Goal: Transaction & Acquisition: Purchase product/service

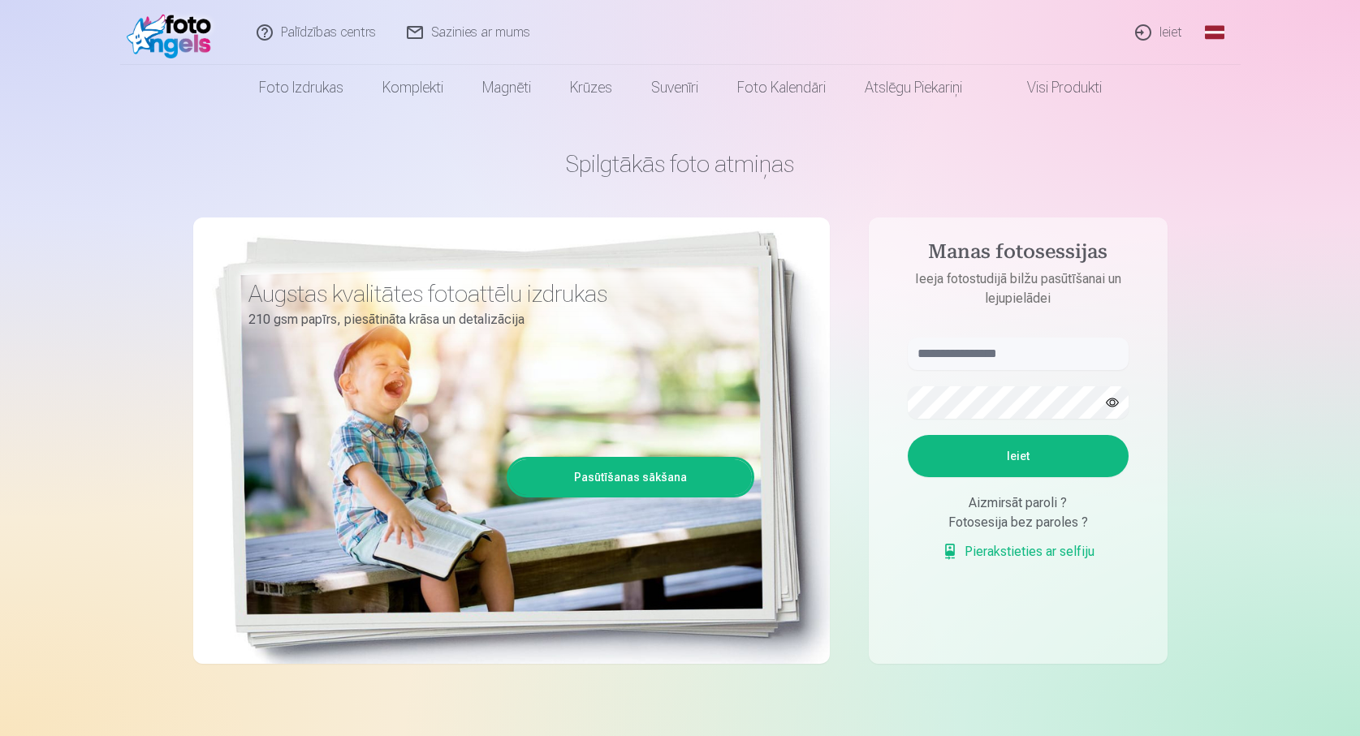
click at [1151, 38] on link "Ieiet" at bounding box center [1159, 32] width 78 height 65
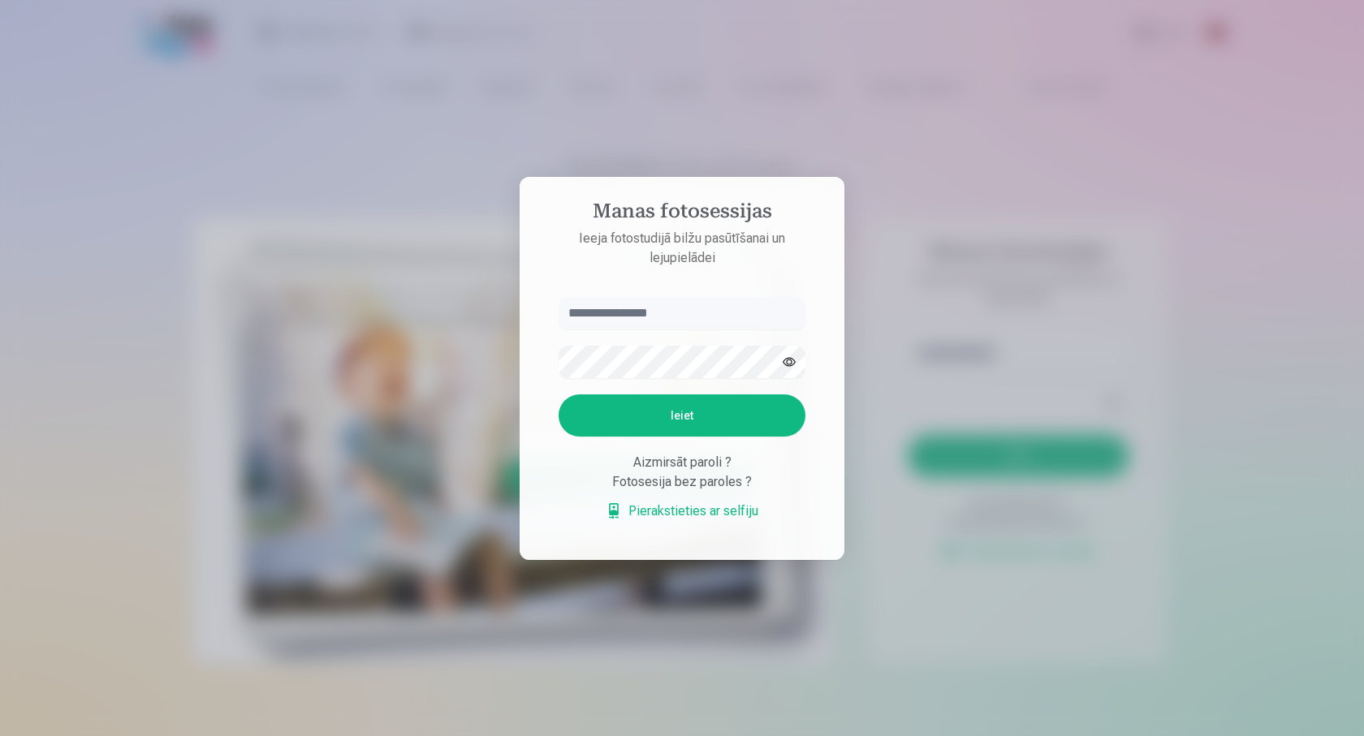
type input "*"
type input "**********"
click at [788, 361] on button "button" at bounding box center [789, 362] width 31 height 31
click at [723, 423] on button "Ieiet" at bounding box center [682, 416] width 247 height 42
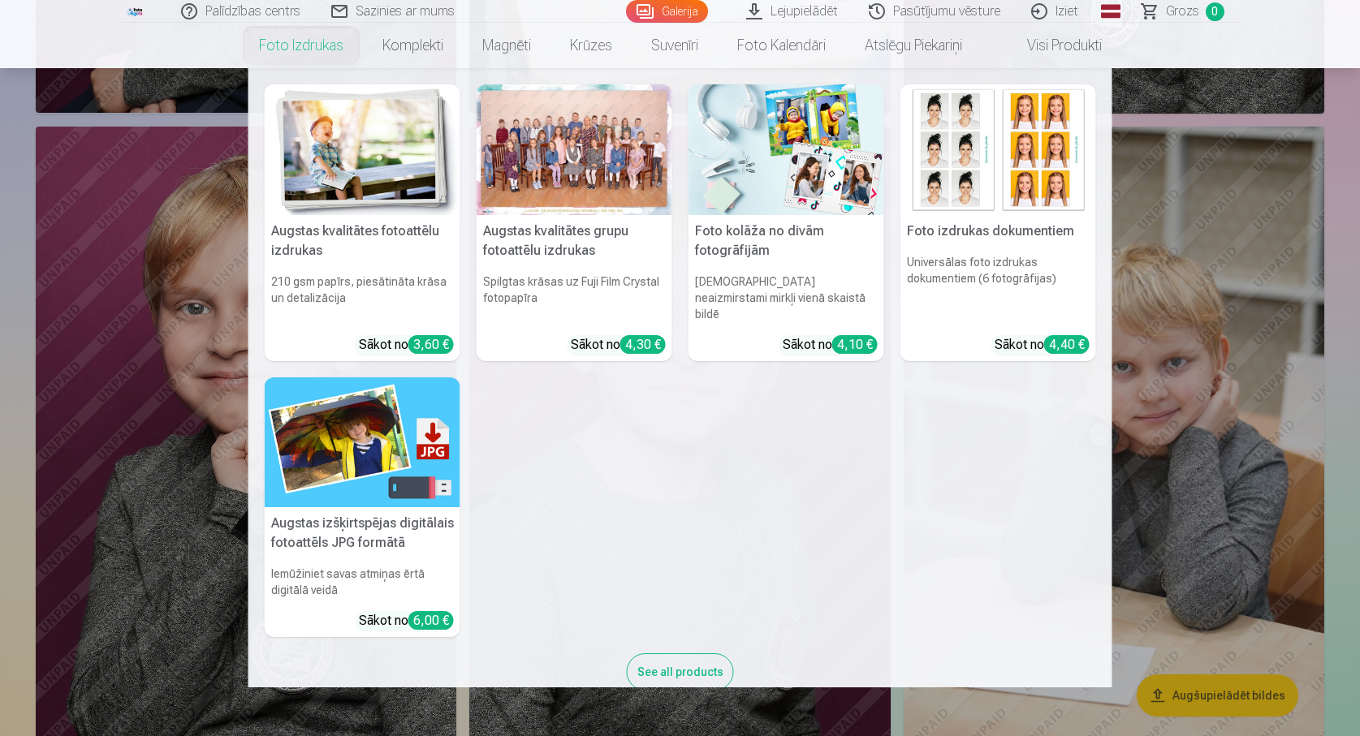
scroll to position [39, 0]
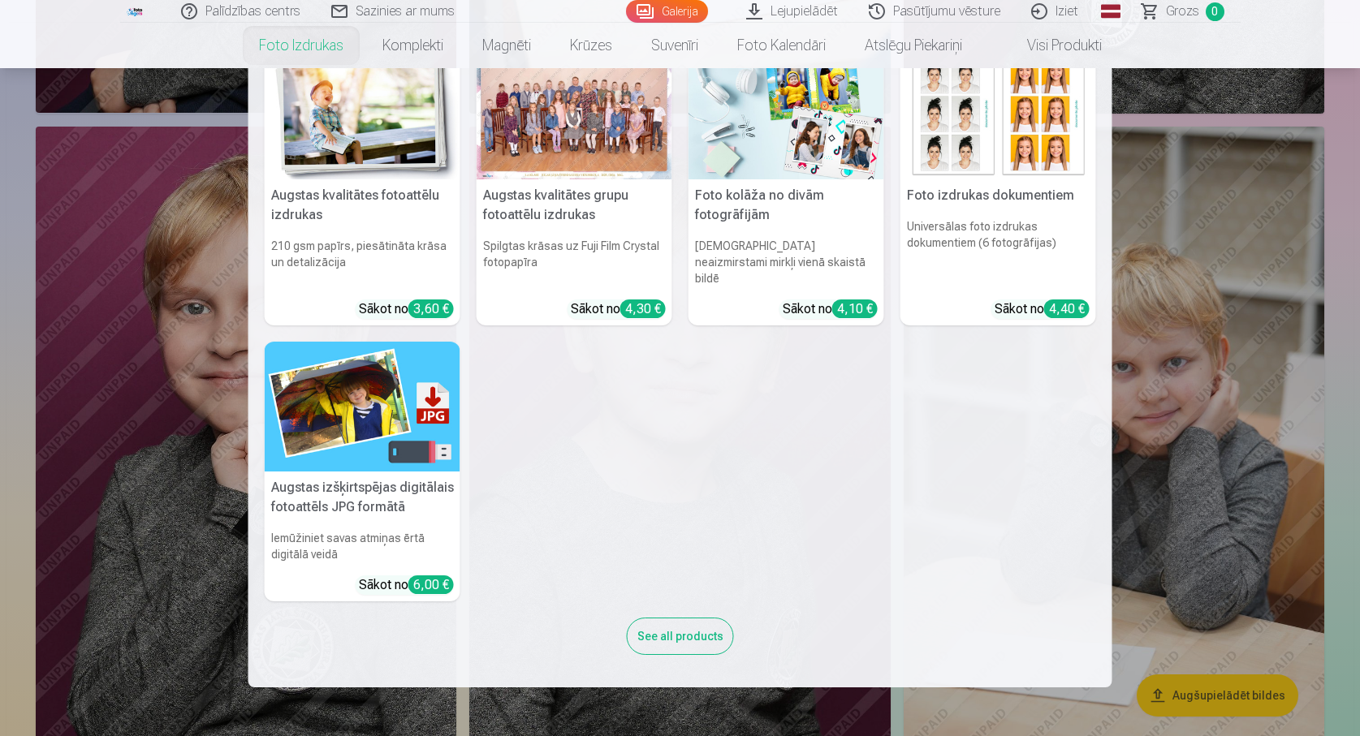
click at [677, 631] on div "See all products" at bounding box center [680, 636] width 107 height 37
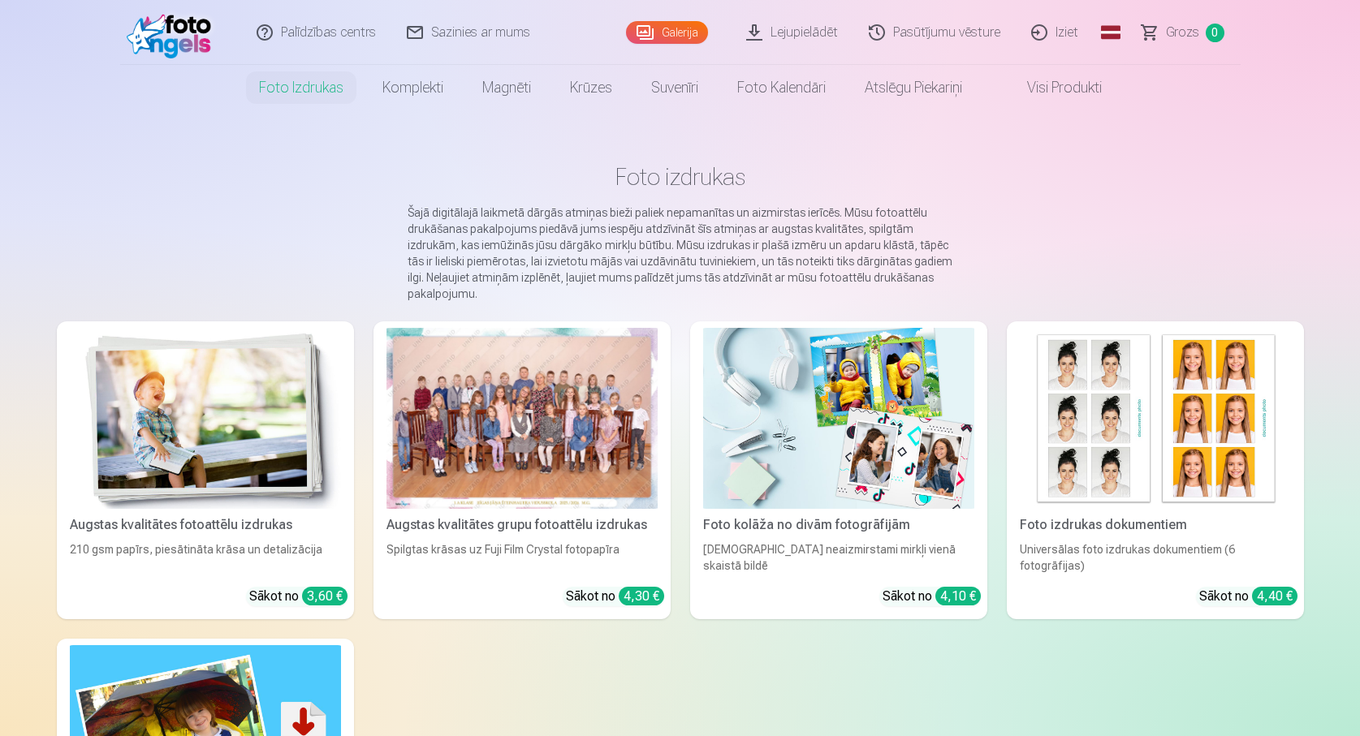
click at [533, 525] on div "Augstas kvalitātes grupu fotoattēlu izdrukas" at bounding box center [522, 525] width 284 height 19
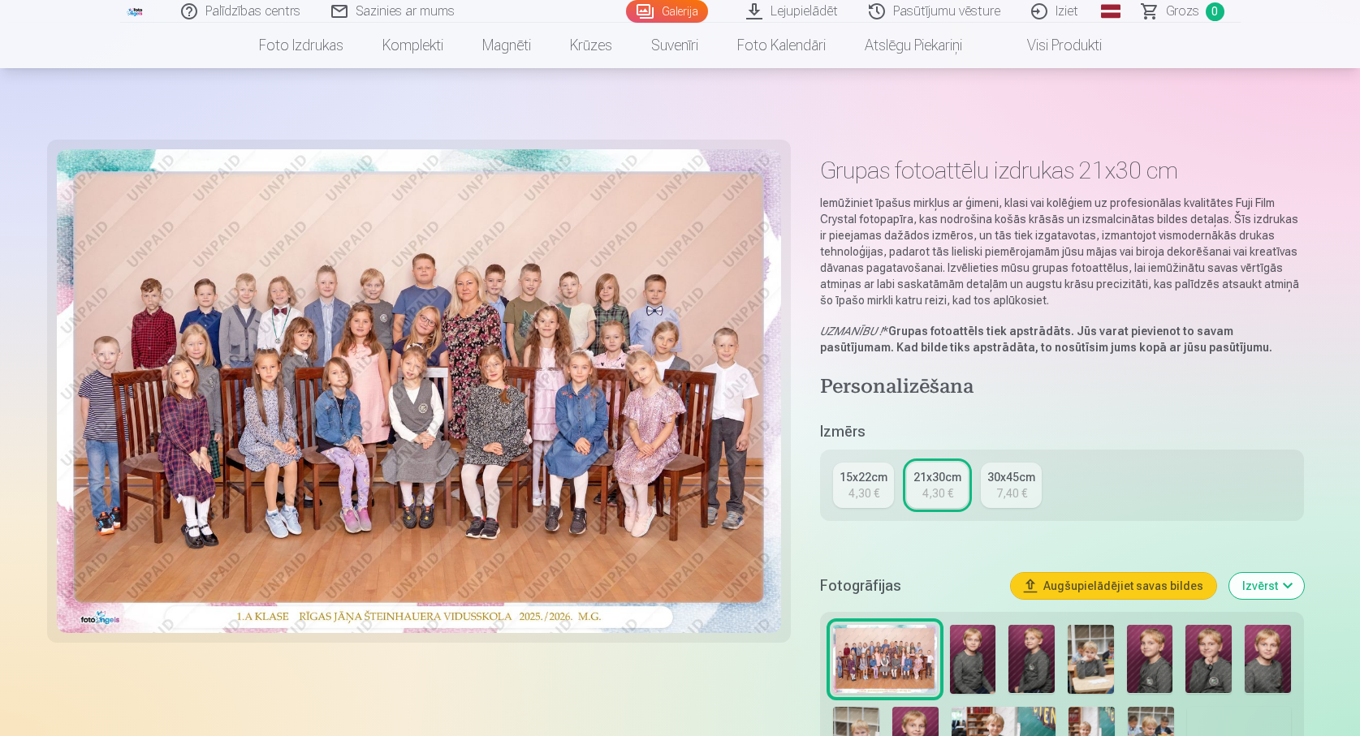
scroll to position [162, 0]
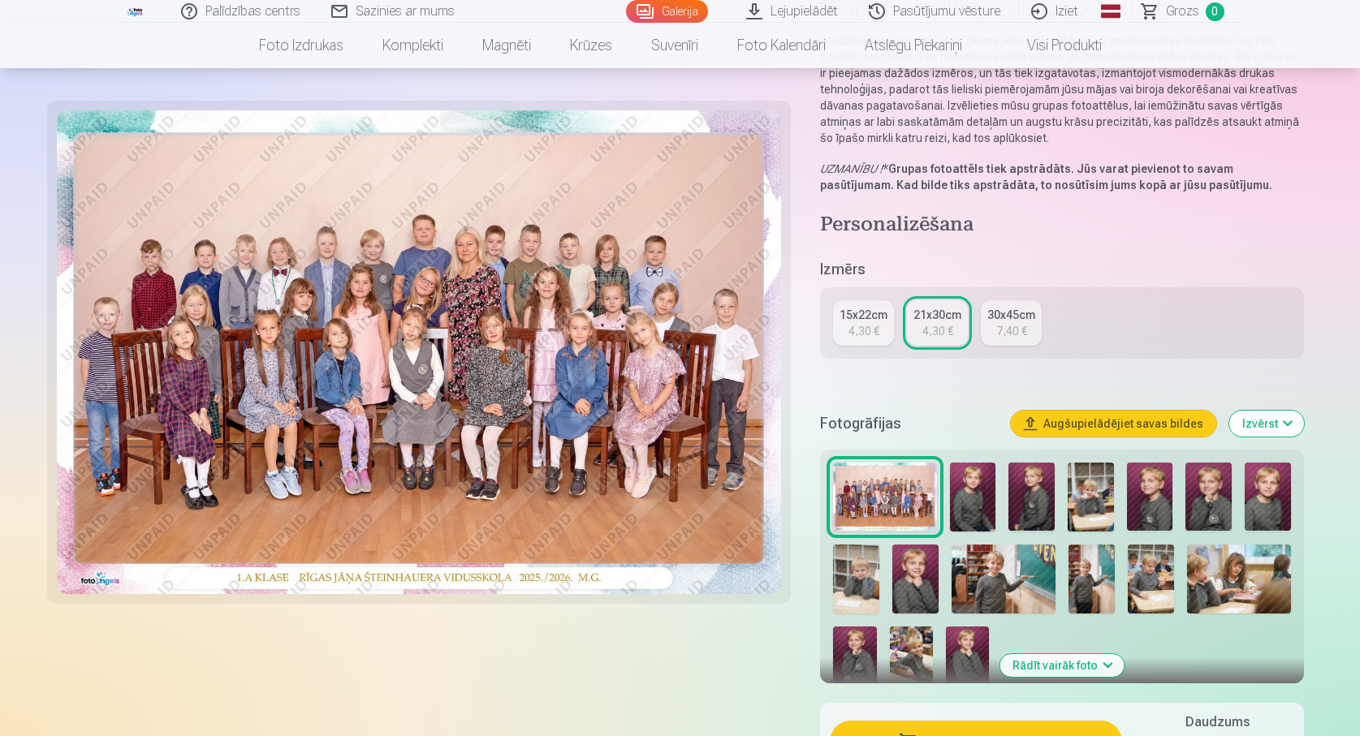
click at [964, 494] on img at bounding box center [973, 497] width 46 height 69
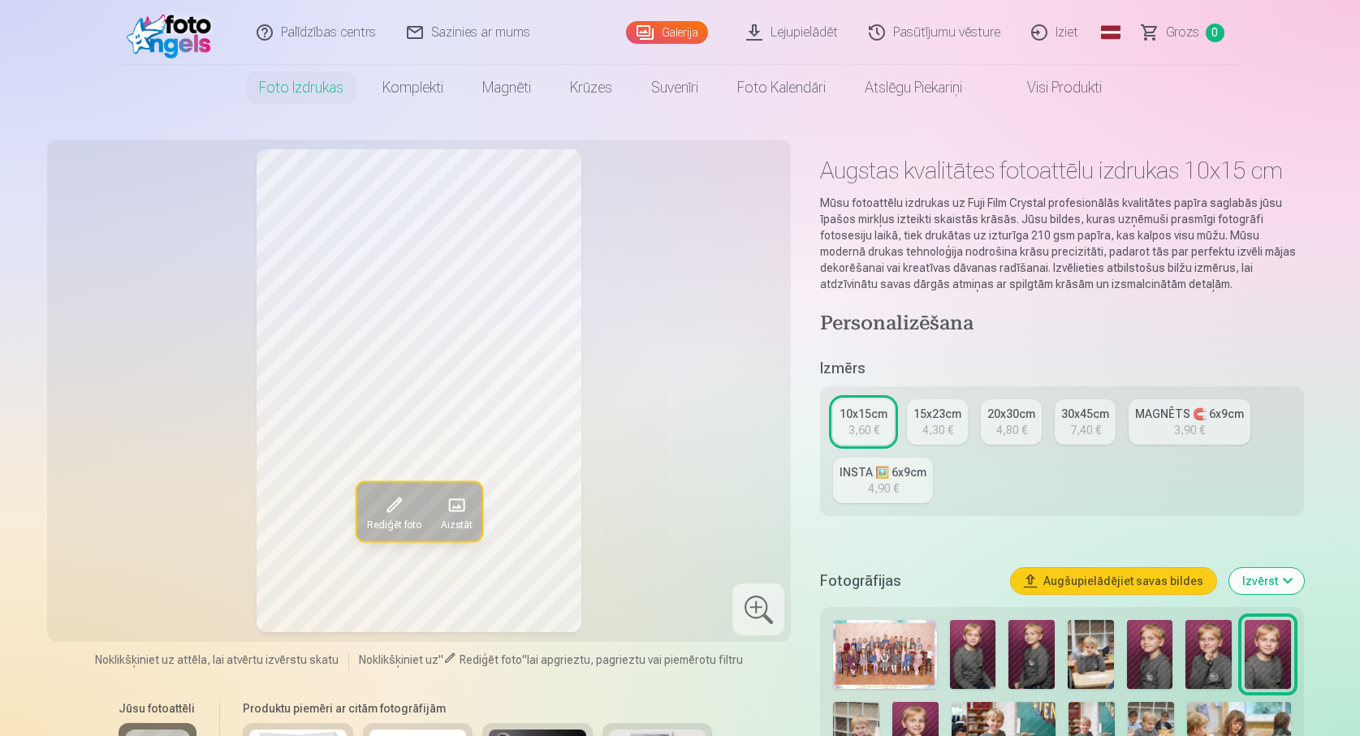
click at [1168, 401] on link "MAGNĒTS 🧲 6x9cm 3,90 €" at bounding box center [1190, 421] width 122 height 45
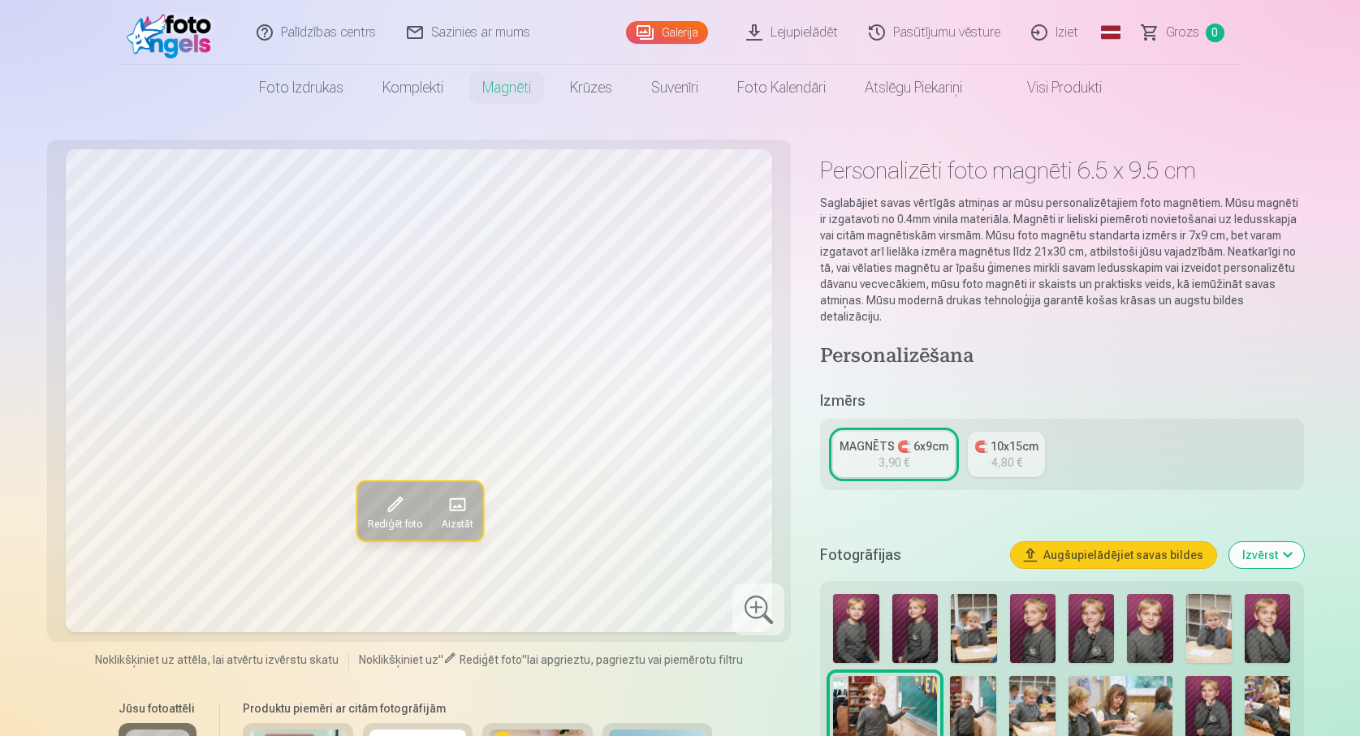
click at [1016, 477] on div "MAGNĒTS 🧲 6x9cm 3,90 € 🧲 10x15cm 4,80 €" at bounding box center [1061, 454] width 483 height 71
click at [1012, 475] on link "🧲 10x15cm 4,80 €" at bounding box center [1006, 454] width 77 height 45
click at [939, 457] on link "MAGNĒTS 🧲 6x9cm 3,90 €" at bounding box center [894, 454] width 122 height 45
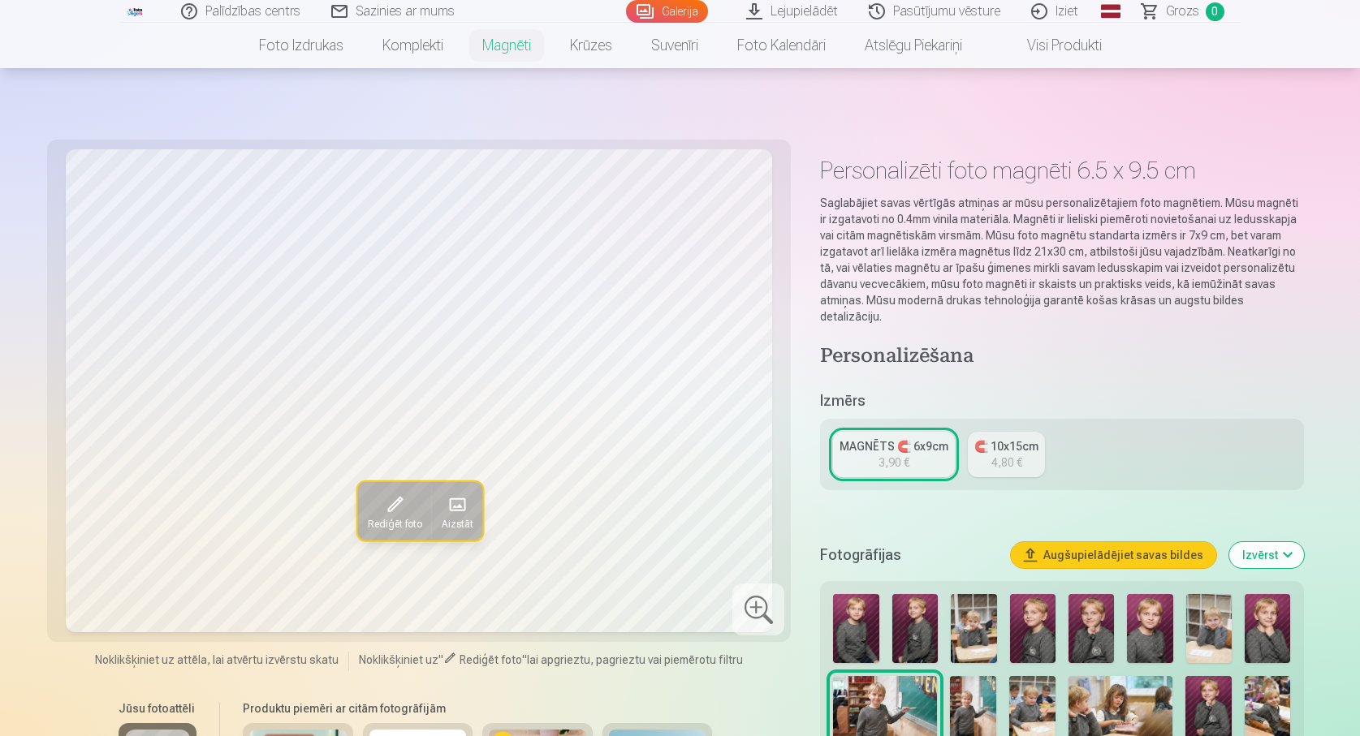
scroll to position [162, 0]
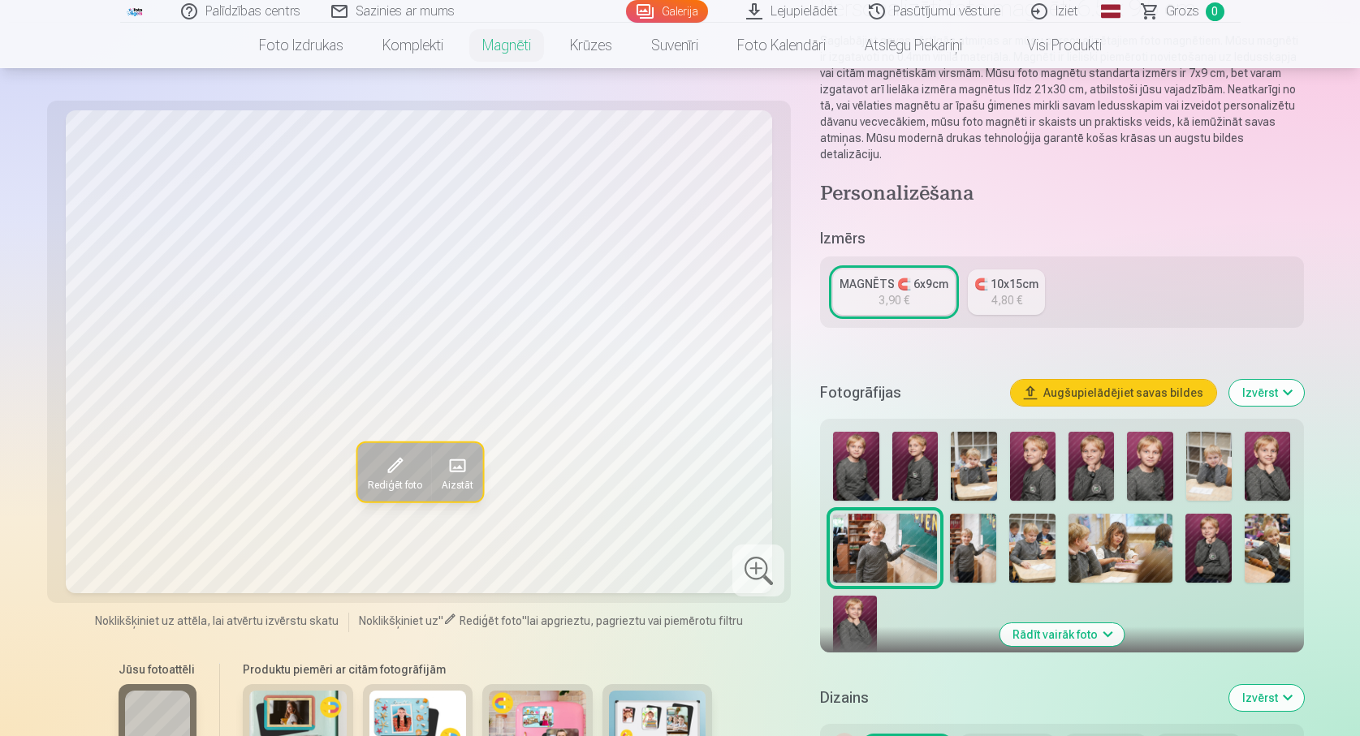
click at [856, 454] on img at bounding box center [855, 466] width 45 height 69
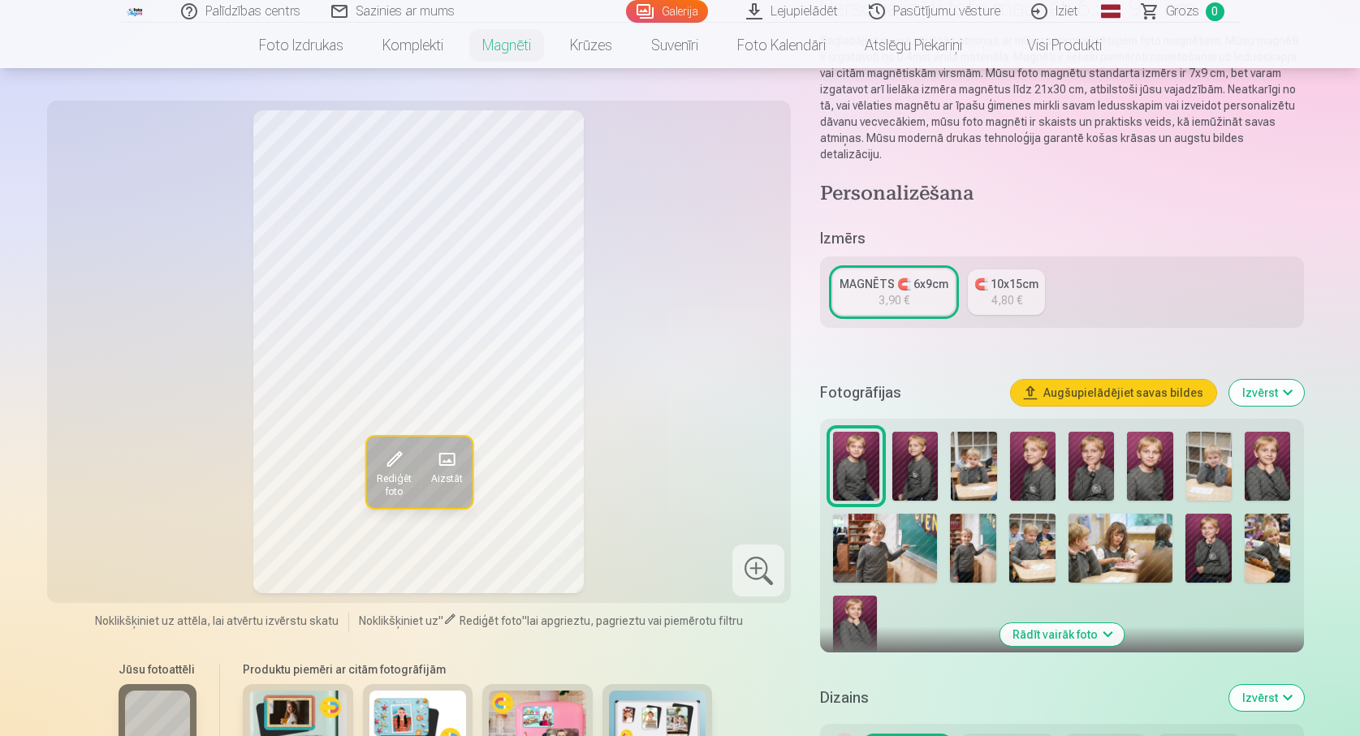
click at [913, 560] on img at bounding box center [885, 548] width 104 height 69
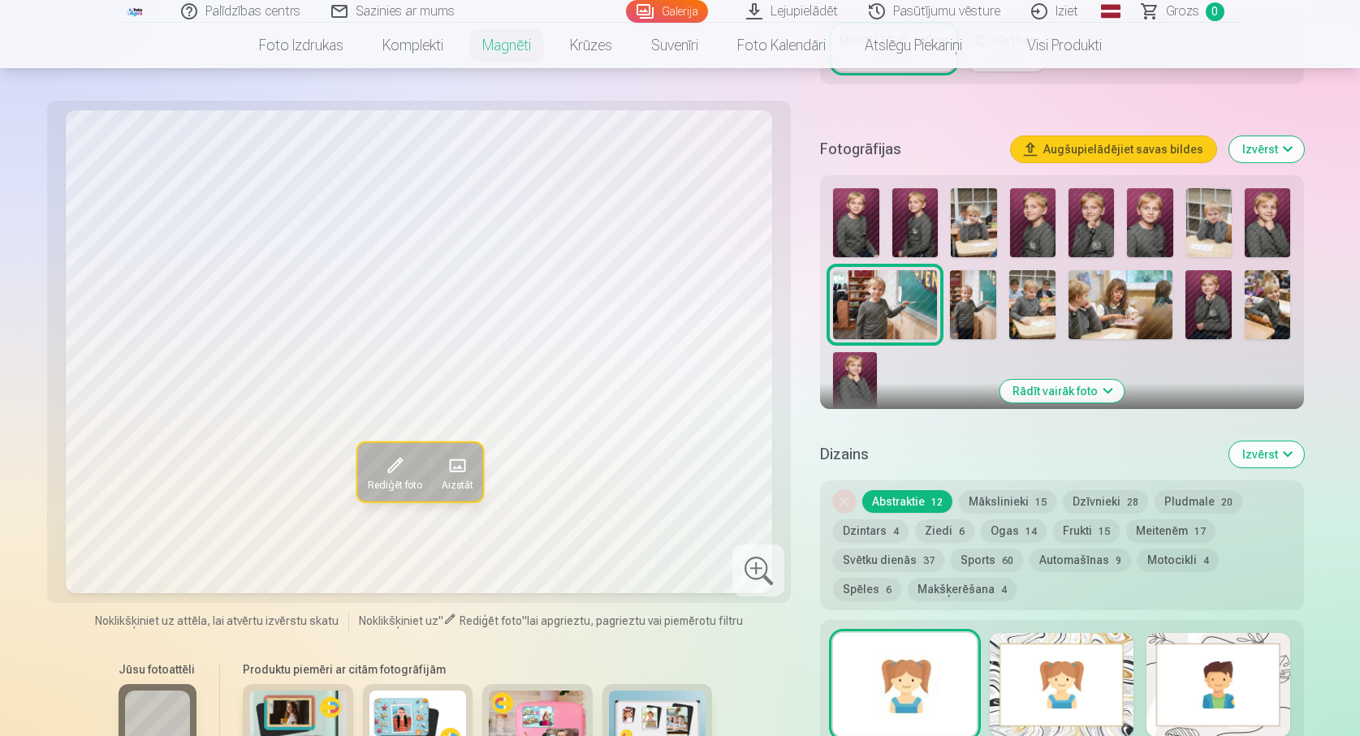
scroll to position [568, 0]
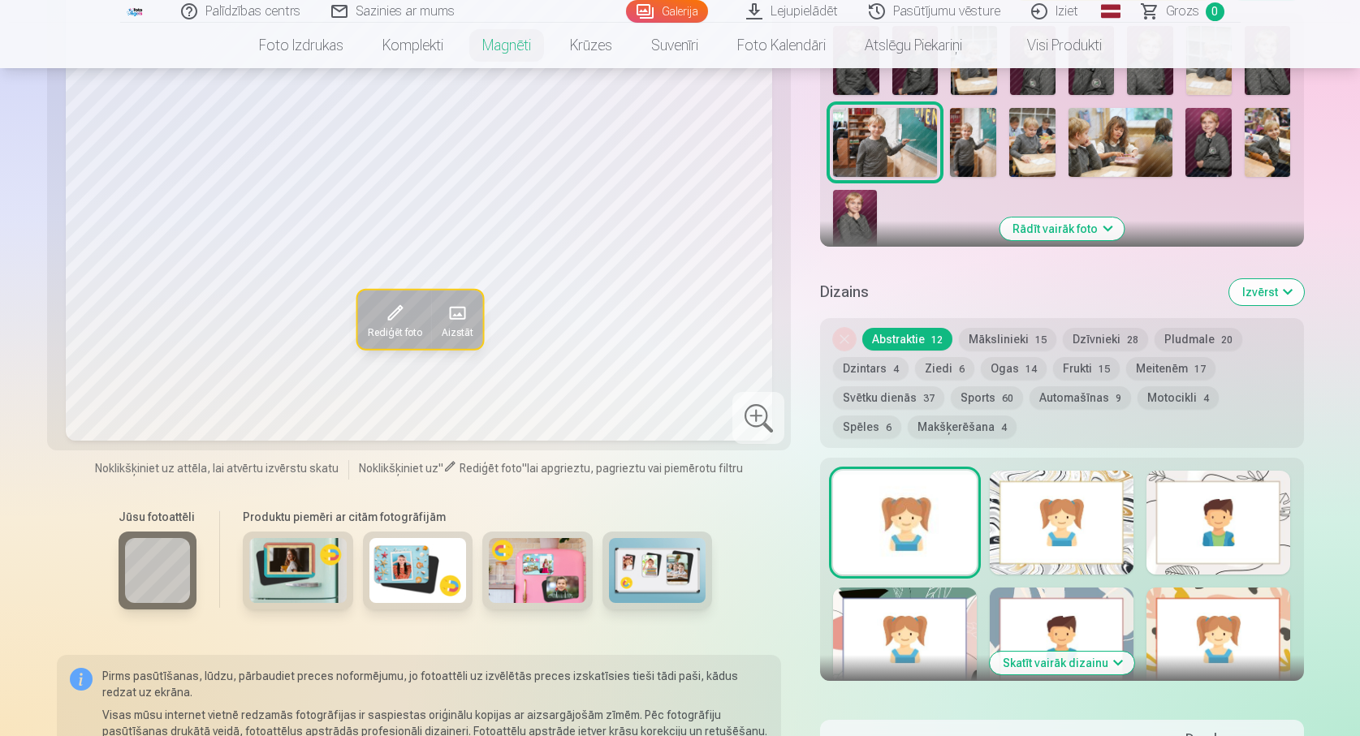
click at [1018, 339] on button "Mākslinieki 15" at bounding box center [1007, 339] width 97 height 23
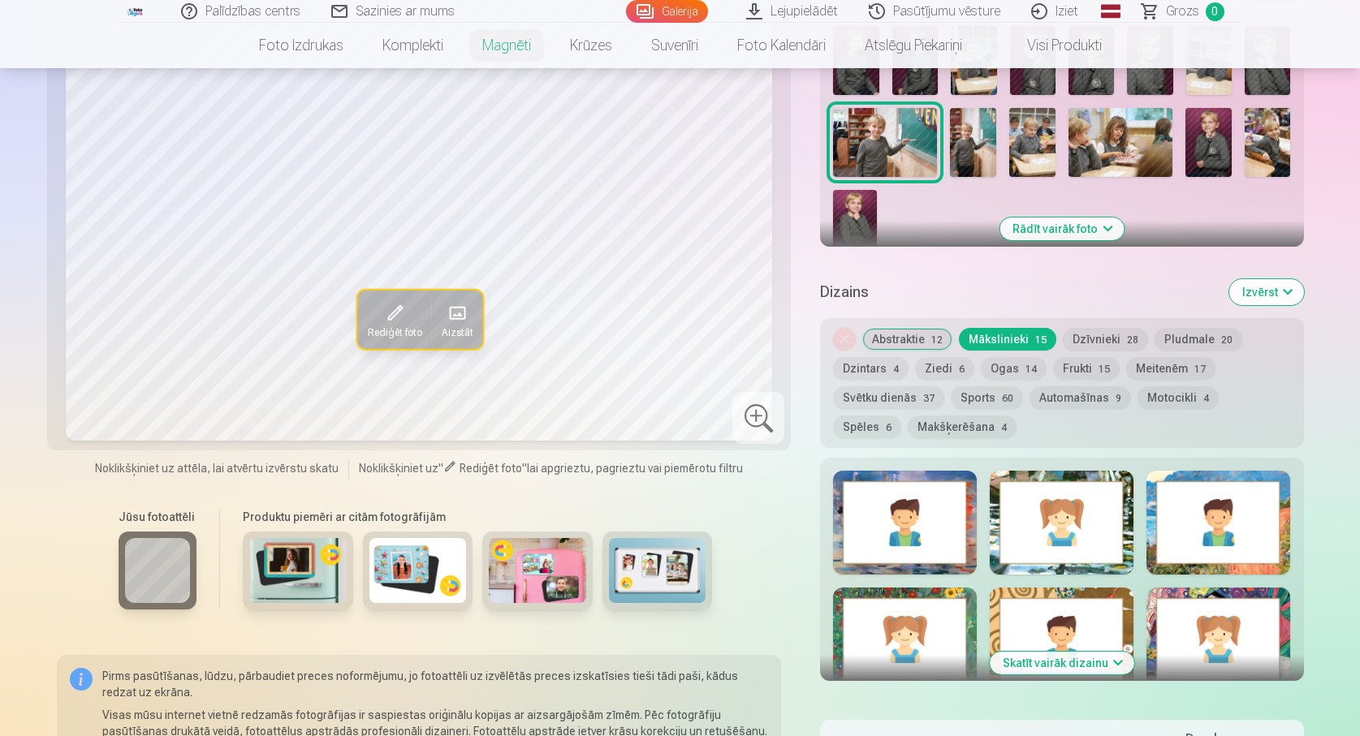
click at [909, 338] on button "Abstraktie 12" at bounding box center [907, 339] width 90 height 23
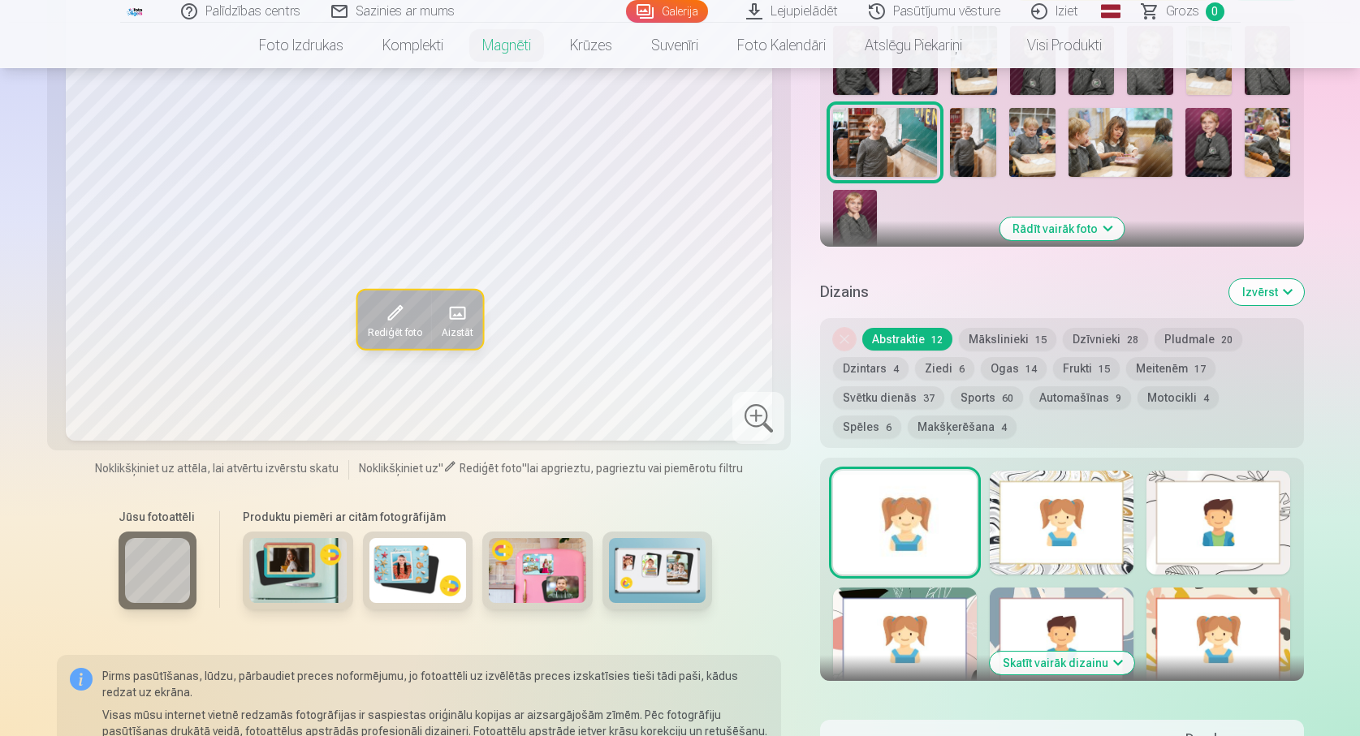
scroll to position [325, 0]
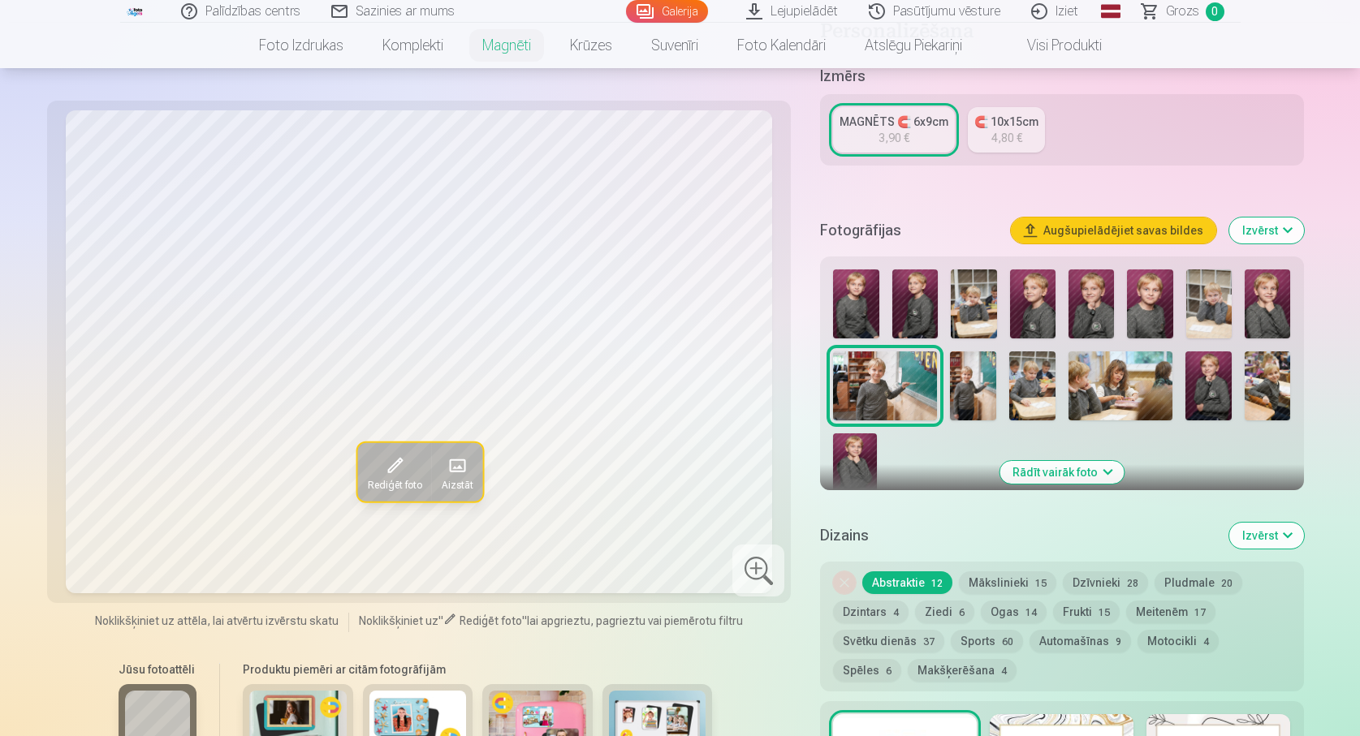
click at [861, 299] on img at bounding box center [855, 304] width 45 height 69
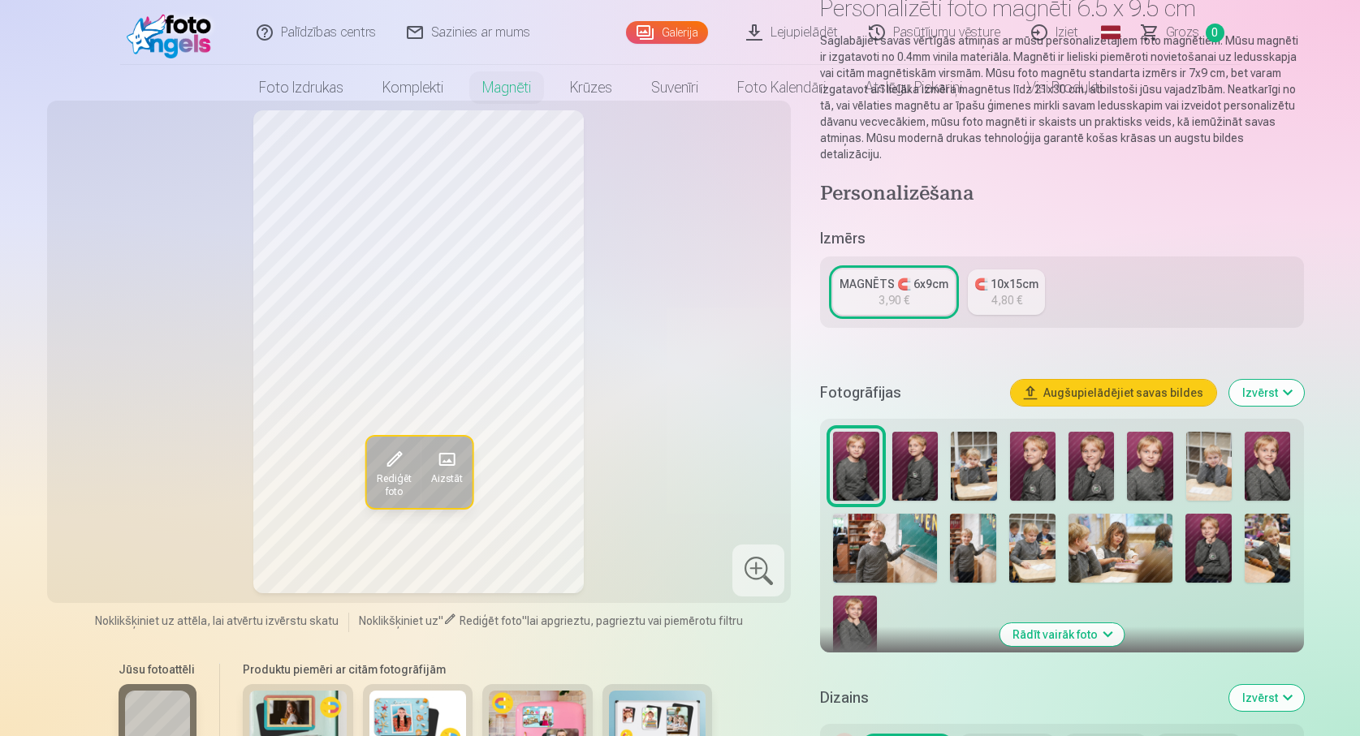
scroll to position [0, 0]
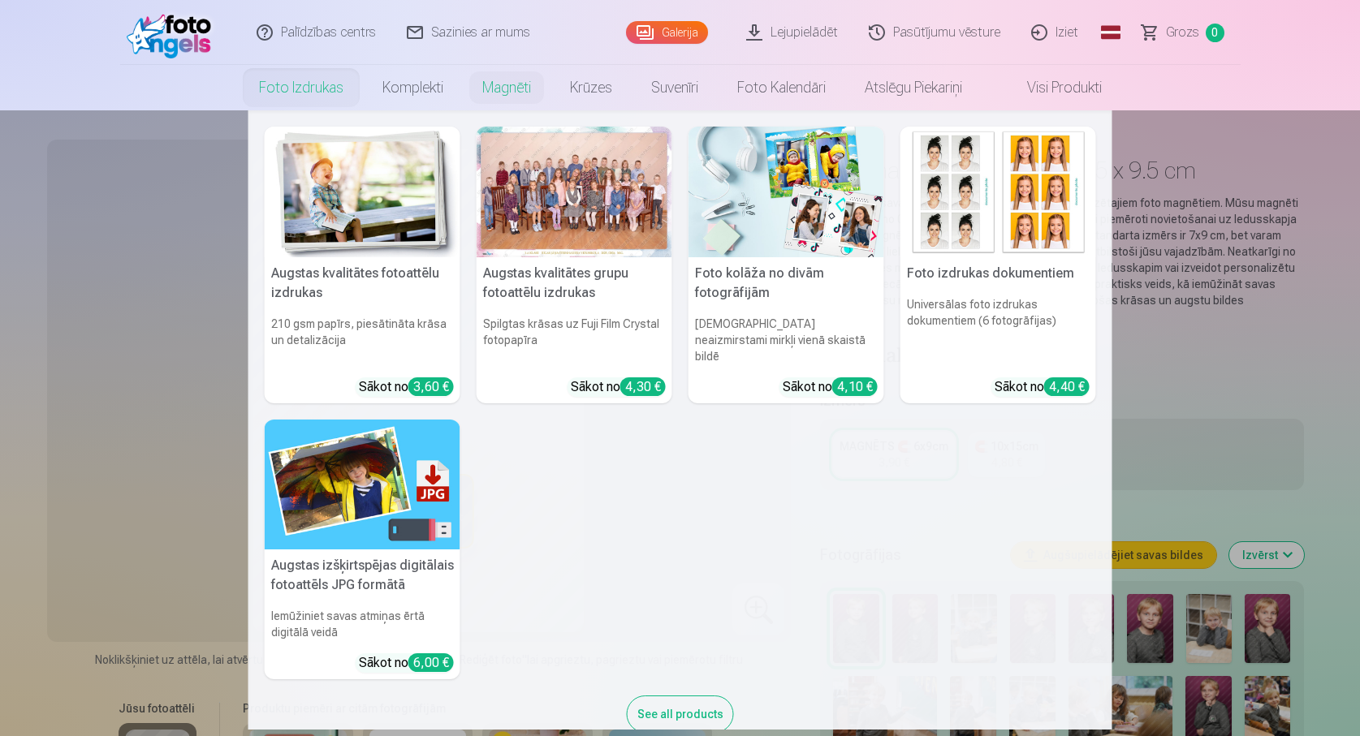
click at [309, 83] on link "Foto izdrukas" at bounding box center [301, 87] width 123 height 45
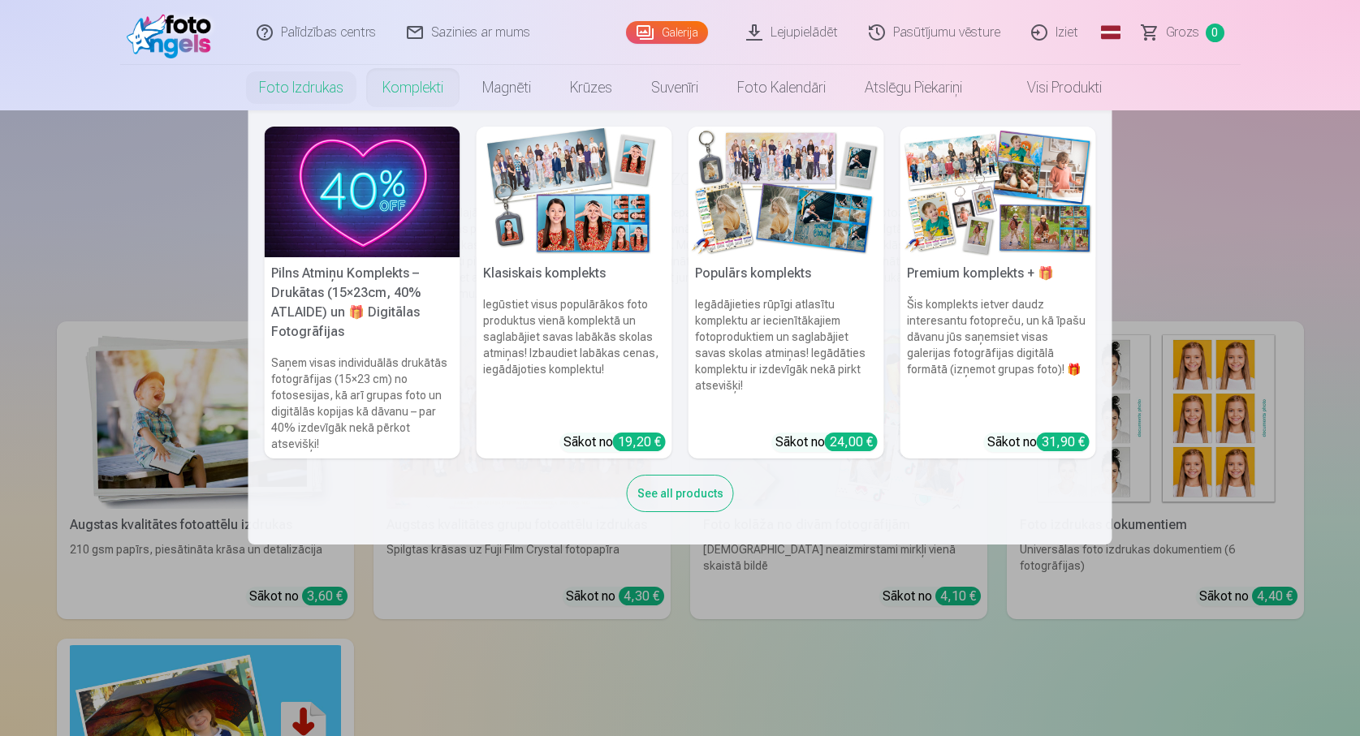
click at [673, 502] on div "See all products" at bounding box center [680, 493] width 107 height 37
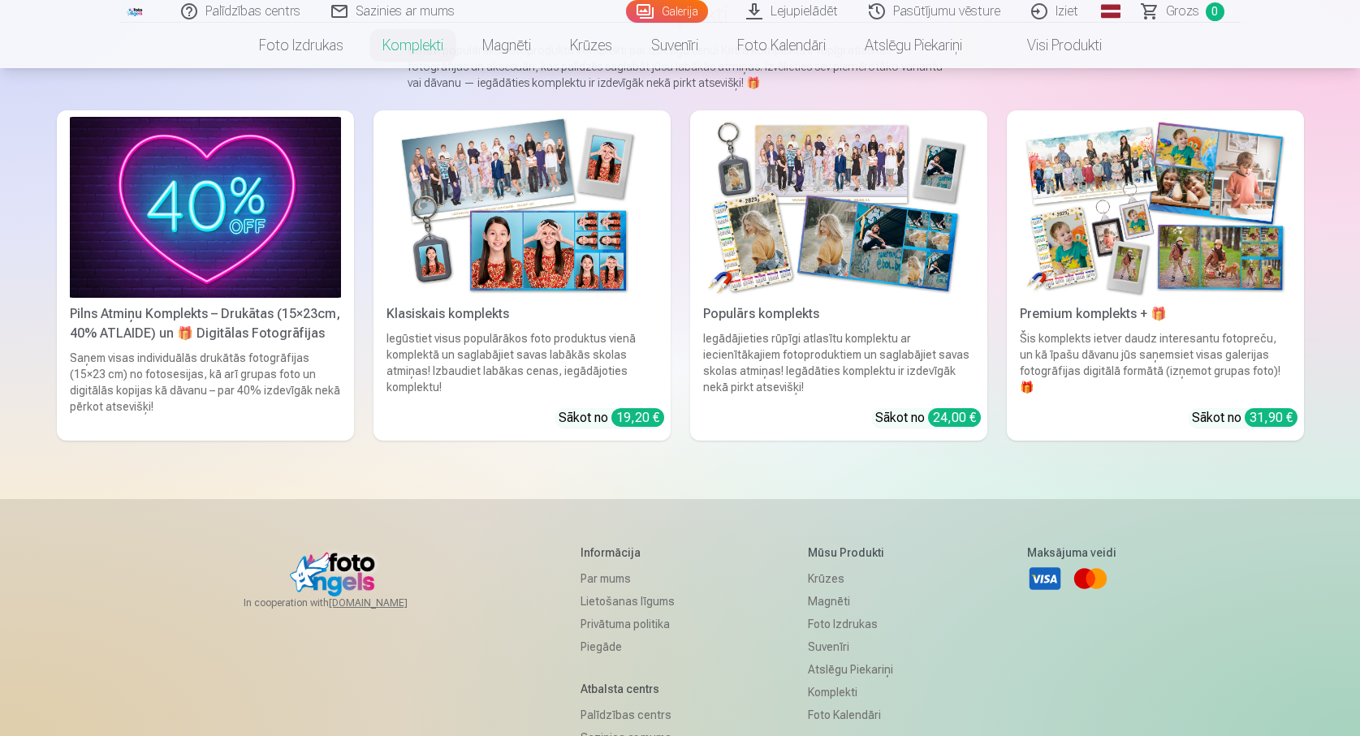
scroll to position [81, 0]
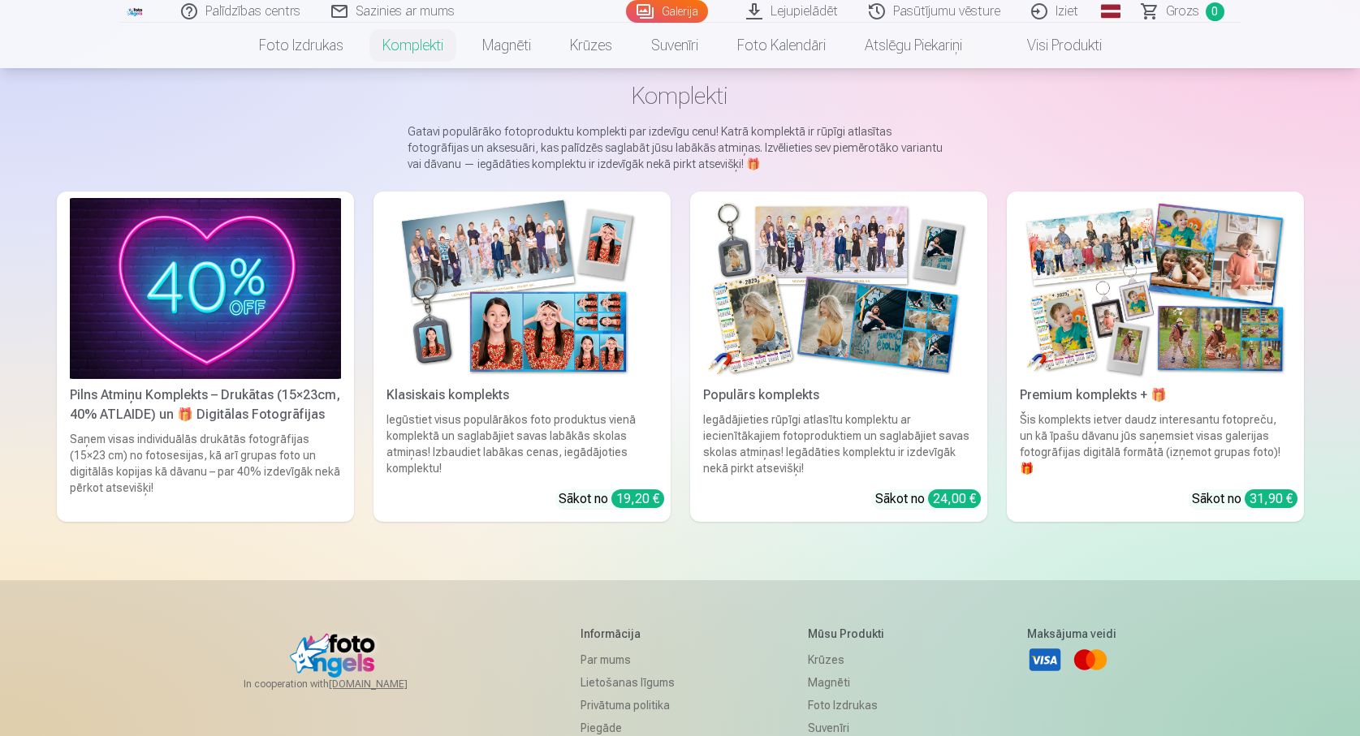
click at [257, 301] on img at bounding box center [205, 288] width 271 height 181
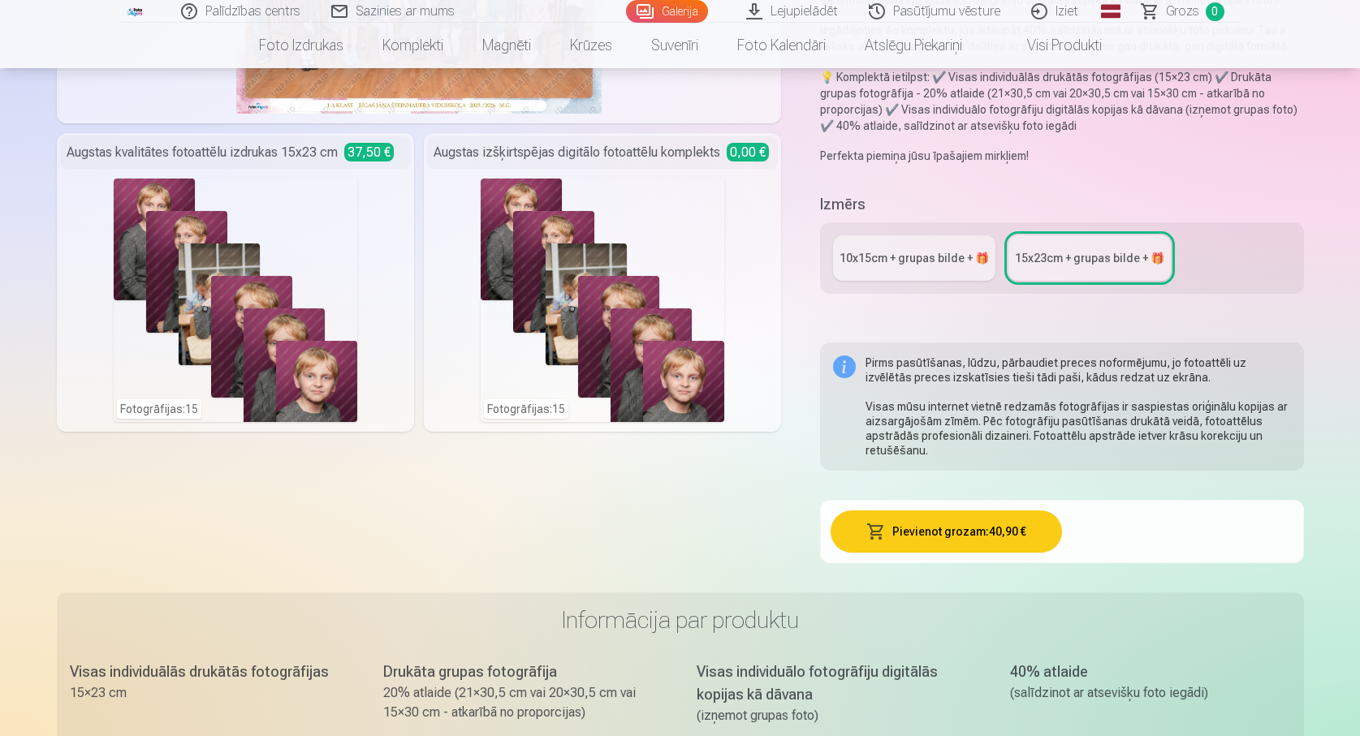
scroll to position [244, 0]
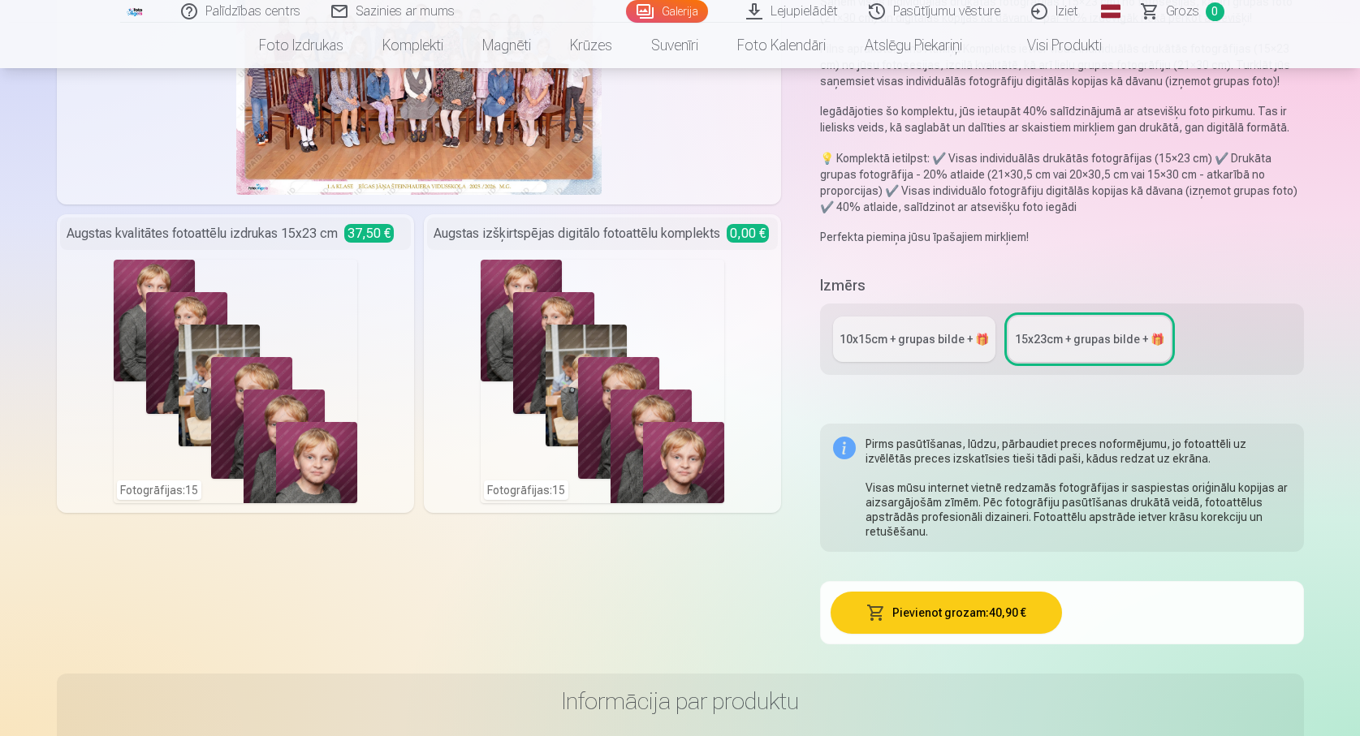
click at [926, 344] on div "10x15сm + grupas bilde + 🎁" at bounding box center [913, 339] width 149 height 16
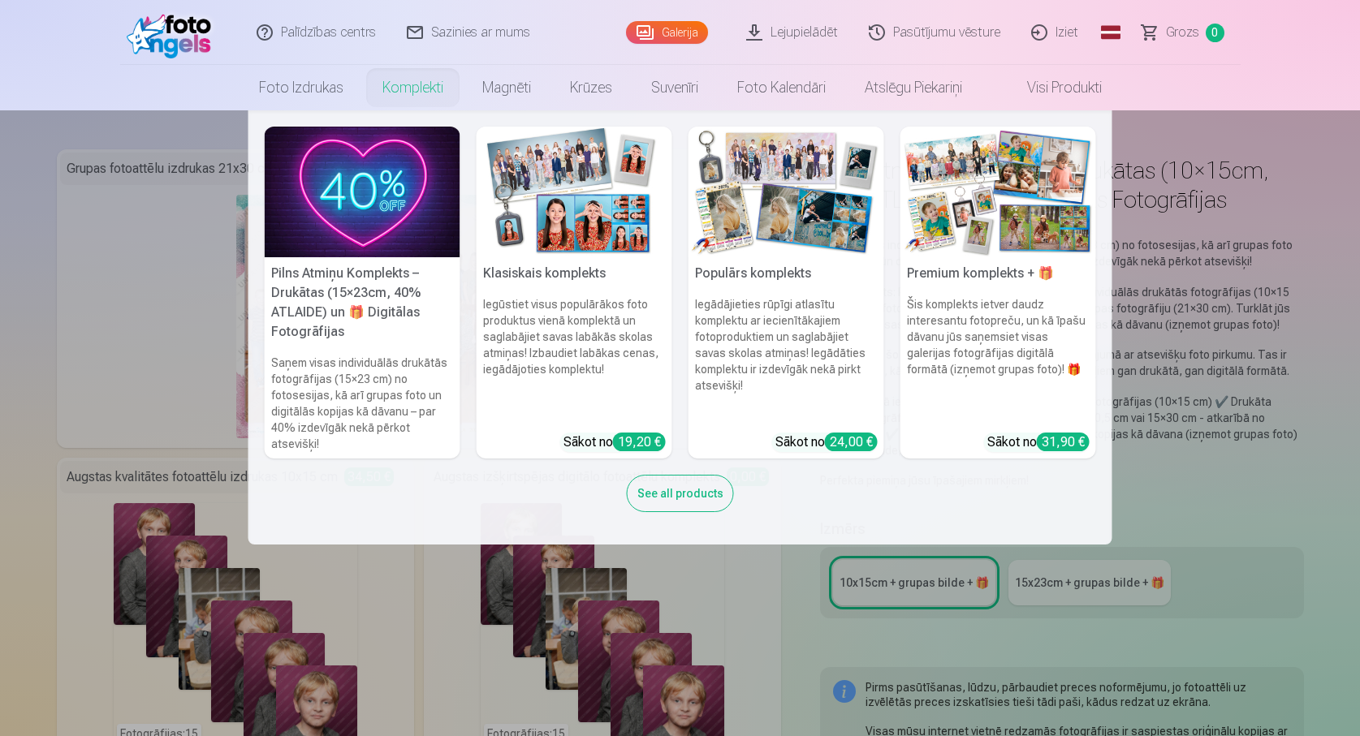
click at [538, 202] on img at bounding box center [575, 192] width 196 height 131
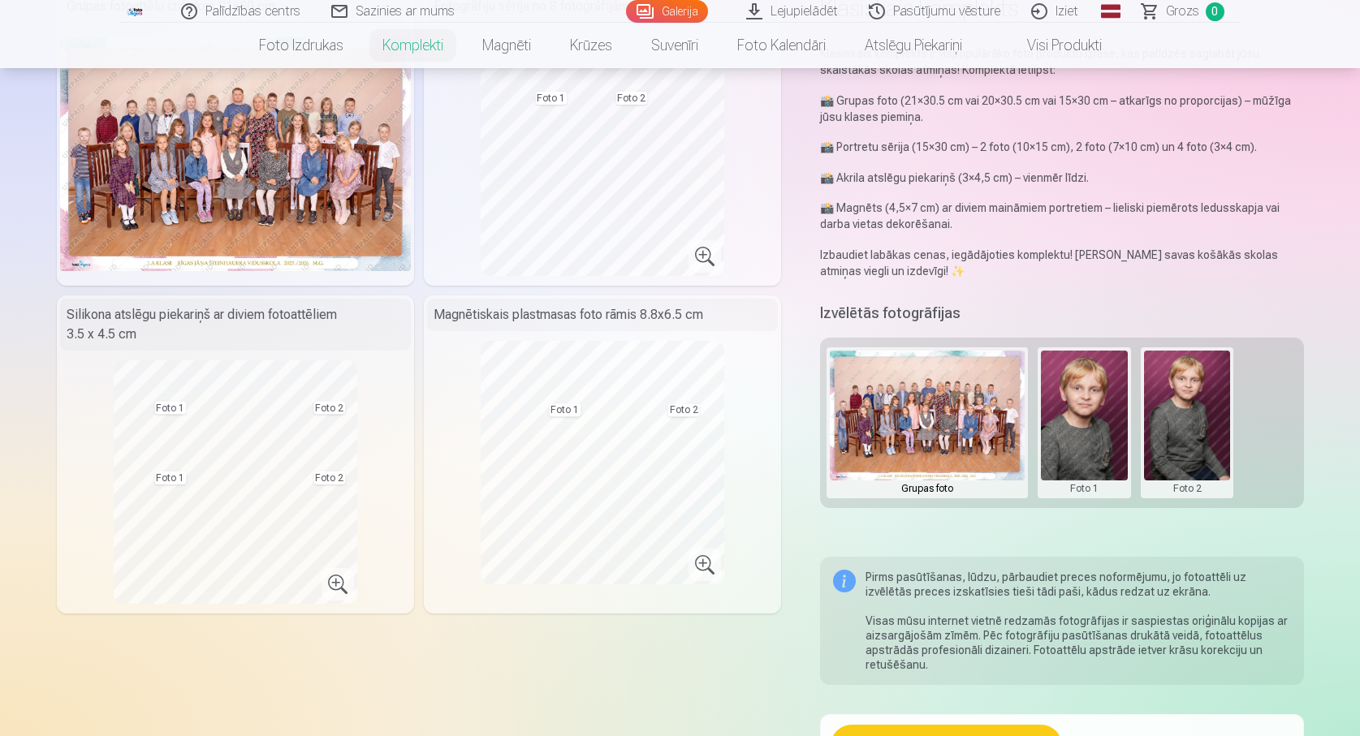
scroll to position [244, 0]
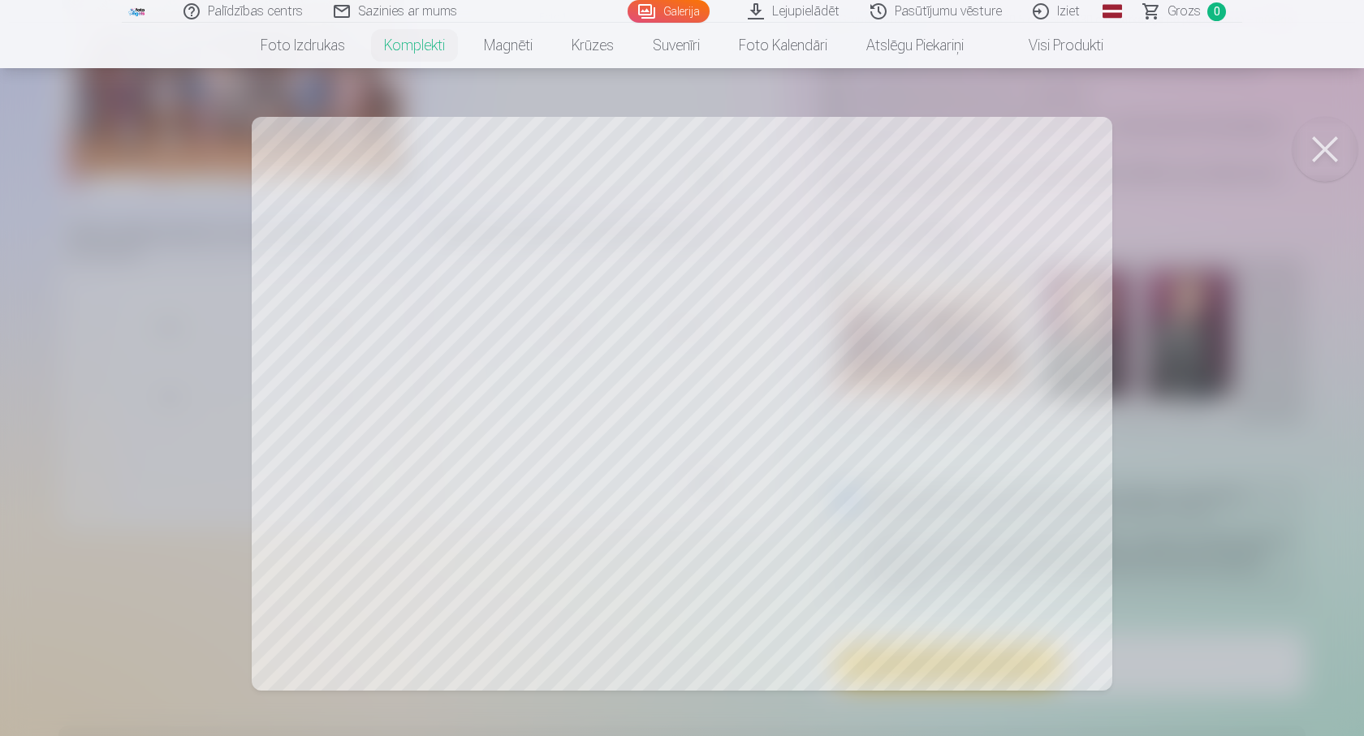
click at [1328, 154] on button at bounding box center [1325, 149] width 65 height 65
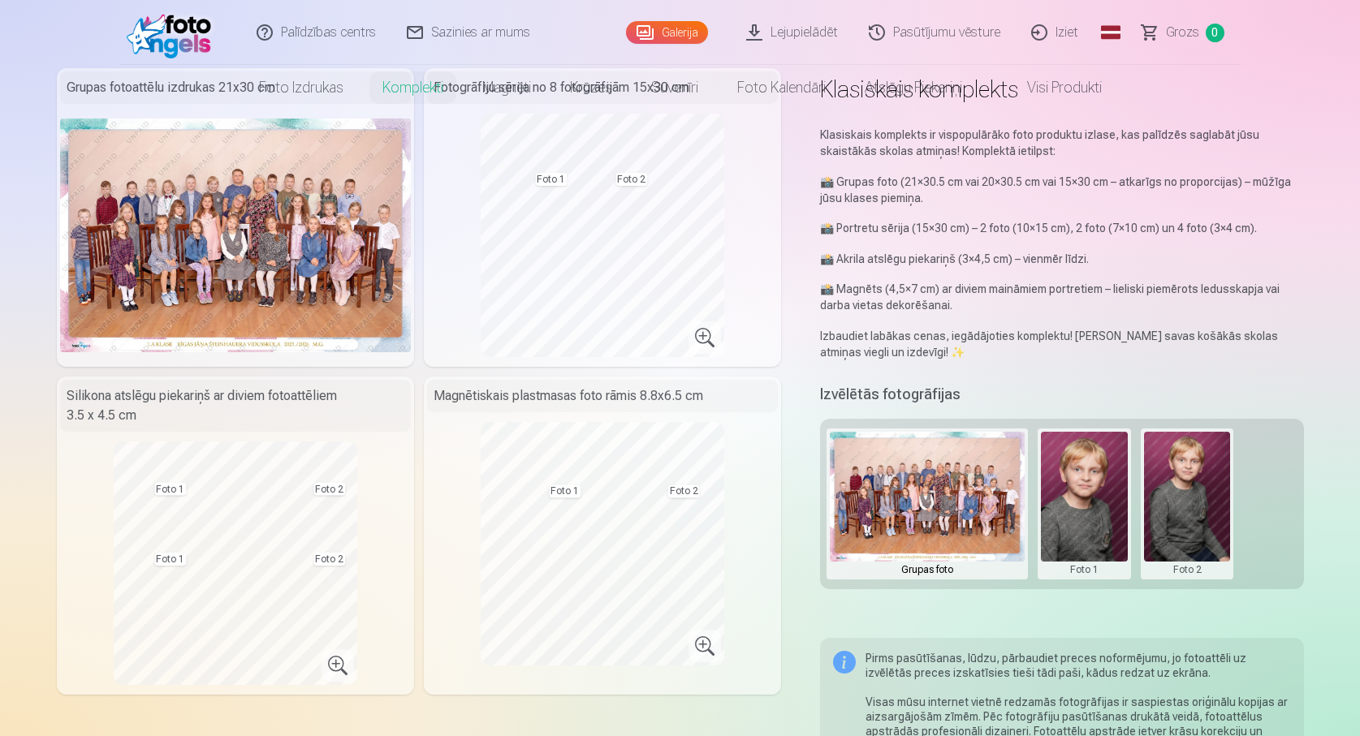
scroll to position [0, 0]
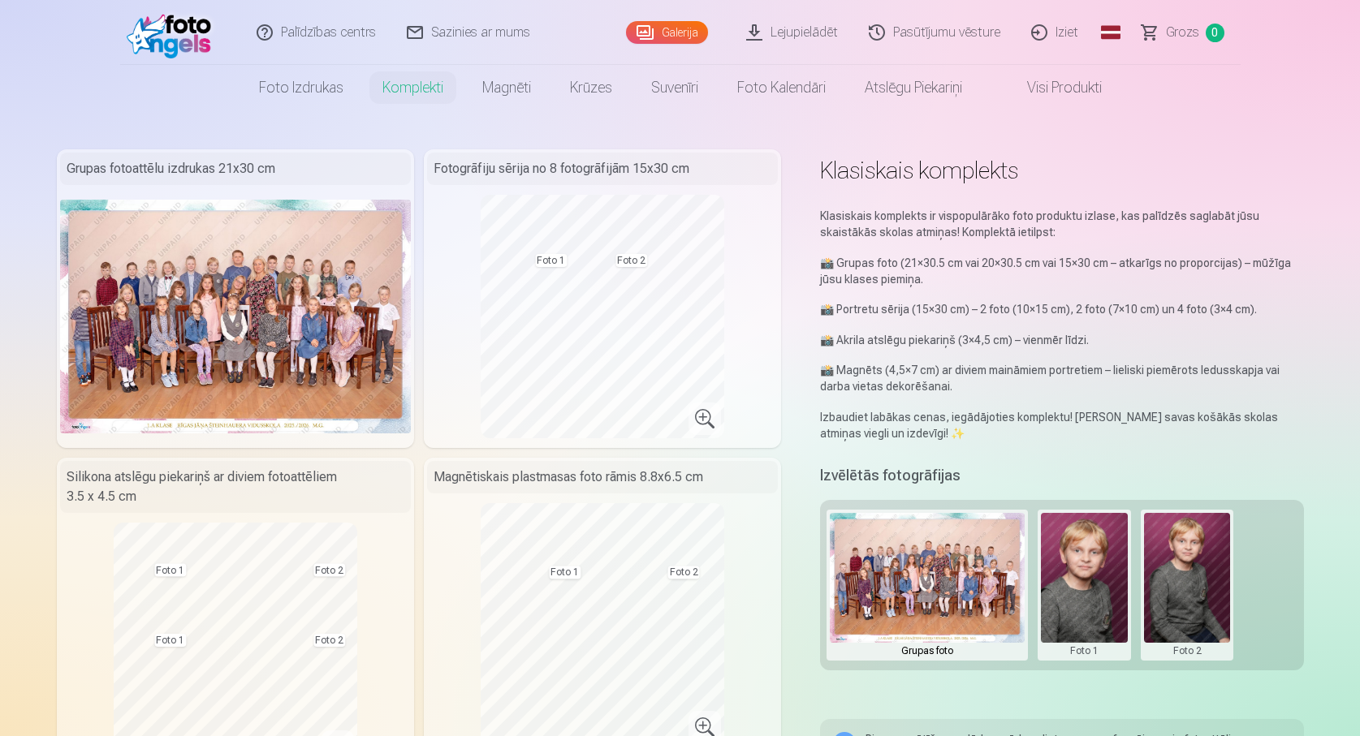
click at [269, 308] on img at bounding box center [235, 317] width 351 height 234
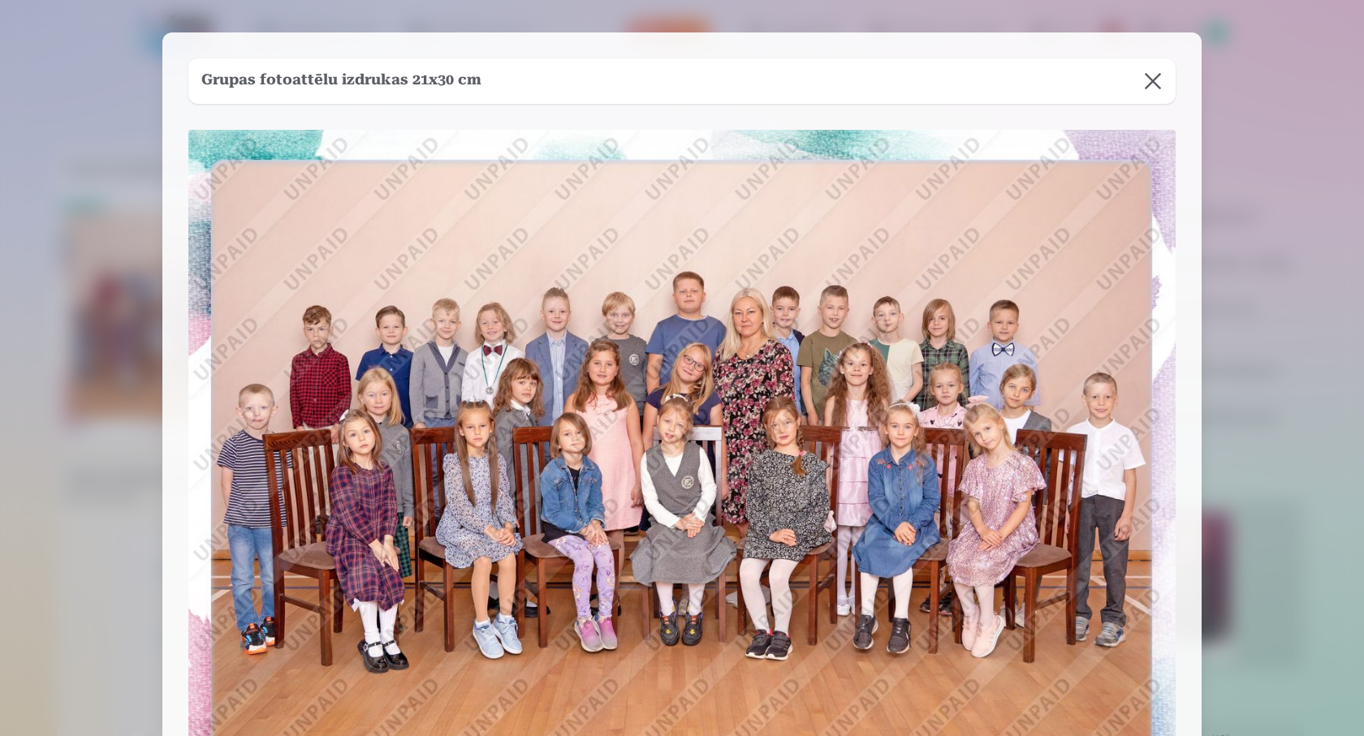
click at [1158, 88] on button at bounding box center [1152, 80] width 45 height 45
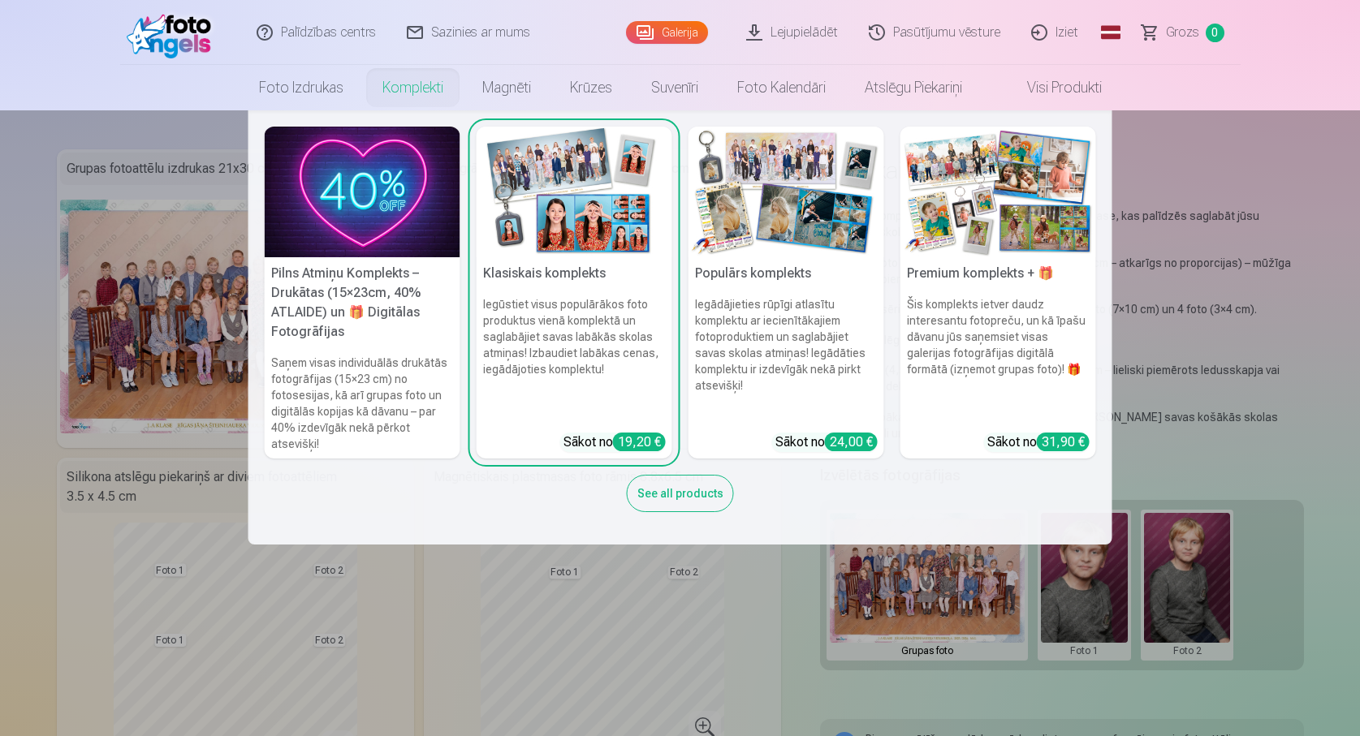
click at [738, 189] on img at bounding box center [786, 192] width 196 height 131
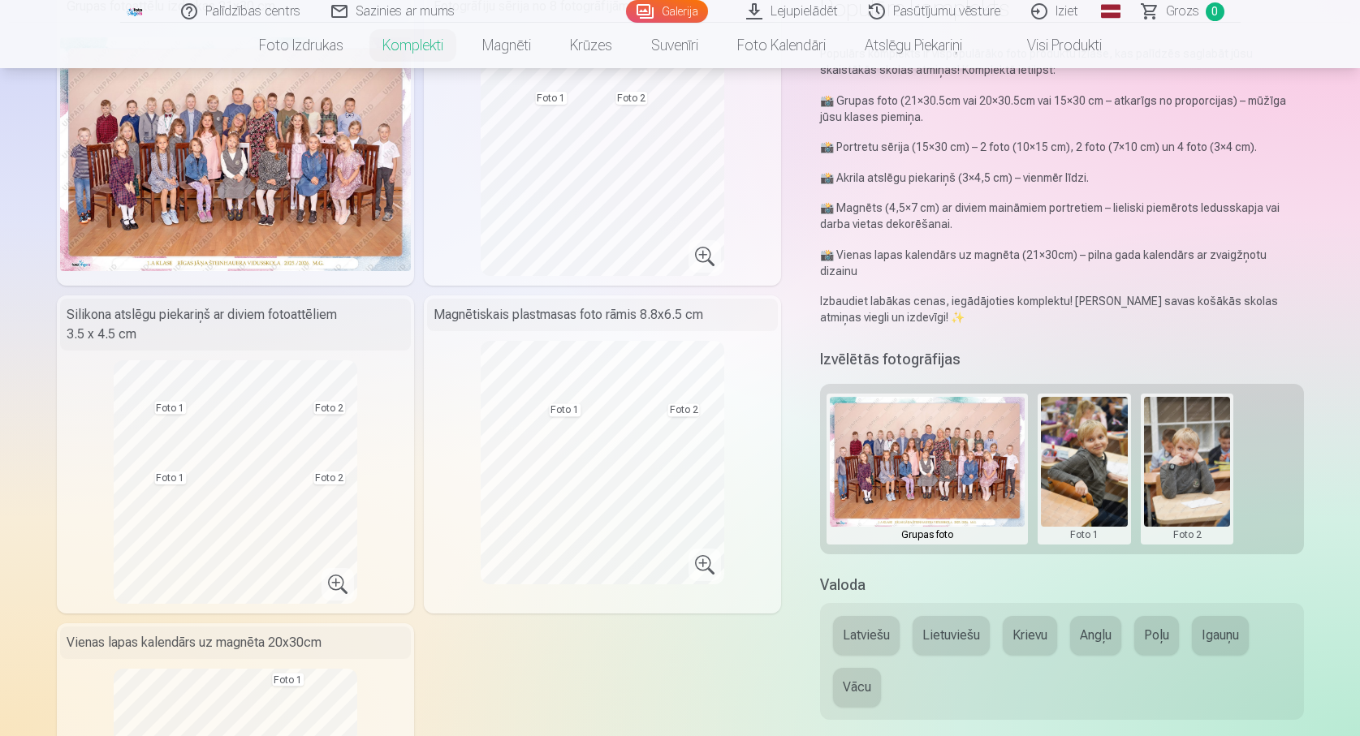
scroll to position [81, 0]
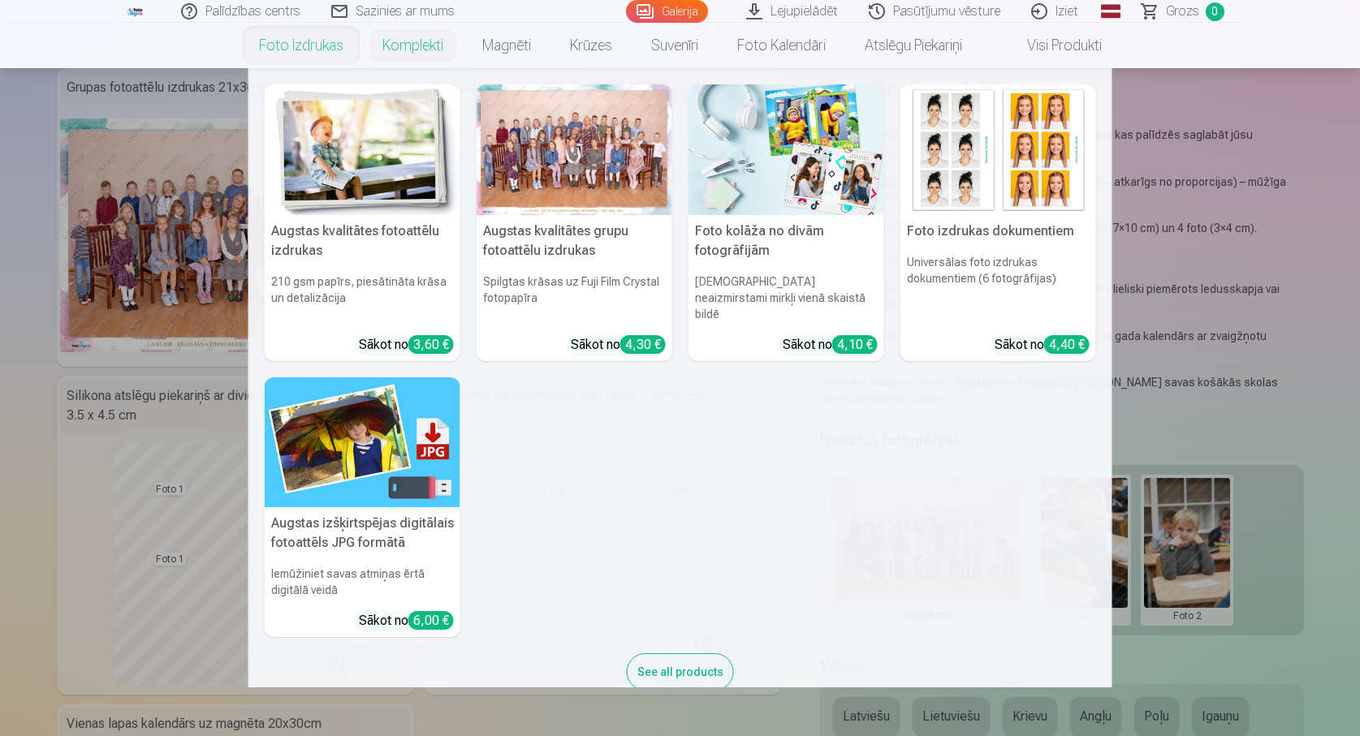
click at [323, 50] on link "Foto izdrukas" at bounding box center [301, 45] width 123 height 45
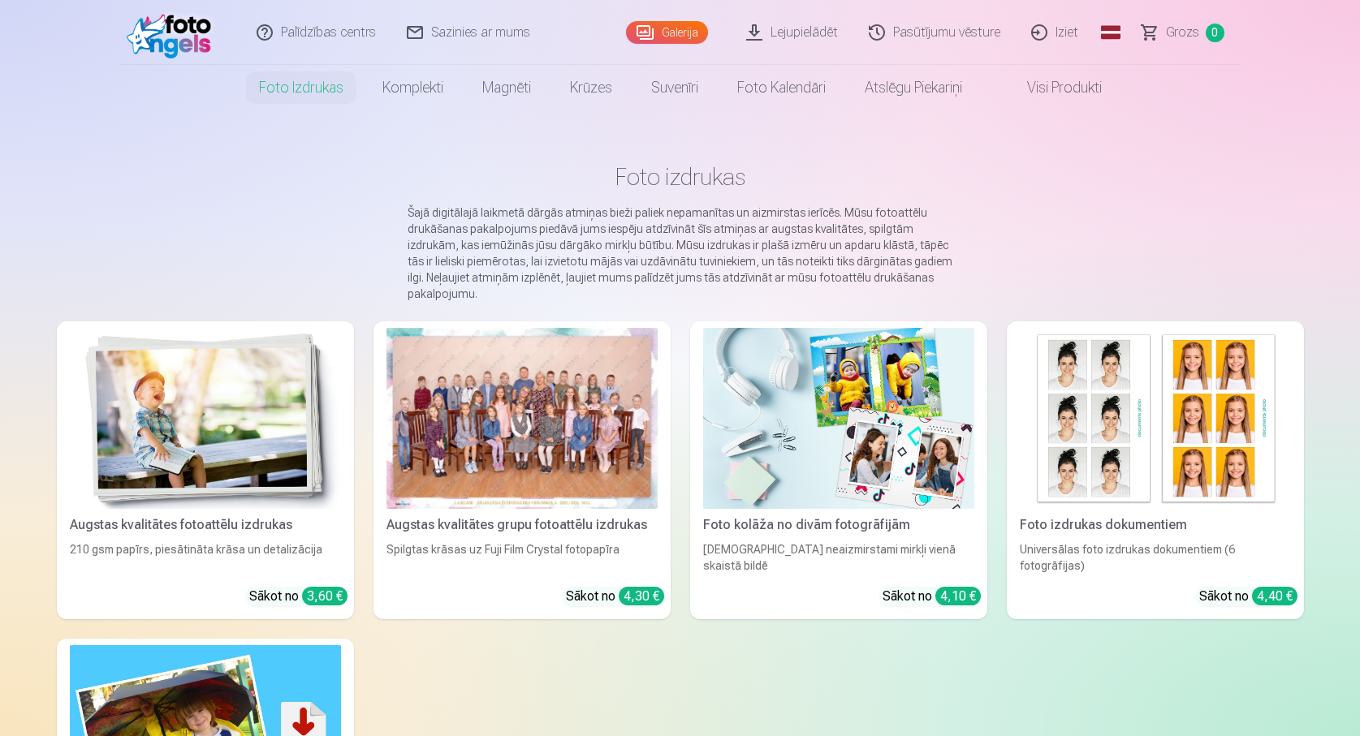
click at [495, 357] on div at bounding box center [521, 418] width 271 height 181
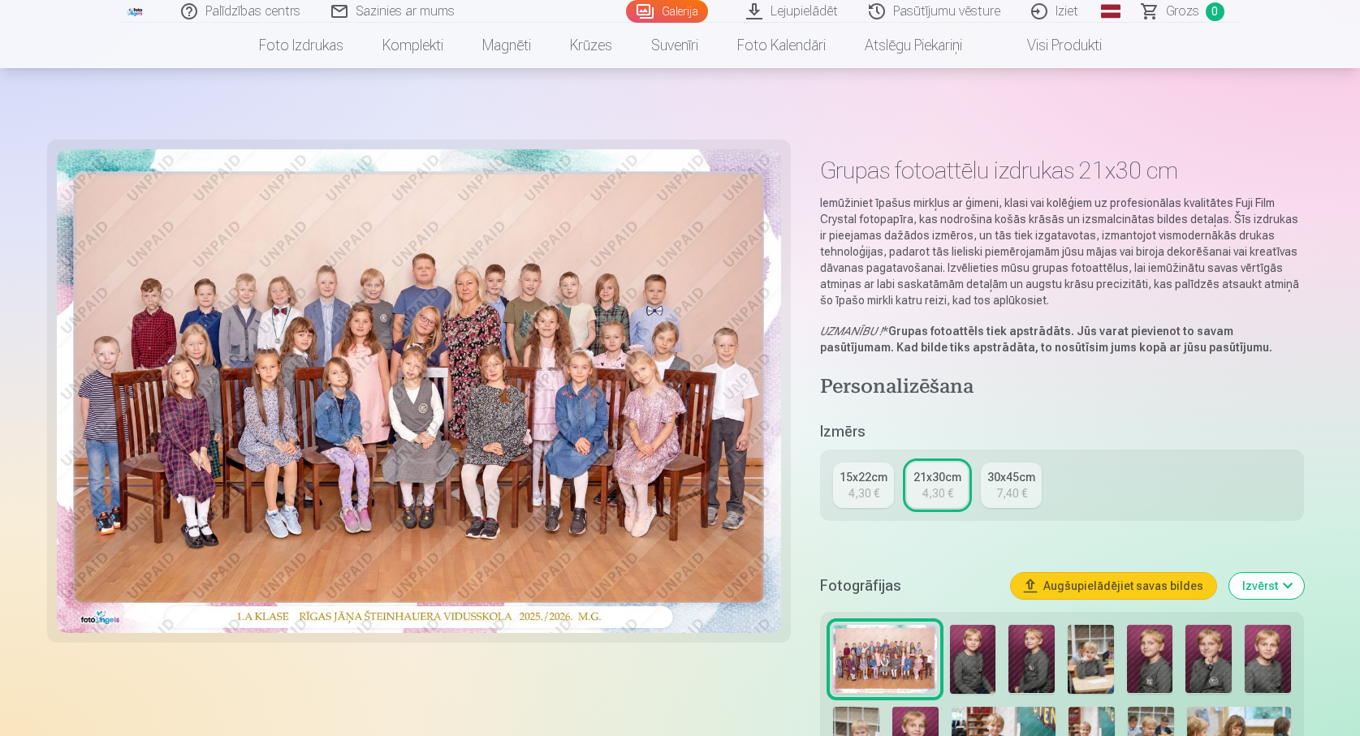
scroll to position [244, 0]
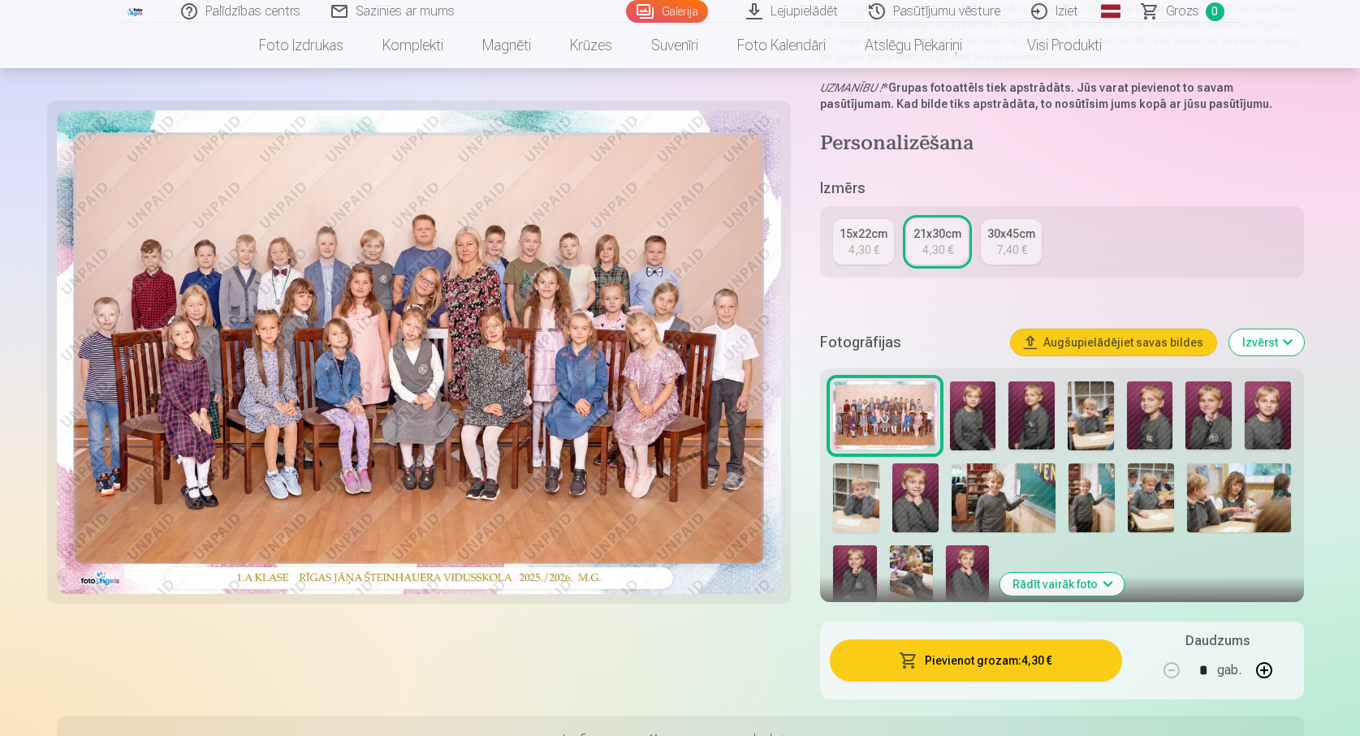
click at [971, 408] on img at bounding box center [973, 416] width 46 height 69
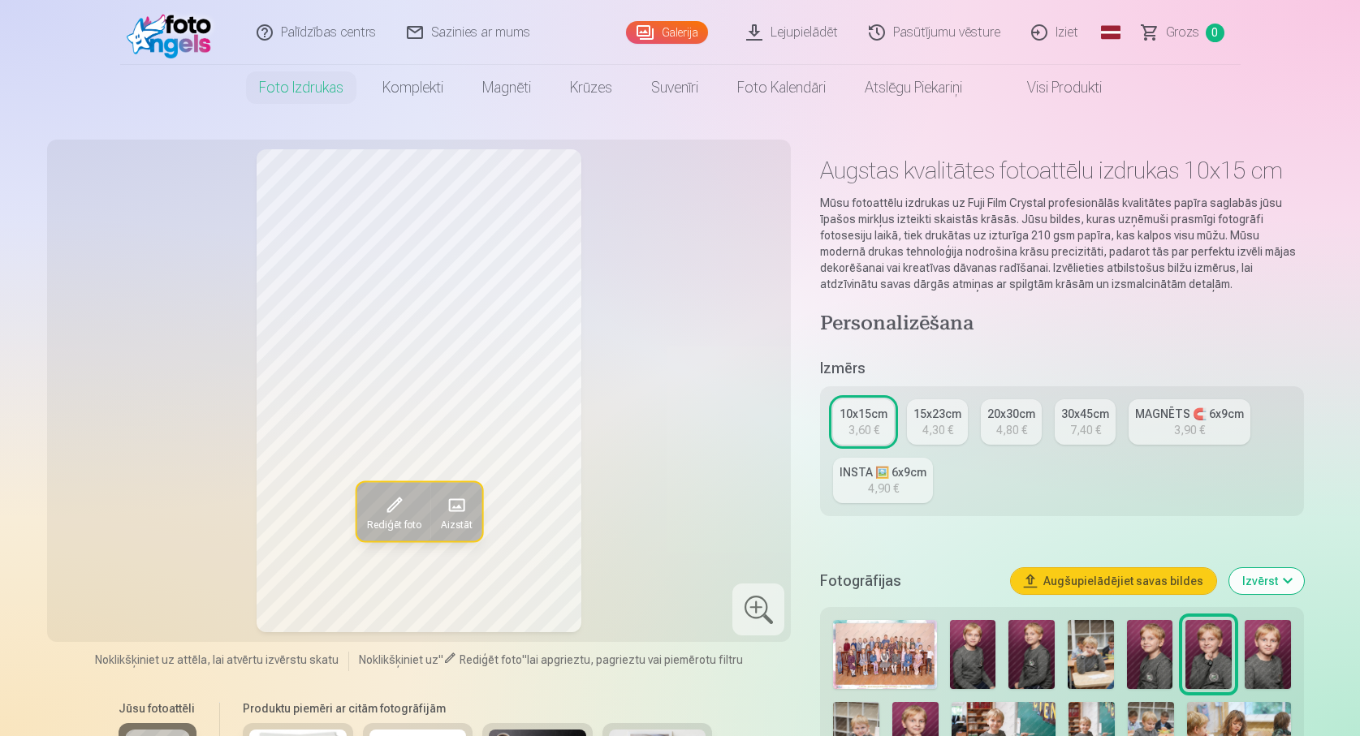
click at [1043, 654] on img at bounding box center [1031, 654] width 46 height 69
click at [1093, 662] on img at bounding box center [1091, 654] width 46 height 69
click at [1145, 647] on img at bounding box center [1150, 654] width 46 height 69
click at [1190, 653] on img at bounding box center [1208, 654] width 46 height 69
click at [1271, 658] on img at bounding box center [1268, 654] width 46 height 69
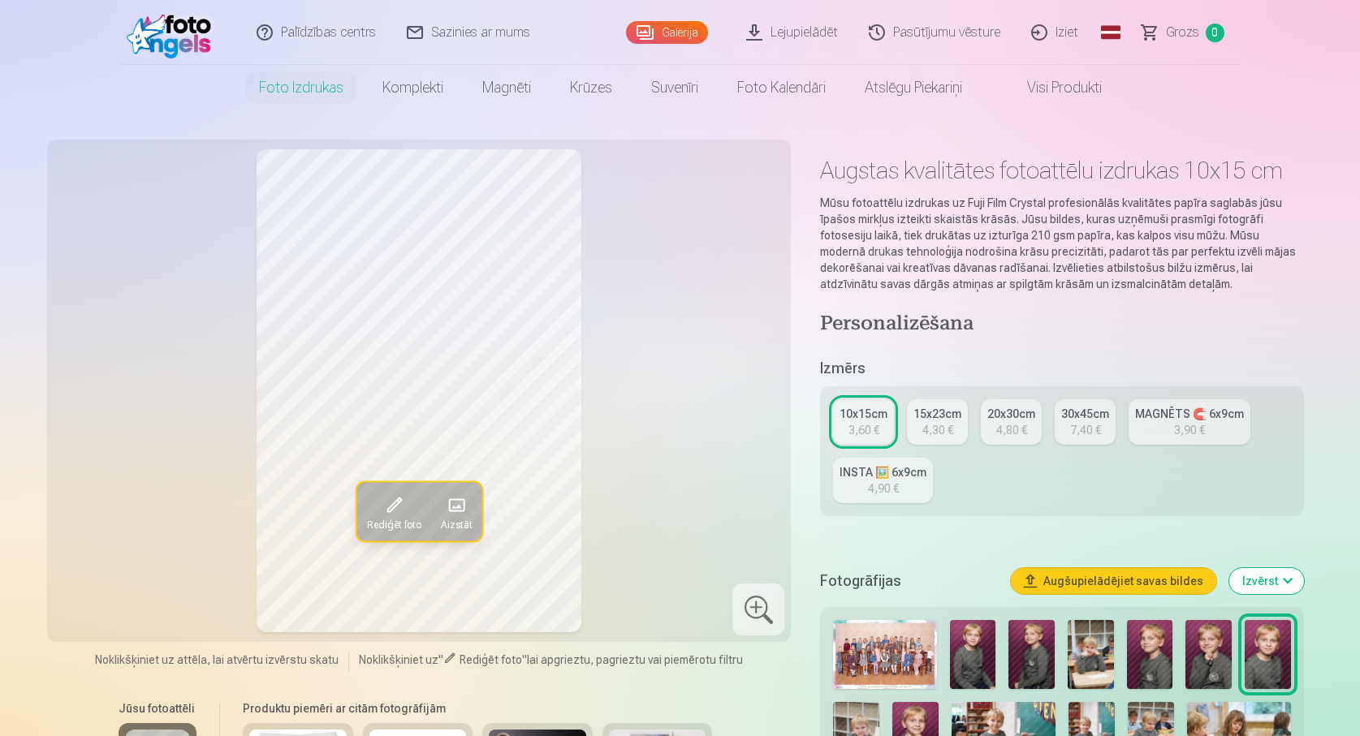
scroll to position [81, 0]
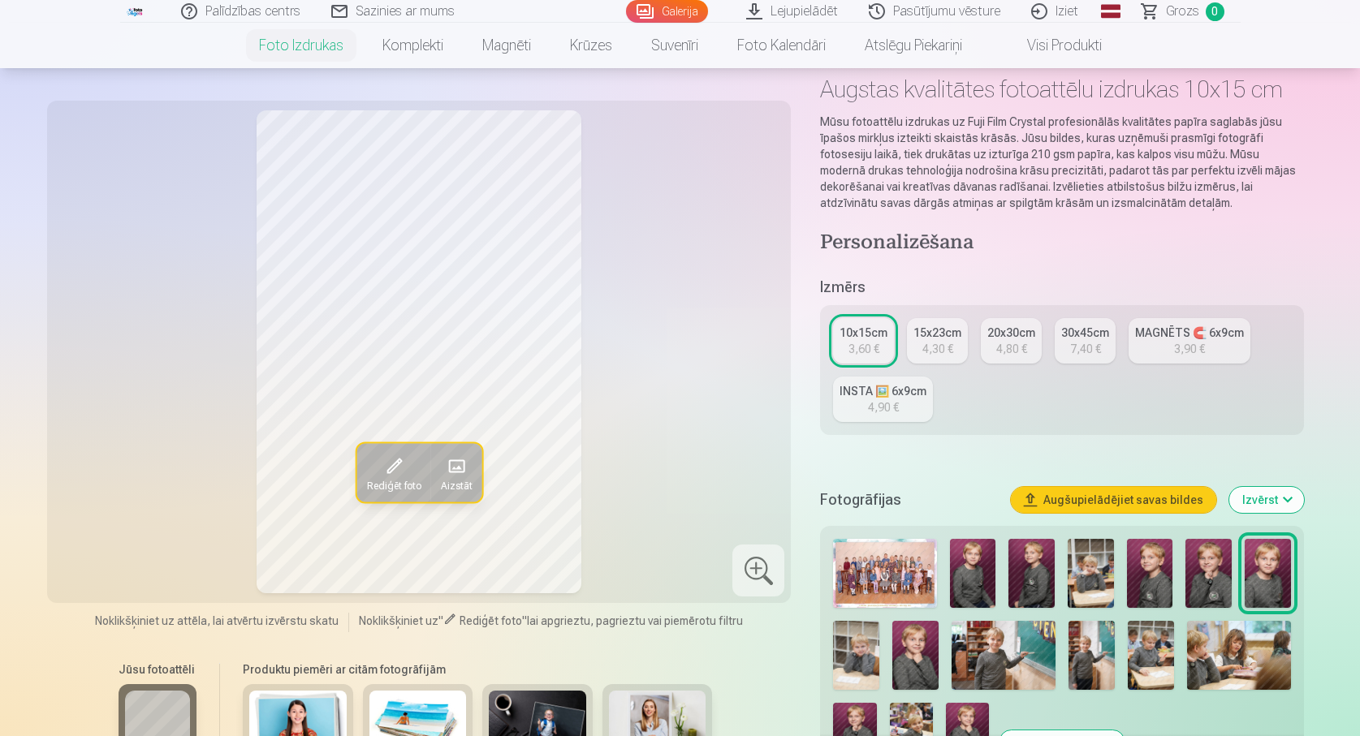
click at [864, 662] on img at bounding box center [856, 655] width 46 height 69
click at [924, 658] on img at bounding box center [915, 655] width 46 height 69
click at [1197, 578] on img at bounding box center [1208, 573] width 46 height 69
click at [1009, 663] on img at bounding box center [1004, 655] width 104 height 69
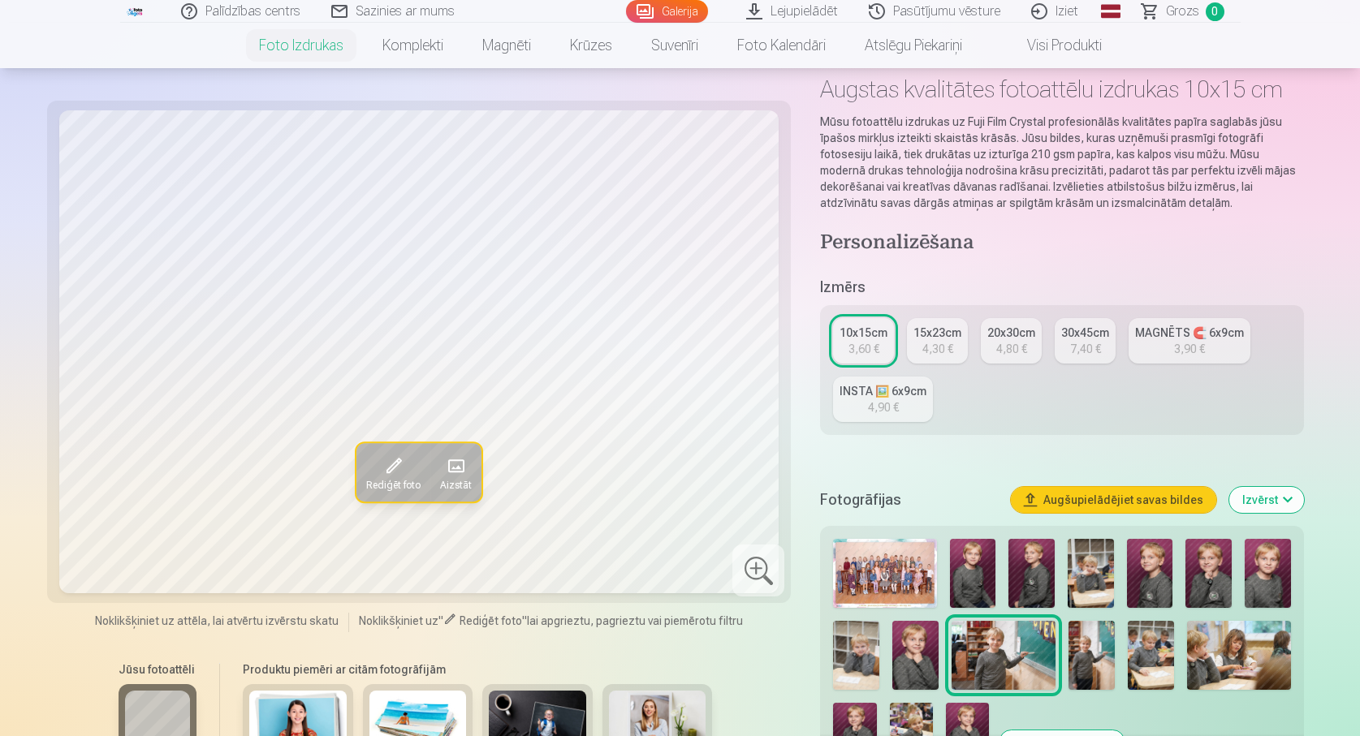
click at [1088, 654] on img at bounding box center [1091, 655] width 46 height 69
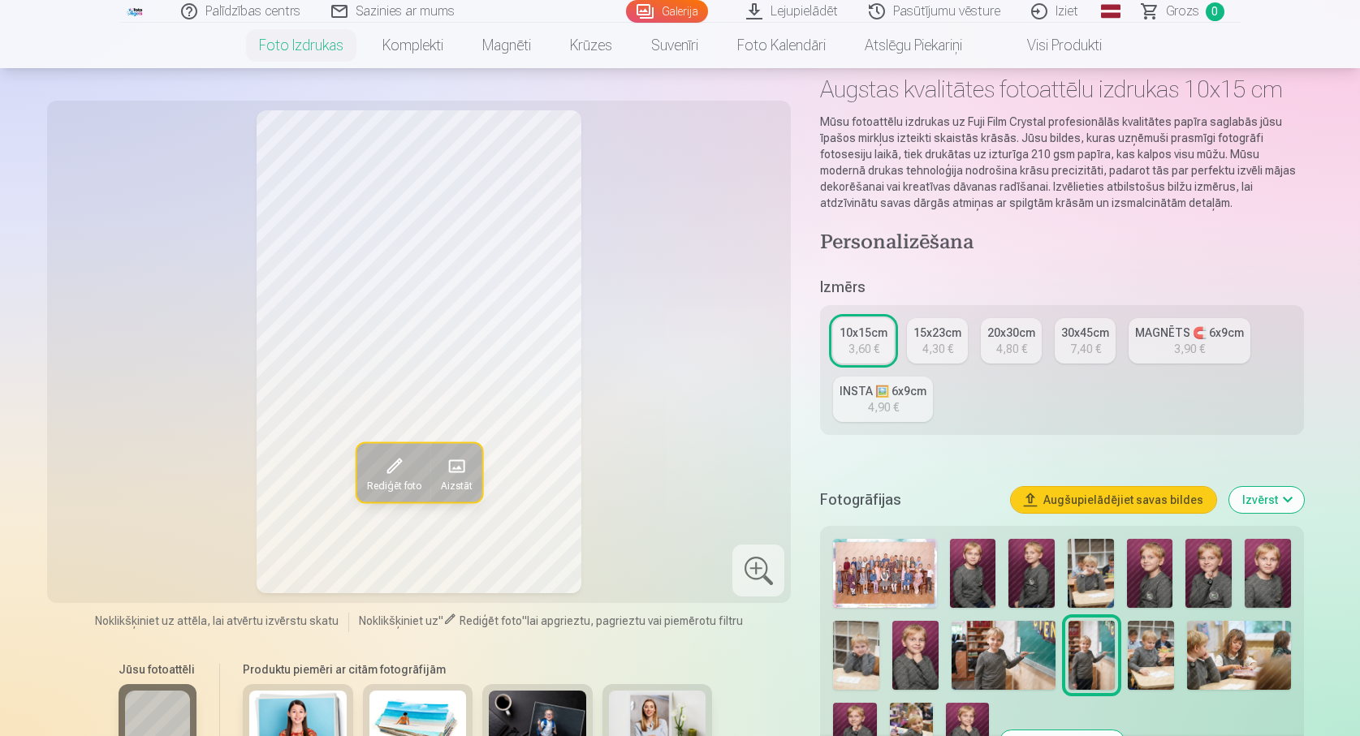
click at [1133, 663] on img at bounding box center [1151, 655] width 46 height 69
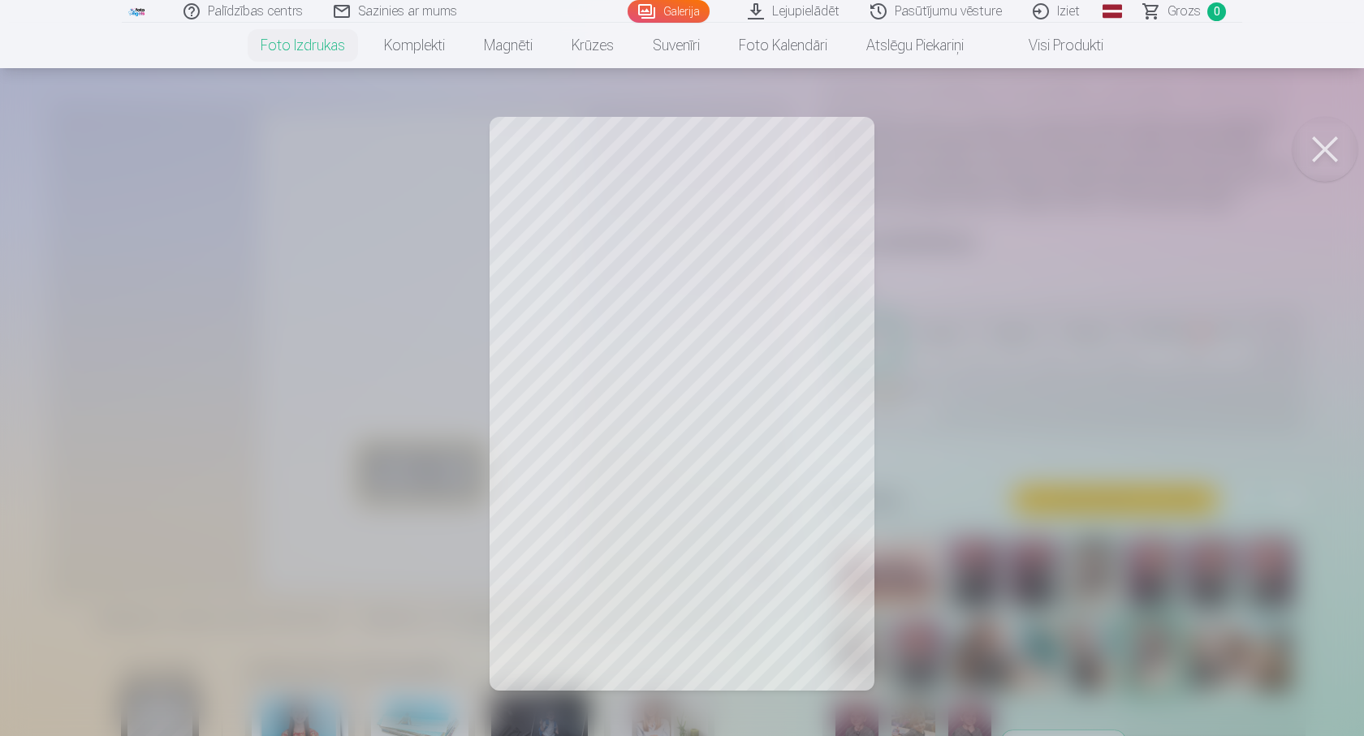
click at [552, 429] on div at bounding box center [682, 368] width 1364 height 736
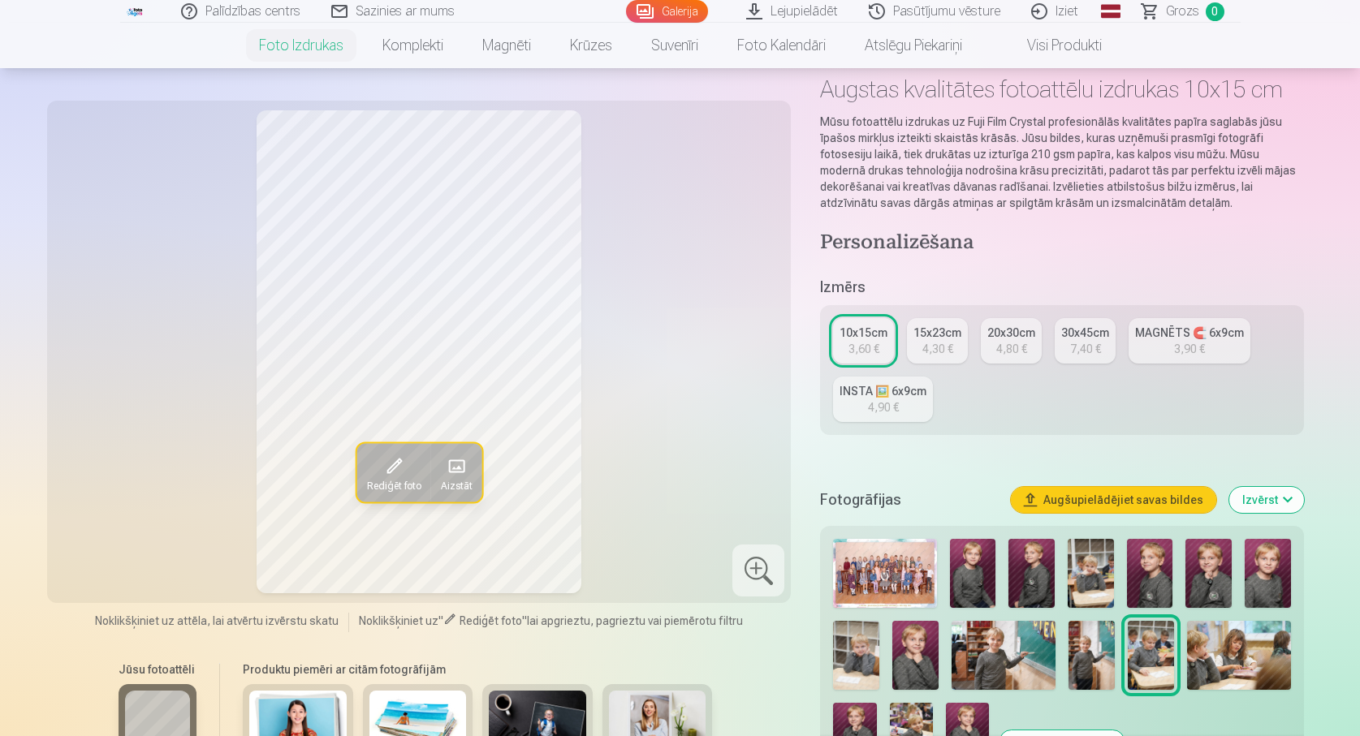
click at [1215, 660] on img at bounding box center [1239, 655] width 104 height 69
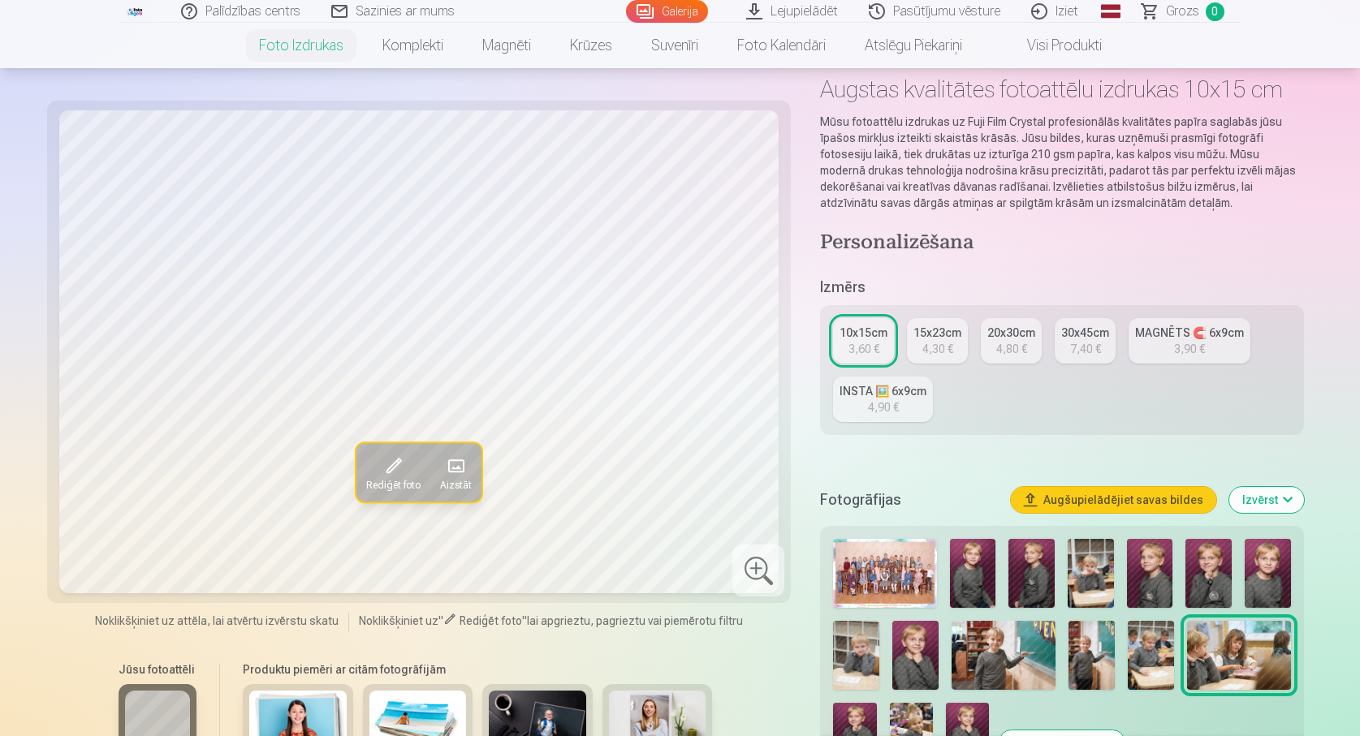
click at [874, 392] on div "INSTA 🖼️ 6x9cm" at bounding box center [882, 391] width 87 height 16
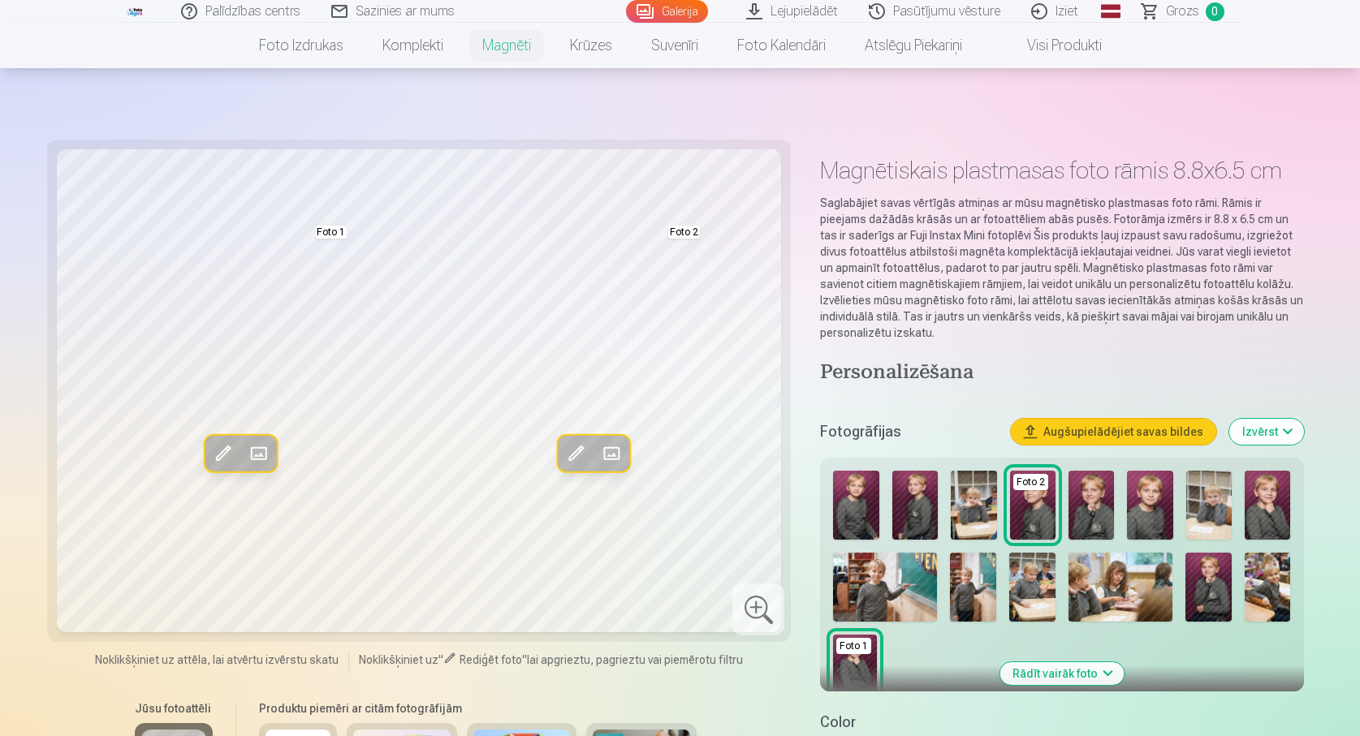
scroll to position [162, 0]
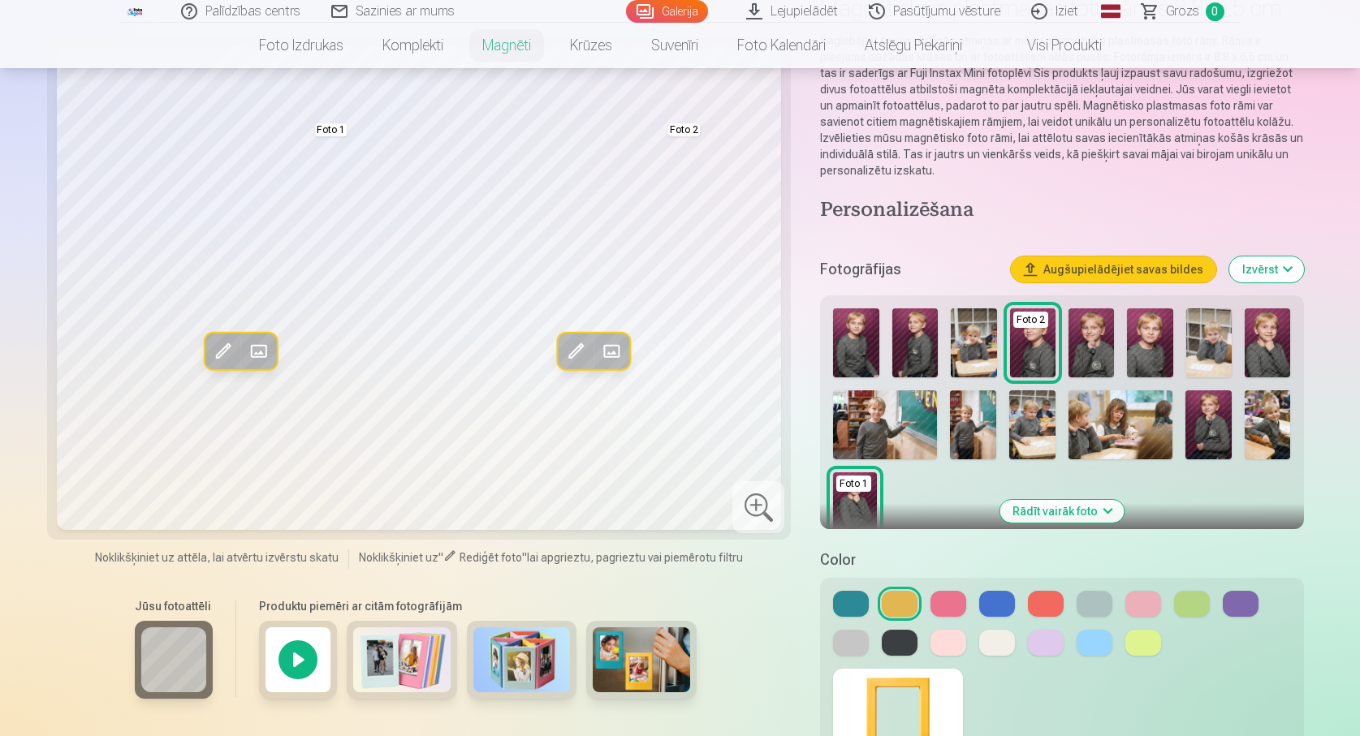
click at [1265, 422] on img at bounding box center [1268, 425] width 46 height 69
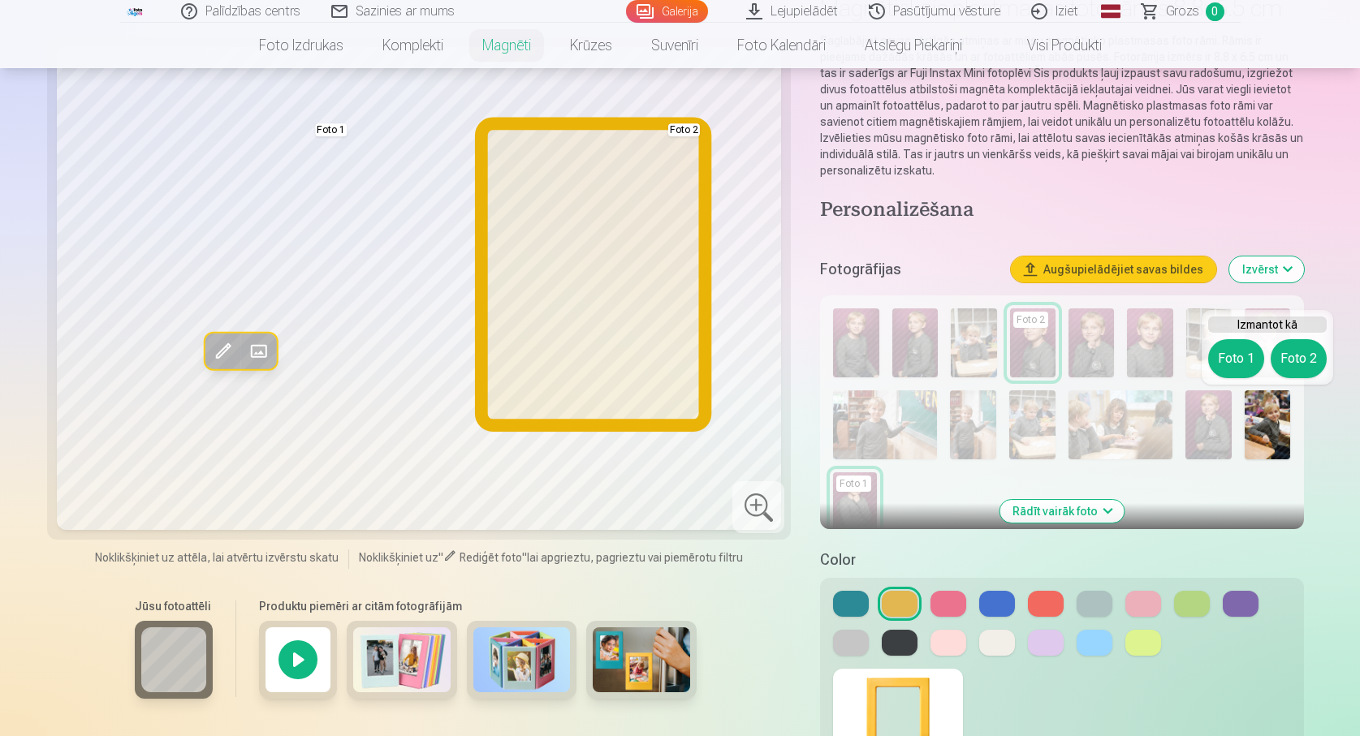
click at [1301, 359] on button "Foto 2" at bounding box center [1299, 358] width 56 height 39
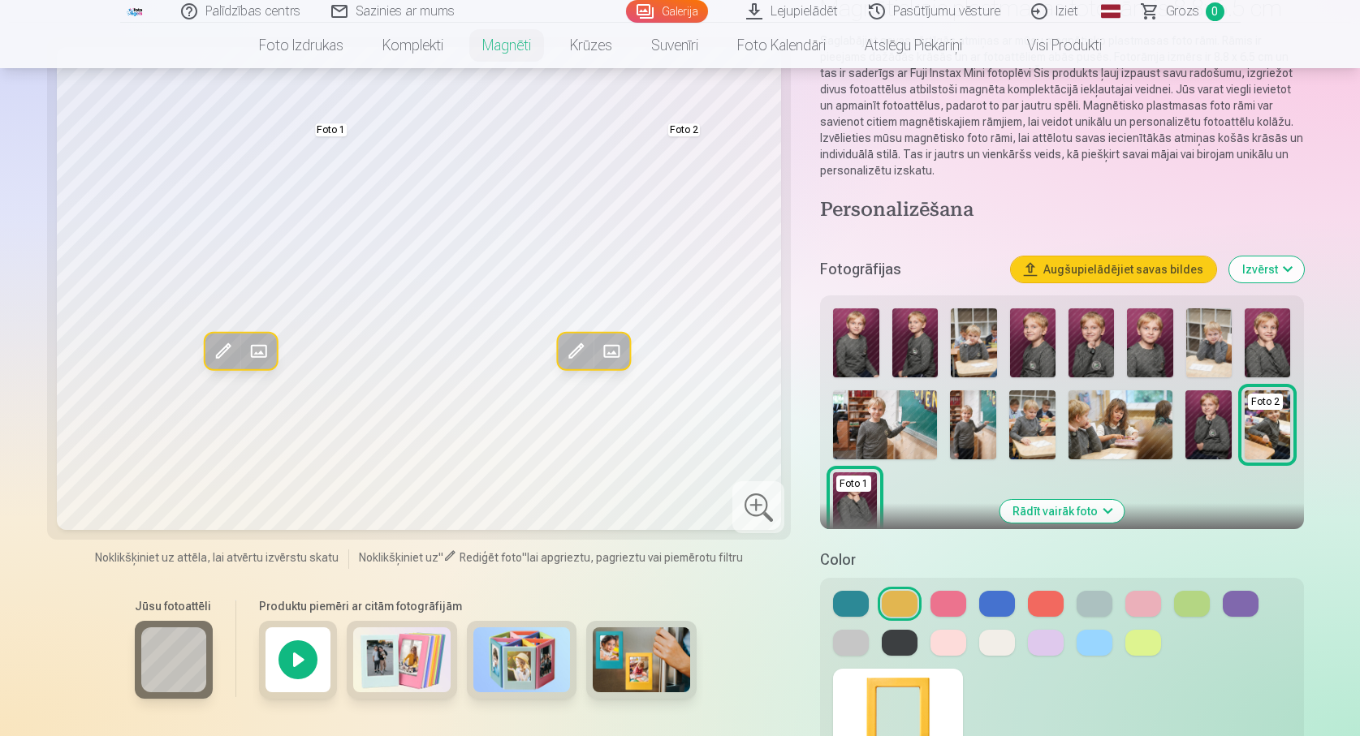
click at [1062, 509] on button "Rādīt vairāk foto" at bounding box center [1061, 511] width 124 height 23
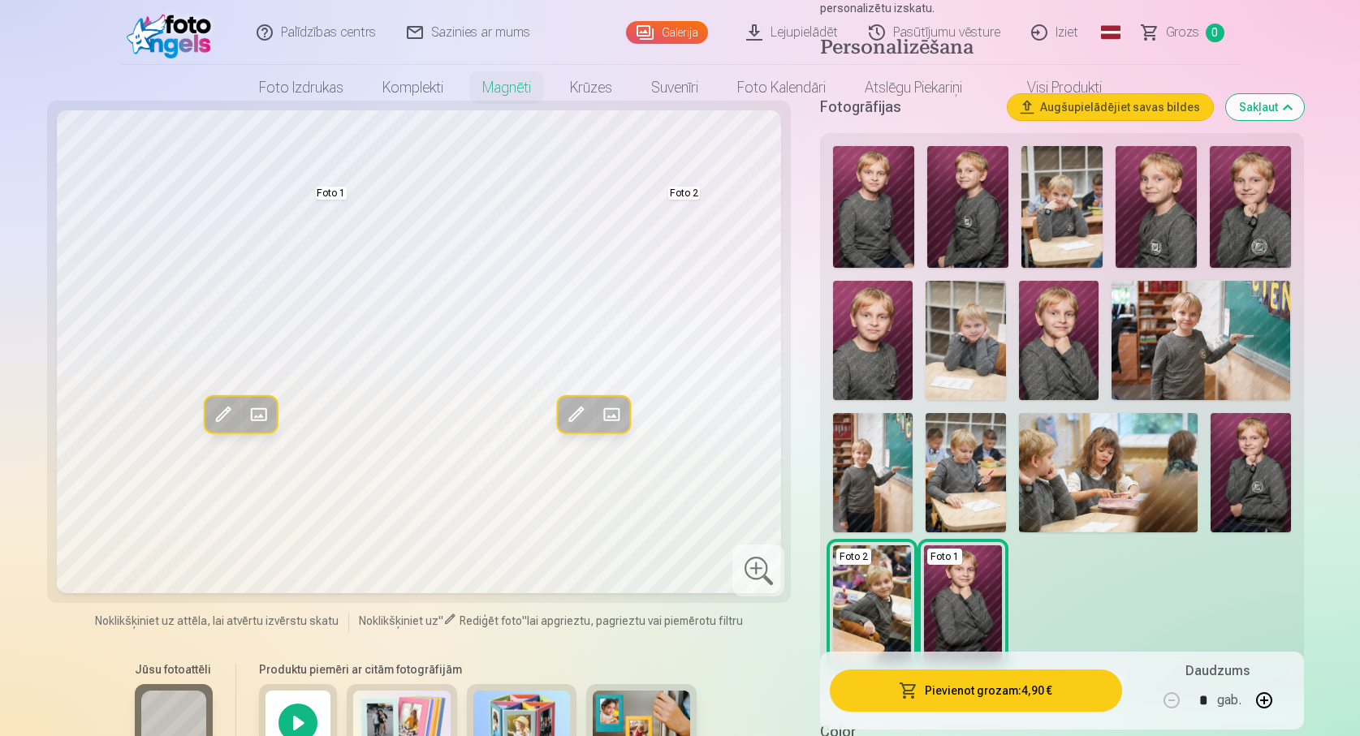
scroll to position [0, 0]
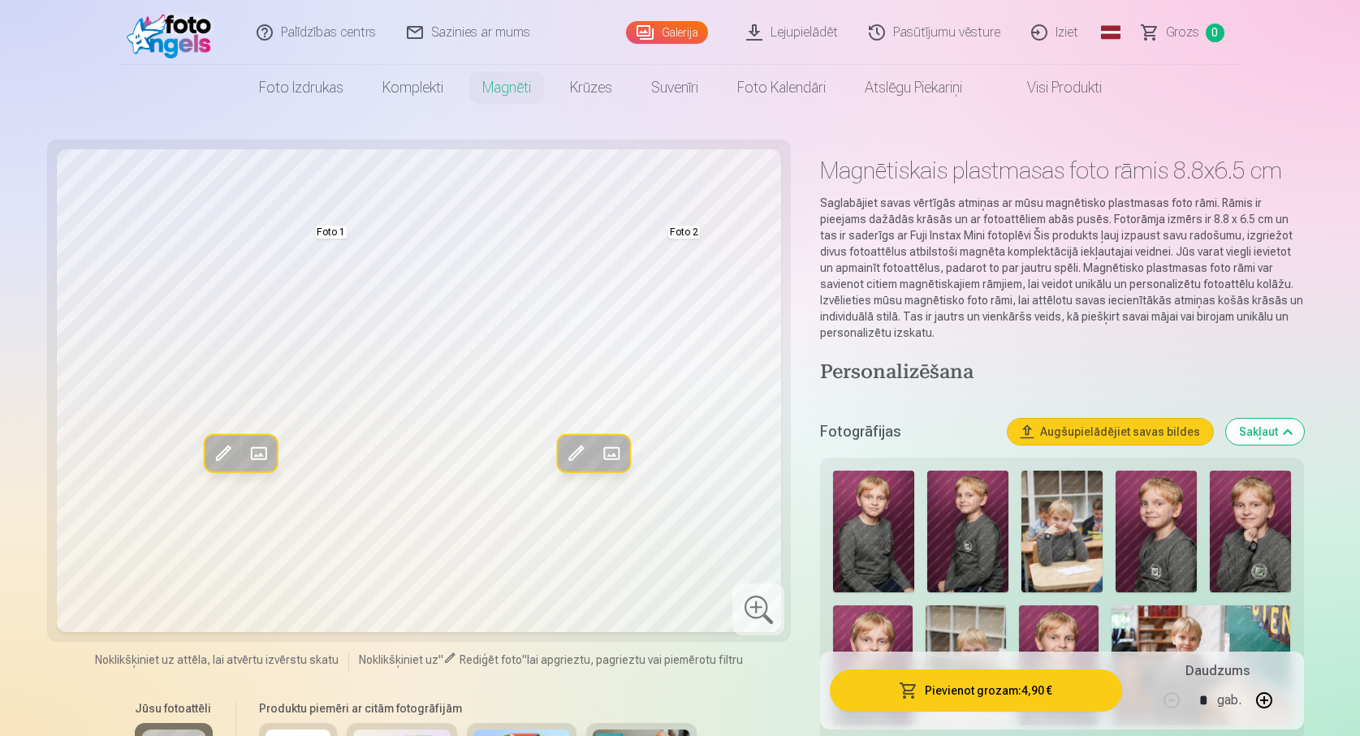
click at [1256, 435] on button "Sakļaut" at bounding box center [1265, 432] width 78 height 26
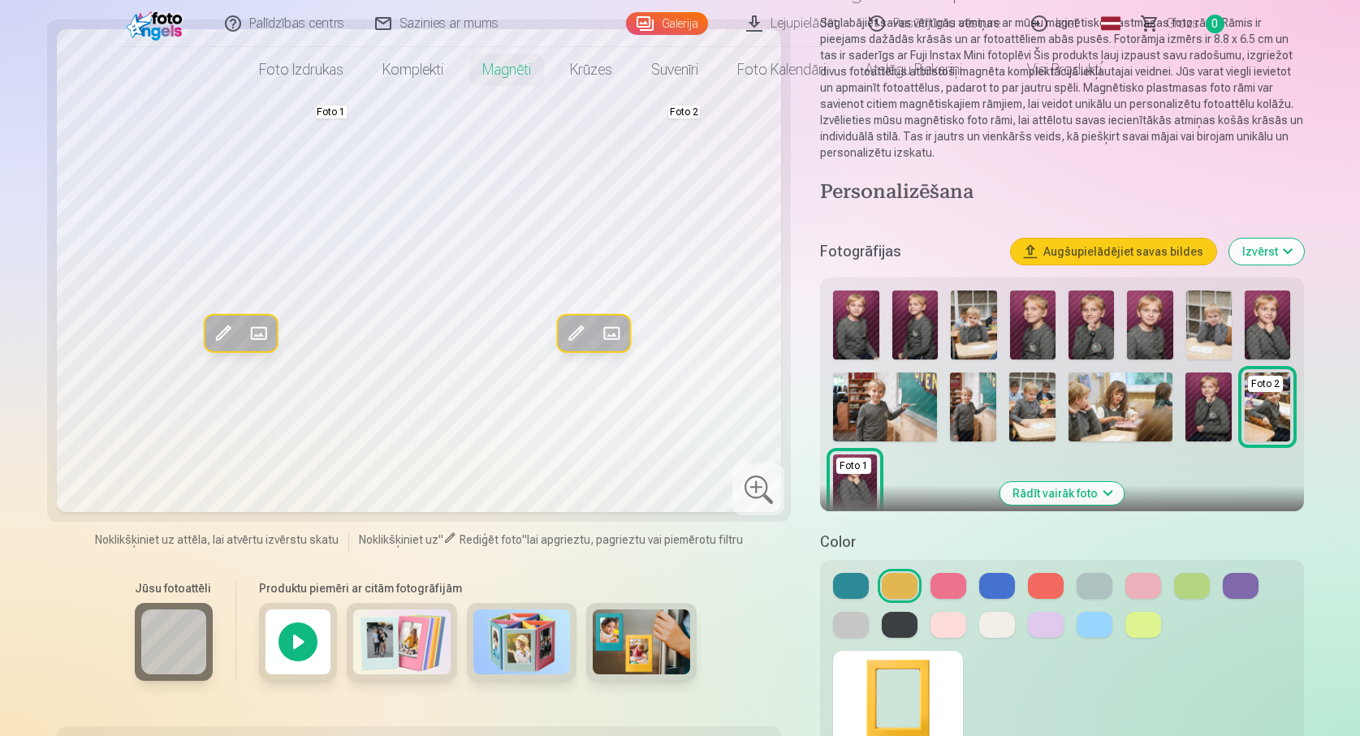
scroll to position [18, 0]
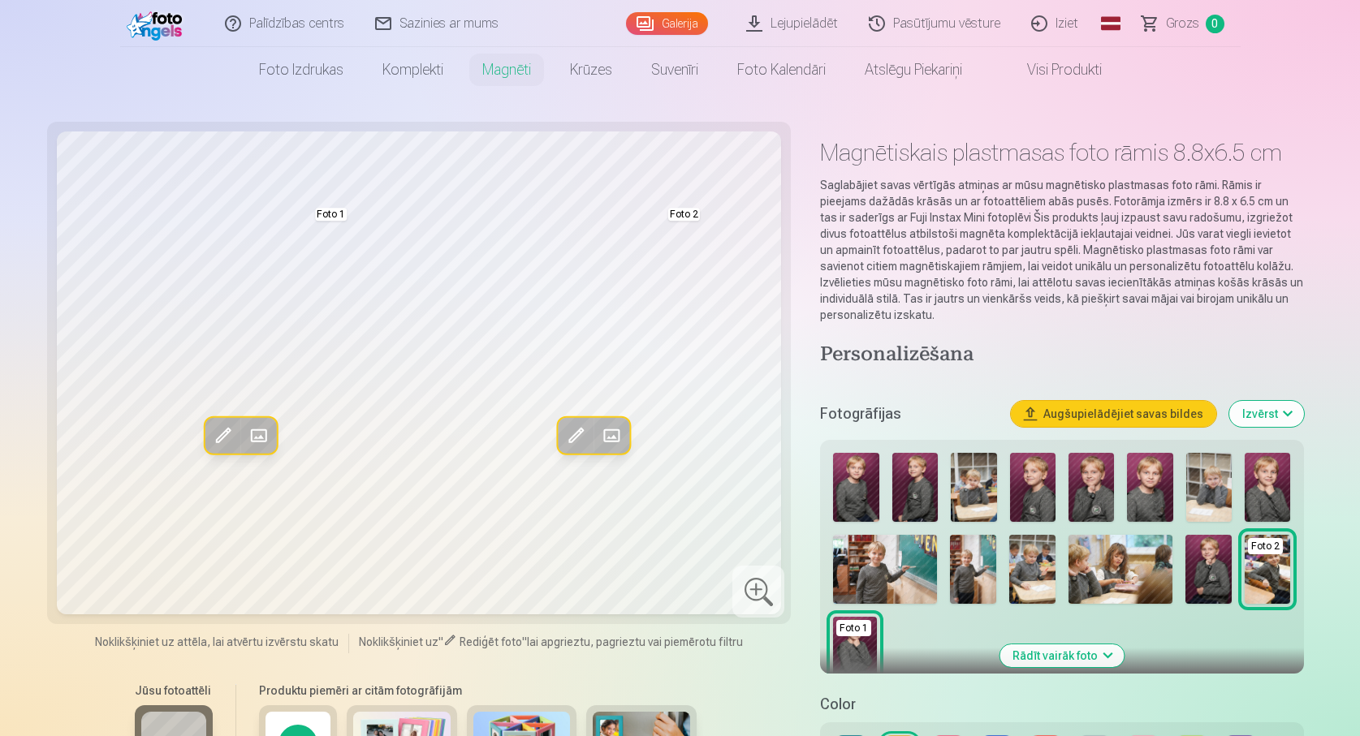
click at [762, 591] on div at bounding box center [758, 592] width 52 height 52
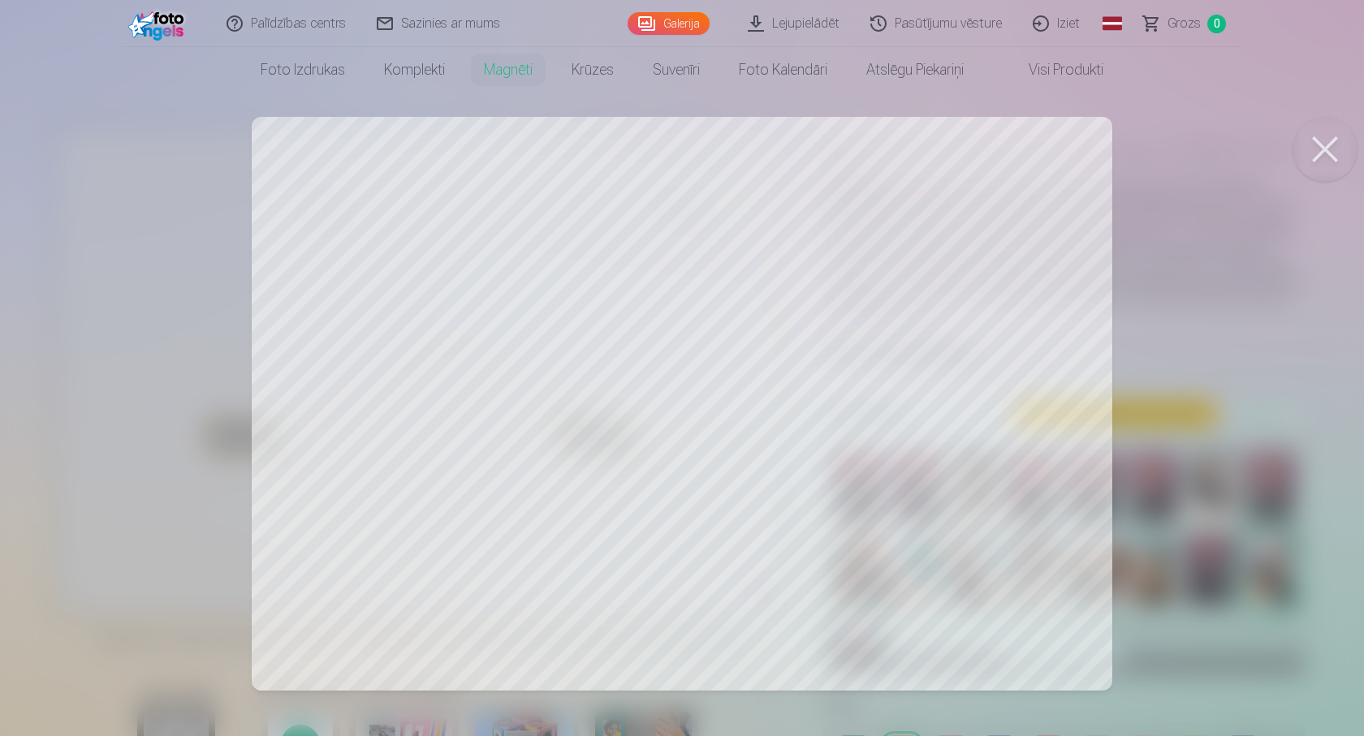
click at [840, 476] on div at bounding box center [682, 368] width 1364 height 736
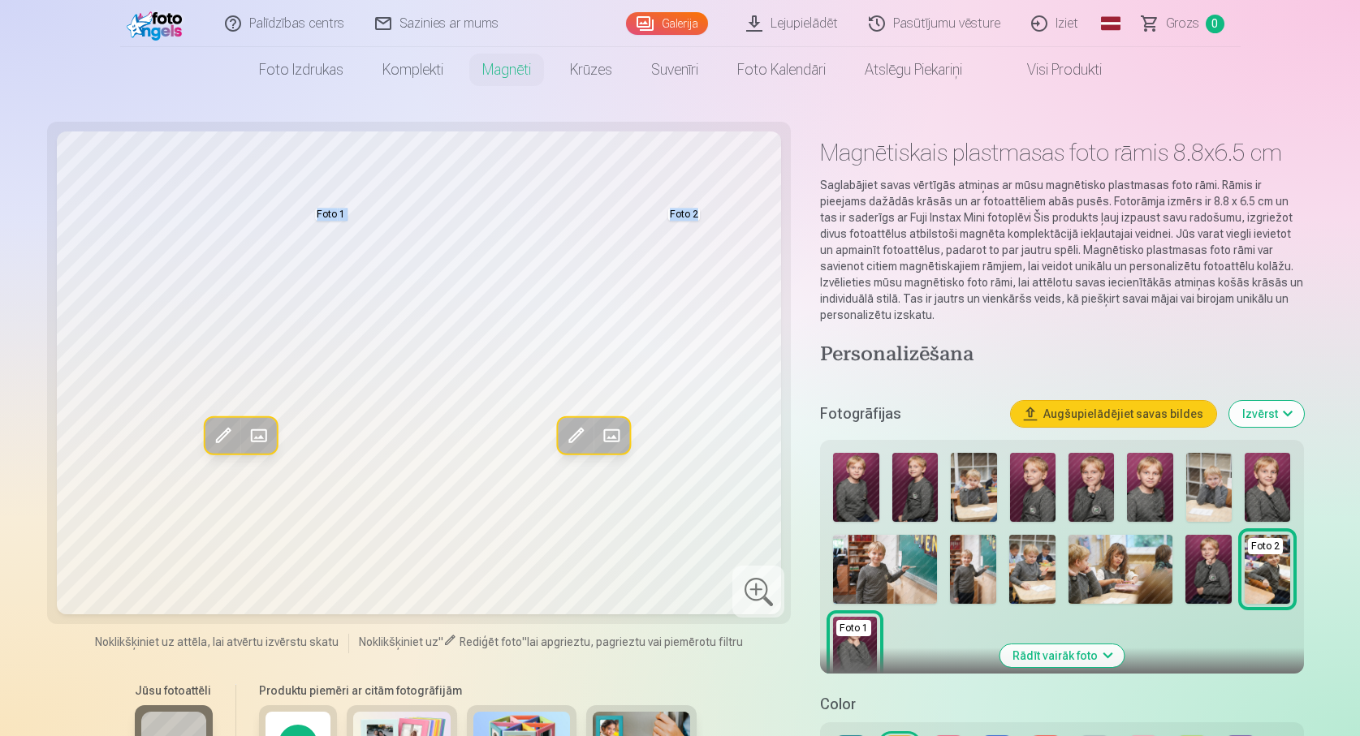
click at [679, 423] on div "Rediģēt foto Aizstāt Foto 1 Rediģēt foto Aizstāt Foto 2" at bounding box center [419, 373] width 725 height 483
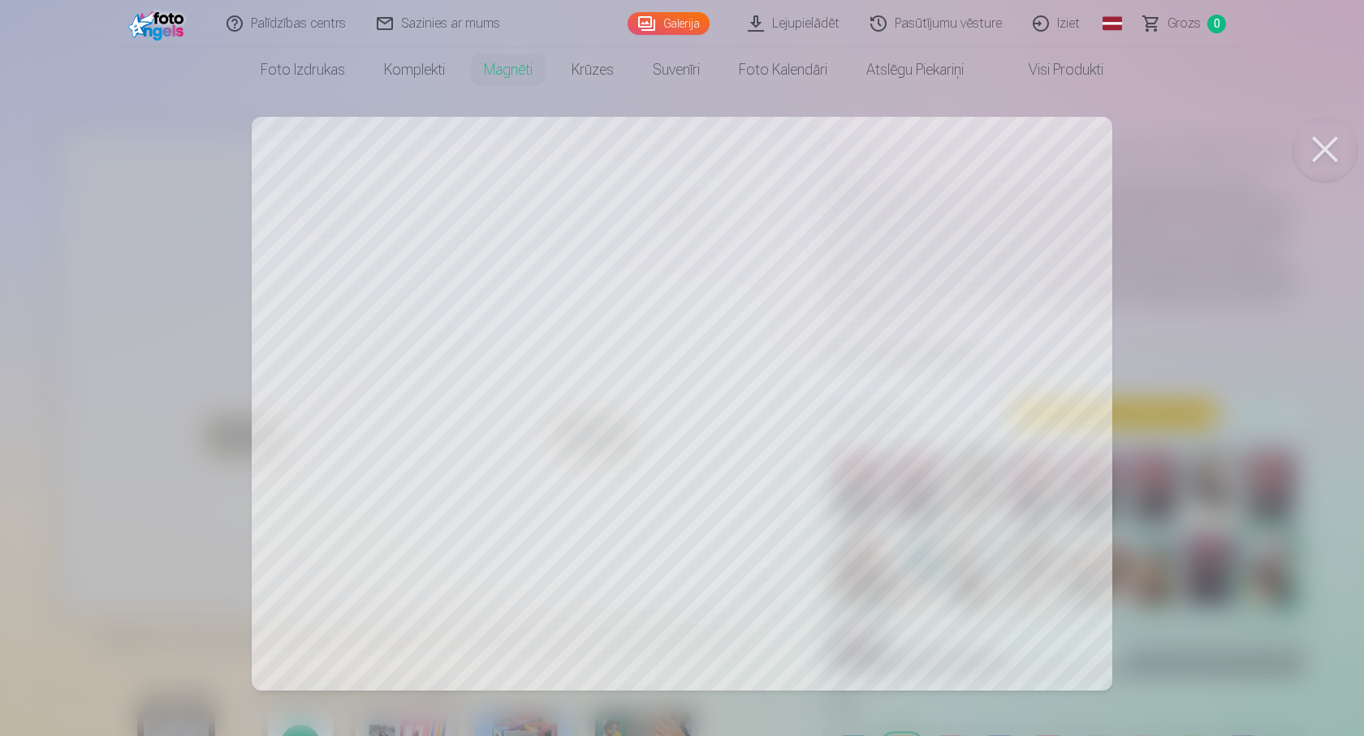
click at [671, 395] on div at bounding box center [682, 368] width 1364 height 736
click at [1313, 149] on button at bounding box center [1325, 149] width 65 height 65
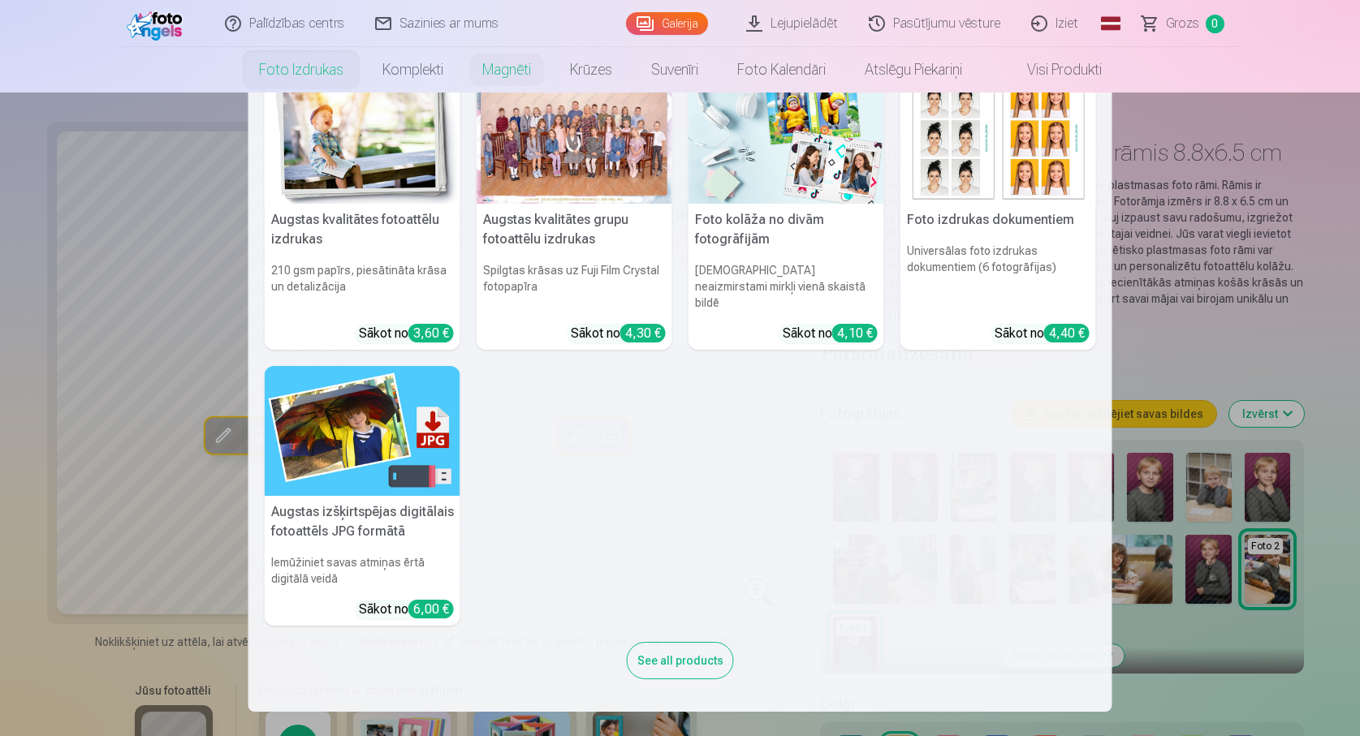
scroll to position [0, 0]
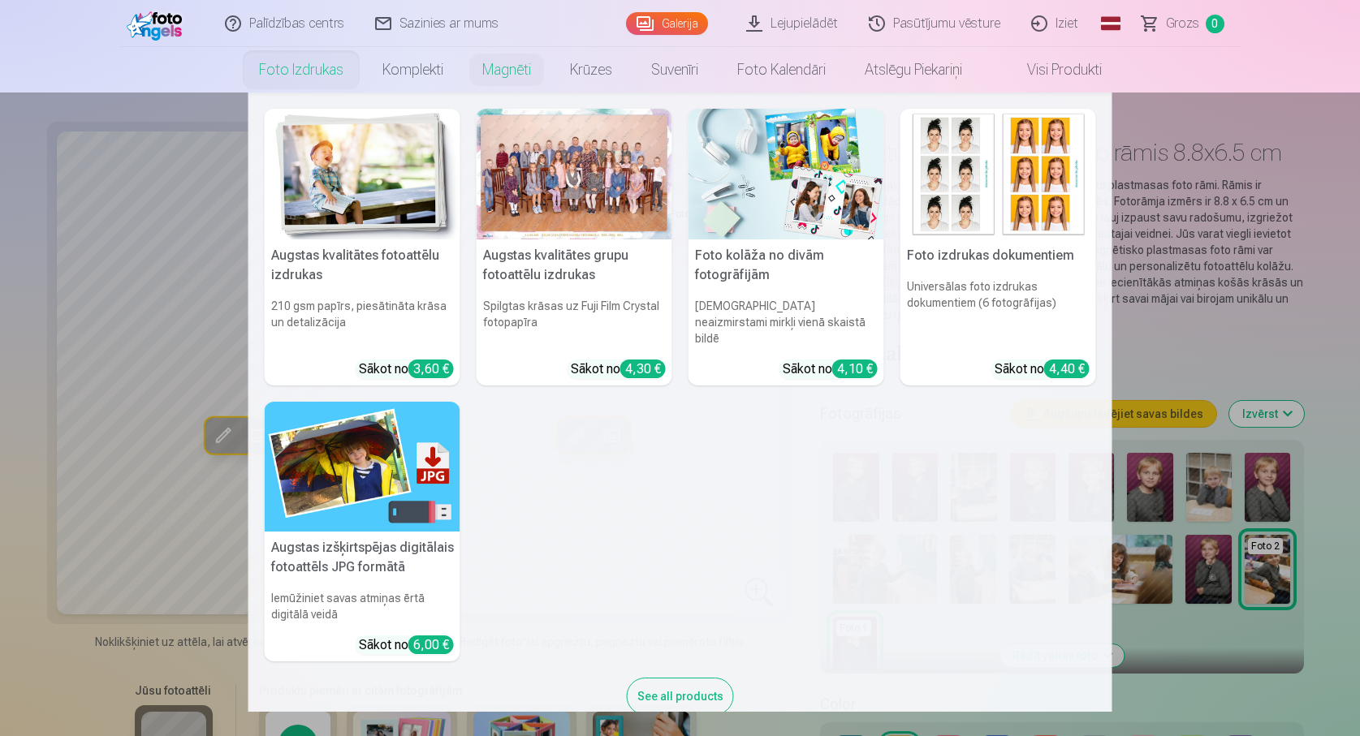
click at [799, 231] on img at bounding box center [786, 174] width 196 height 131
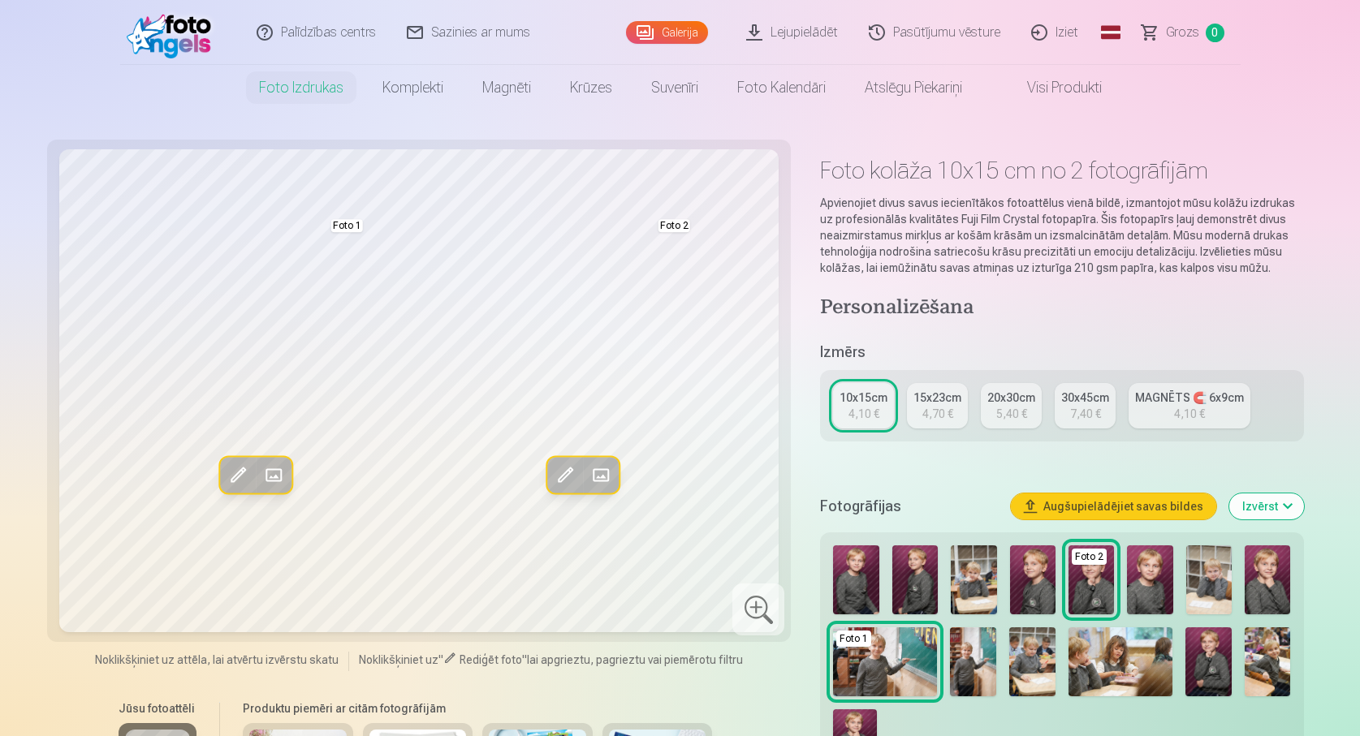
click at [237, 474] on span at bounding box center [238, 475] width 26 height 26
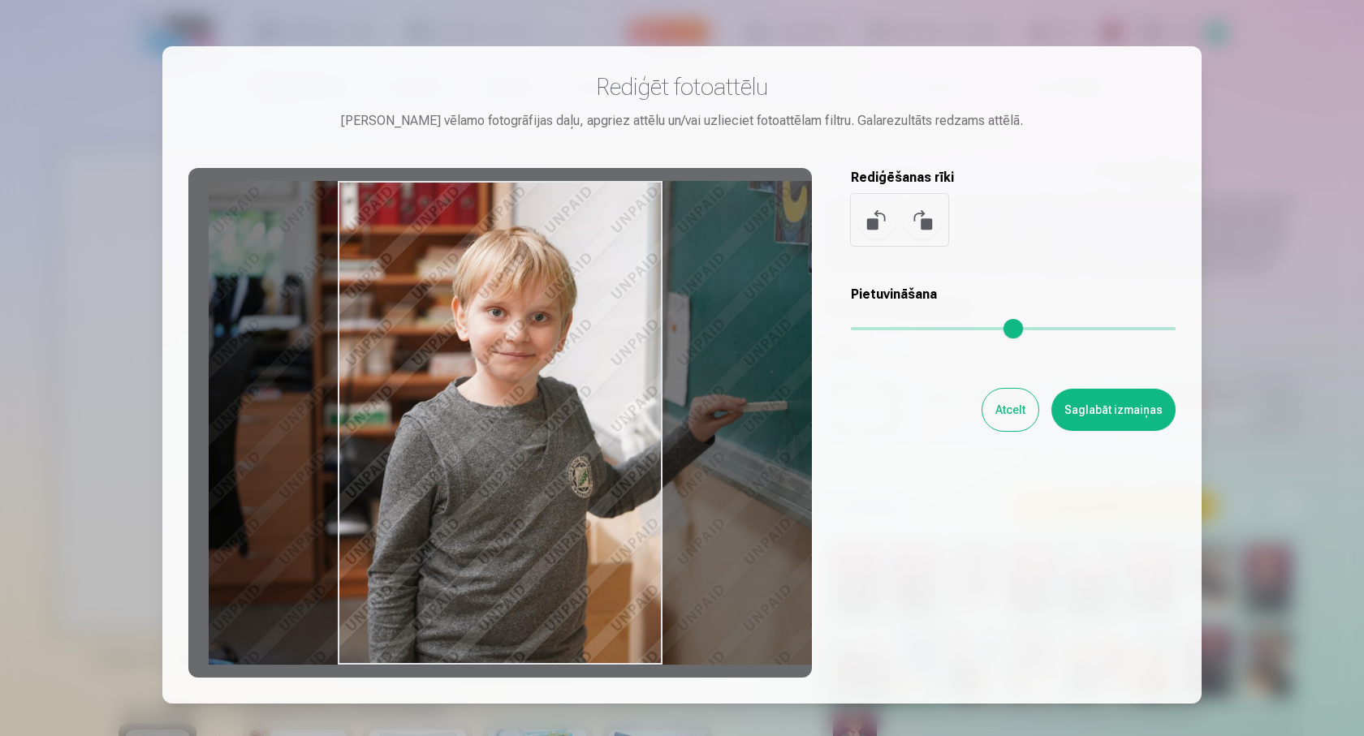
drag, startPoint x: 486, startPoint y: 455, endPoint x: 558, endPoint y: 444, distance: 72.2
click at [558, 444] on div at bounding box center [500, 423] width 624 height 510
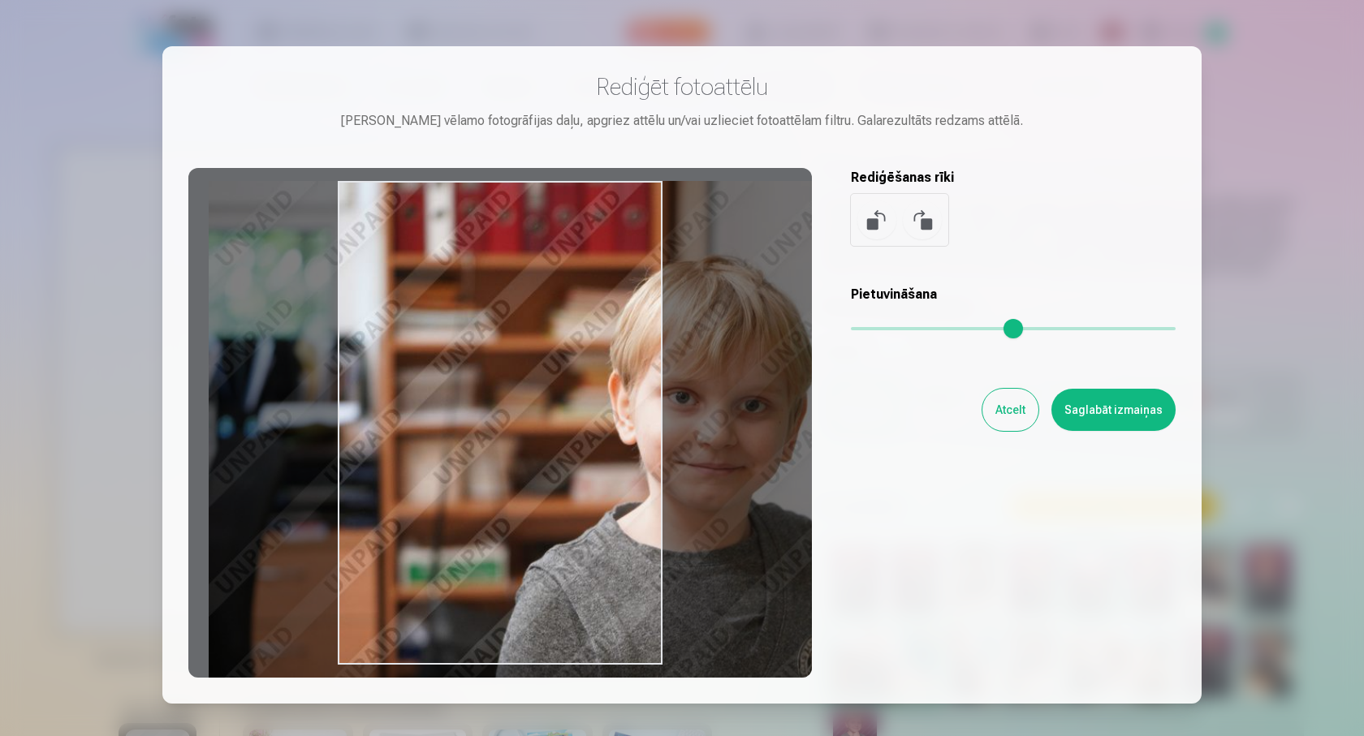
drag, startPoint x: 861, startPoint y: 334, endPoint x: 918, endPoint y: 335, distance: 56.9
type input "***"
click at [918, 330] on input "range" at bounding box center [1013, 328] width 325 height 3
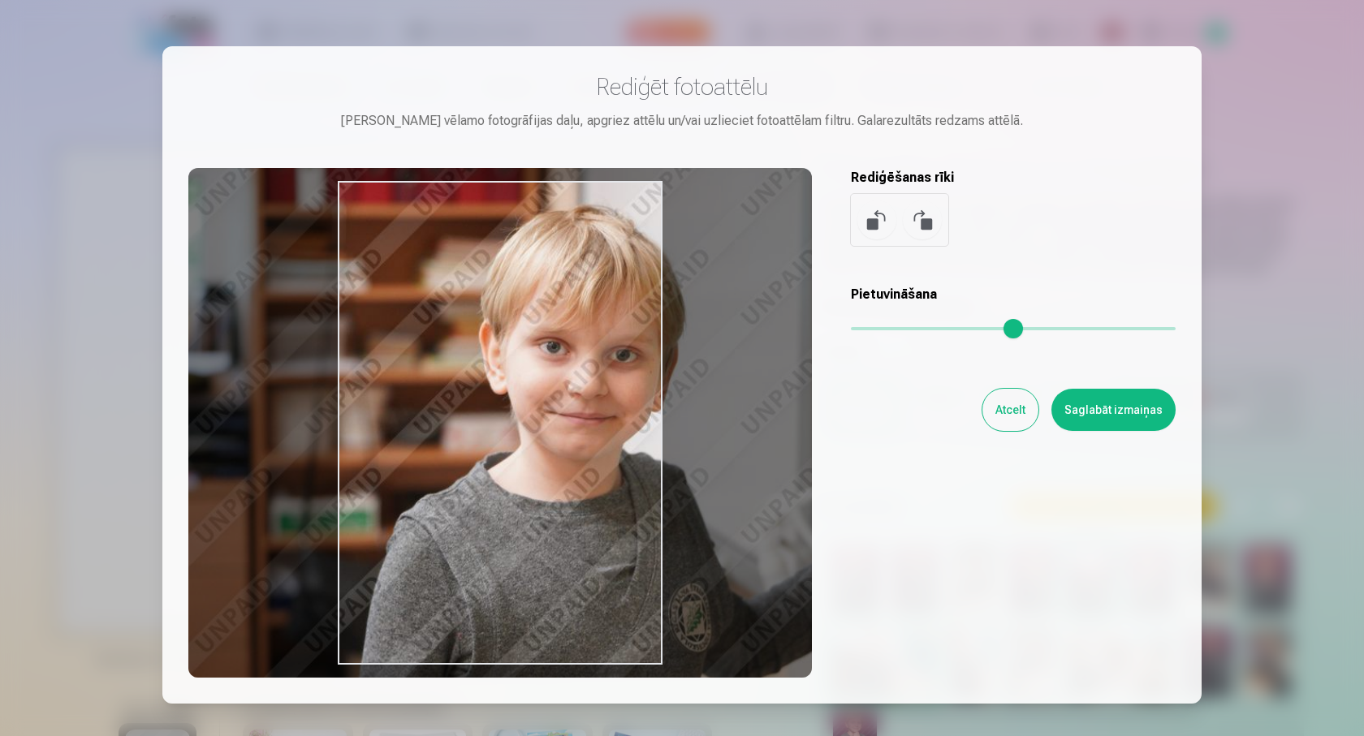
drag, startPoint x: 552, startPoint y: 478, endPoint x: 423, endPoint y: 428, distance: 138.6
click at [423, 428] on div at bounding box center [500, 423] width 624 height 510
click at [997, 428] on button "Atcelt" at bounding box center [1010, 410] width 56 height 42
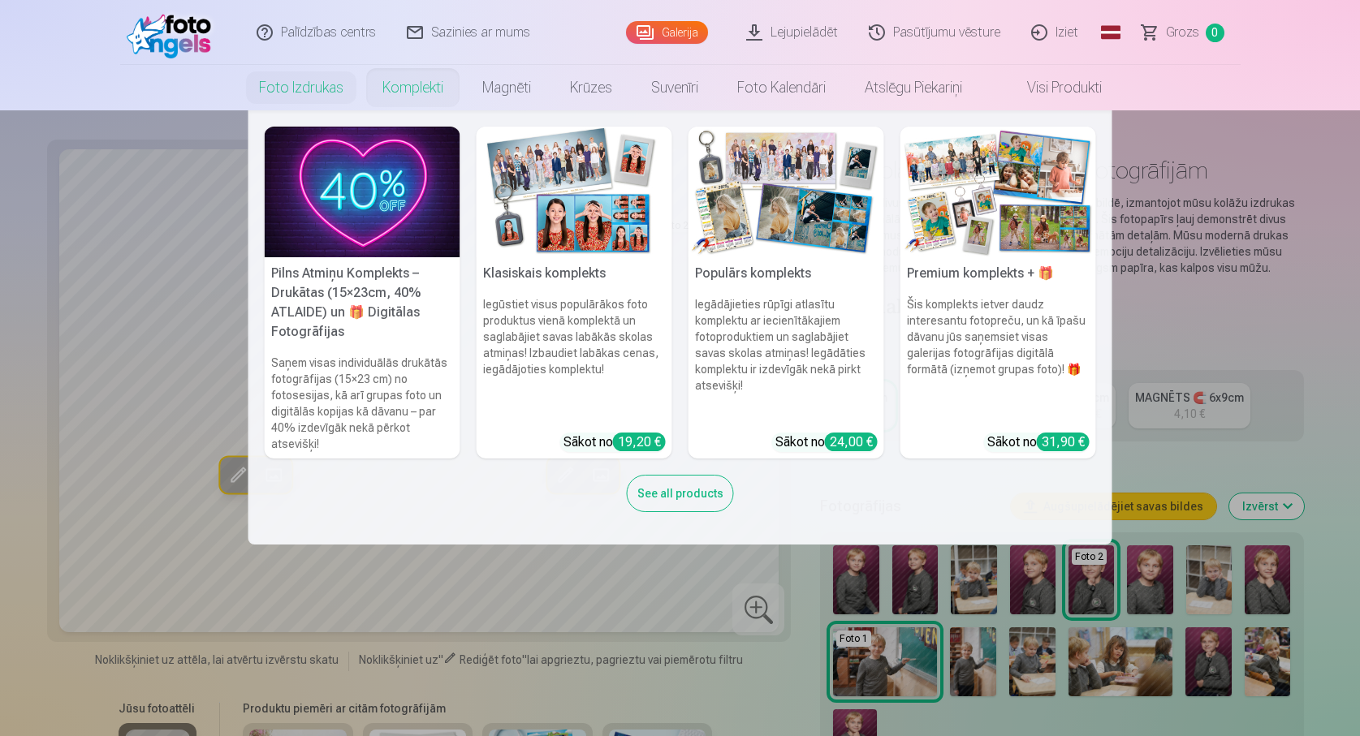
click at [986, 295] on h6 "Šis komplekts ietver daudz interesantu fotopreču, un kā īpašu dāvanu jūs saņems…" at bounding box center [998, 358] width 196 height 136
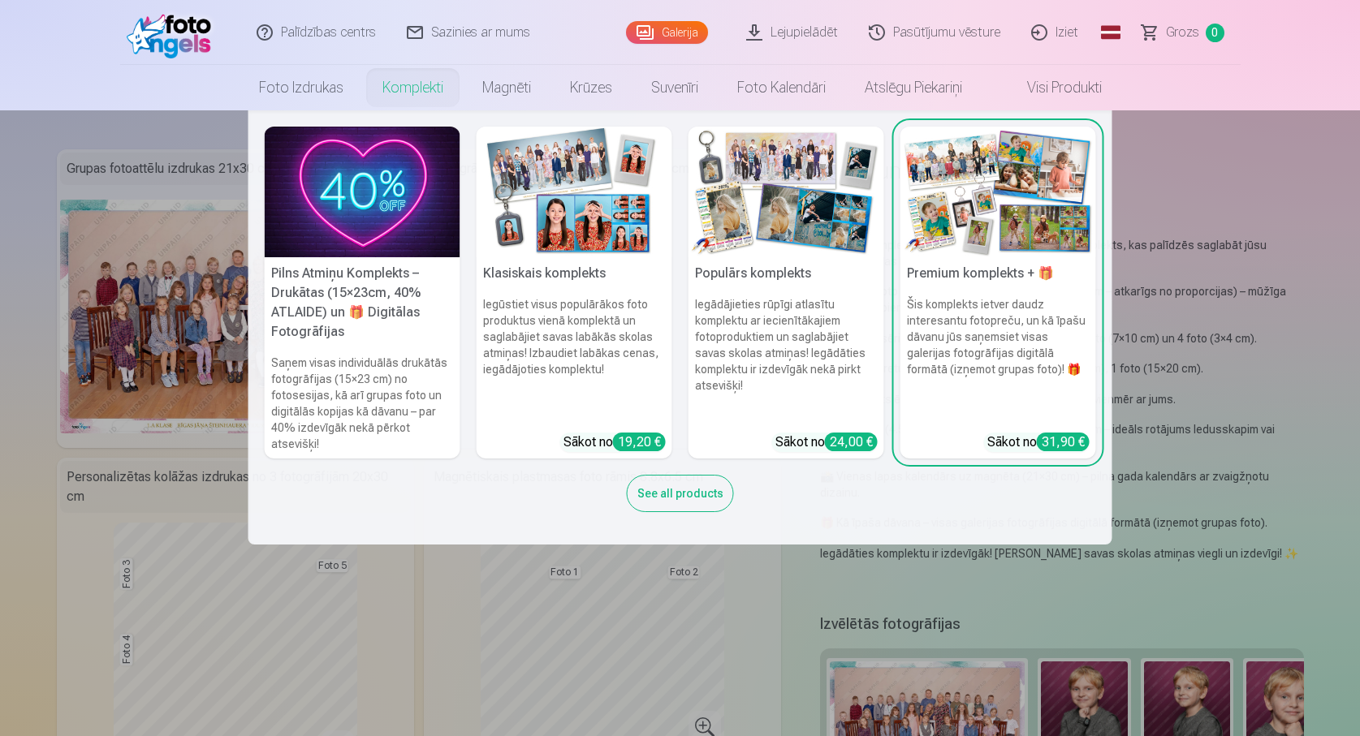
click at [412, 93] on link "Komplekti" at bounding box center [413, 87] width 100 height 45
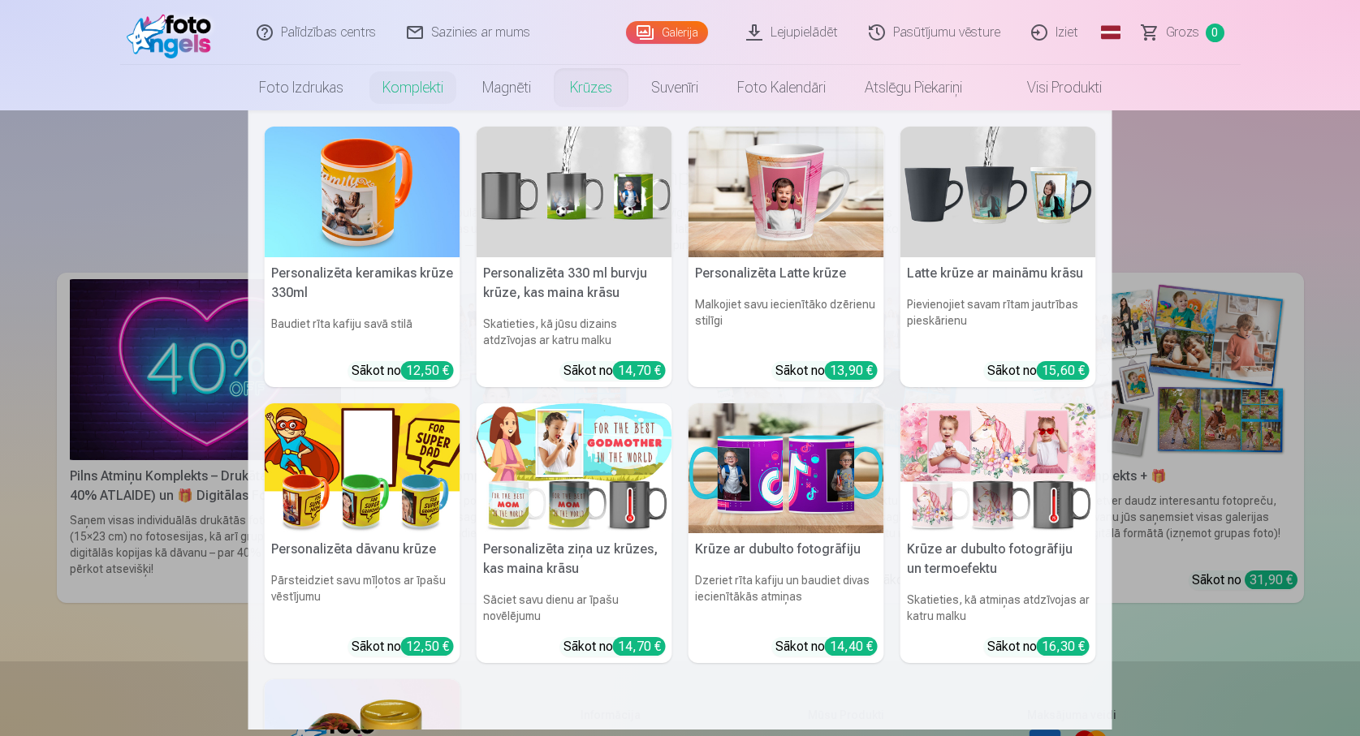
click at [599, 84] on link "Krūzes" at bounding box center [590, 87] width 81 height 45
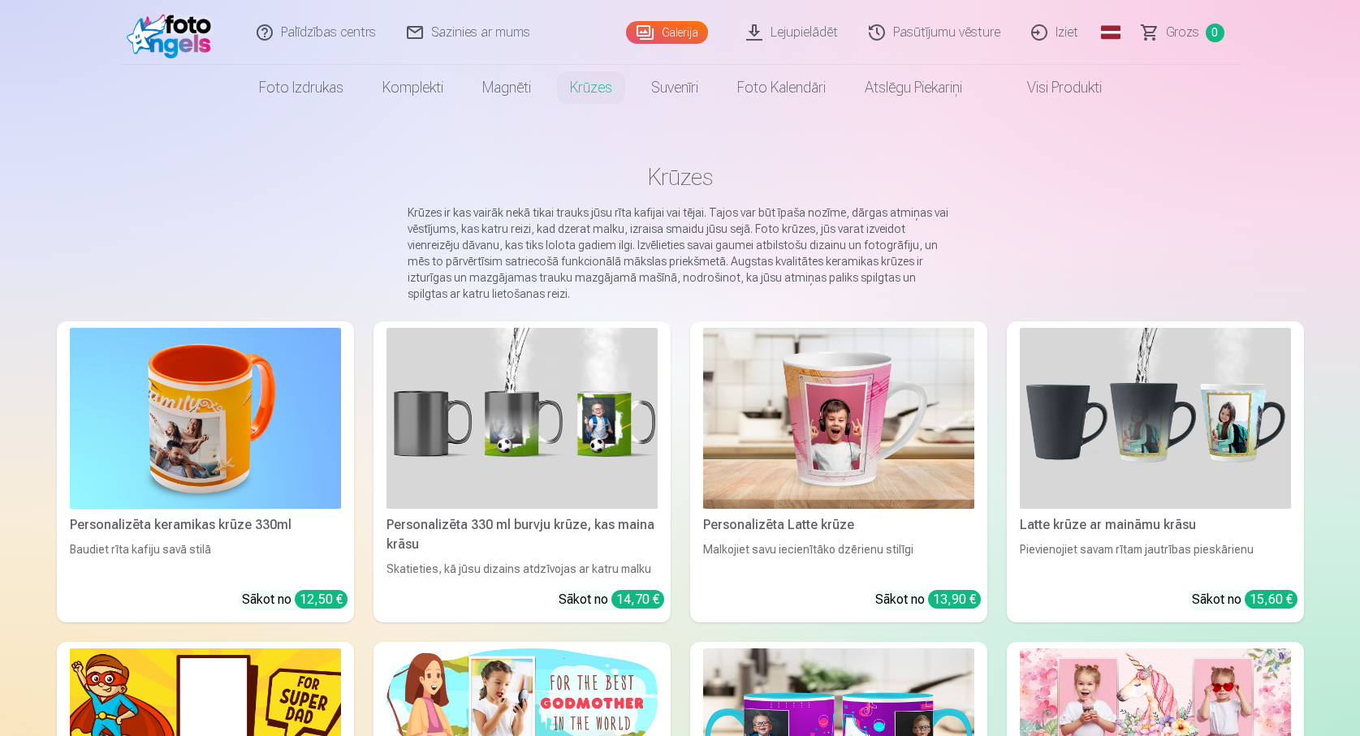
click at [1060, 88] on link "Visi produkti" at bounding box center [1052, 87] width 140 height 45
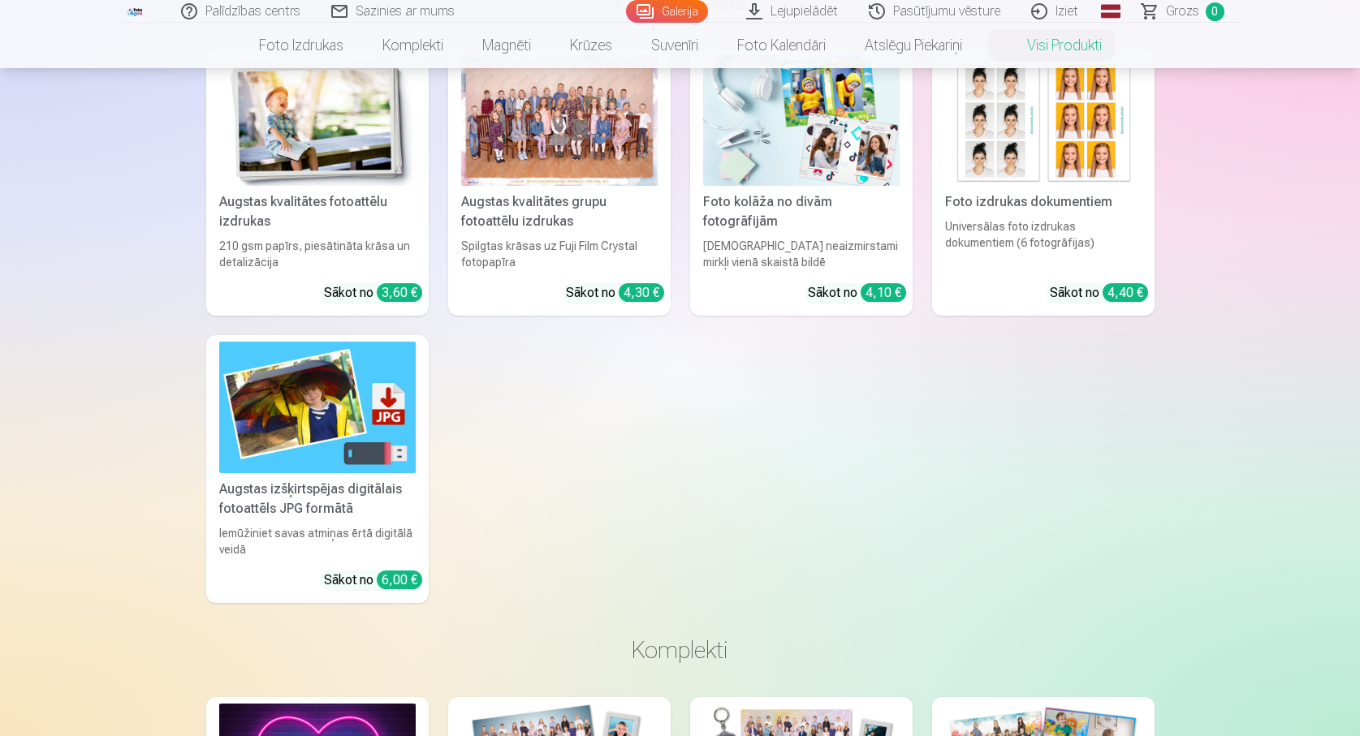
scroll to position [325, 0]
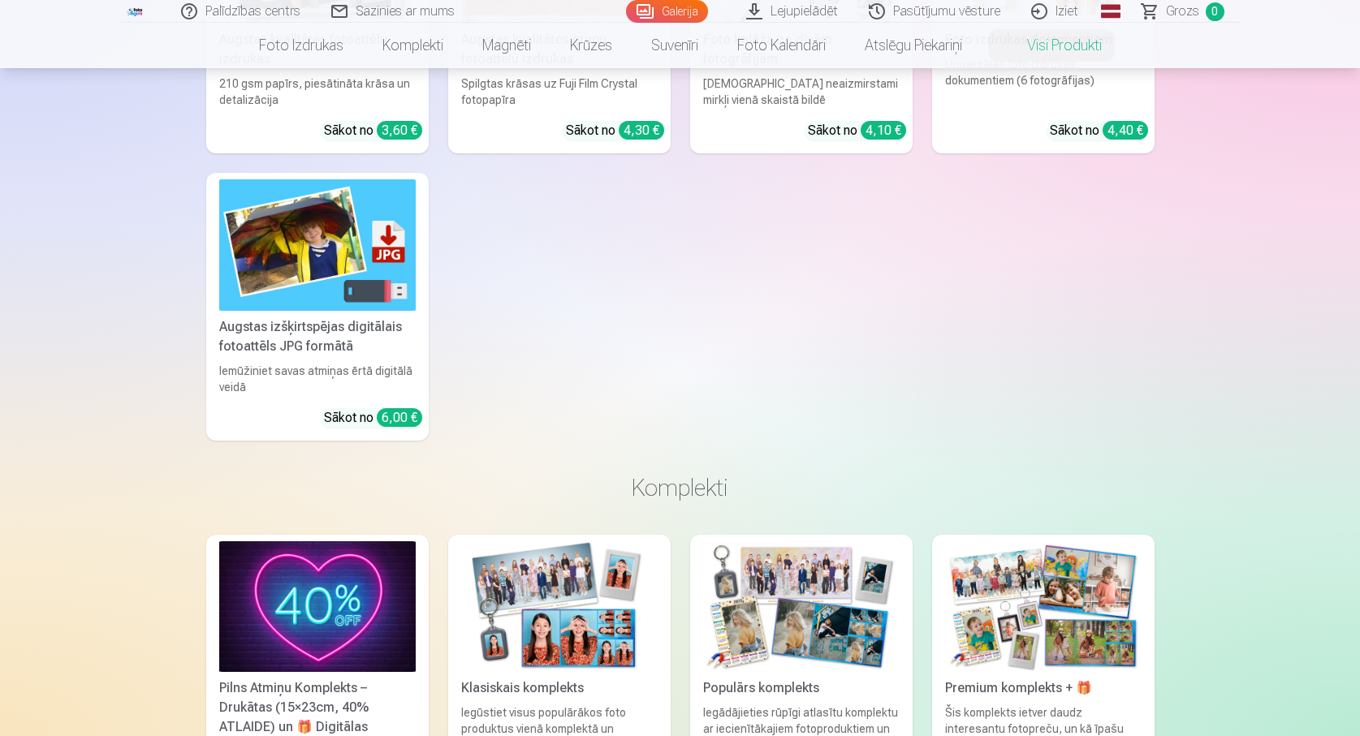
click at [276, 311] on link "Augstas izšķirtspējas digitālais fotoattēls JPG formātā Iemūžiniet savas atmiņa…" at bounding box center [317, 306] width 222 height 267
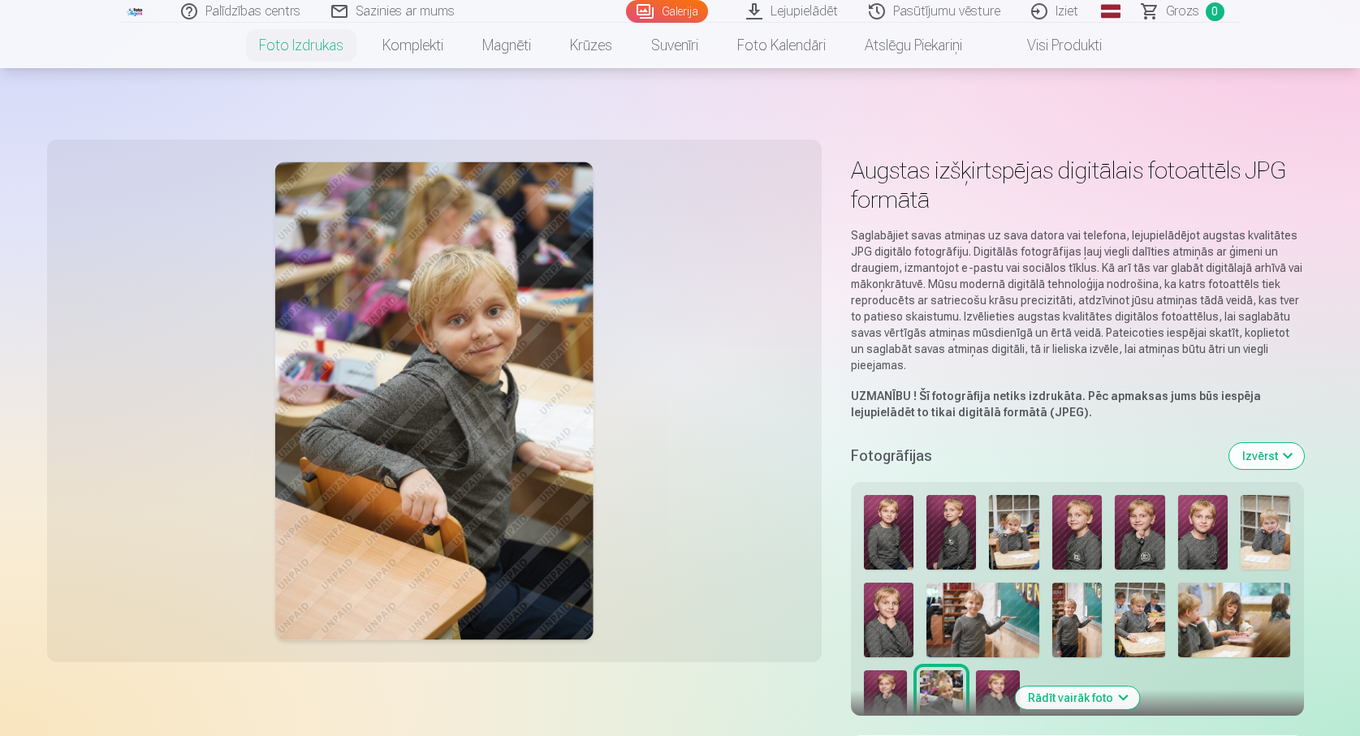
scroll to position [244, 0]
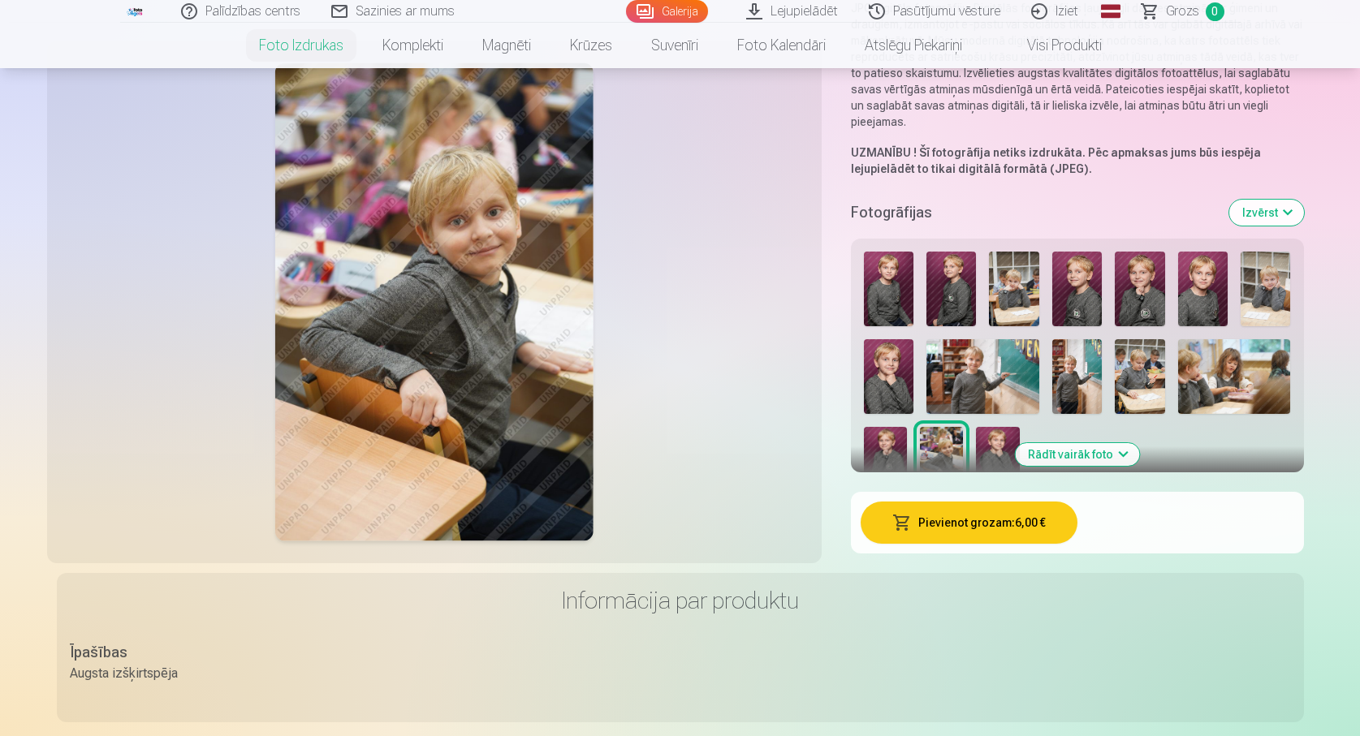
click at [1120, 451] on button "Rādīt vairāk foto" at bounding box center [1077, 454] width 124 height 23
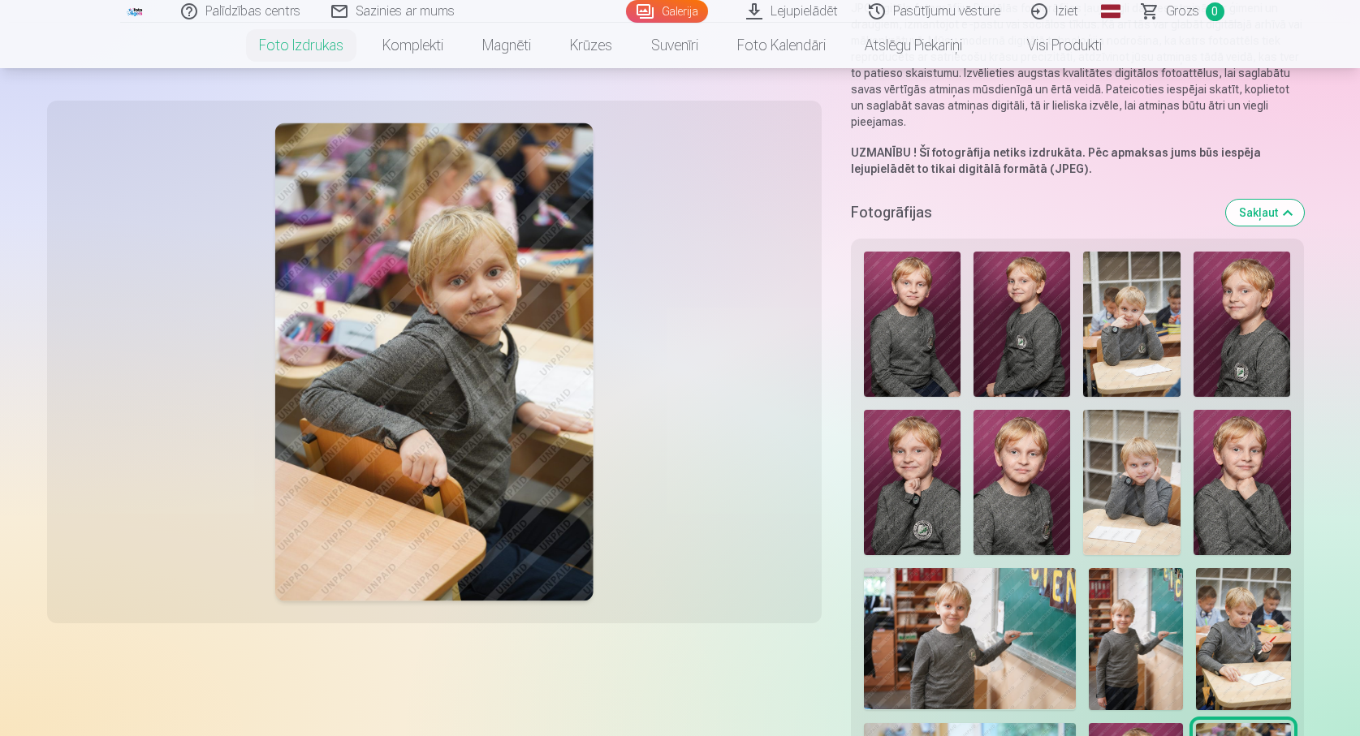
click at [920, 316] on img at bounding box center [912, 324] width 97 height 145
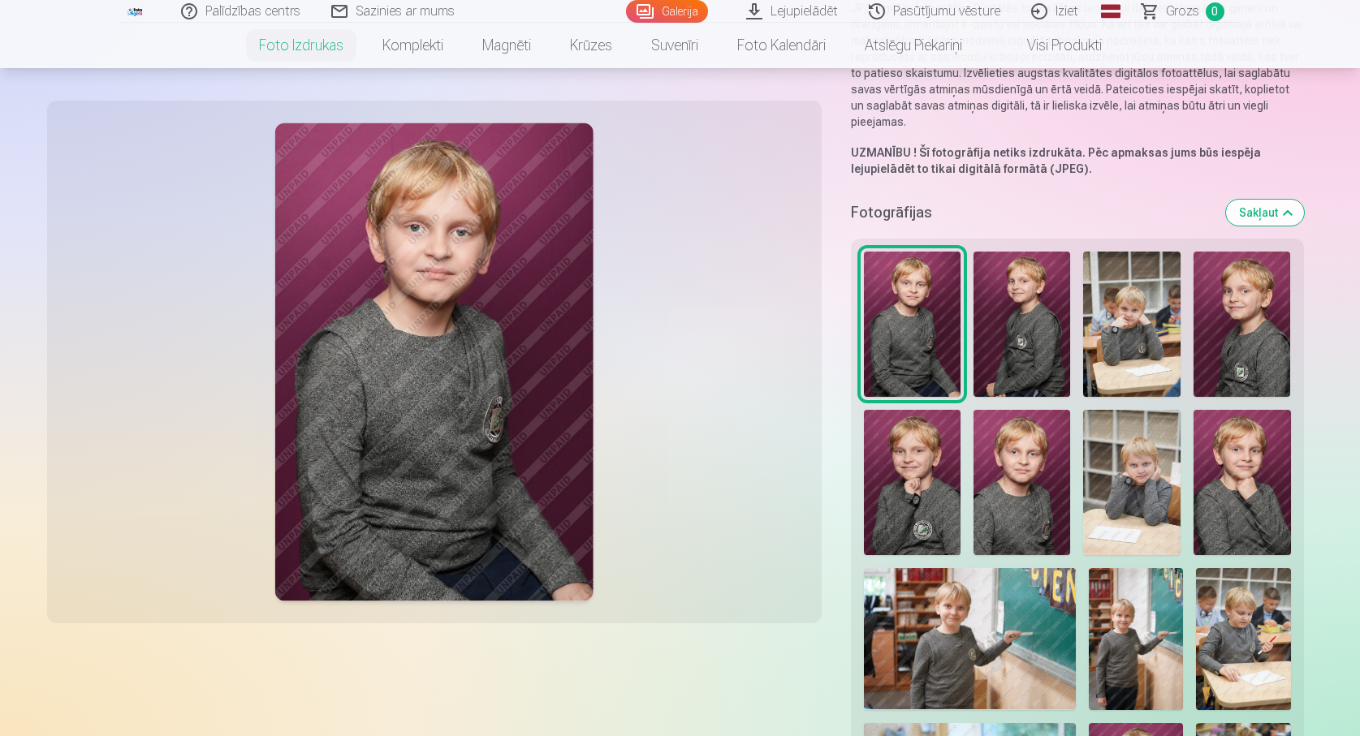
click at [990, 317] on img at bounding box center [1021, 324] width 97 height 145
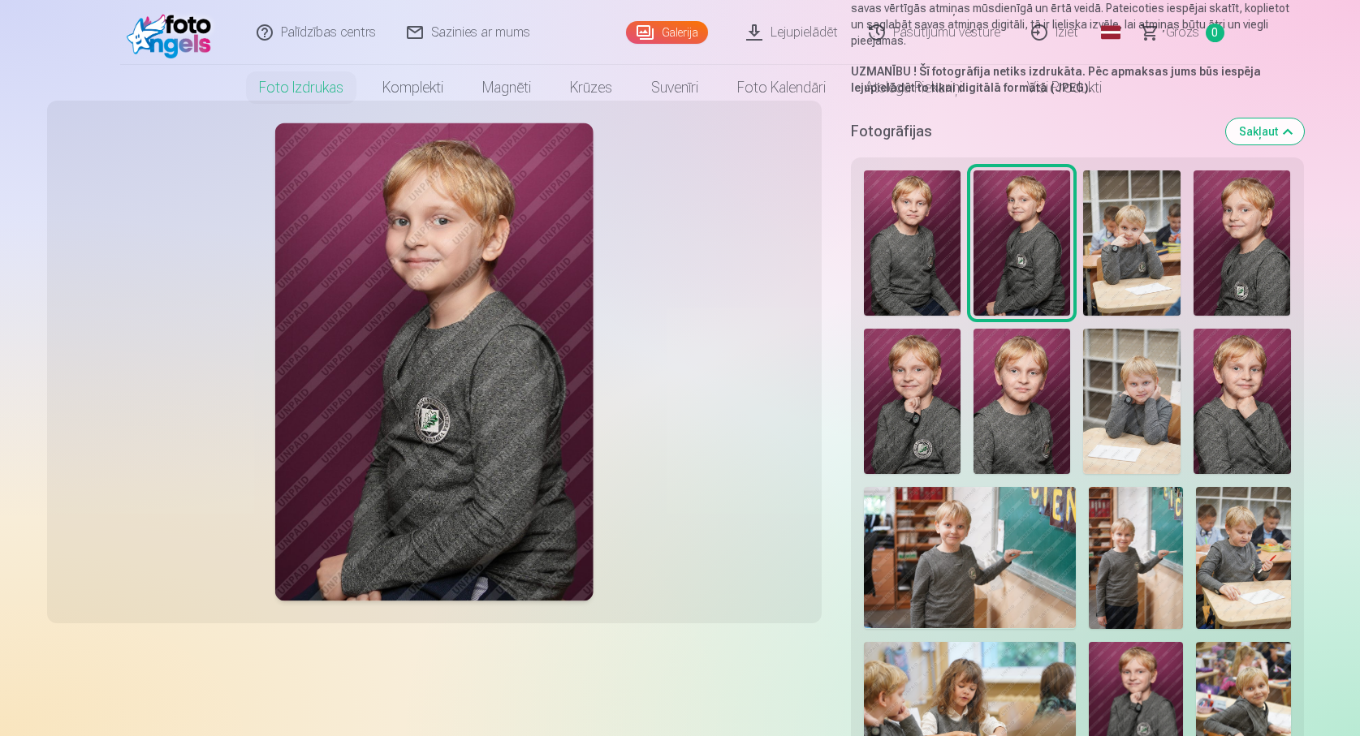
scroll to position [0, 0]
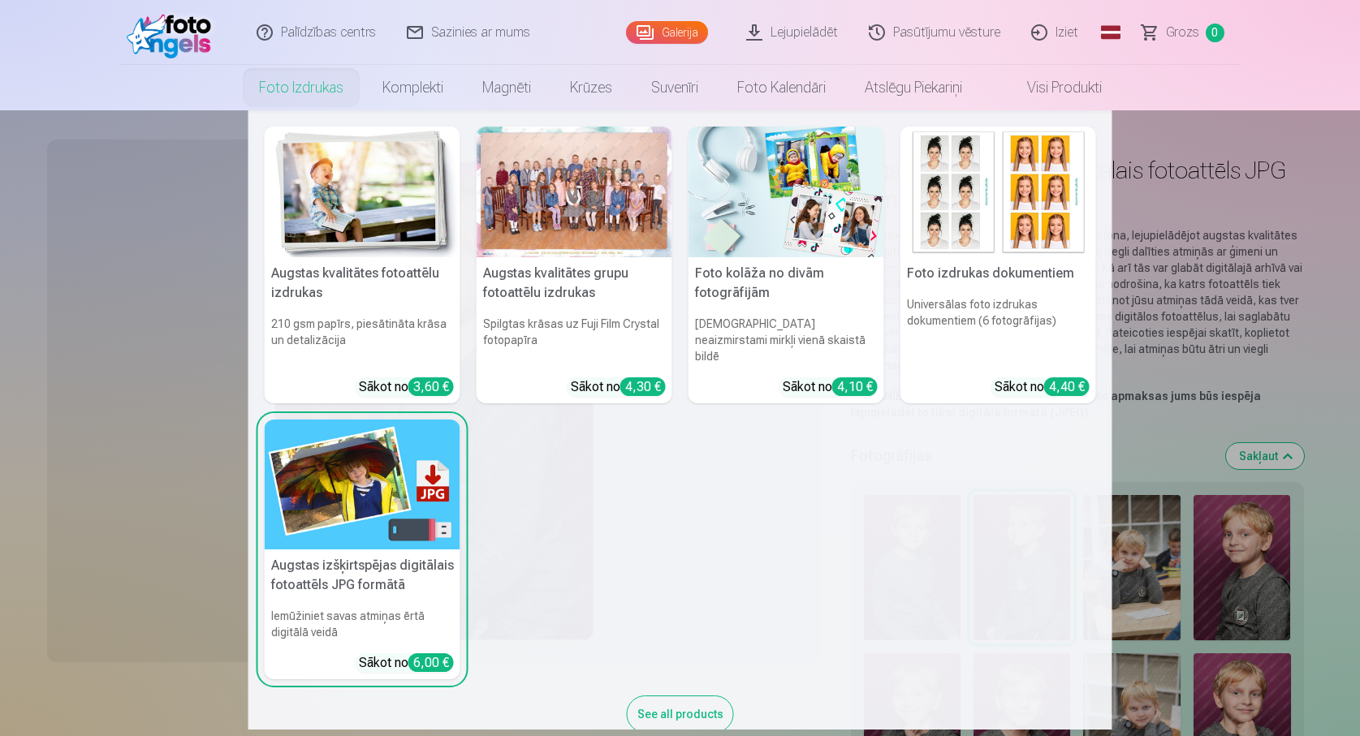
click at [298, 88] on link "Foto izdrukas" at bounding box center [301, 87] width 123 height 45
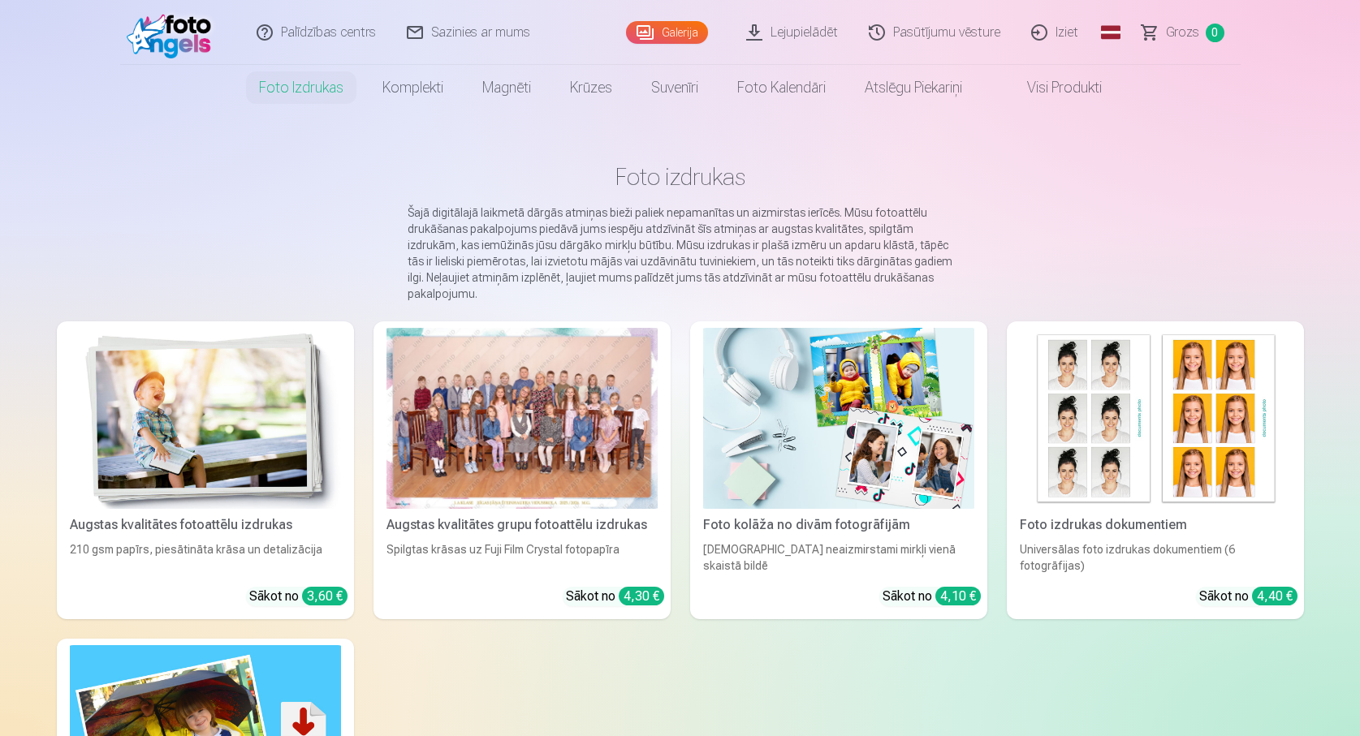
click at [220, 404] on img at bounding box center [205, 418] width 271 height 181
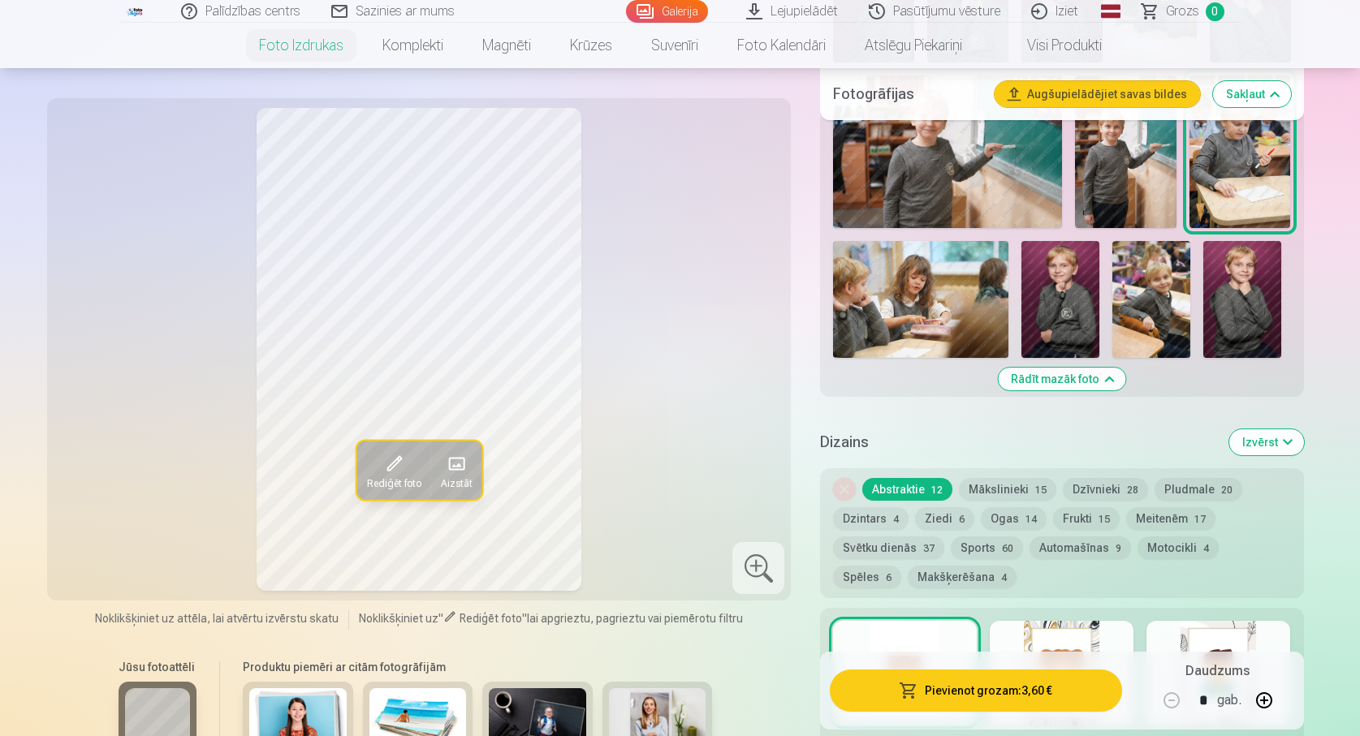
scroll to position [1055, 0]
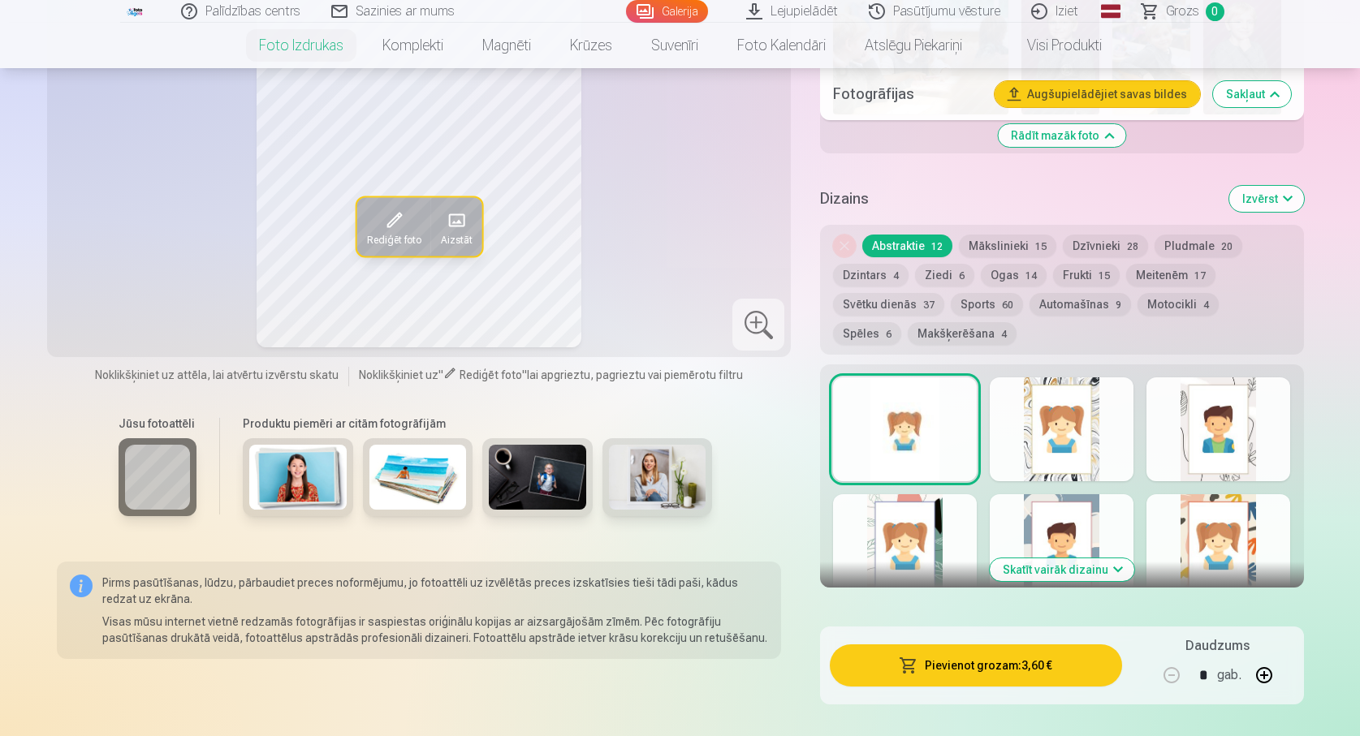
click at [1270, 669] on button "button" at bounding box center [1264, 675] width 39 height 39
click at [1172, 671] on button "button" at bounding box center [1171, 675] width 39 height 39
type input "*"
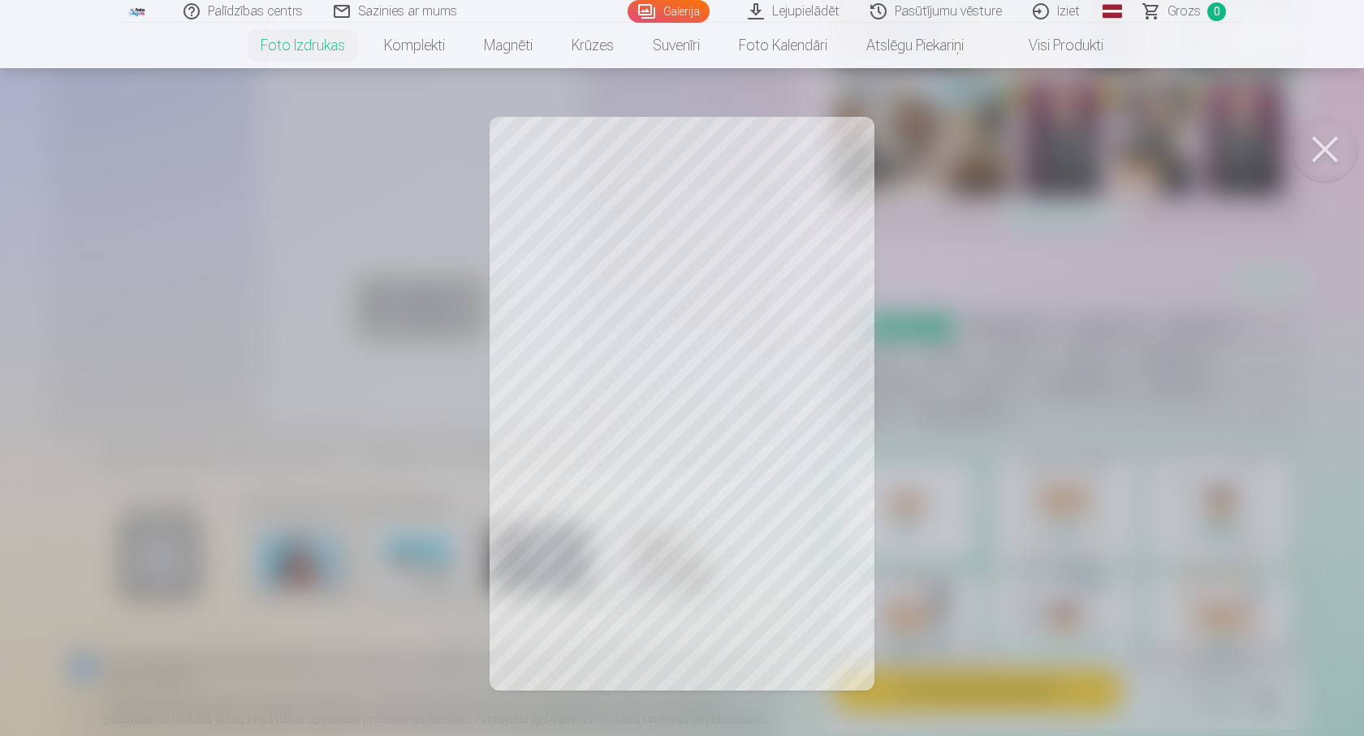
click at [842, 418] on div at bounding box center [682, 368] width 1364 height 736
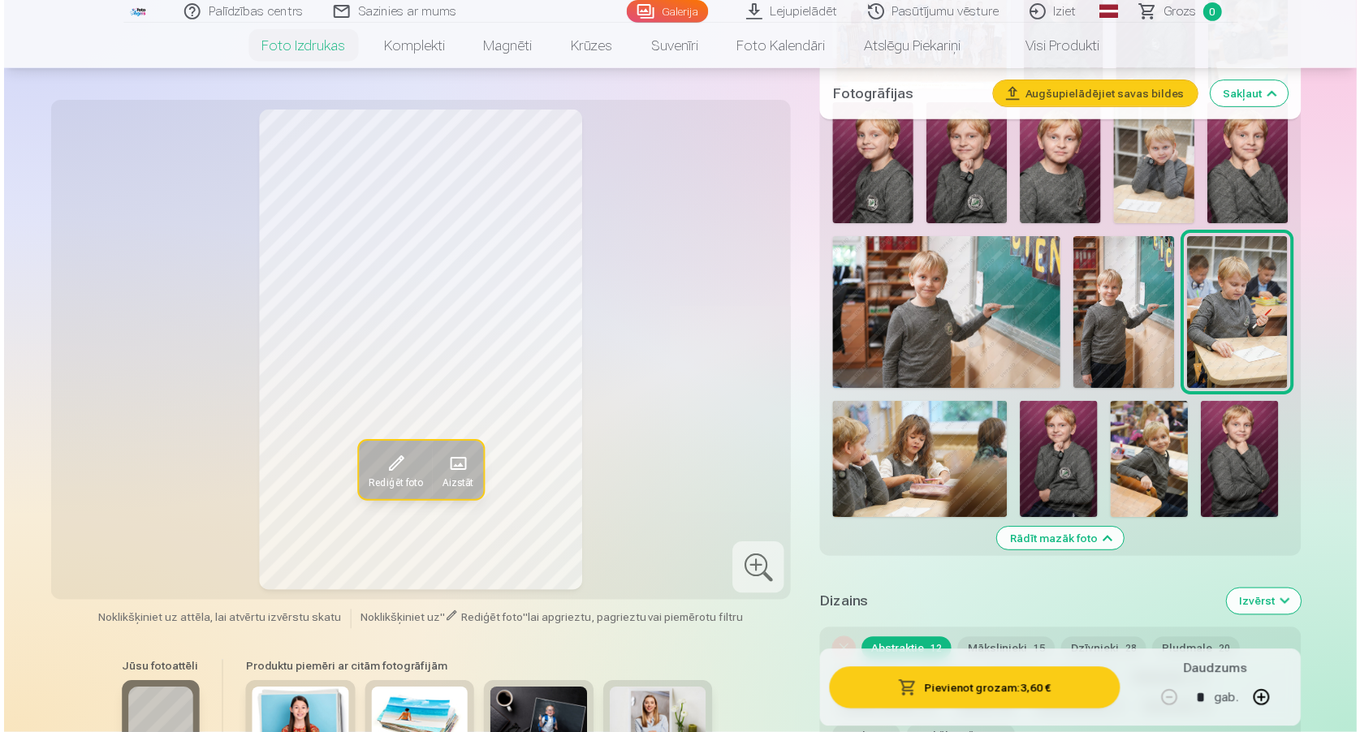
scroll to position [487, 0]
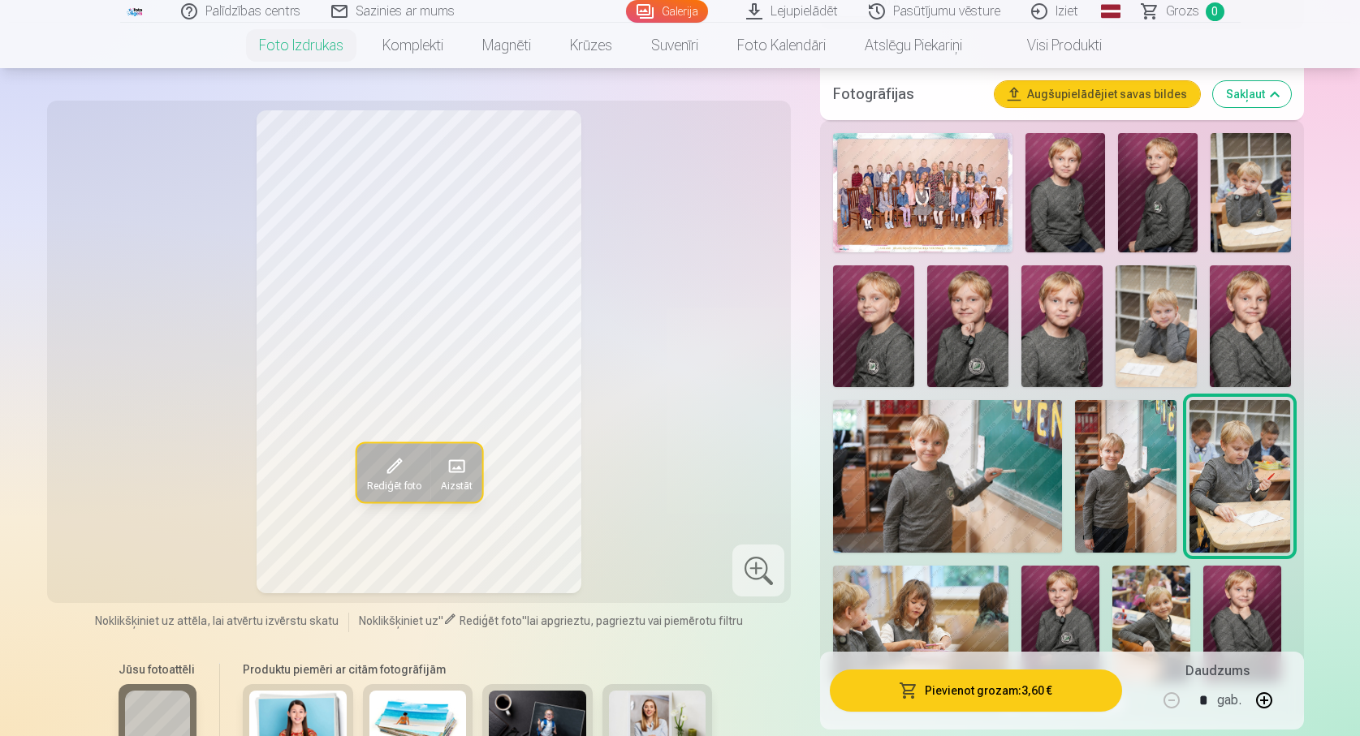
click at [890, 158] on img at bounding box center [922, 192] width 179 height 119
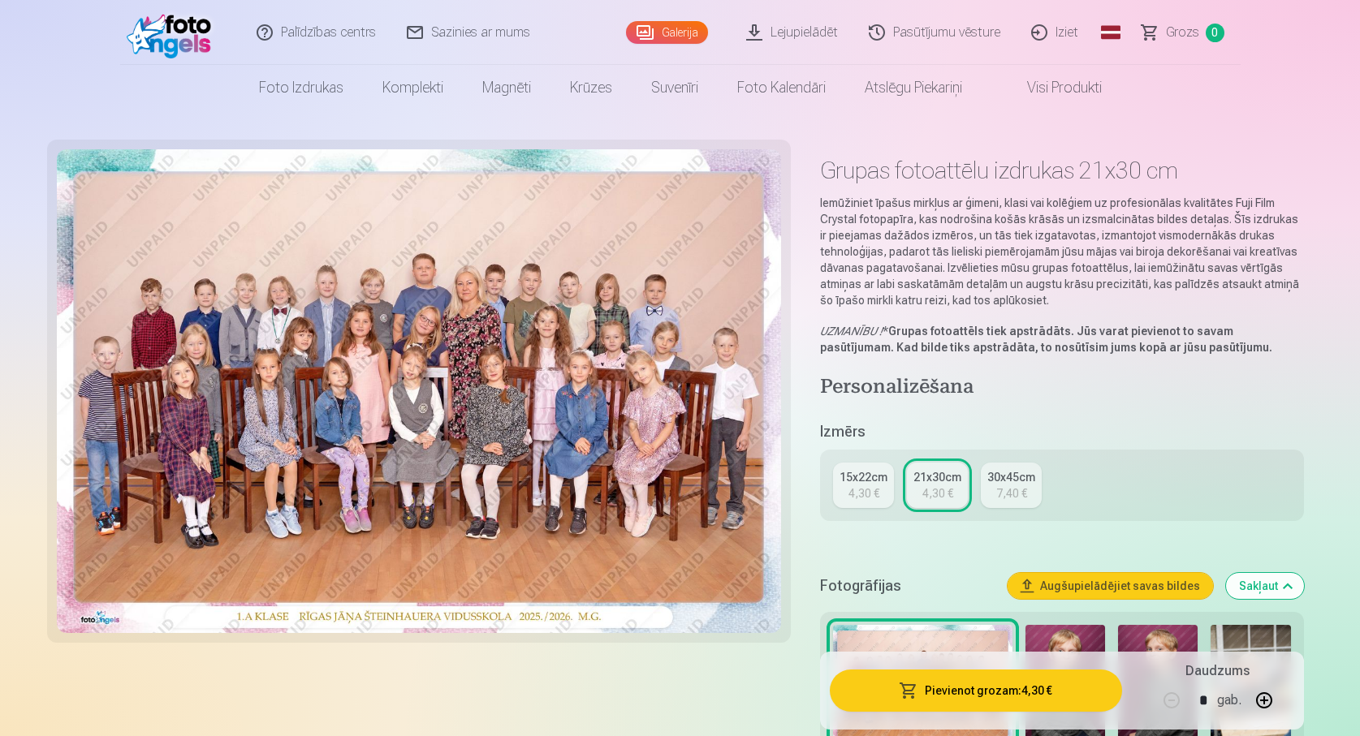
scroll to position [81, 0]
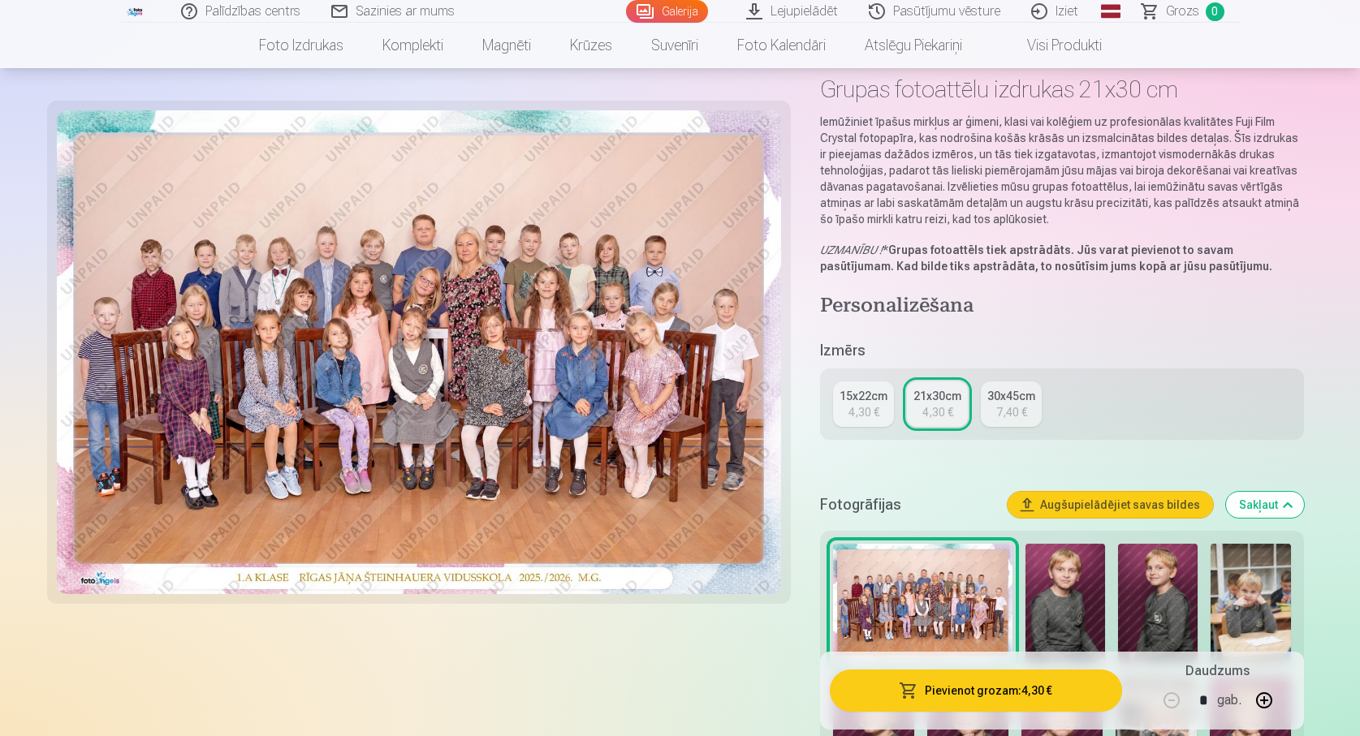
click at [876, 398] on div "15x22cm" at bounding box center [863, 396] width 48 height 16
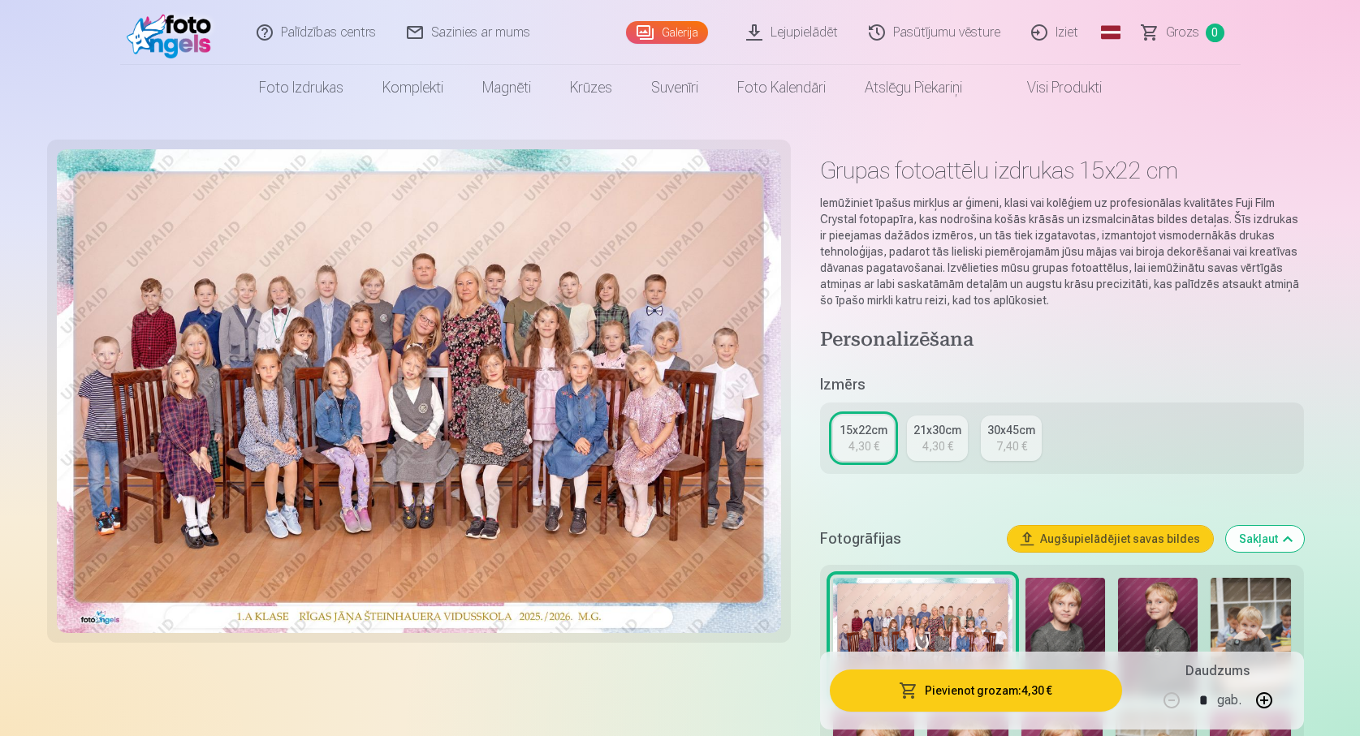
click at [940, 427] on div "21x30cm" at bounding box center [937, 430] width 48 height 16
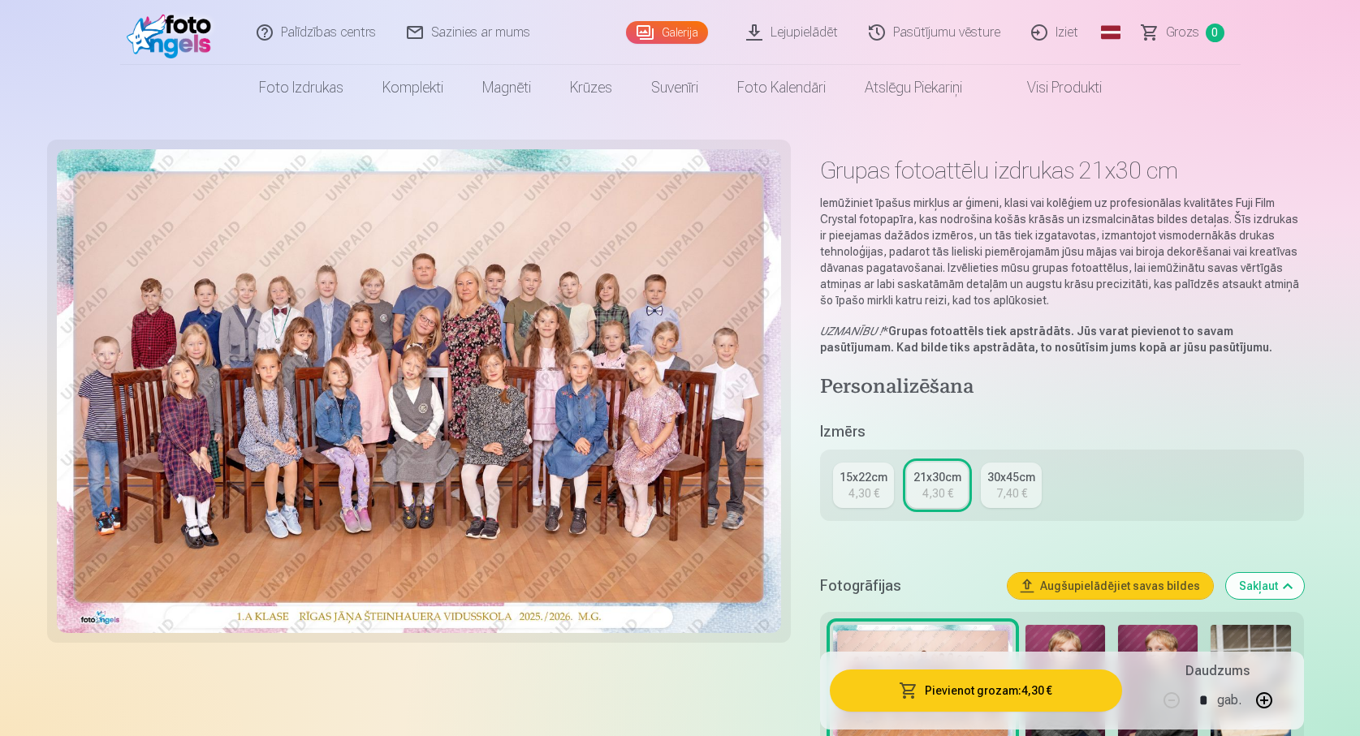
click at [1019, 477] on div "30x45cm" at bounding box center [1011, 477] width 48 height 16
click at [917, 477] on div "21x30cm" at bounding box center [937, 477] width 48 height 16
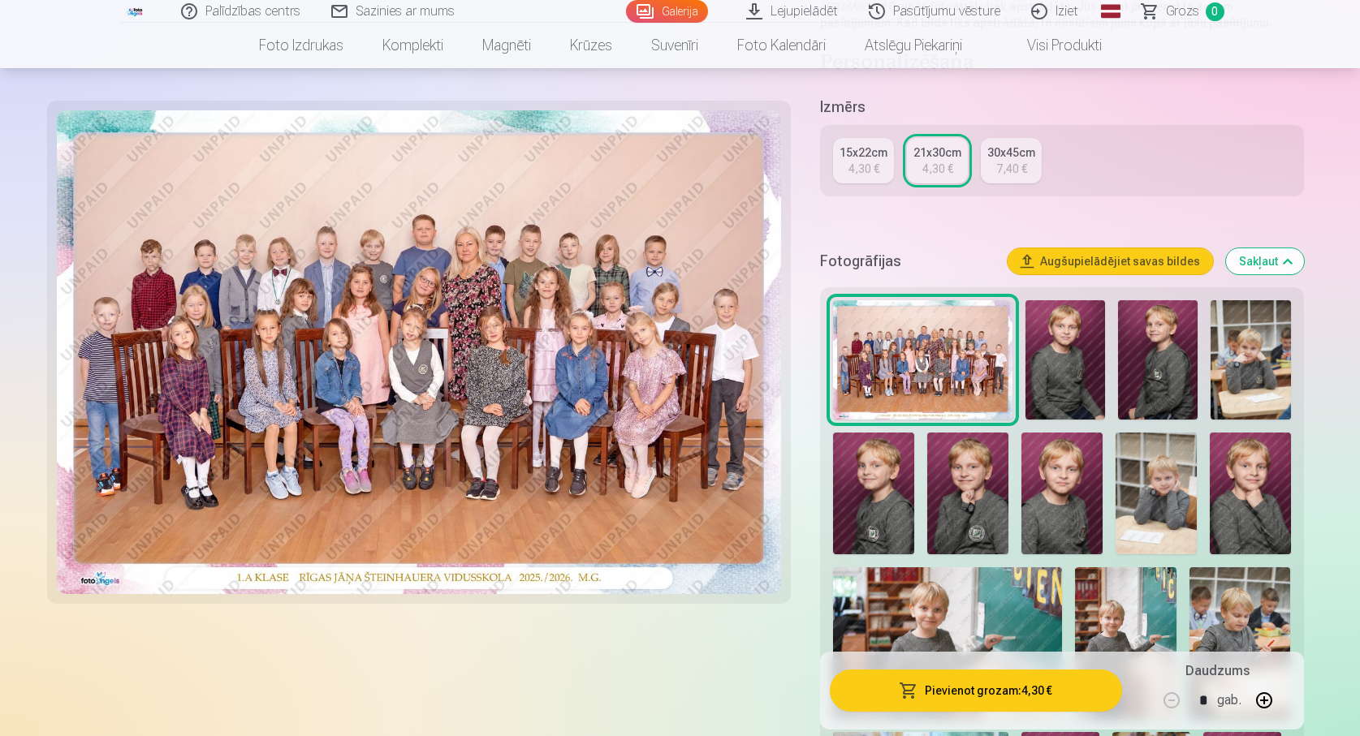
scroll to position [406, 0]
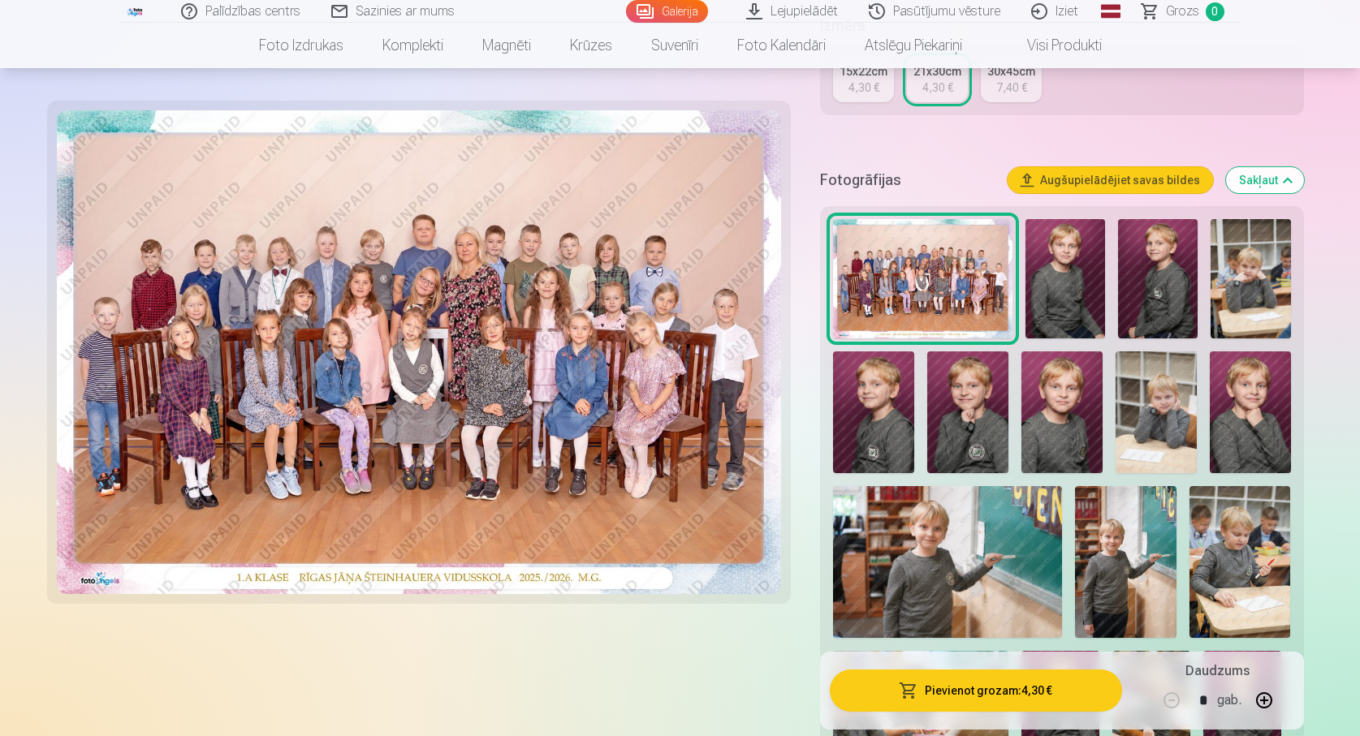
click at [1070, 294] on img at bounding box center [1065, 278] width 80 height 119
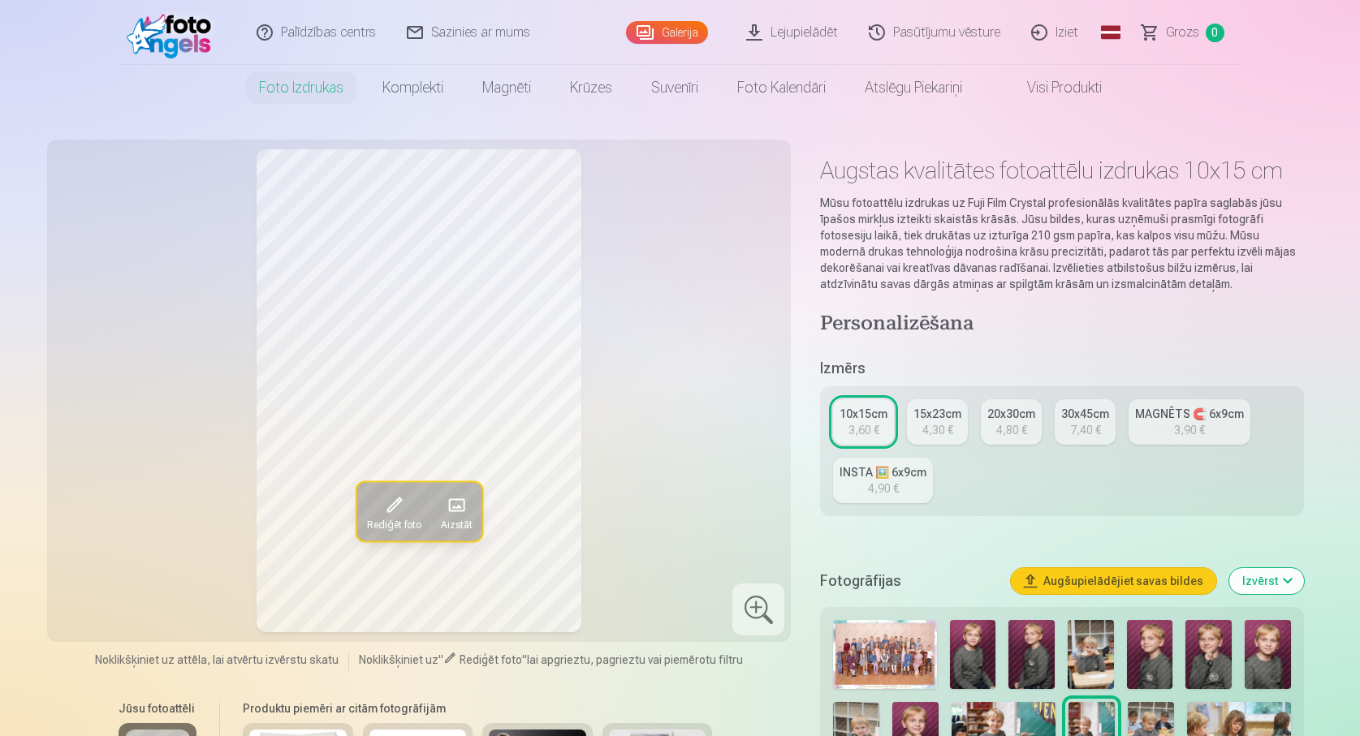
click at [848, 489] on link "INSTA 🖼️ 6x9cm 4,90 €" at bounding box center [883, 480] width 100 height 45
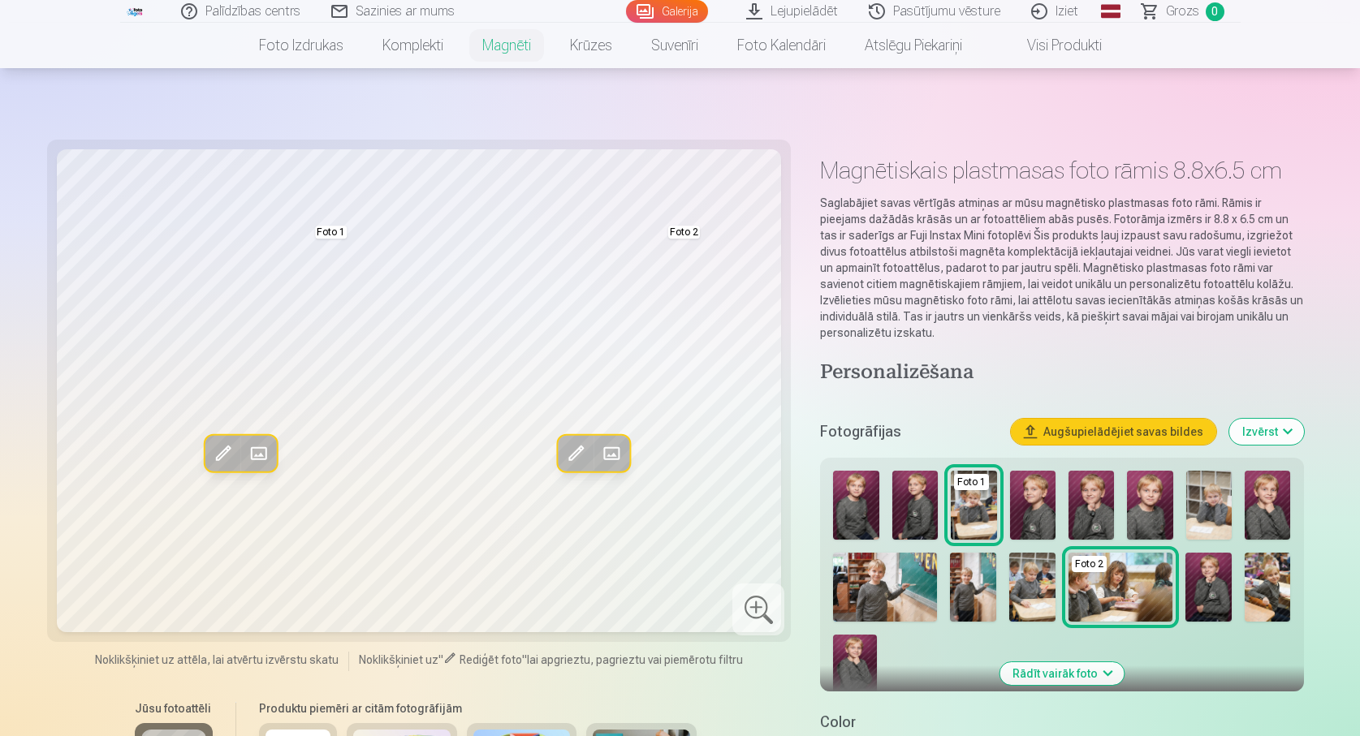
scroll to position [162, 0]
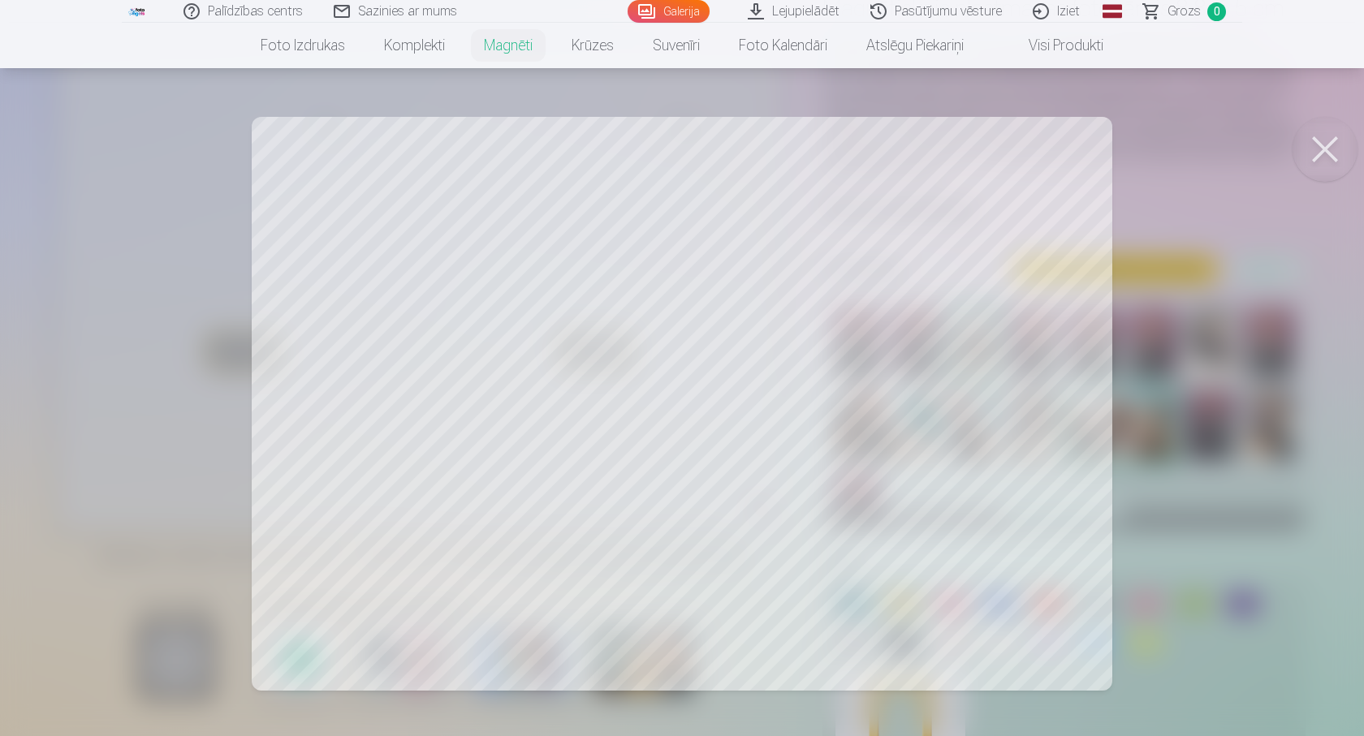
drag, startPoint x: 727, startPoint y: 503, endPoint x: 800, endPoint y: 552, distance: 87.8
click at [715, 484] on div at bounding box center [682, 368] width 1364 height 736
click at [821, 428] on div at bounding box center [682, 368] width 1364 height 736
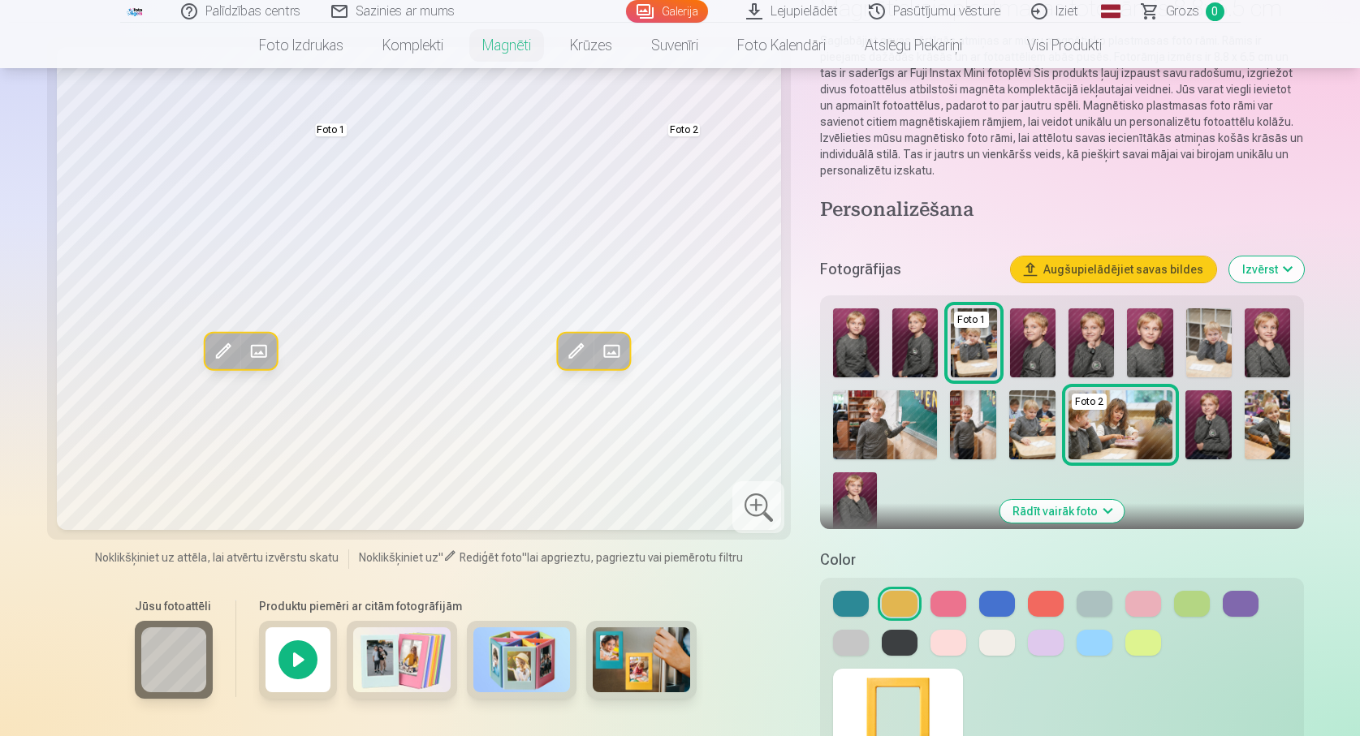
click at [614, 351] on span at bounding box center [611, 352] width 26 height 26
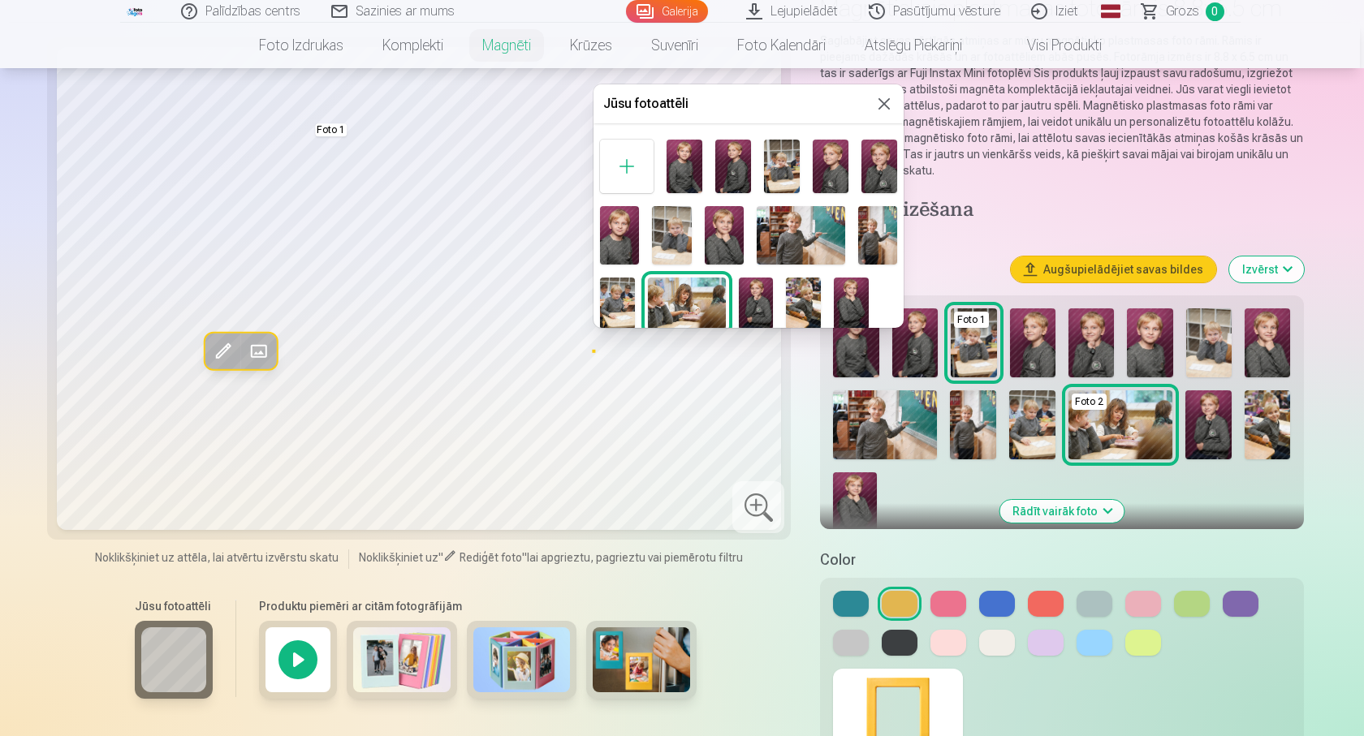
click at [878, 102] on button at bounding box center [883, 103] width 19 height 19
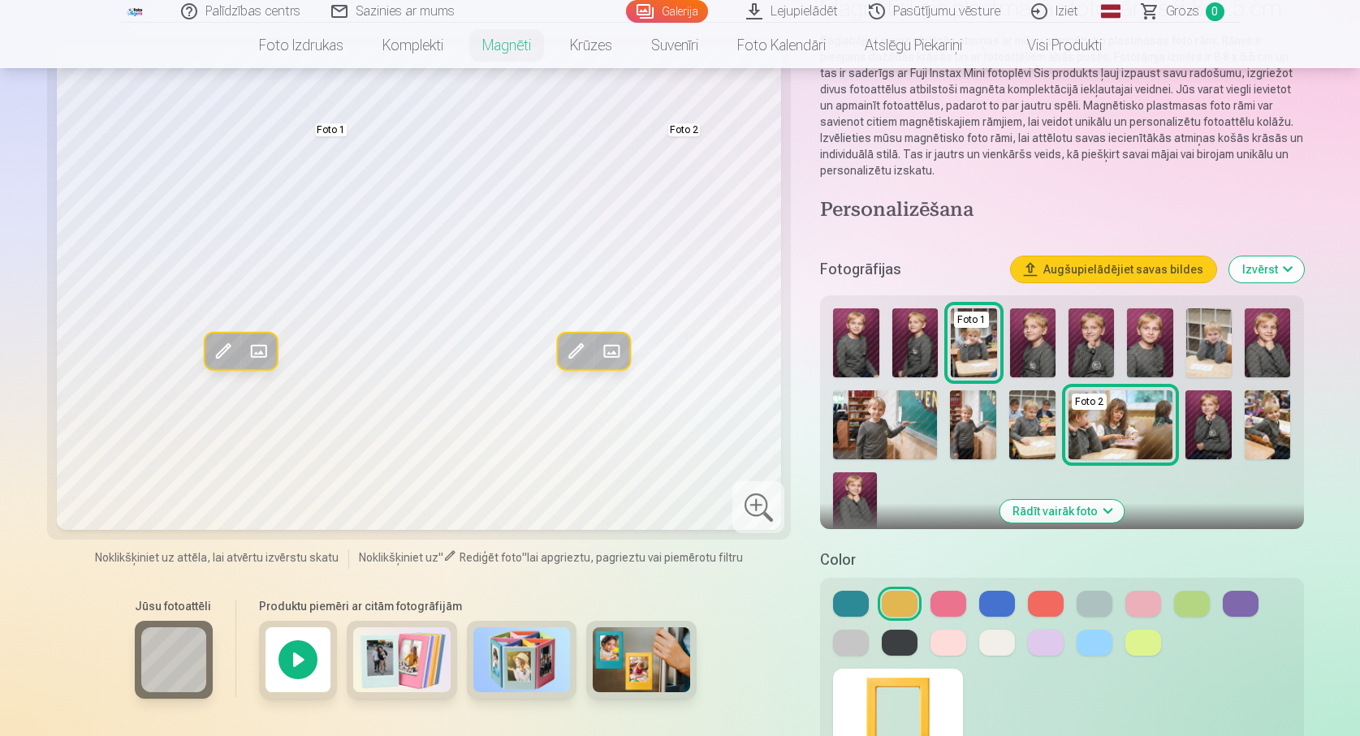
click at [581, 346] on span at bounding box center [575, 352] width 26 height 26
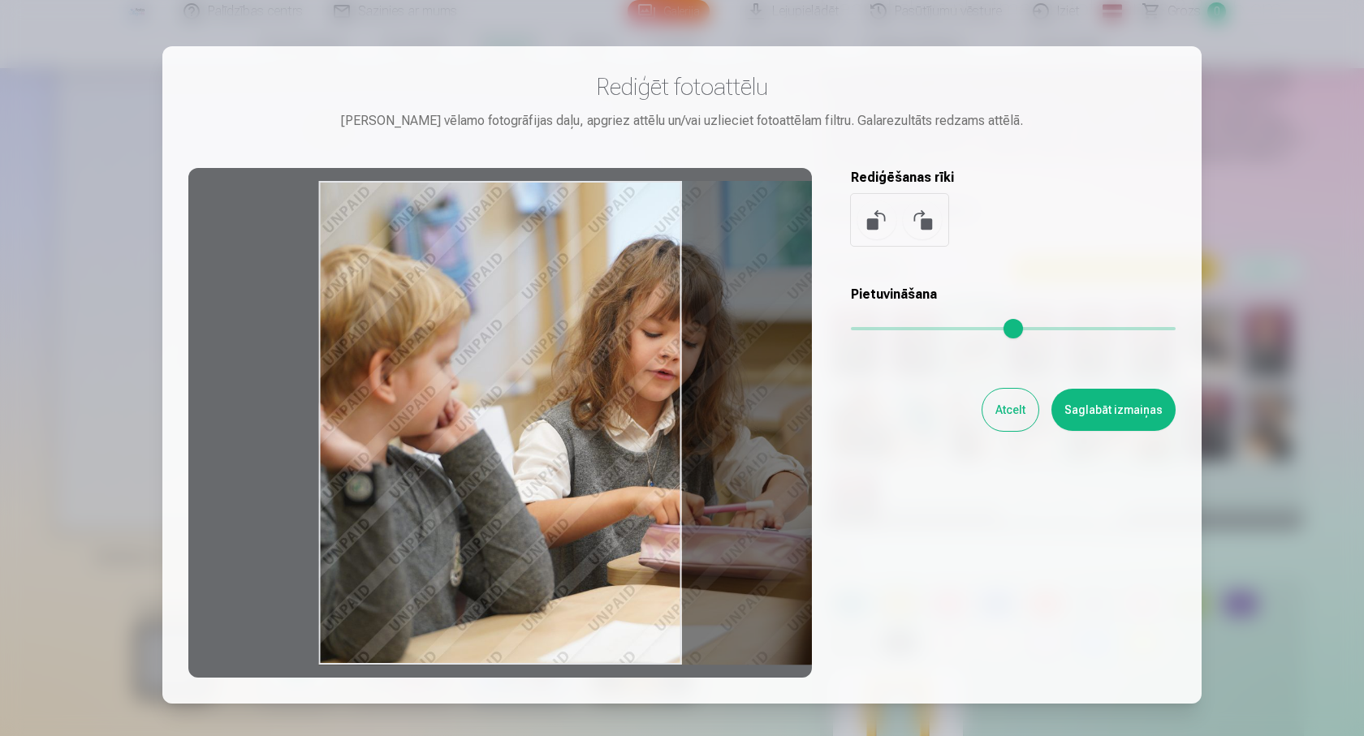
drag, startPoint x: 544, startPoint y: 438, endPoint x: 747, endPoint y: 442, distance: 203.0
click at [747, 442] on div at bounding box center [500, 423] width 624 height 510
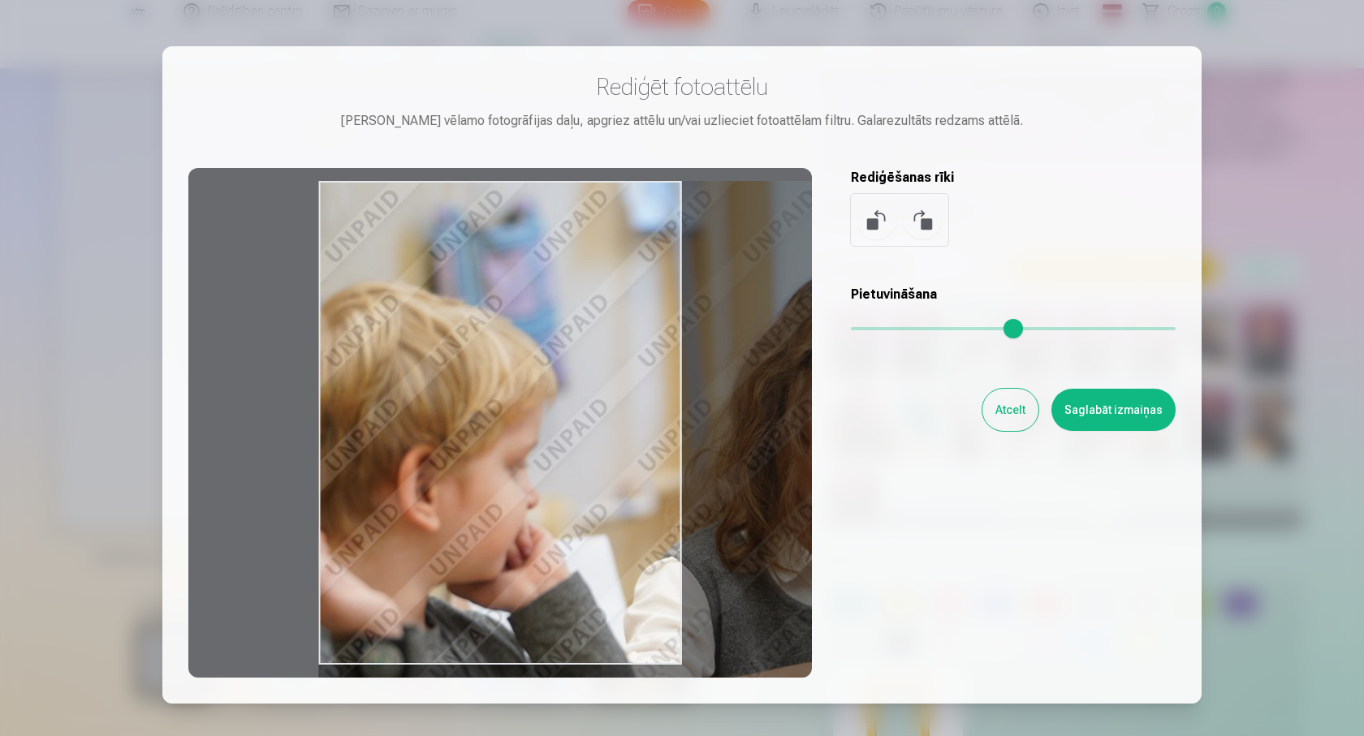
drag, startPoint x: 861, startPoint y: 330, endPoint x: 904, endPoint y: 318, distance: 43.7
click at [904, 327] on input "range" at bounding box center [1013, 328] width 325 height 3
drag, startPoint x: 606, startPoint y: 400, endPoint x: 605, endPoint y: 469, distance: 69.0
click at [605, 469] on div at bounding box center [500, 423] width 624 height 510
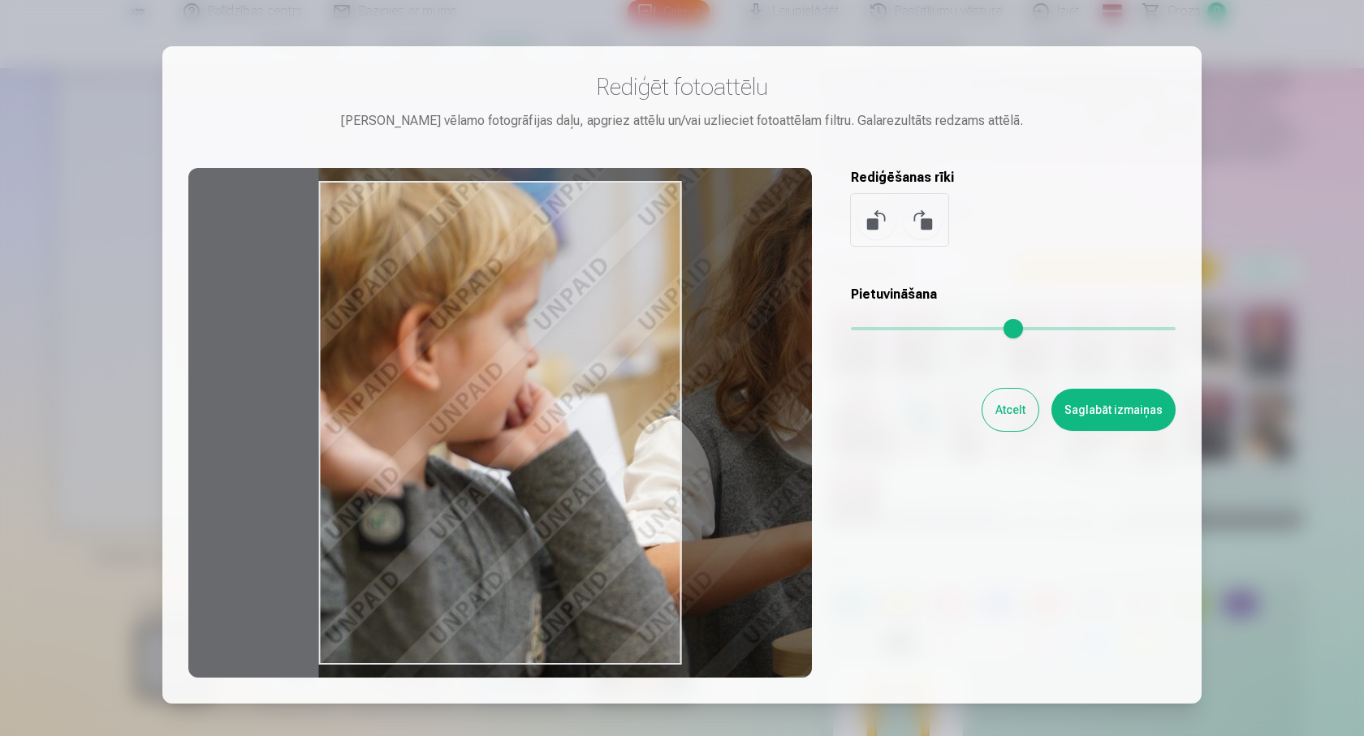
drag, startPoint x: 561, startPoint y: 501, endPoint x: 590, endPoint y: 360, distance: 144.3
click at [590, 360] on div at bounding box center [500, 423] width 624 height 510
click at [864, 227] on button at bounding box center [876, 220] width 39 height 39
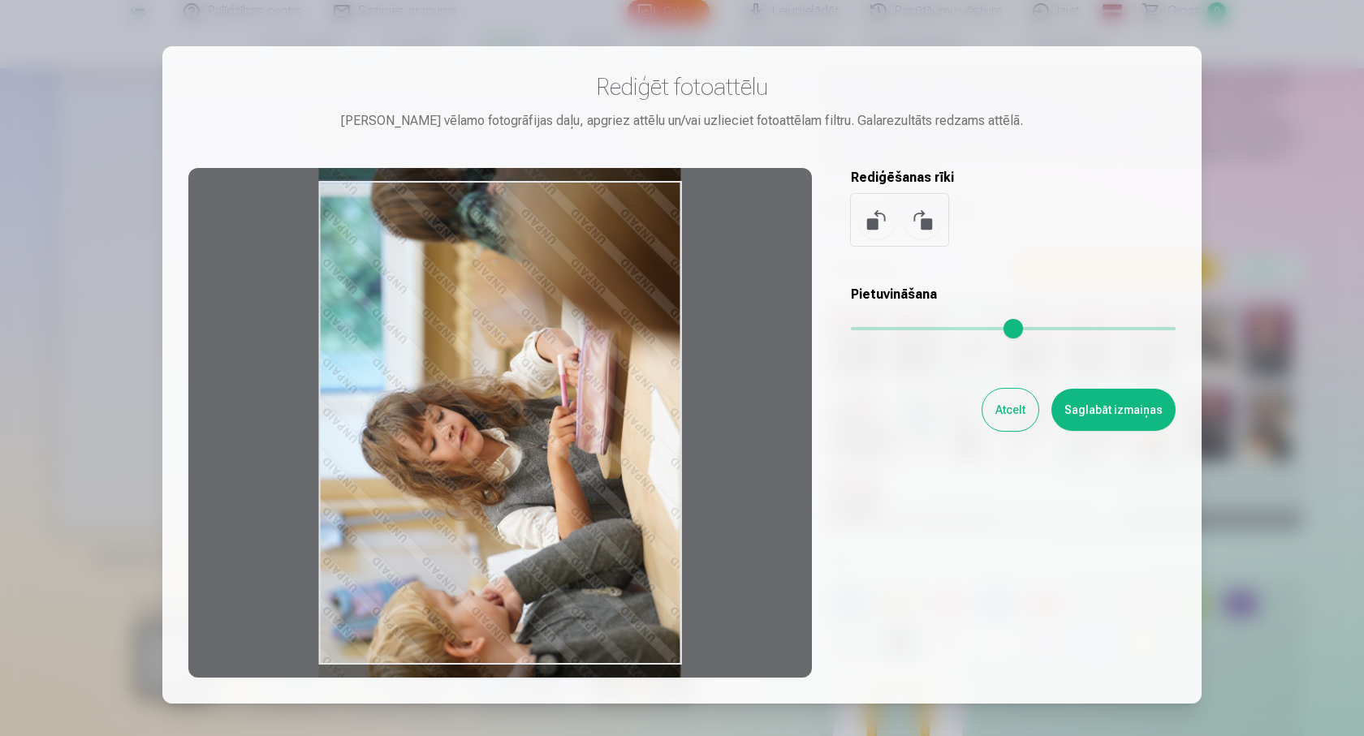
click at [864, 227] on button at bounding box center [876, 220] width 39 height 39
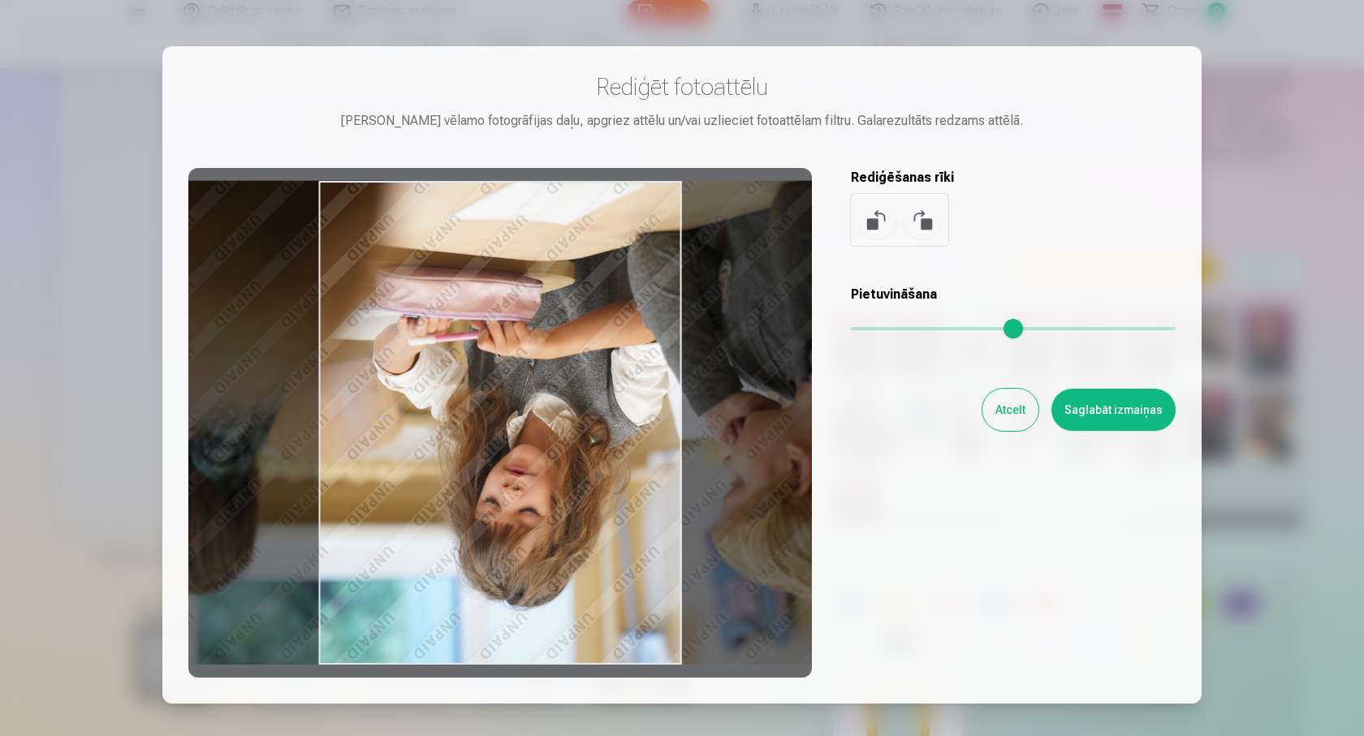
click at [864, 227] on button at bounding box center [876, 220] width 39 height 39
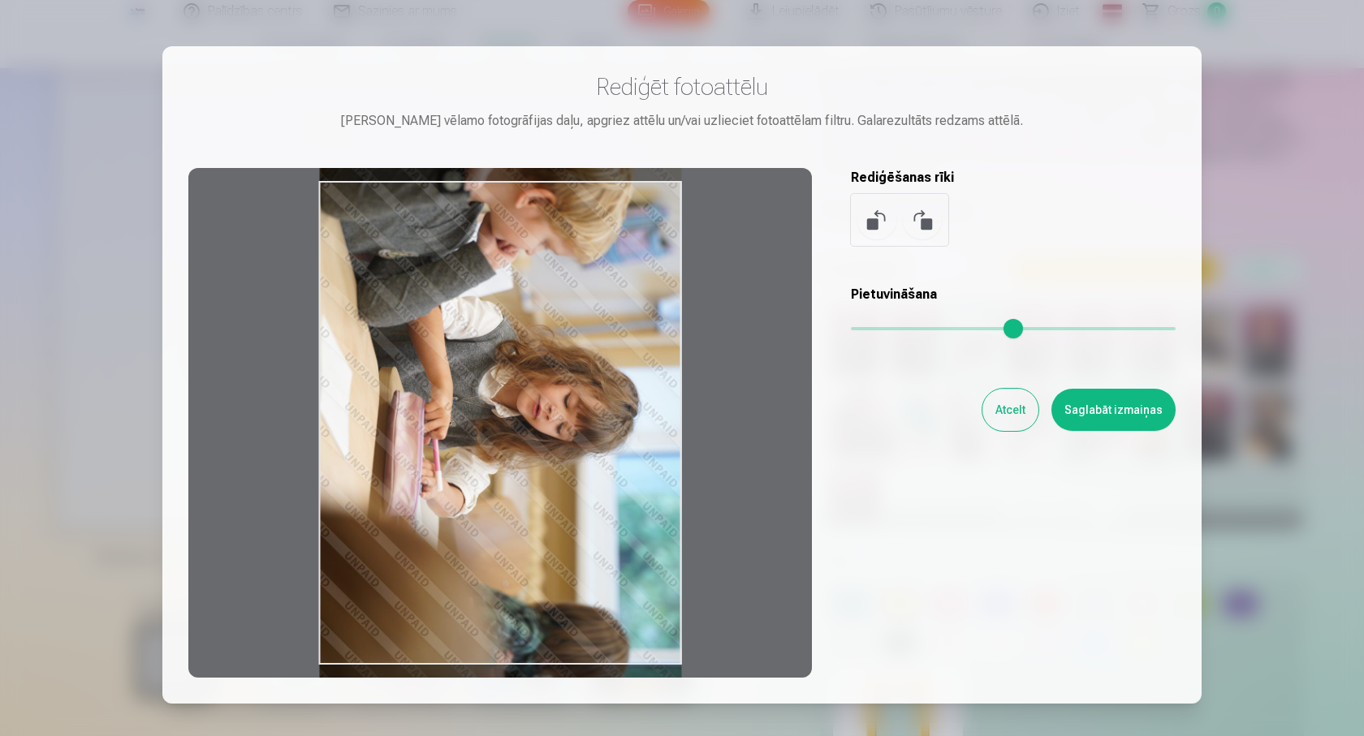
click at [864, 227] on button at bounding box center [876, 220] width 39 height 39
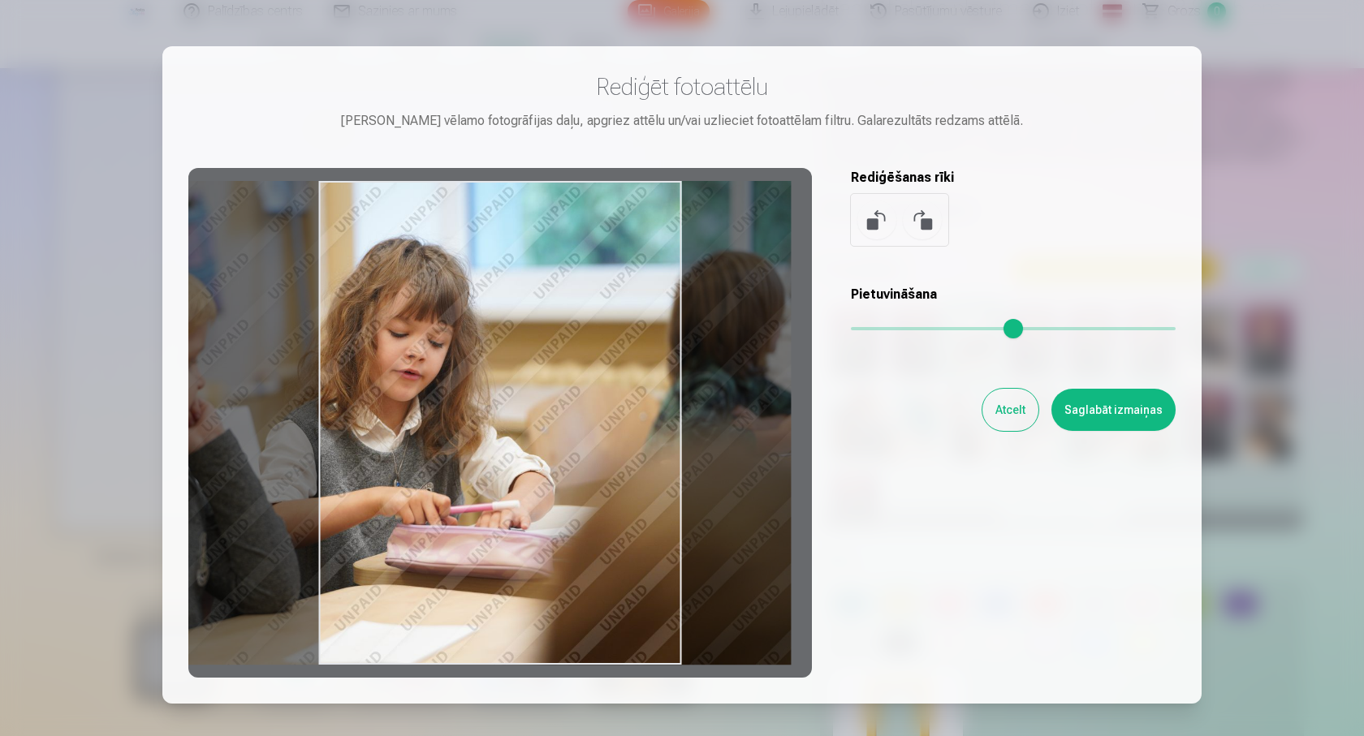
drag, startPoint x: 592, startPoint y: 300, endPoint x: 639, endPoint y: 386, distance: 97.4
click at [630, 386] on div at bounding box center [500, 423] width 624 height 510
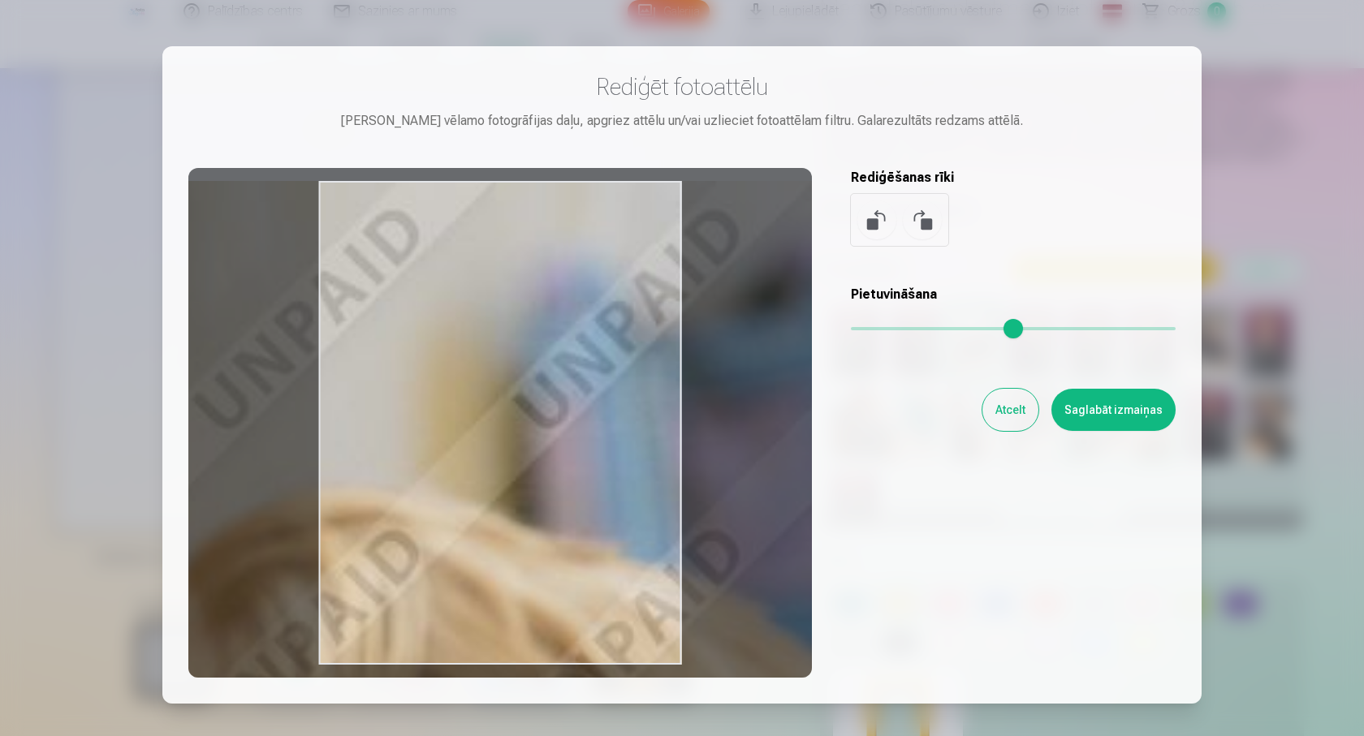
drag, startPoint x: 856, startPoint y: 325, endPoint x: 1155, endPoint y: 374, distance: 303.7
type input "*"
click at [1176, 330] on input "range" at bounding box center [1013, 328] width 325 height 3
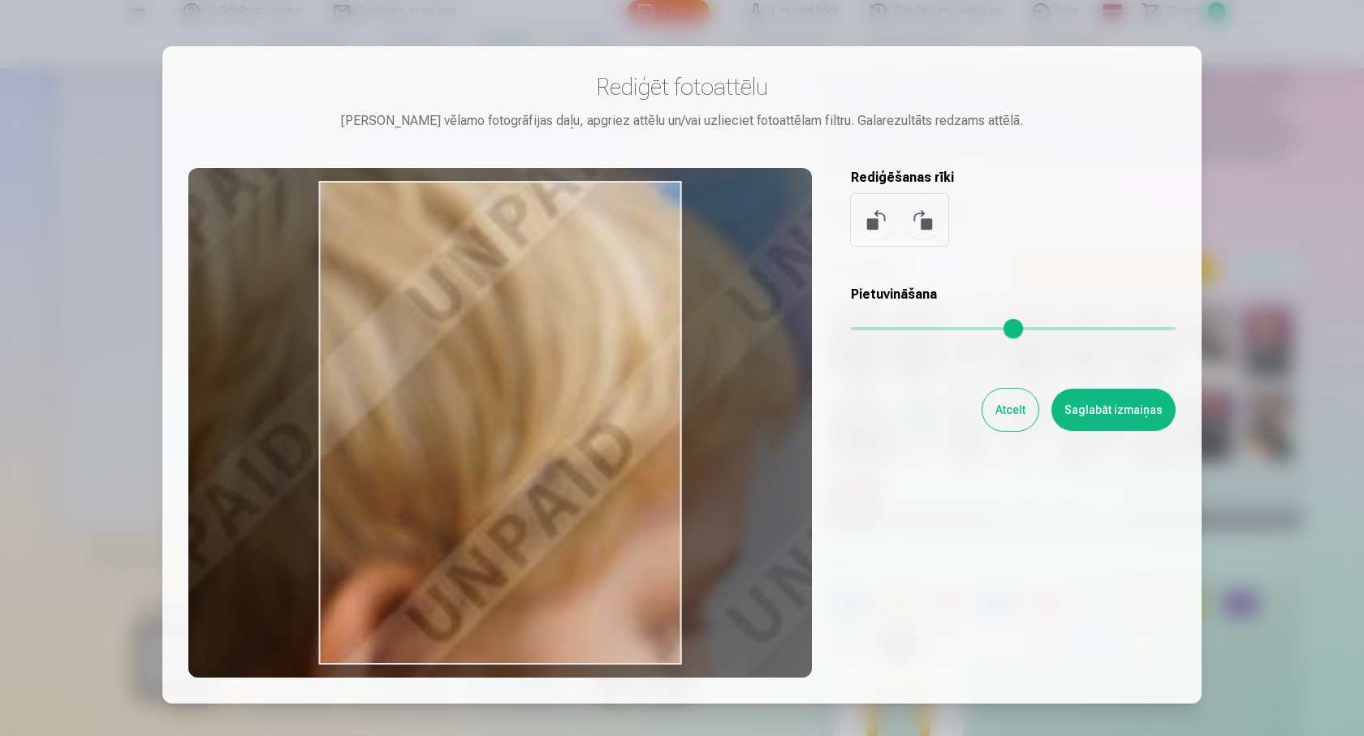
drag, startPoint x: 510, startPoint y: 452, endPoint x: 473, endPoint y: 71, distance: 383.3
click at [416, 11] on div "​ Rediģēt fotoattēlu Pietuvini vēlamo fotogrāfijas daļu, apgriez attēlu un/vai …" at bounding box center [682, 423] width 1364 height 847
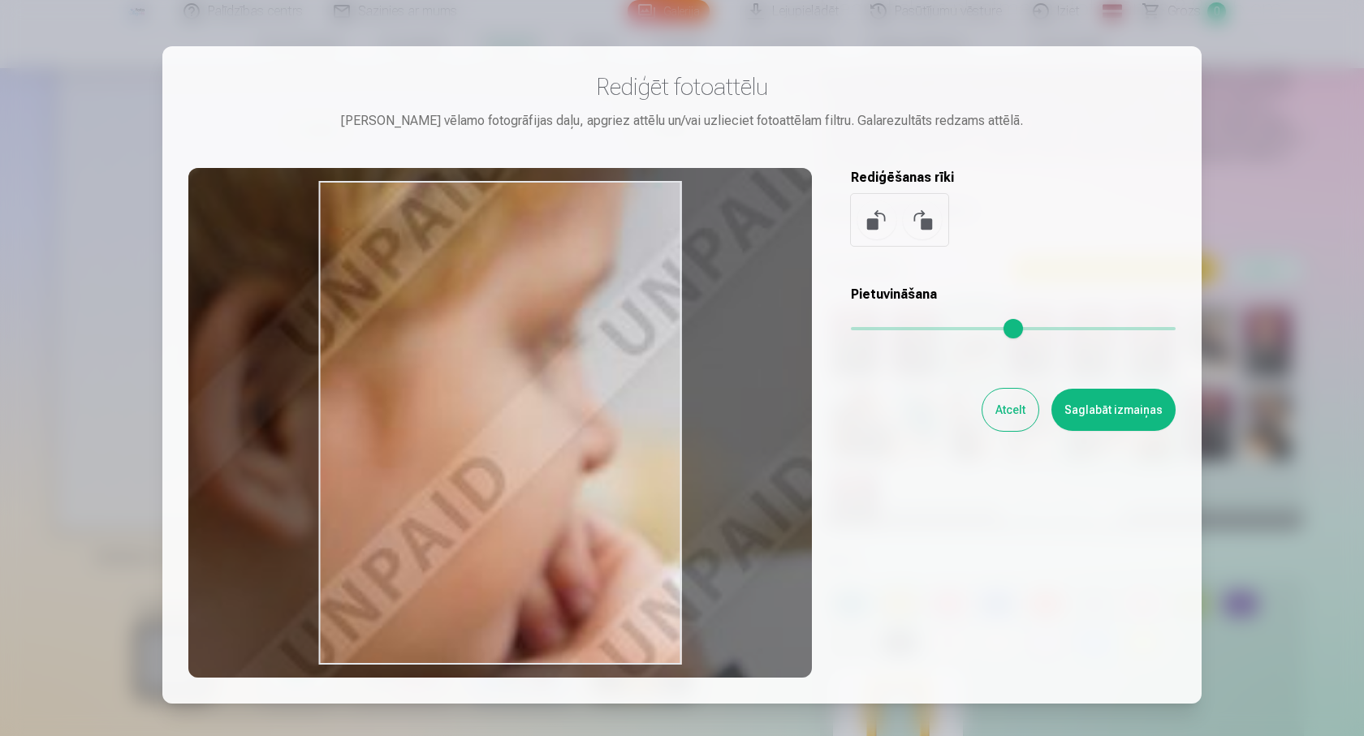
drag, startPoint x: 408, startPoint y: 290, endPoint x: 370, endPoint y: 408, distance: 124.3
click at [370, 408] on div at bounding box center [500, 423] width 624 height 510
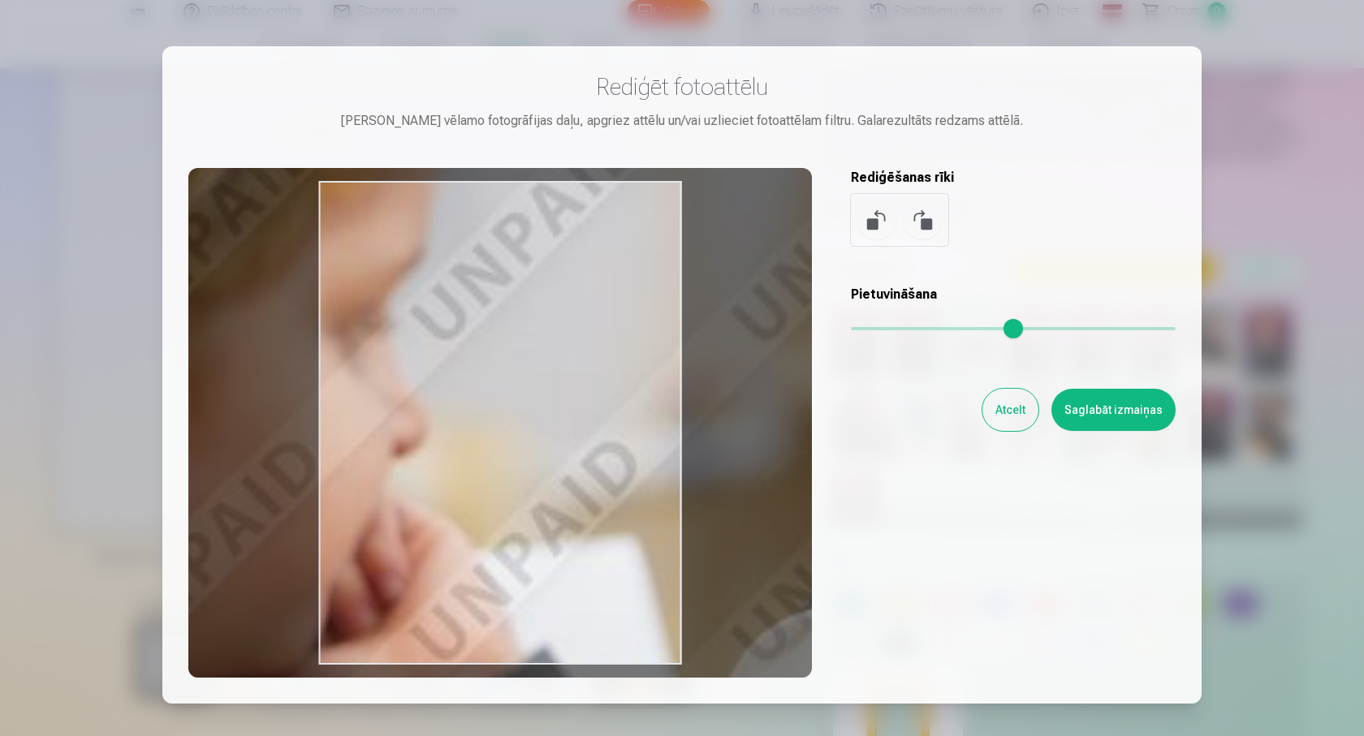
drag, startPoint x: 503, startPoint y: 414, endPoint x: 350, endPoint y: 399, distance: 153.4
click at [350, 399] on div at bounding box center [500, 423] width 624 height 510
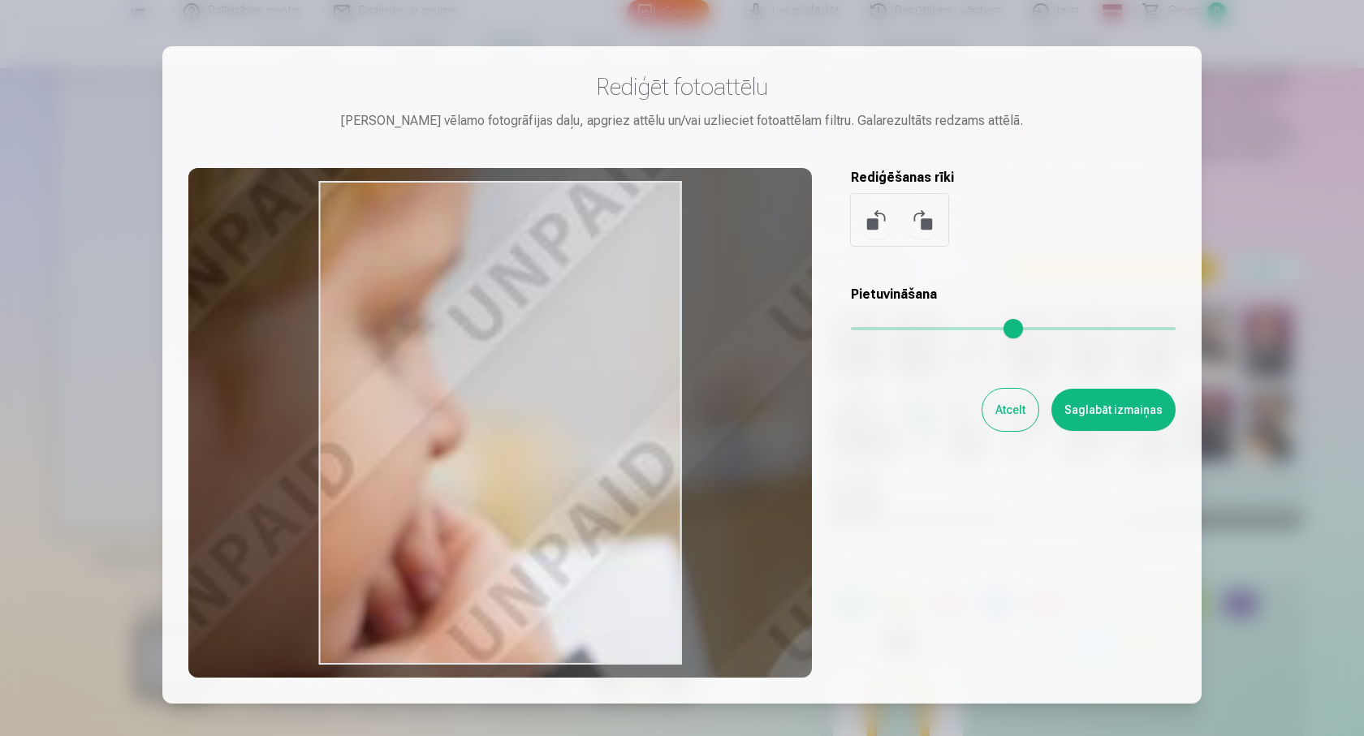
click at [991, 412] on button "Atcelt" at bounding box center [1010, 410] width 56 height 42
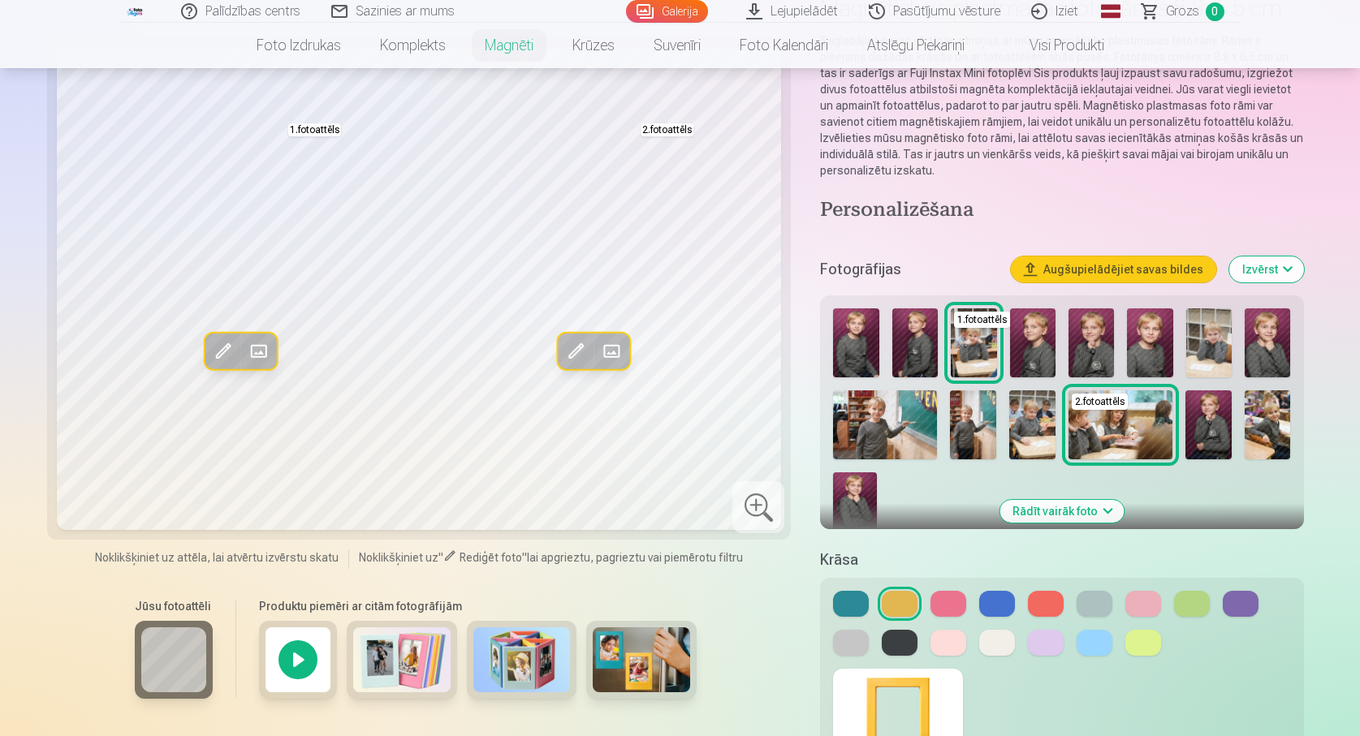
scroll to position [0, 0]
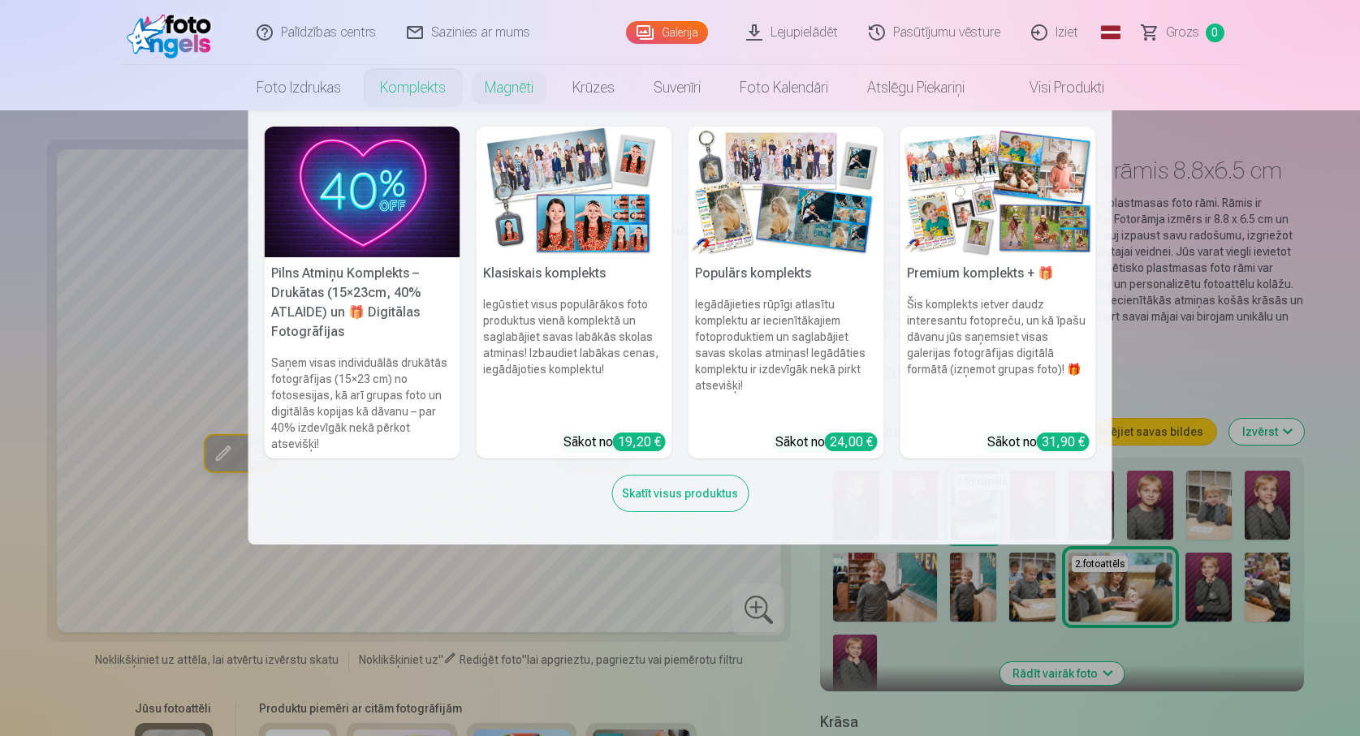
click at [433, 85] on font "Komplekts" at bounding box center [413, 87] width 66 height 17
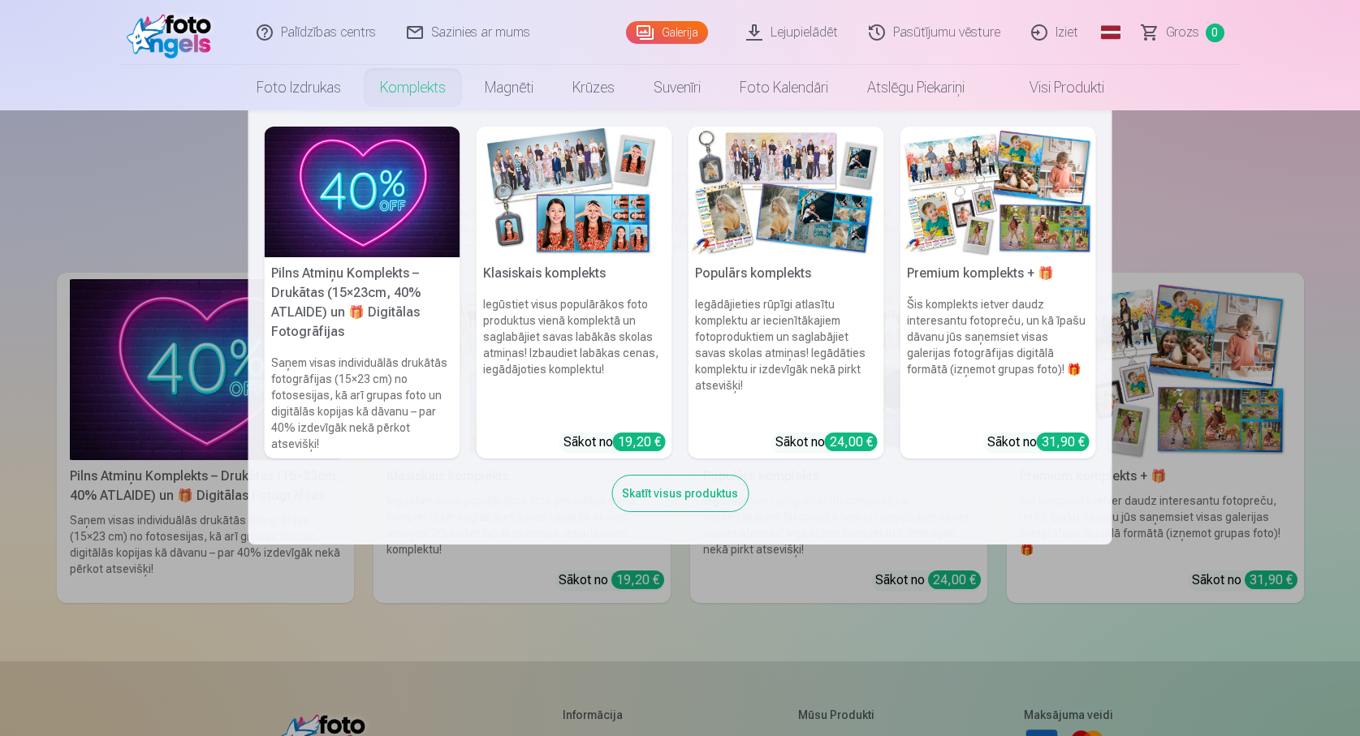
click at [957, 339] on h6 "Šis komplekts ietver daudz interesantu fotopreču, un kā īpašu dāvanu jūs saņems…" at bounding box center [998, 358] width 196 height 136
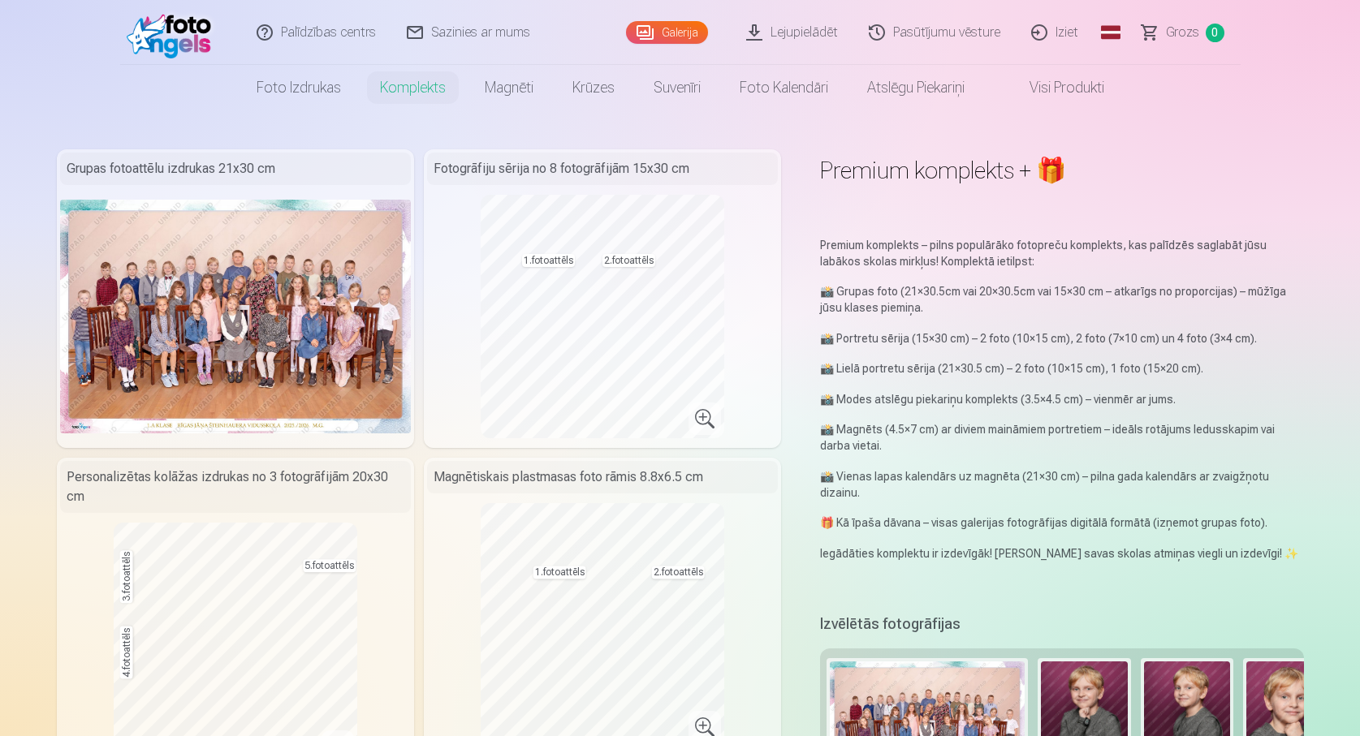
click at [177, 317] on img at bounding box center [235, 317] width 351 height 234
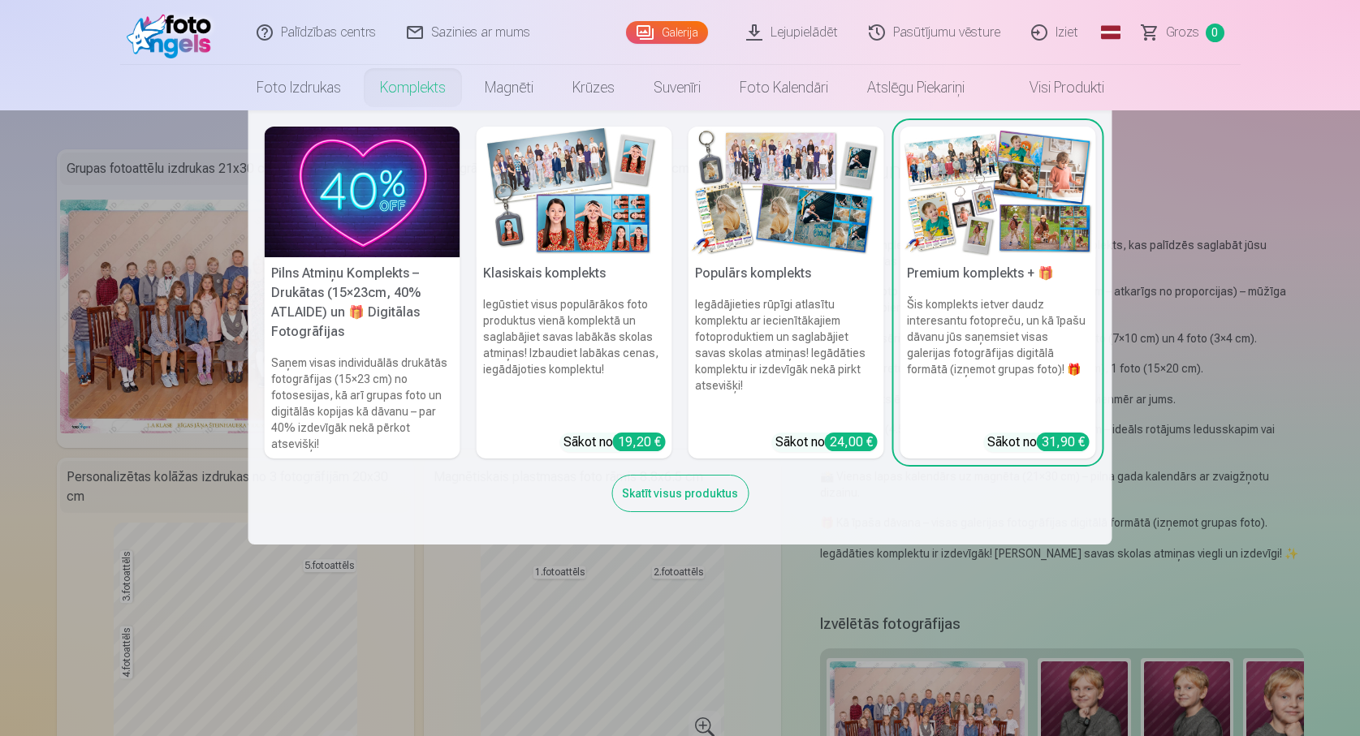
click at [347, 402] on h6 "Saņem visas individuālās drukātās fotogrāfijas (15×23 cm) no fotosesijas, kā ar…" at bounding box center [363, 403] width 196 height 110
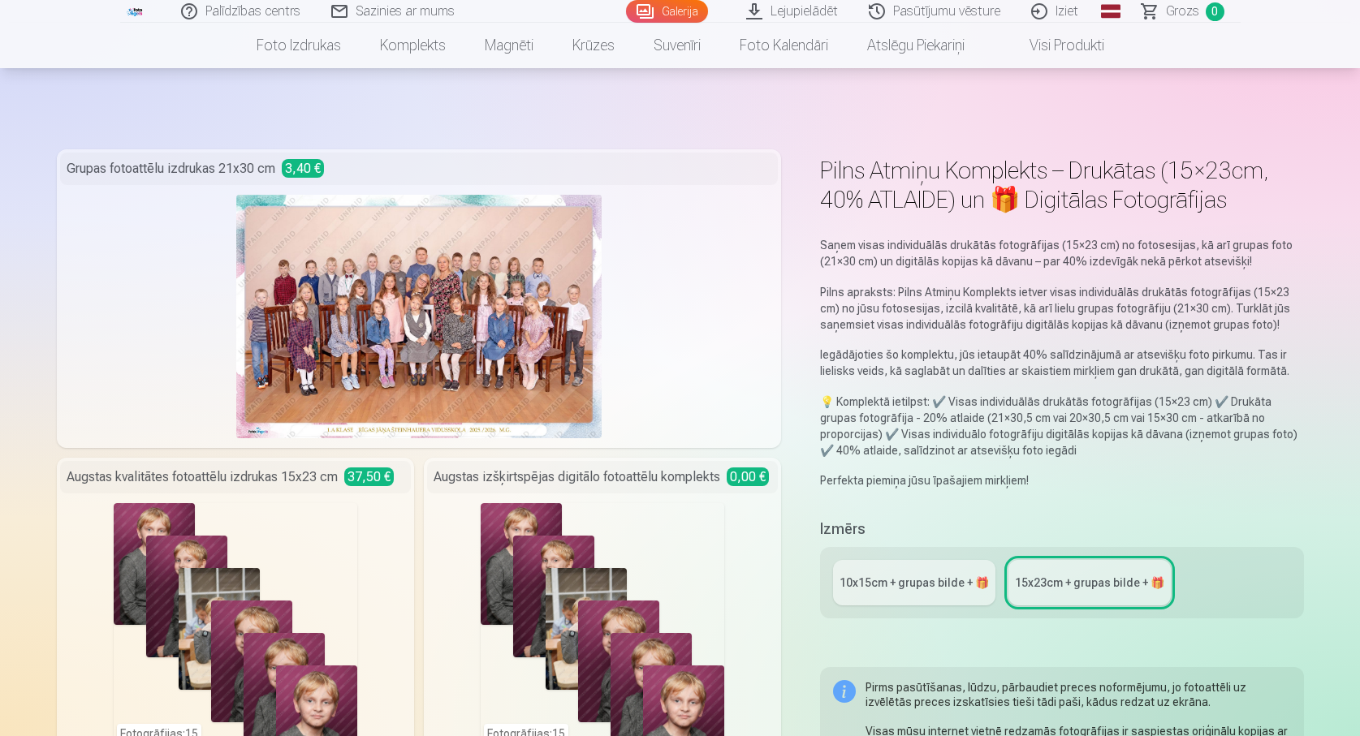
scroll to position [162, 0]
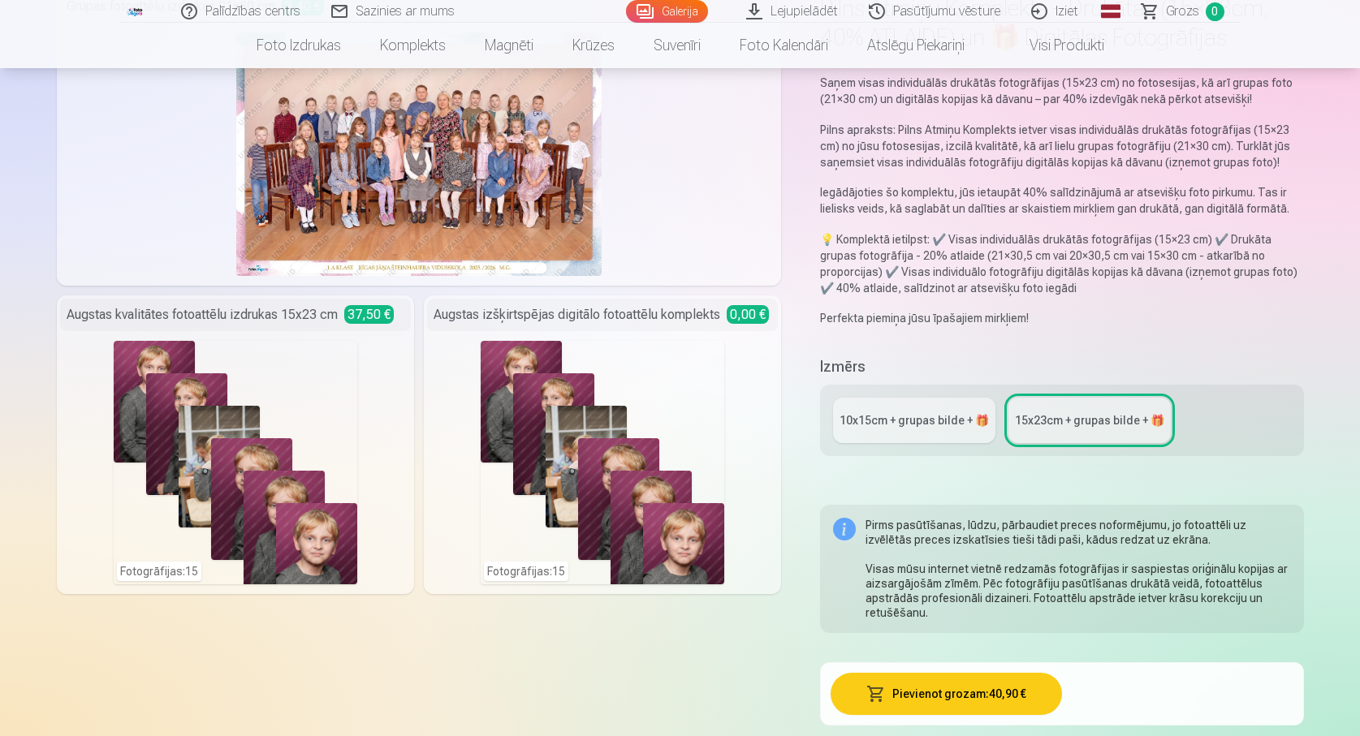
click at [880, 425] on div "10x15сm + grupas bilde + 🎁" at bounding box center [913, 420] width 149 height 16
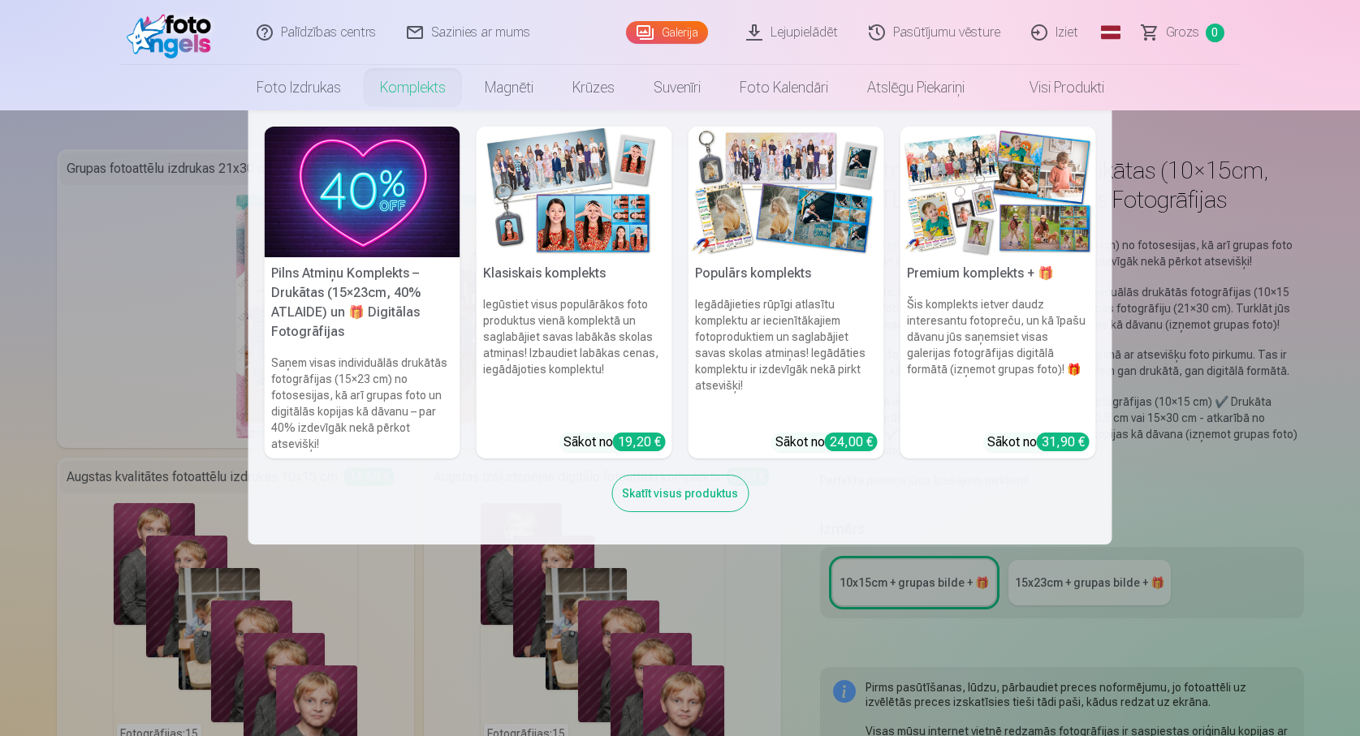
click at [413, 91] on font "Komplekts" at bounding box center [413, 87] width 66 height 17
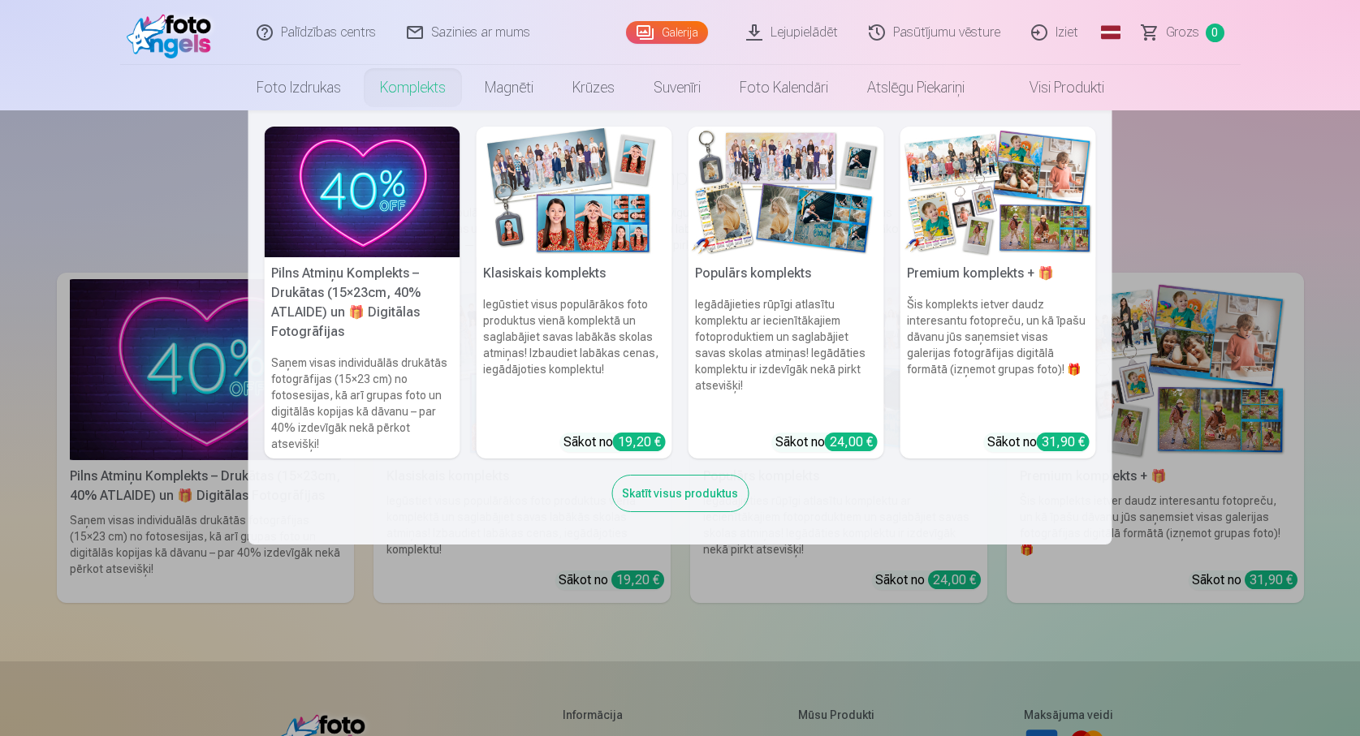
click at [947, 308] on h6 "Šis komplekts ietver daudz interesantu fotopreču, un kā īpašu dāvanu jūs saņems…" at bounding box center [998, 358] width 196 height 136
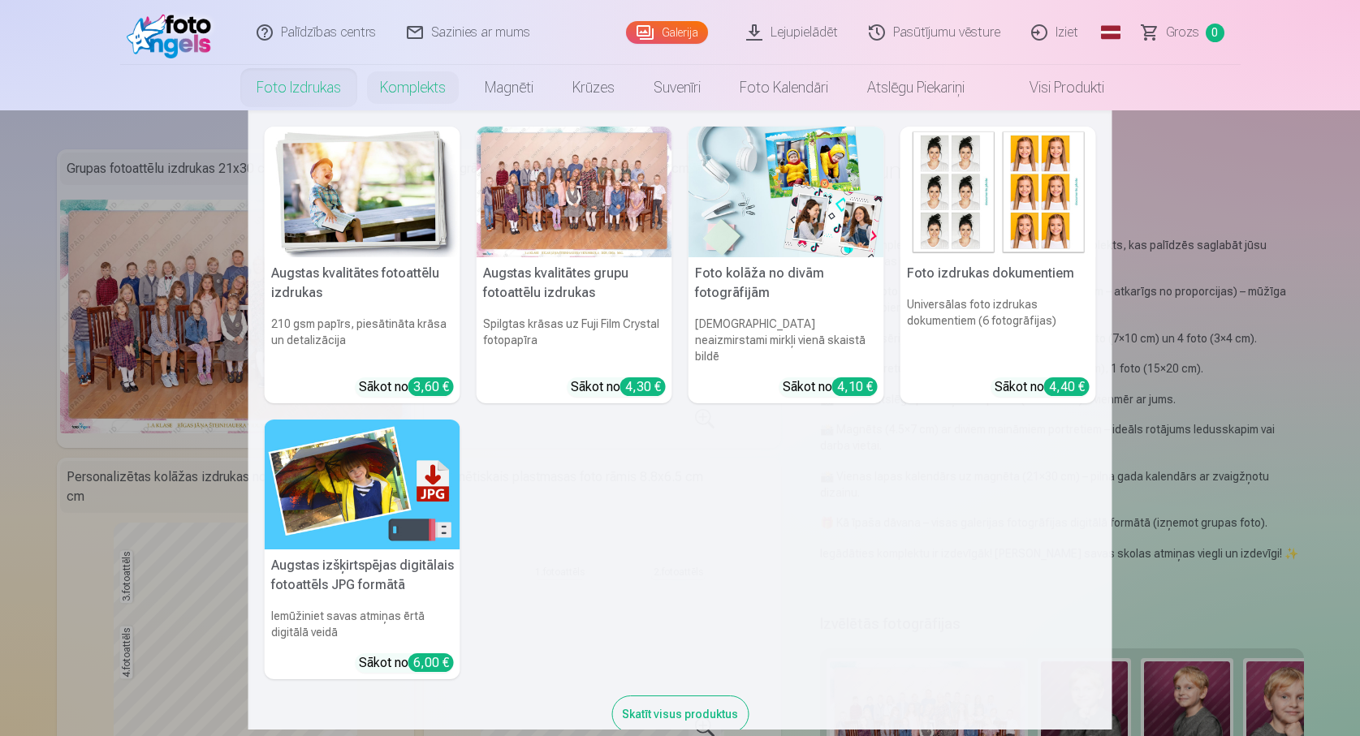
click at [318, 85] on link "Foto izdrukas" at bounding box center [298, 87] width 123 height 45
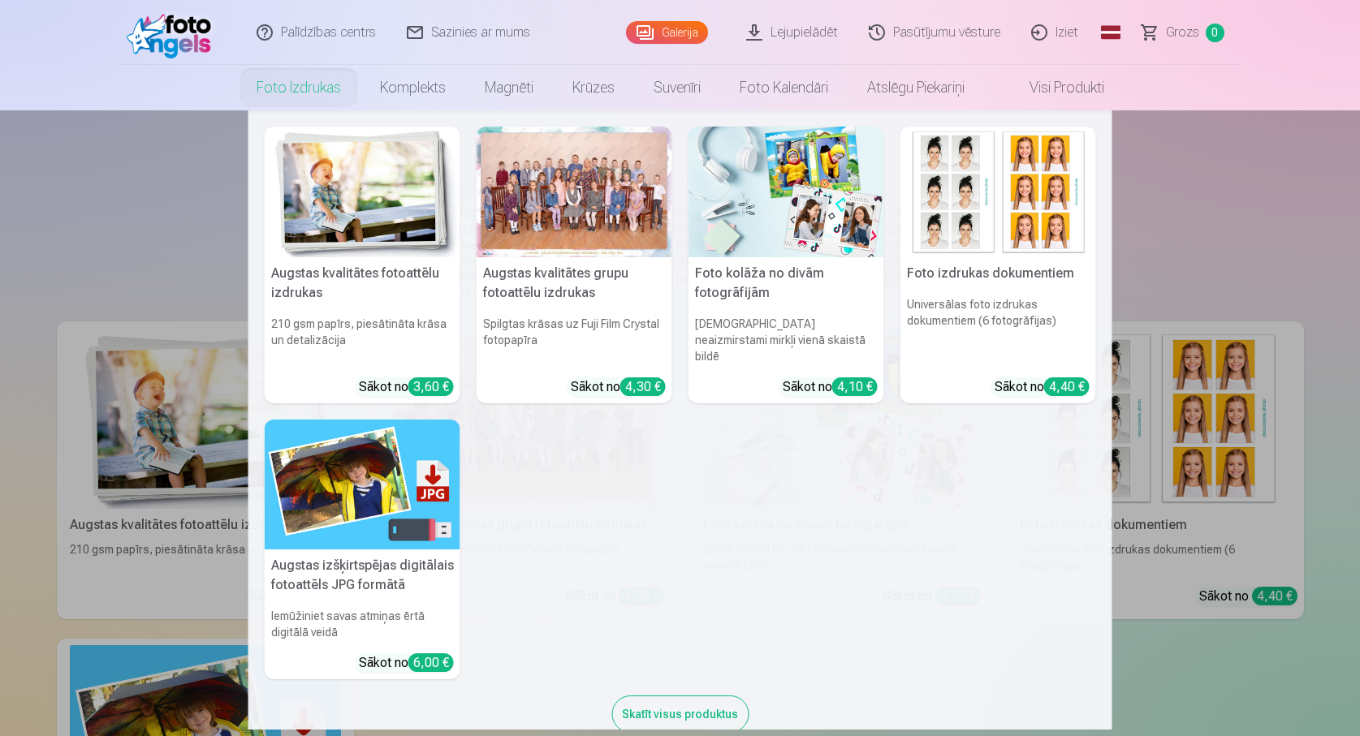
click at [287, 89] on link "Foto izdrukas" at bounding box center [298, 87] width 123 height 45
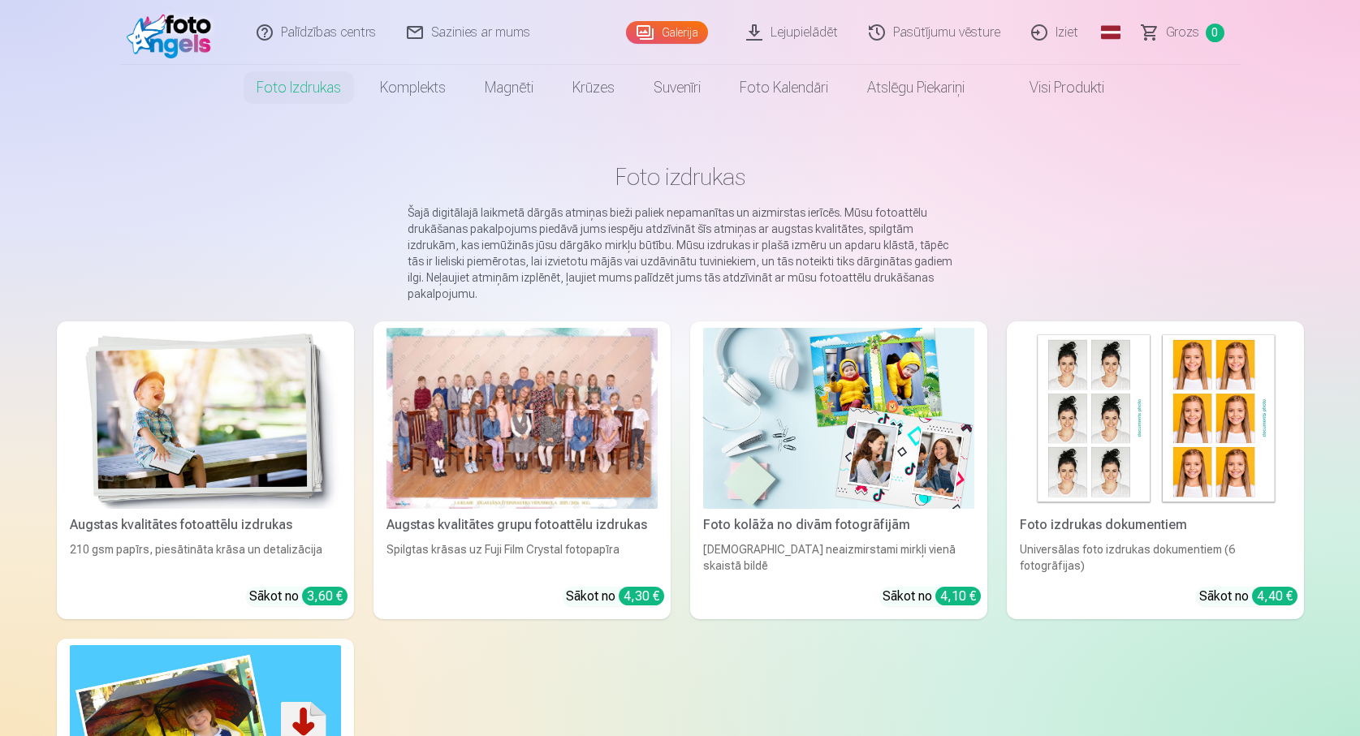
click at [546, 390] on div at bounding box center [521, 418] width 271 height 181
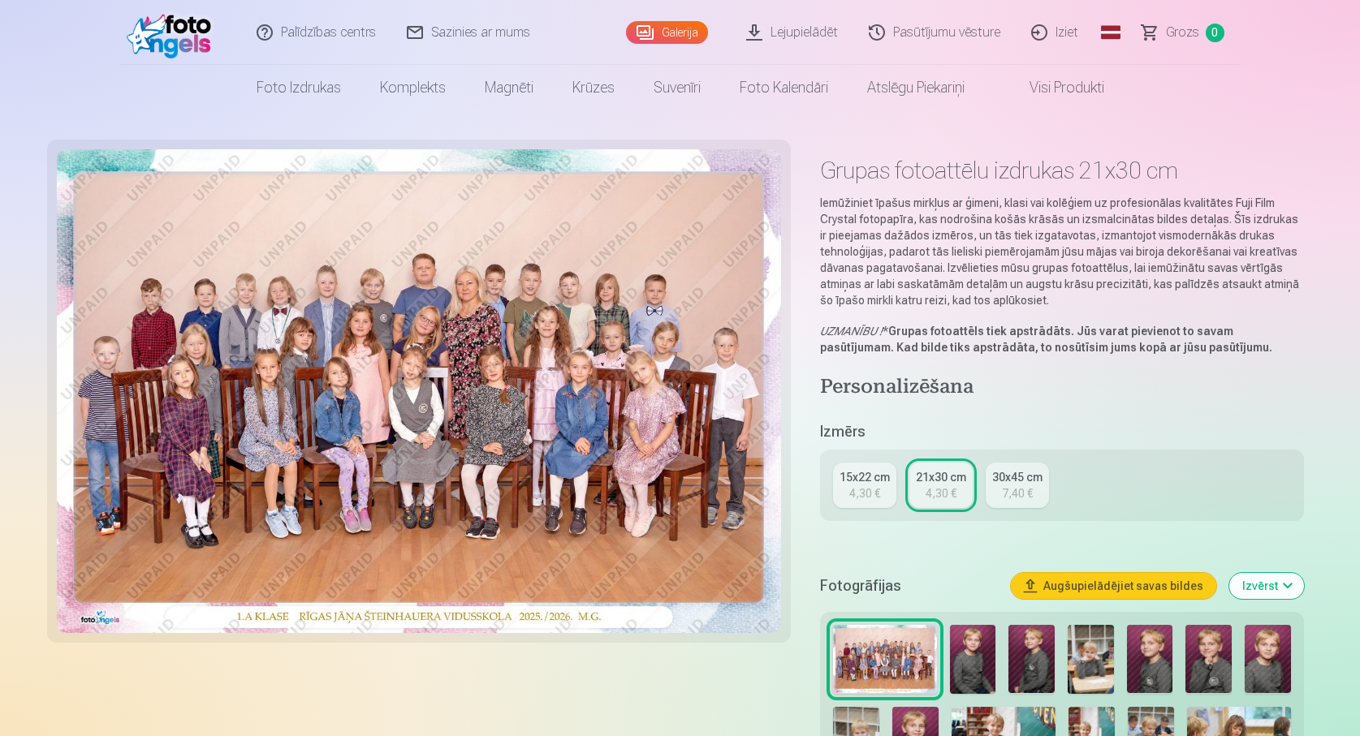
click at [507, 337] on img at bounding box center [419, 391] width 725 height 484
click at [614, 410] on img at bounding box center [419, 391] width 725 height 484
click at [240, 378] on img at bounding box center [419, 391] width 725 height 484
click at [239, 378] on img at bounding box center [419, 391] width 725 height 484
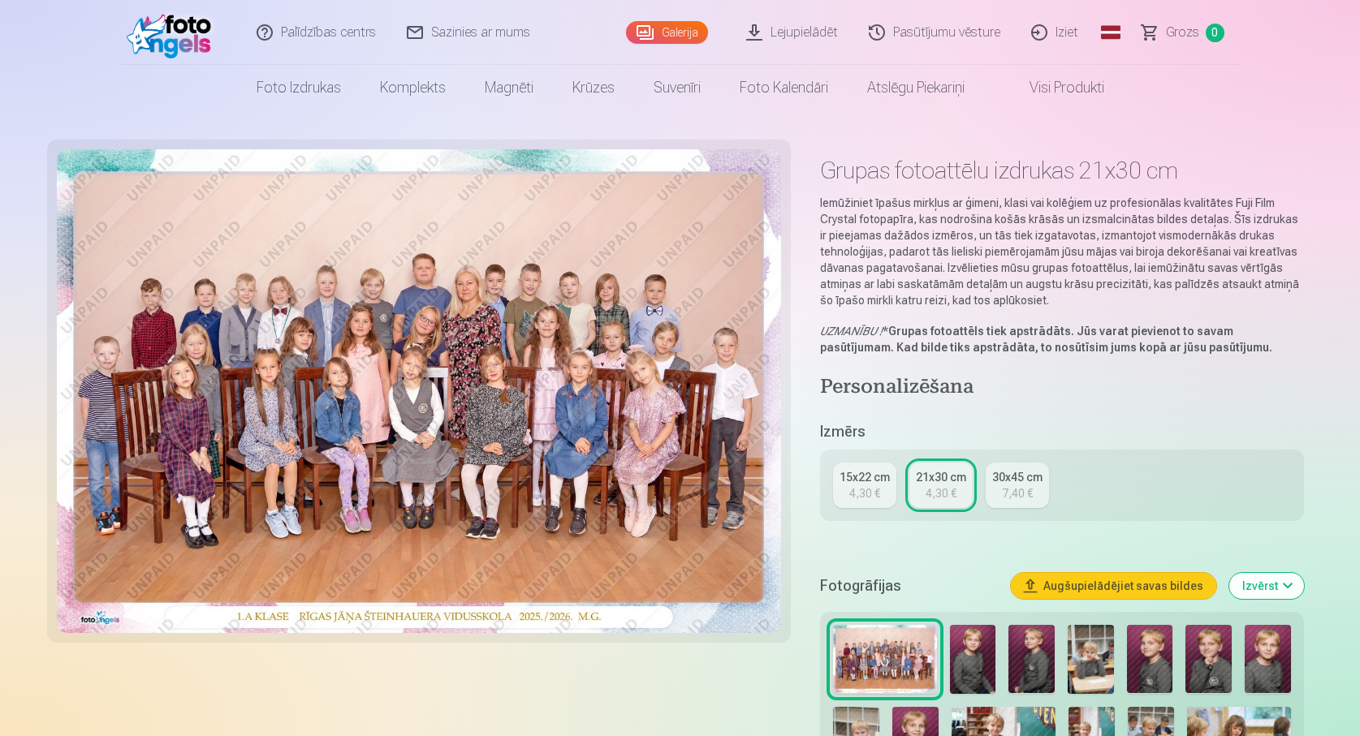
click at [1000, 490] on link "30x45 cm 7,40 €" at bounding box center [1017, 485] width 63 height 45
click at [867, 486] on div "4,30 €" at bounding box center [864, 494] width 31 height 16
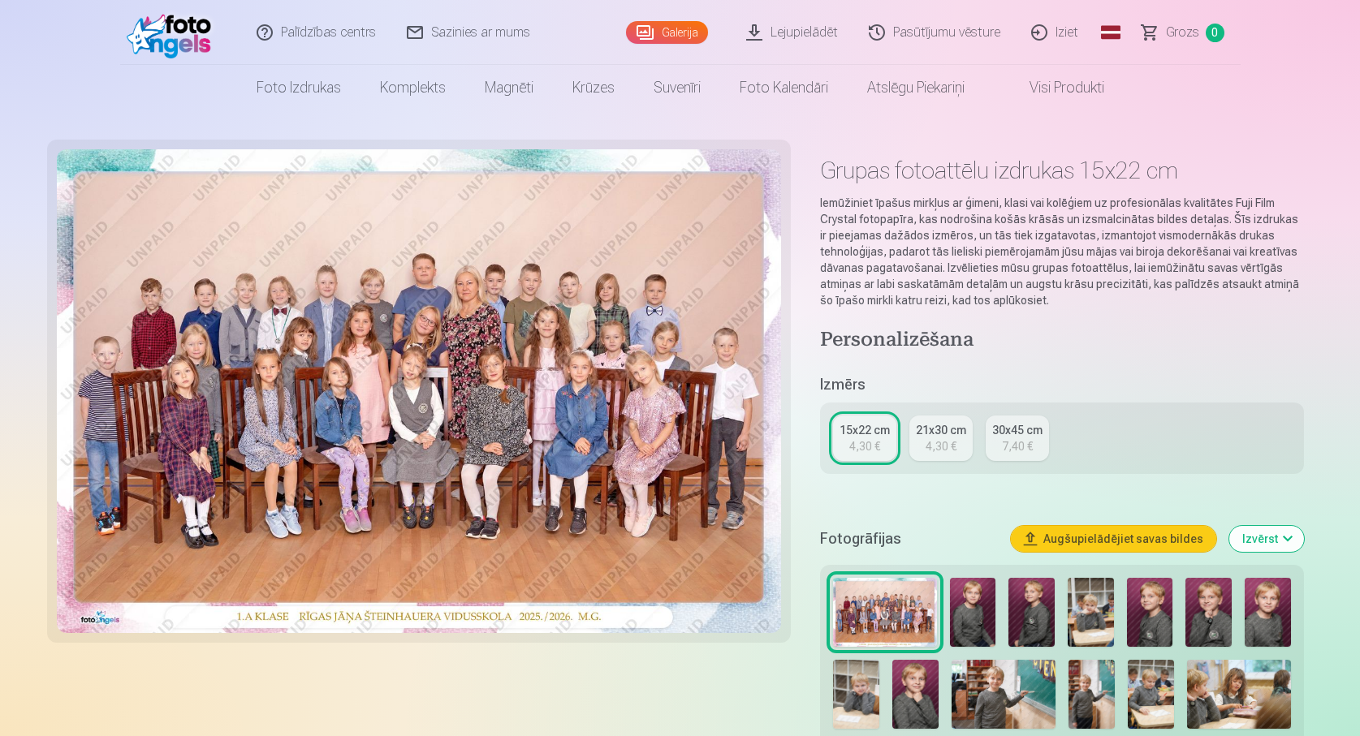
click at [884, 613] on img at bounding box center [884, 612] width 103 height 69
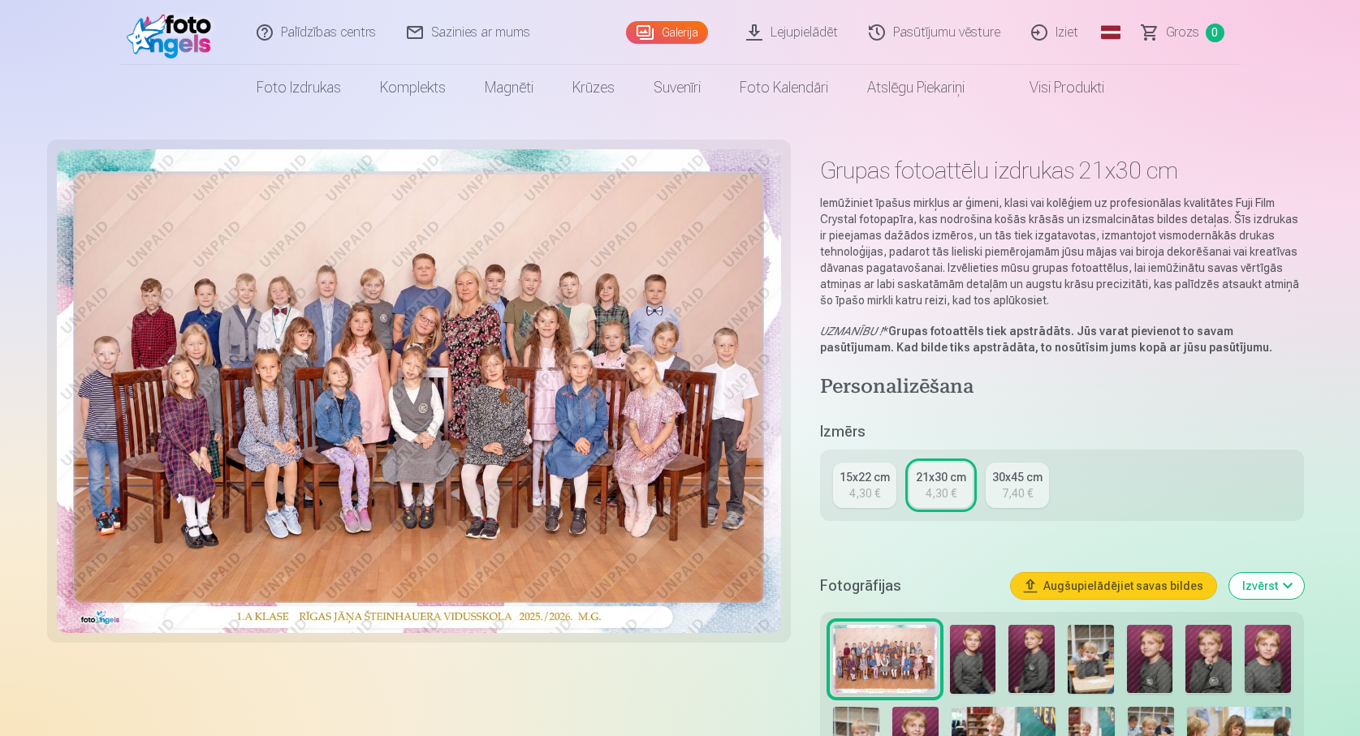
click at [651, 422] on img at bounding box center [419, 391] width 725 height 484
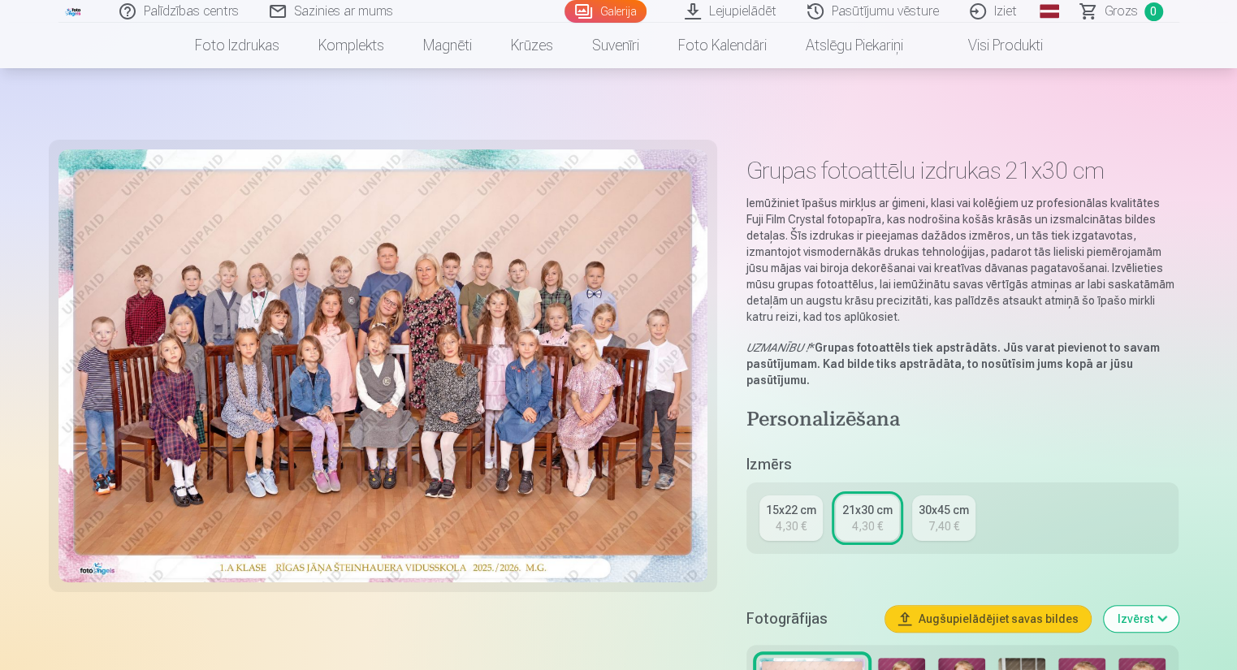
scroll to position [147, 0]
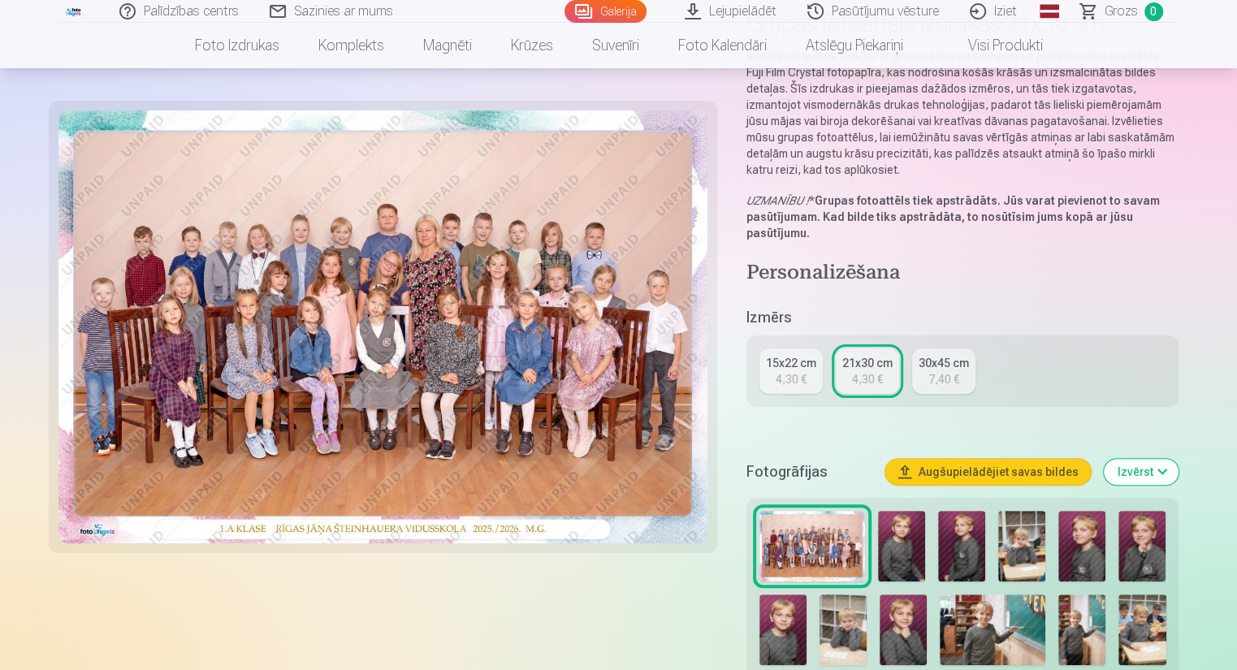
click at [917, 531] on img at bounding box center [901, 546] width 47 height 71
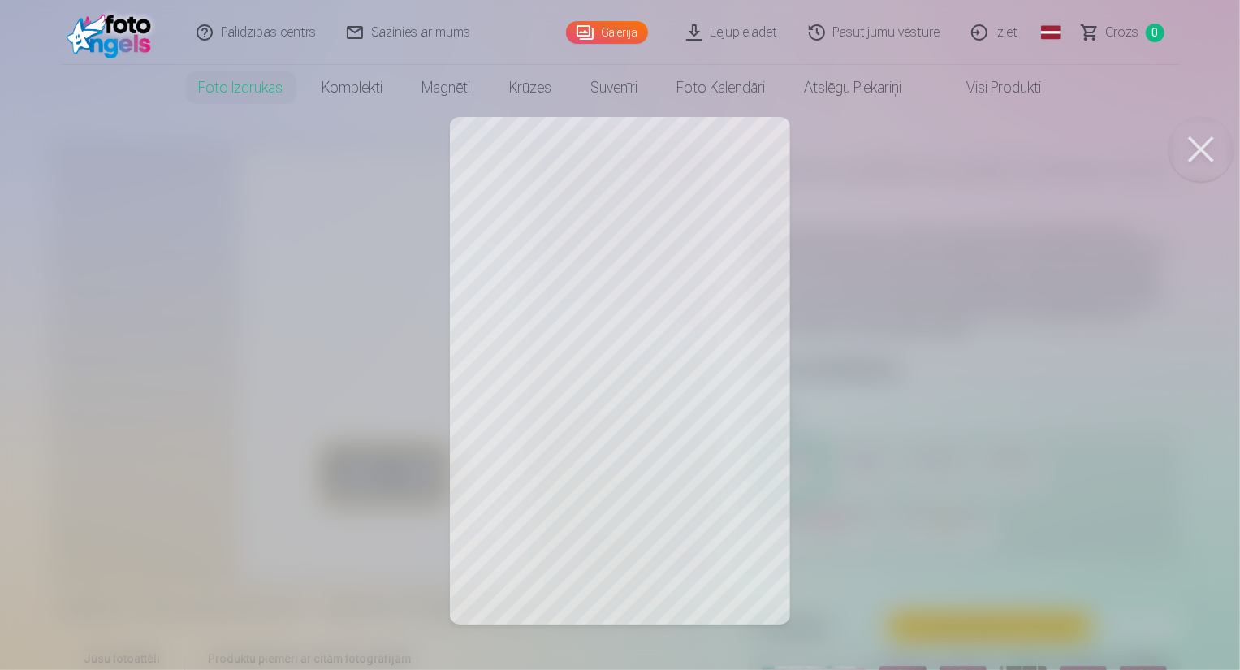
click at [622, 349] on div at bounding box center [620, 335] width 1240 height 670
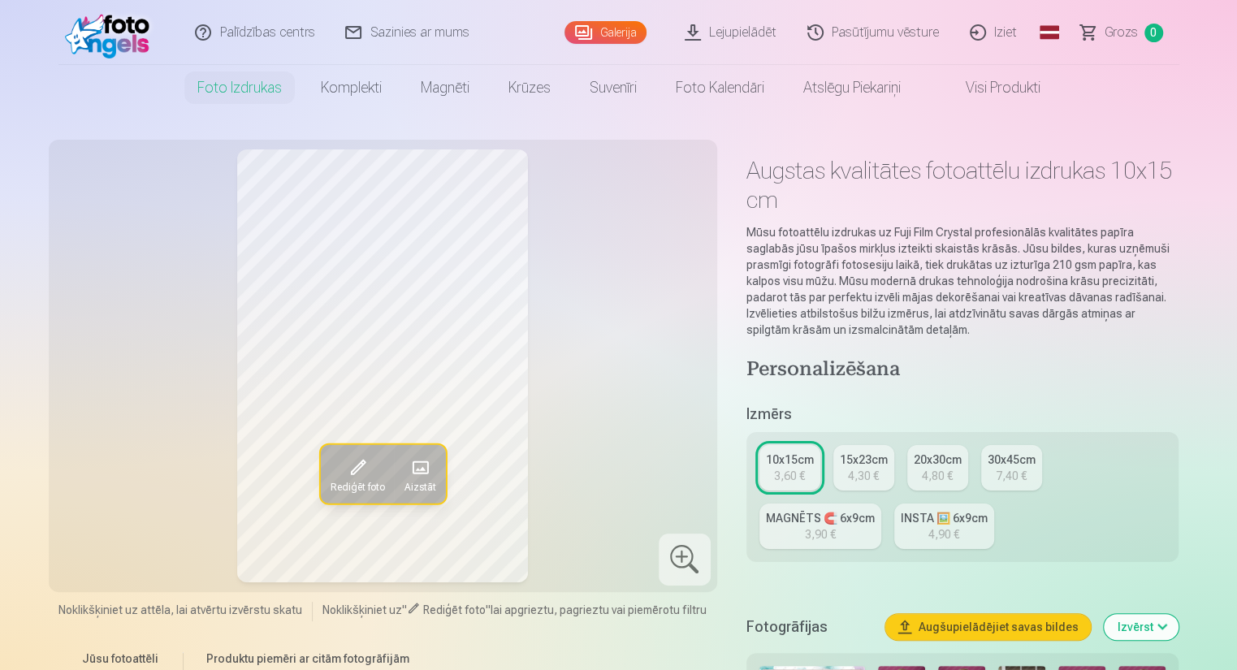
click at [667, 568] on div at bounding box center [684, 559] width 52 height 52
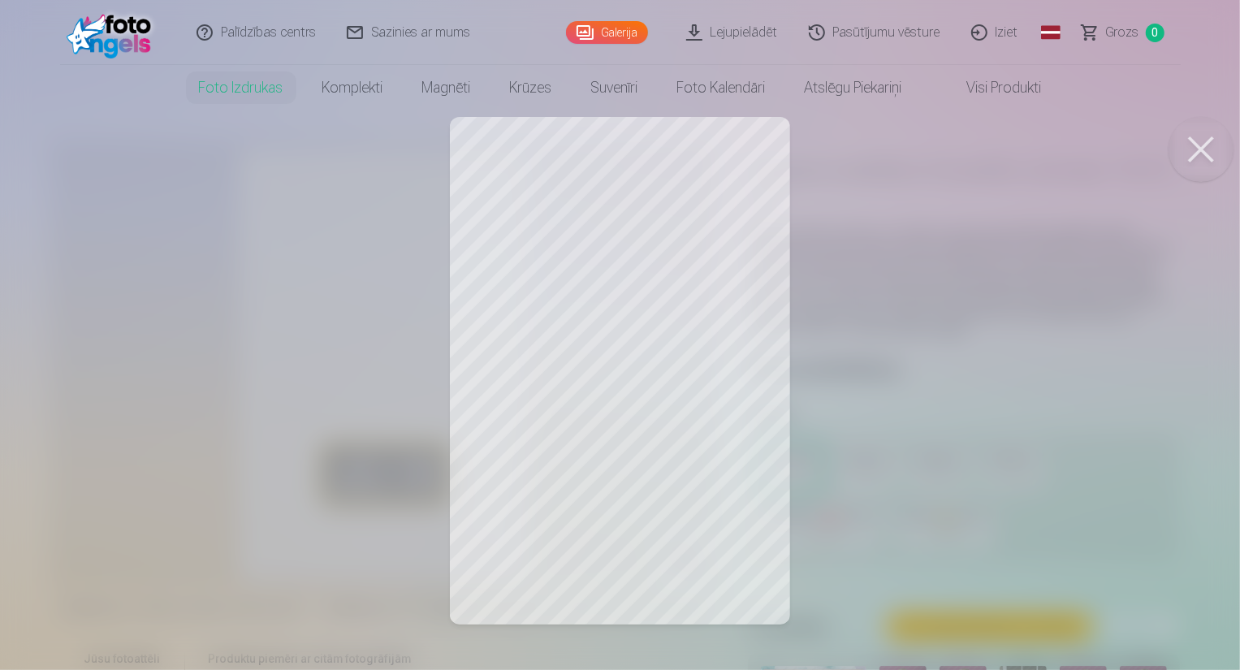
click at [685, 490] on div at bounding box center [620, 335] width 1240 height 670
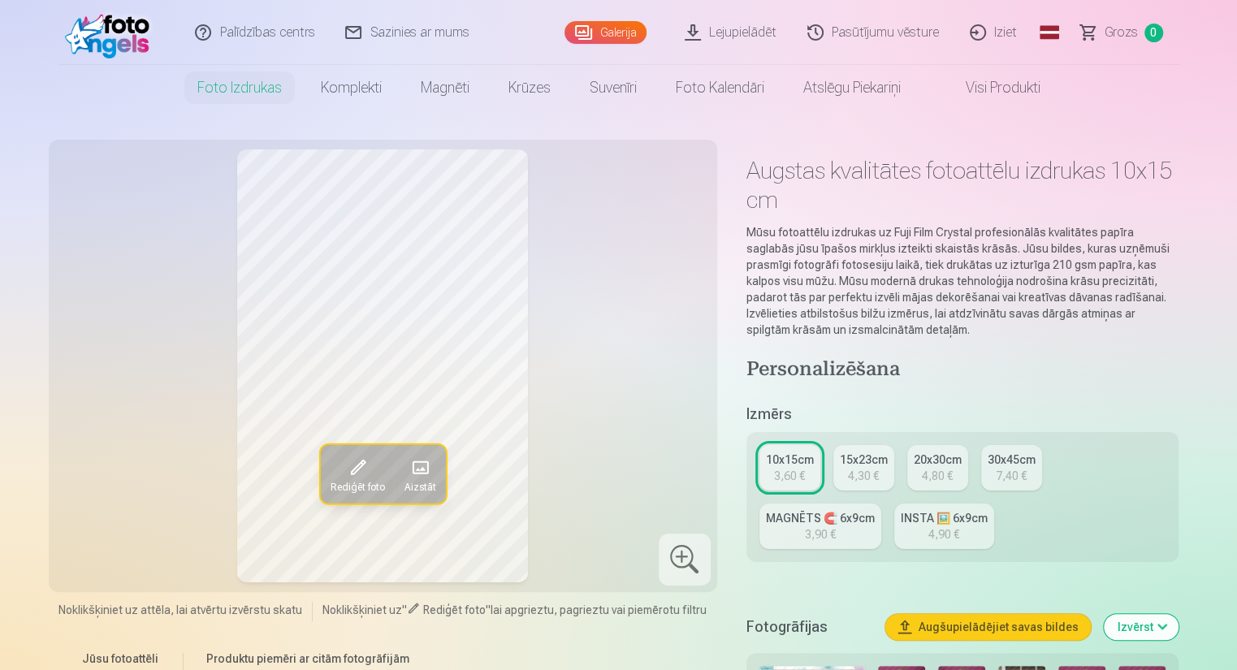
click at [692, 562] on div at bounding box center [684, 559] width 52 height 52
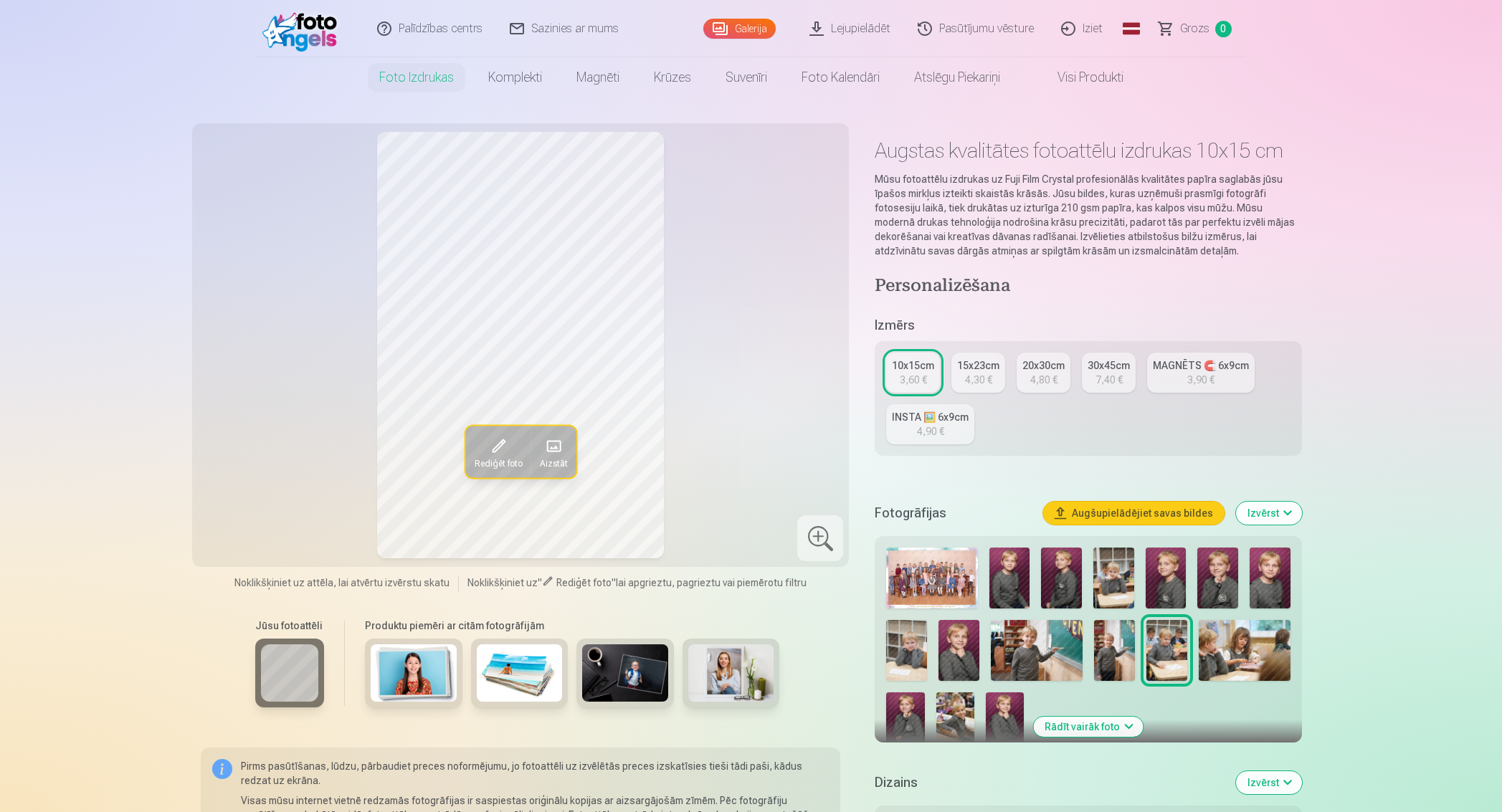
click at [932, 588] on img at bounding box center [932, 577] width 91 height 61
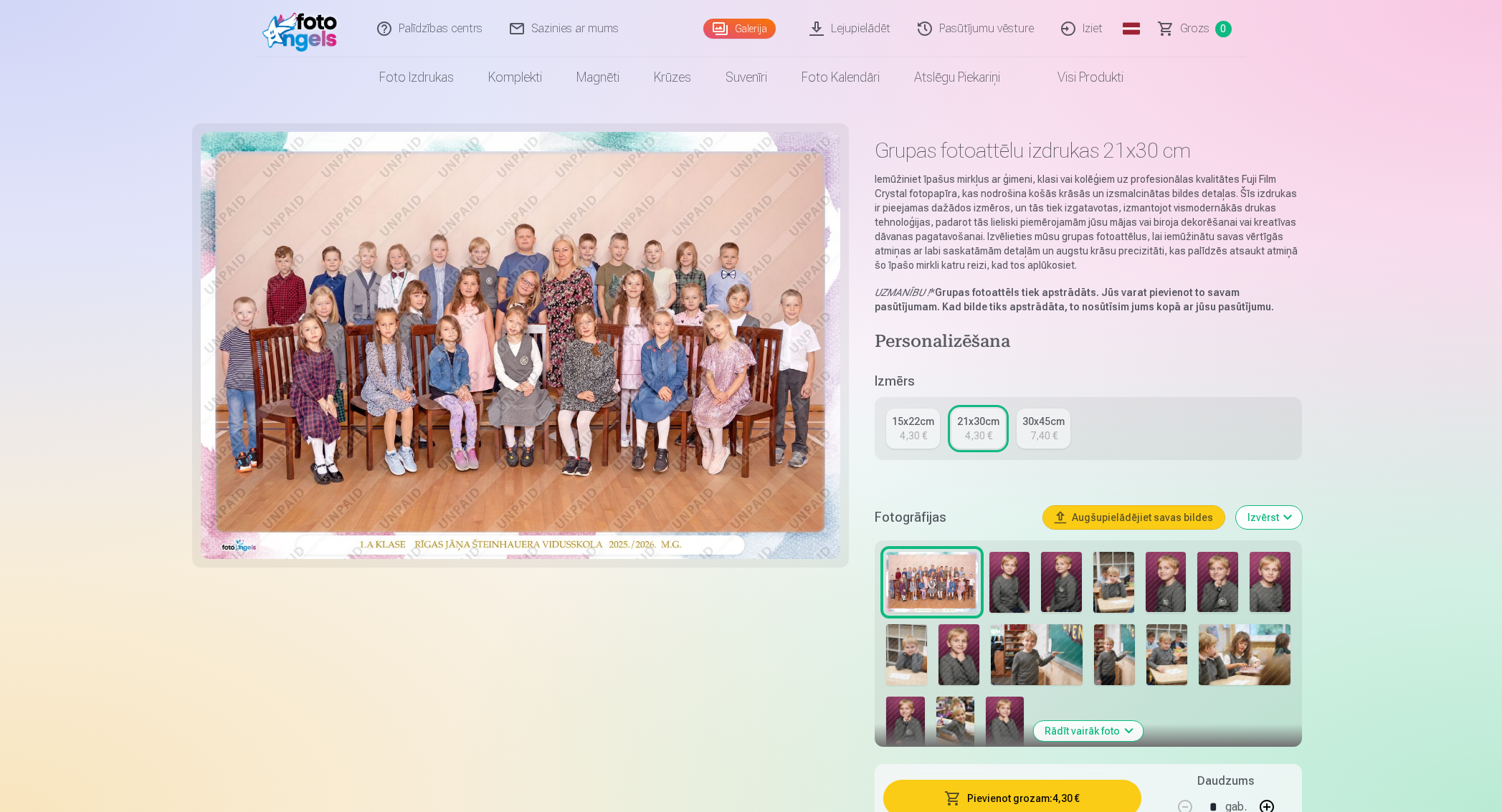
scroll to position [179, 0]
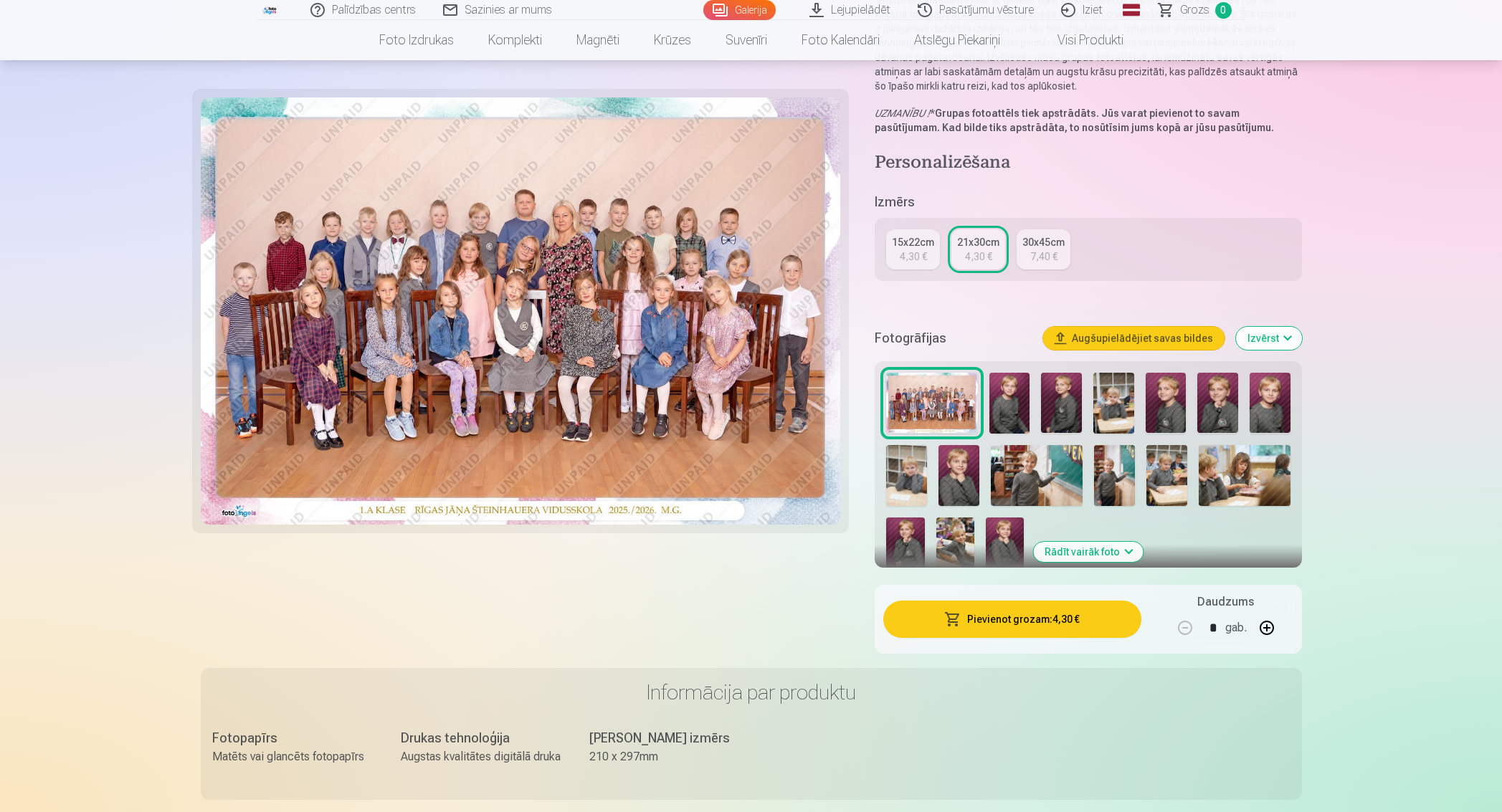
click at [1015, 395] on img at bounding box center [1009, 402] width 41 height 61
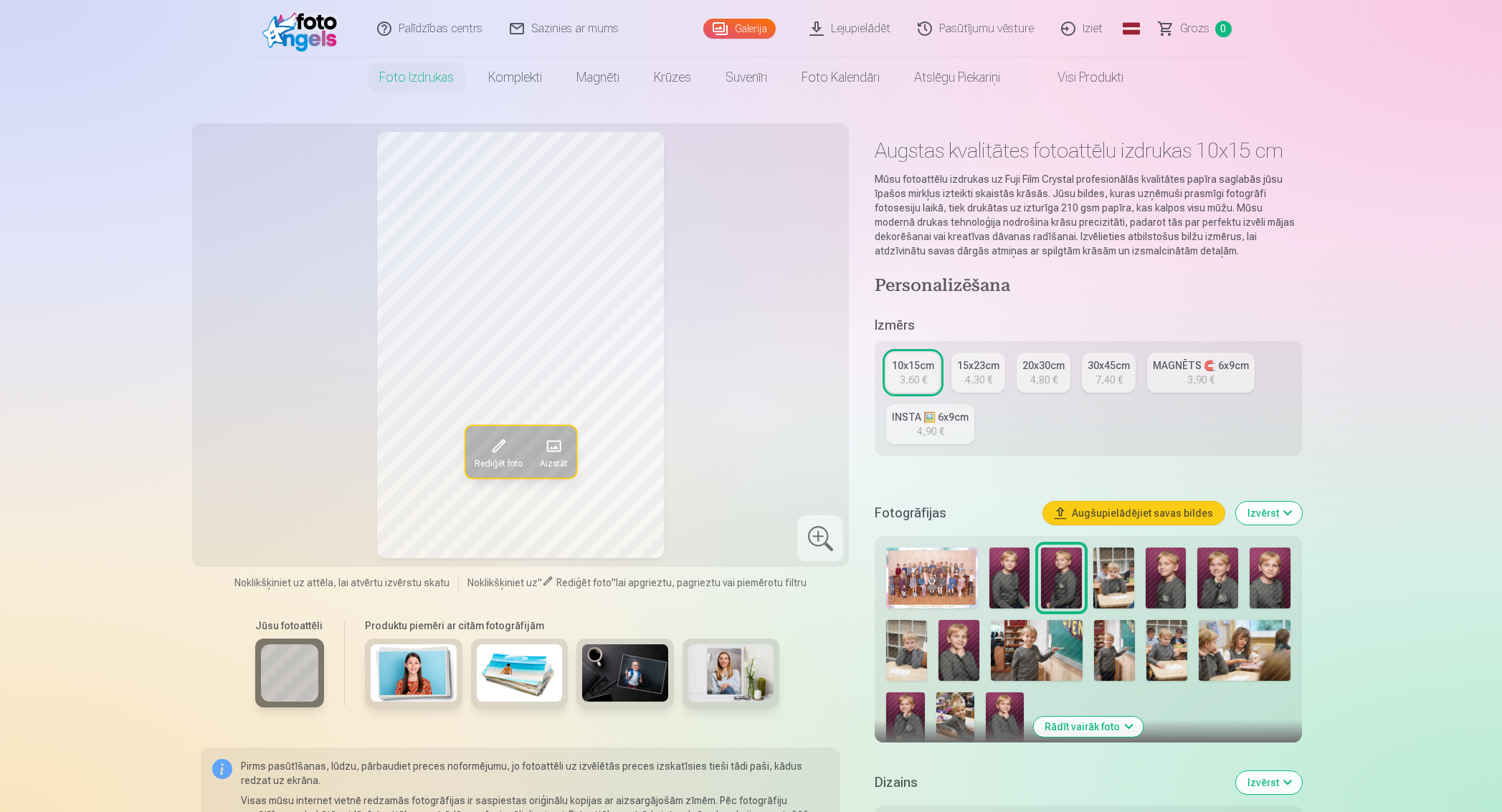
click at [985, 370] on div "15x23cm" at bounding box center [978, 365] width 42 height 14
click at [1097, 376] on div "7,40 €" at bounding box center [1109, 380] width 27 height 14
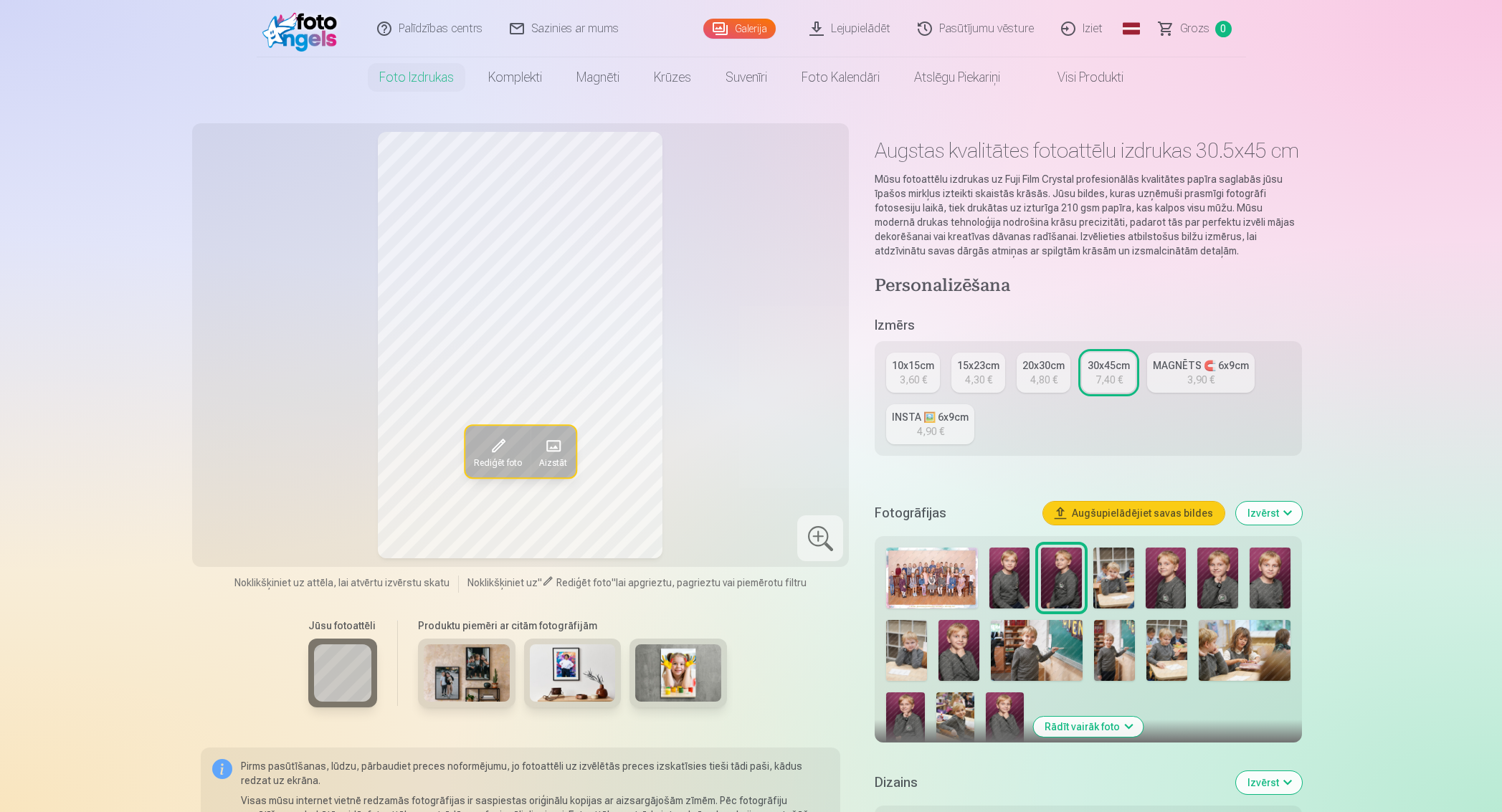
click at [898, 372] on div "10x15cm" at bounding box center [913, 365] width 42 height 14
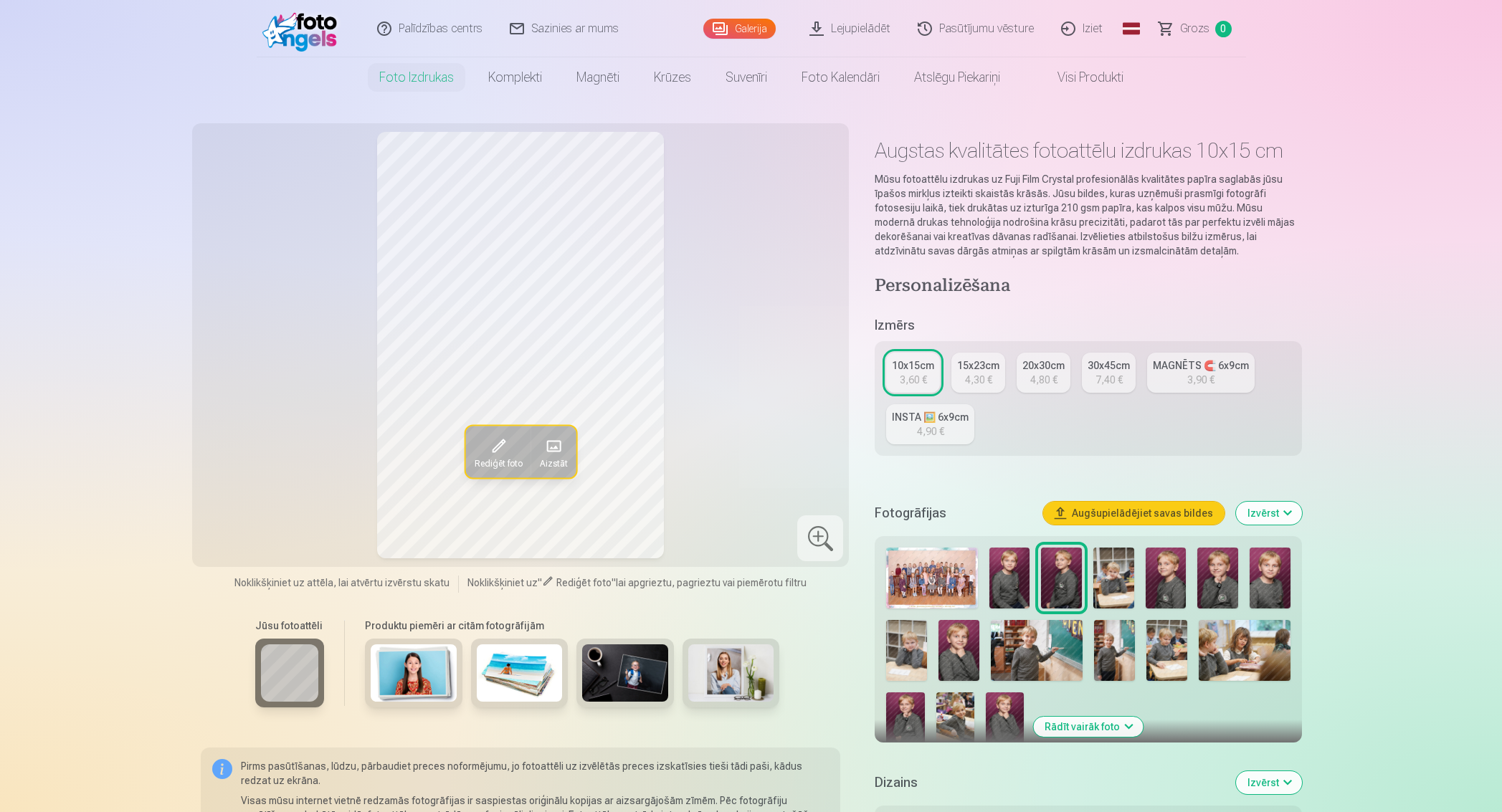
click at [1122, 569] on img at bounding box center [1113, 577] width 41 height 61
click at [1166, 575] on img at bounding box center [1166, 577] width 41 height 61
click at [1205, 574] on img at bounding box center [1218, 577] width 41 height 61
click at [1259, 577] on img at bounding box center [1270, 577] width 41 height 61
click at [915, 650] on img at bounding box center [907, 650] width 41 height 61
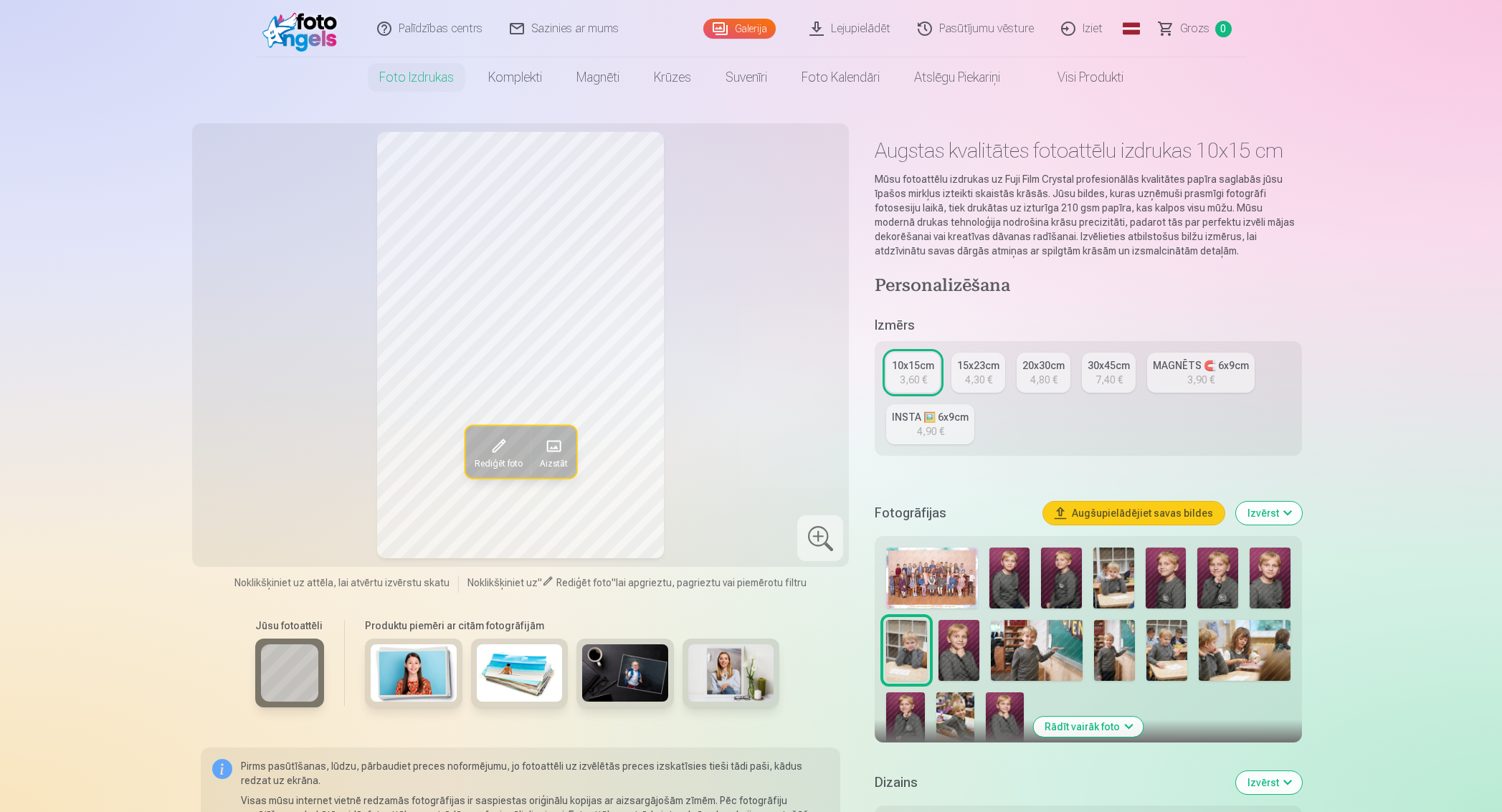
click at [958, 652] on img at bounding box center [959, 650] width 41 height 61
click at [916, 642] on img at bounding box center [907, 650] width 41 height 61
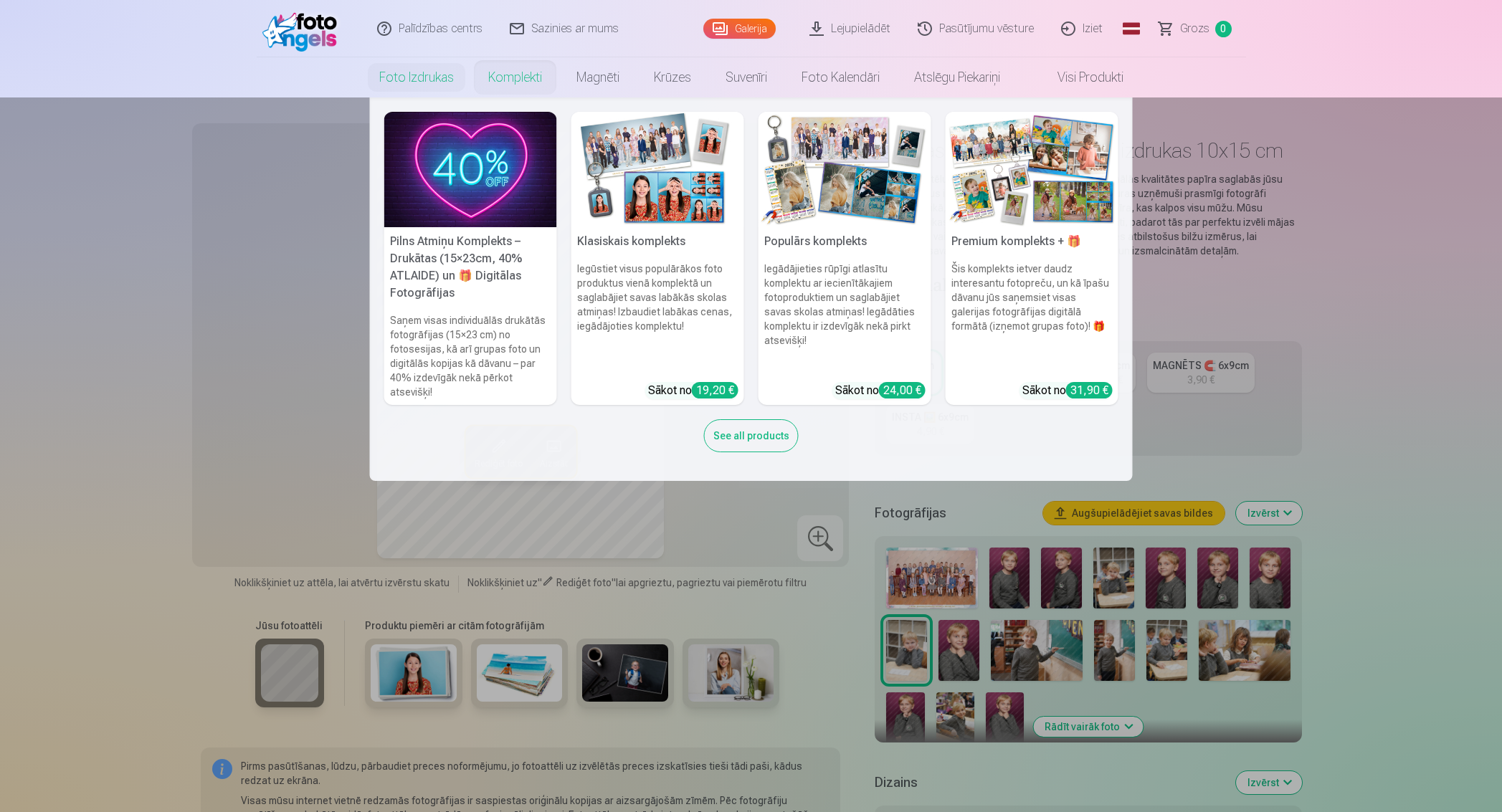
click at [500, 79] on link "Komplekti" at bounding box center [515, 77] width 88 height 40
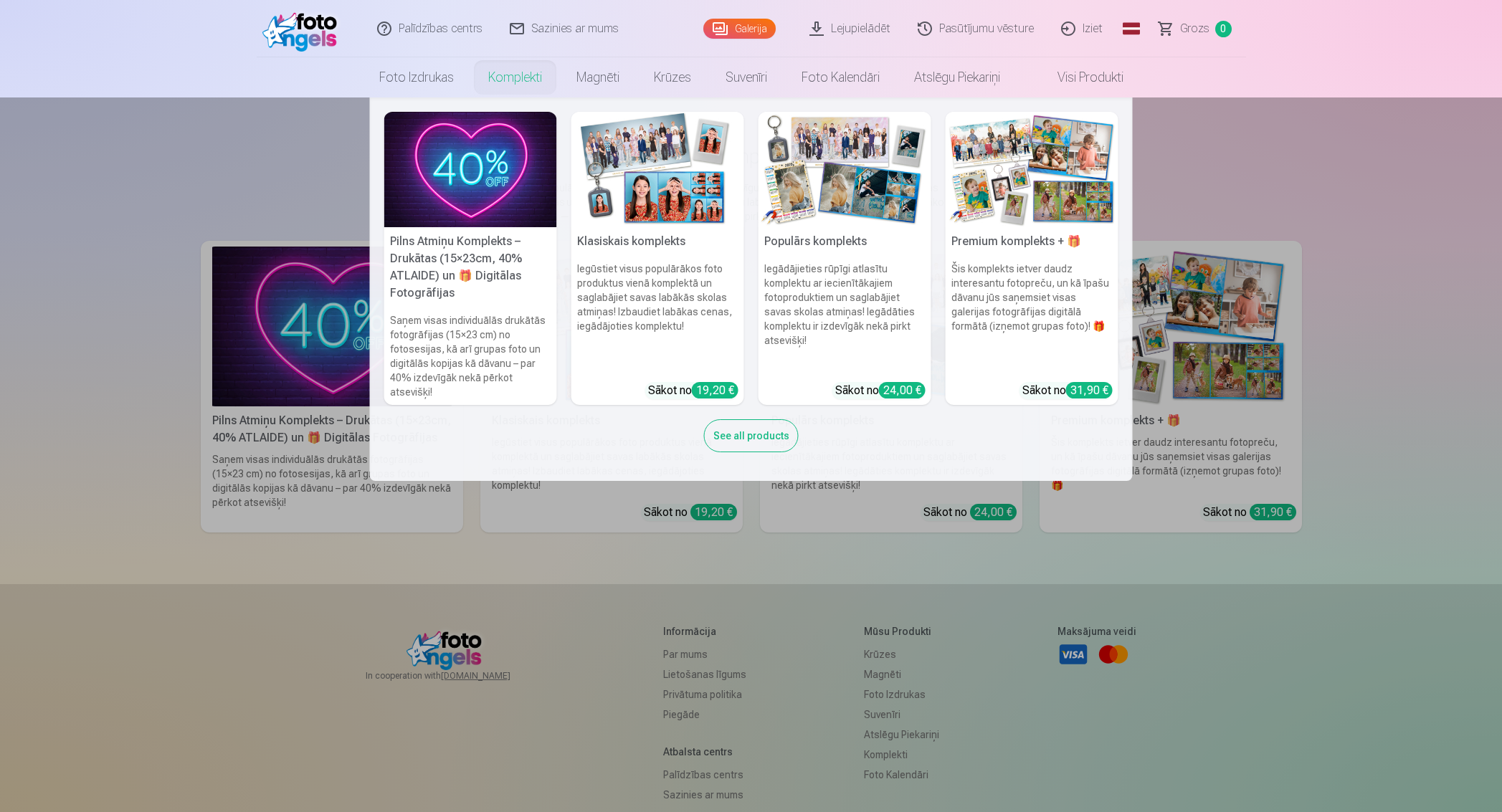
click at [1025, 197] on img at bounding box center [1032, 169] width 173 height 116
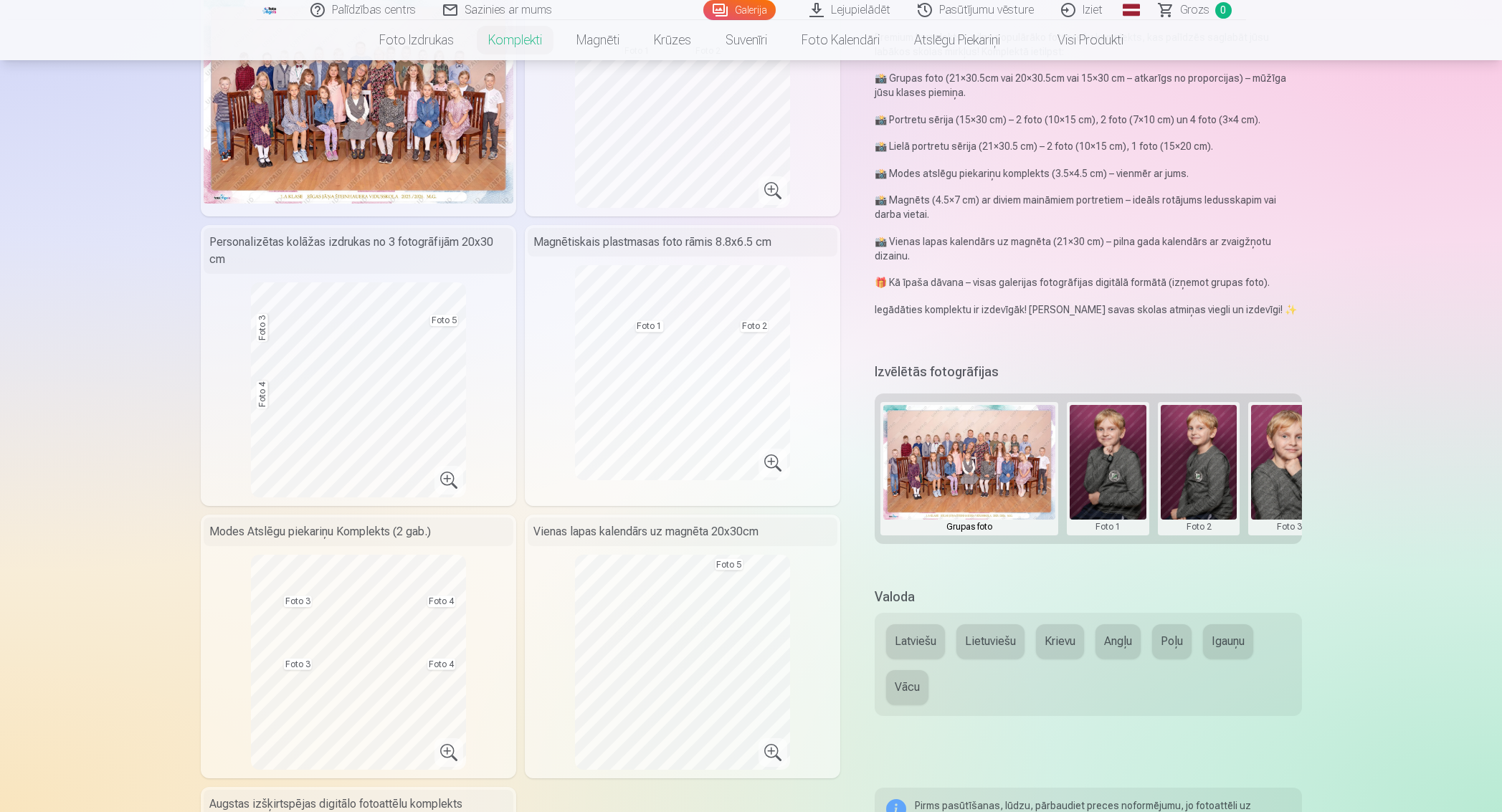
scroll to position [89, 0]
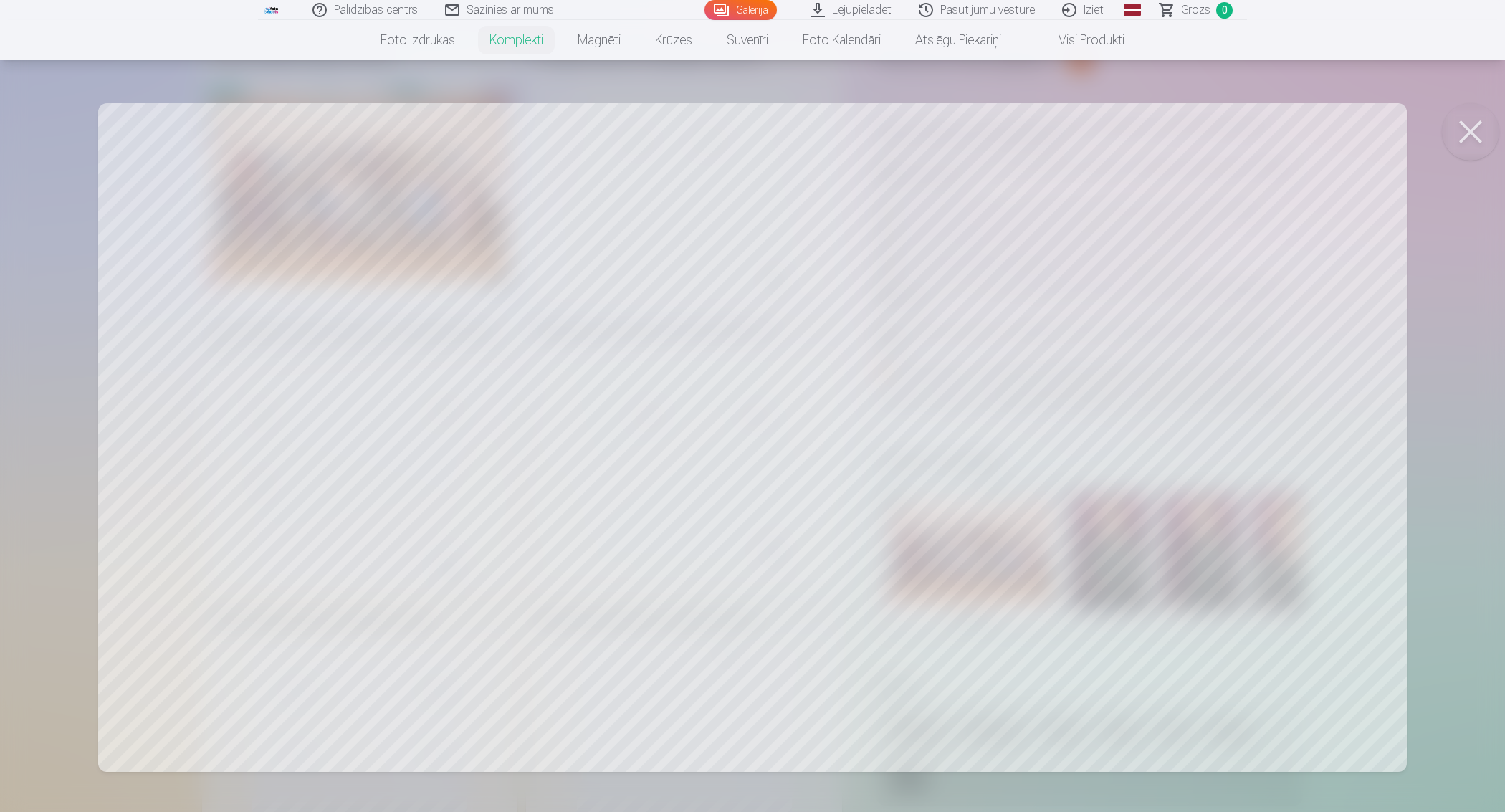
click at [425, 398] on div at bounding box center [752, 406] width 1505 height 812
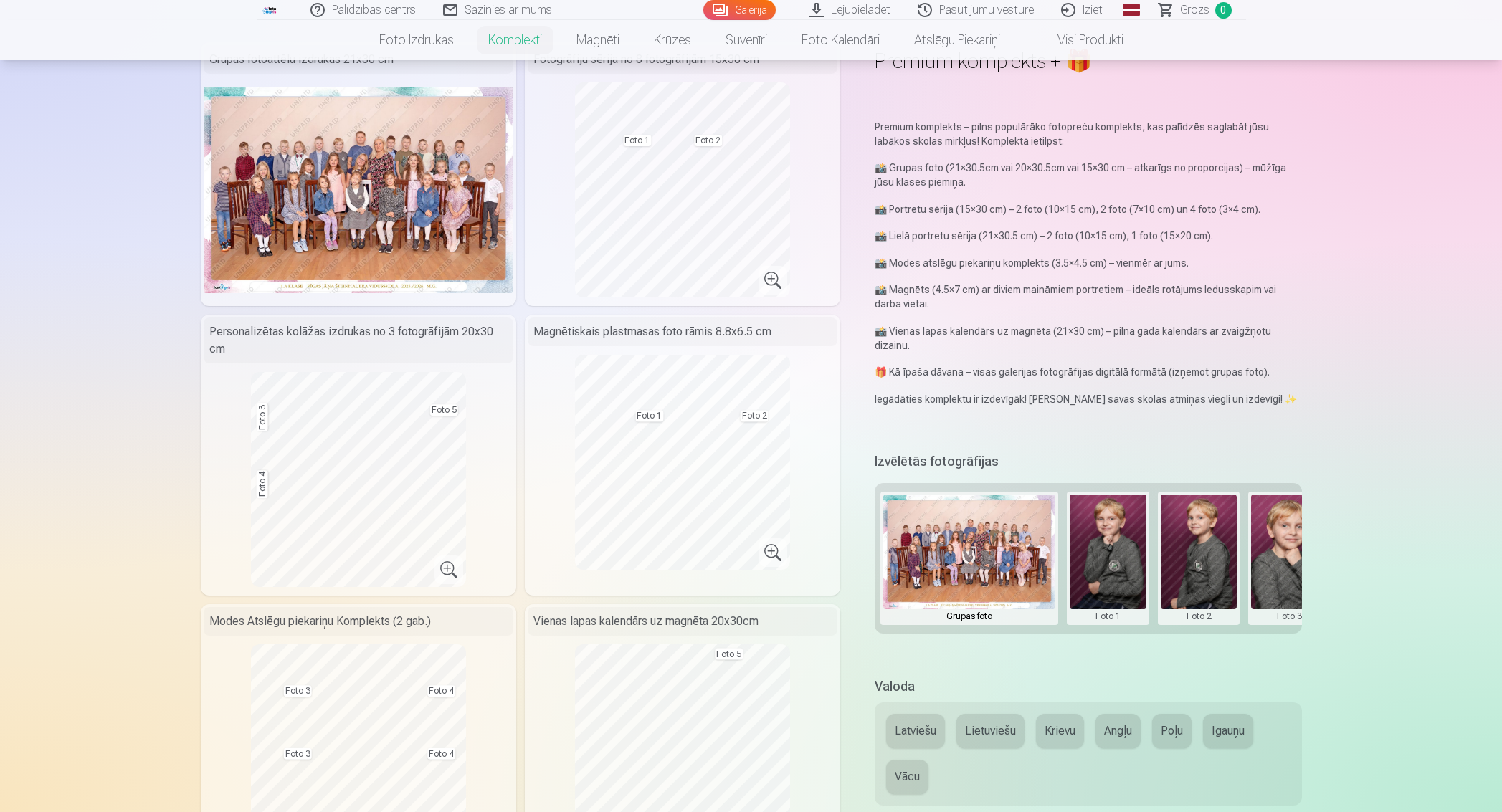
scroll to position [0, 0]
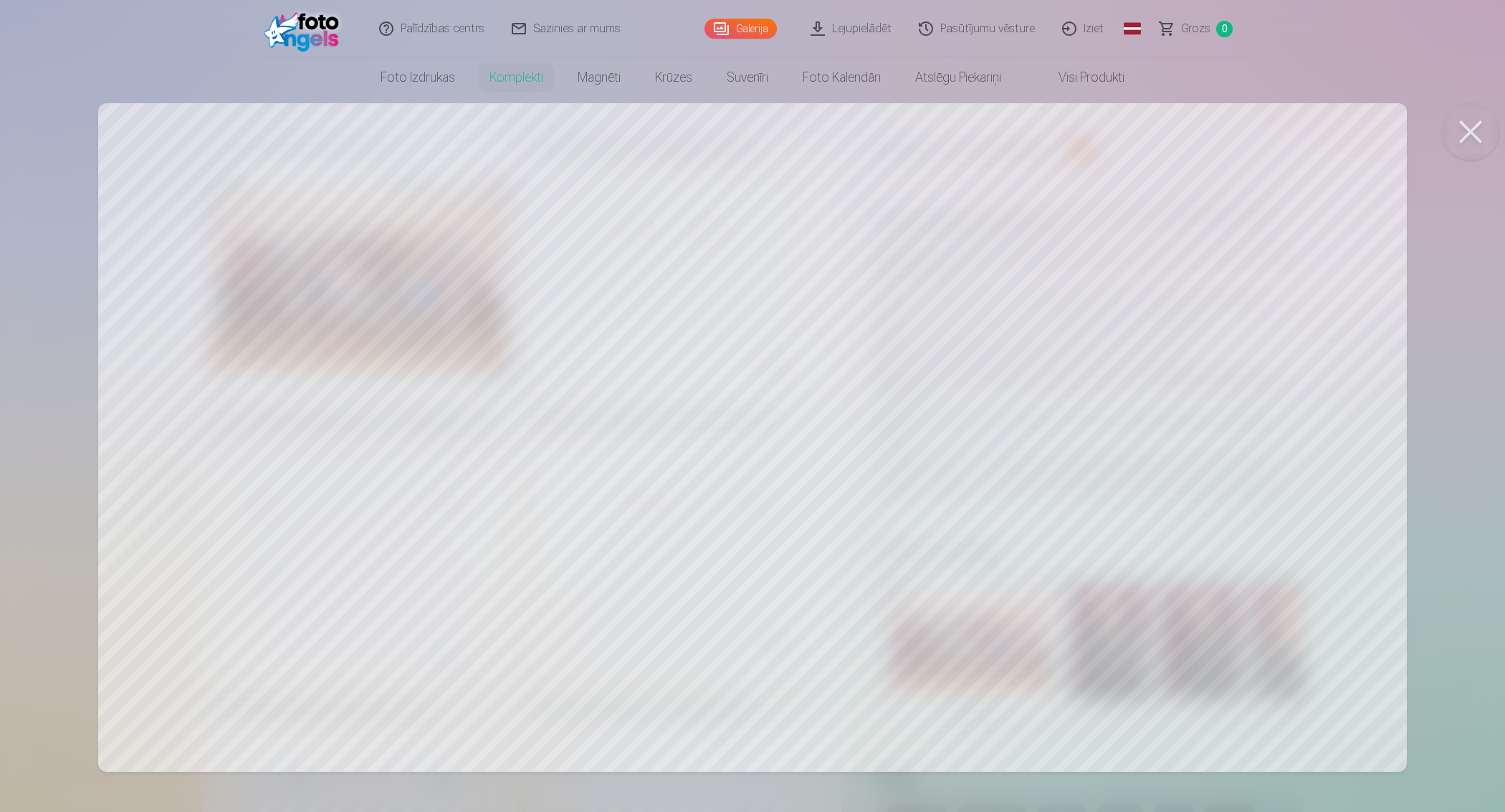
click at [830, 453] on div at bounding box center [752, 406] width 1505 height 812
click at [700, 276] on div at bounding box center [752, 406] width 1505 height 812
click at [626, 234] on div at bounding box center [752, 406] width 1505 height 812
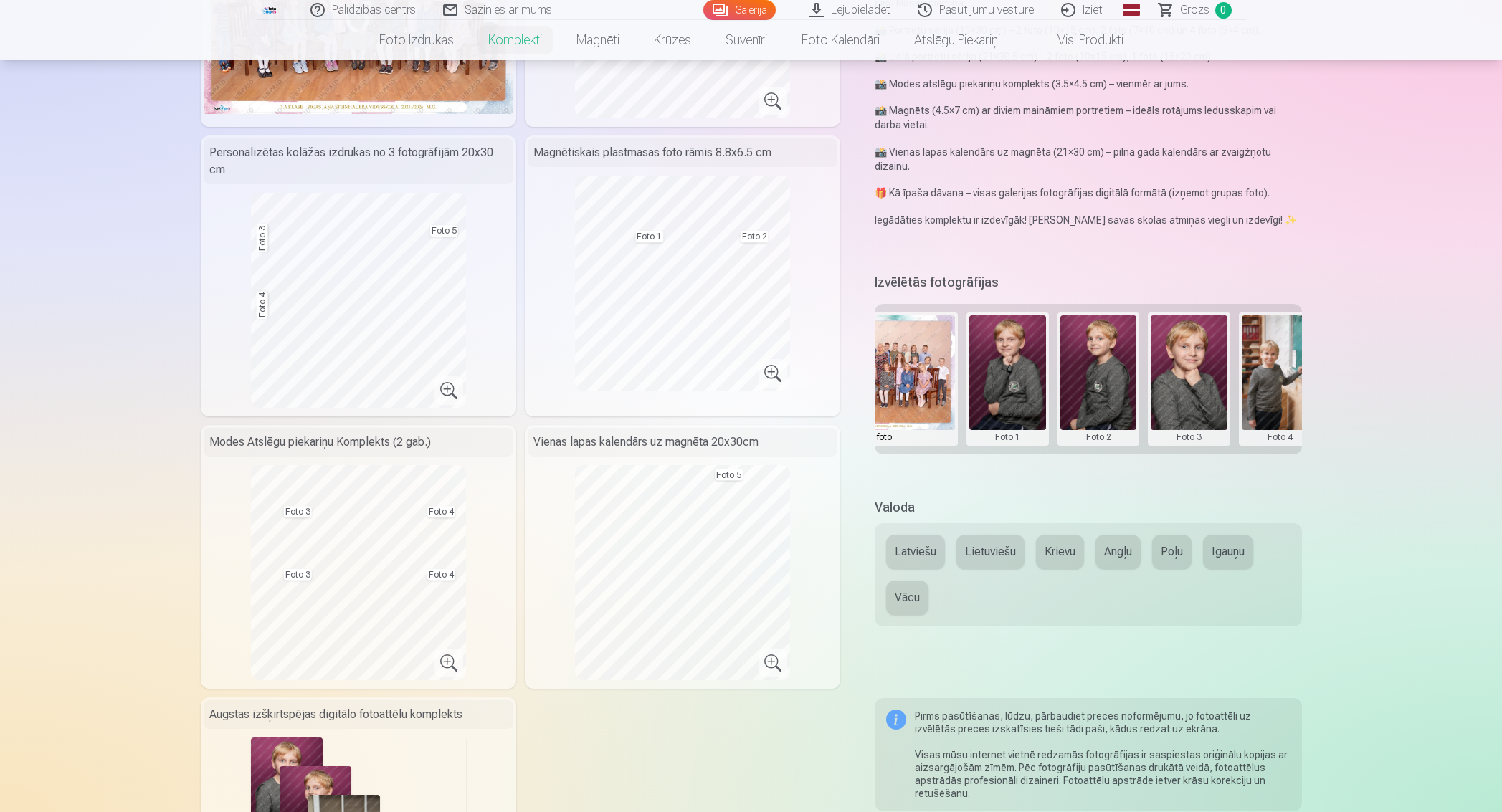
scroll to position [179, 0]
